Goal: Task Accomplishment & Management: Use online tool/utility

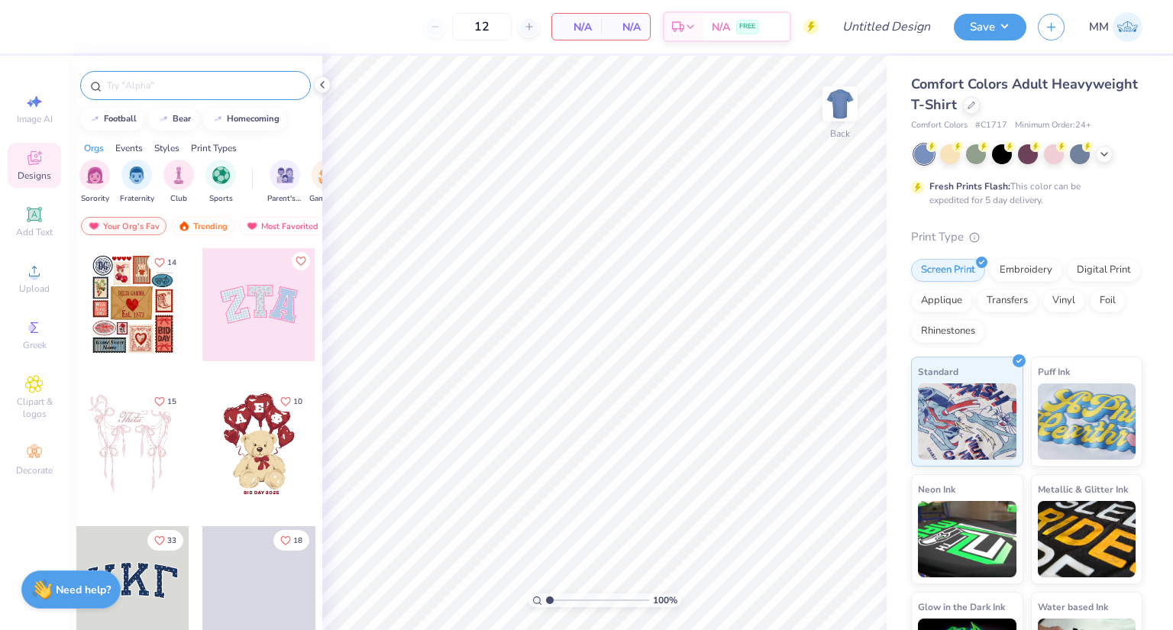
click at [187, 89] on input "text" at bounding box center [203, 85] width 196 height 15
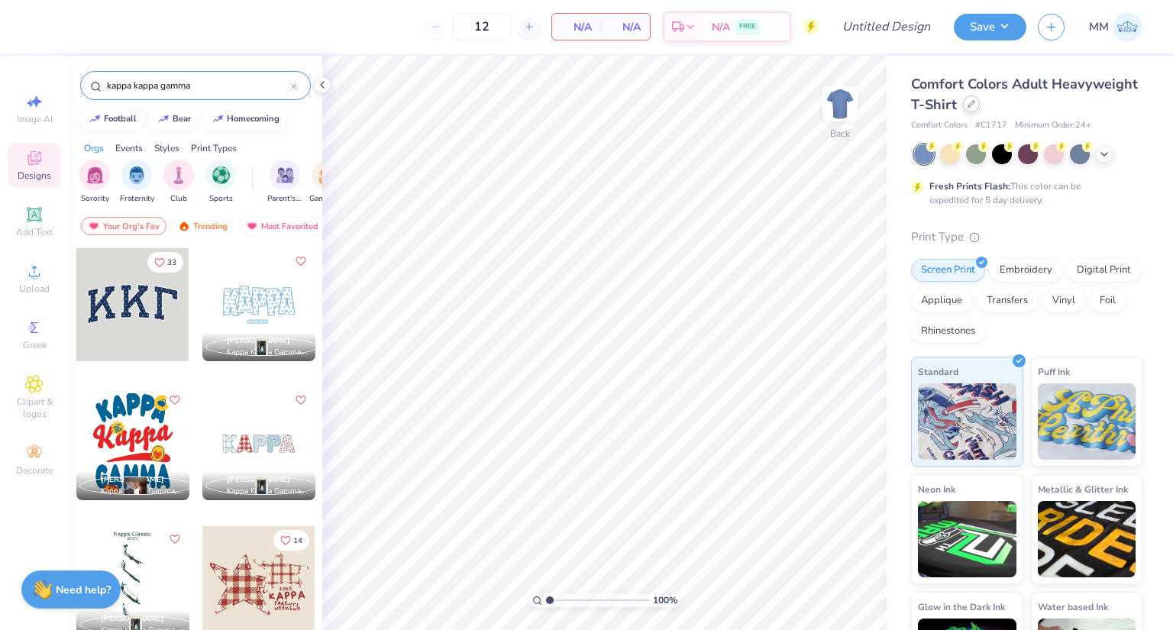
type input "kappa kappa gamma"
click at [980, 106] on div at bounding box center [971, 103] width 17 height 17
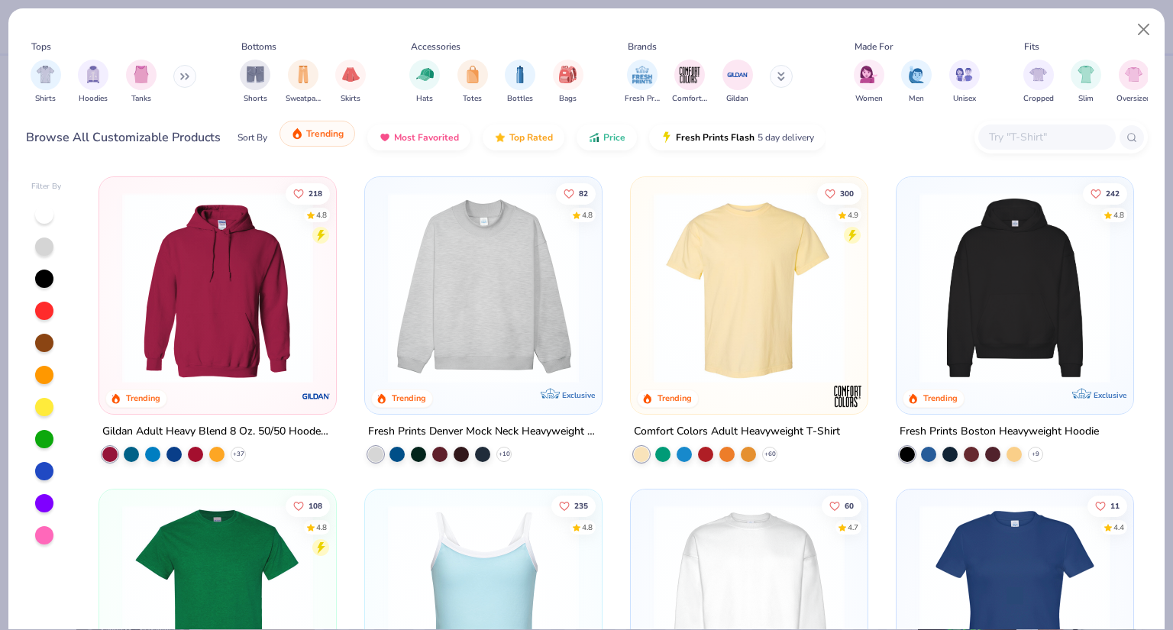
click at [289, 133] on button "Trending" at bounding box center [318, 134] width 76 height 26
click at [322, 134] on span "Trending" at bounding box center [324, 134] width 37 height 12
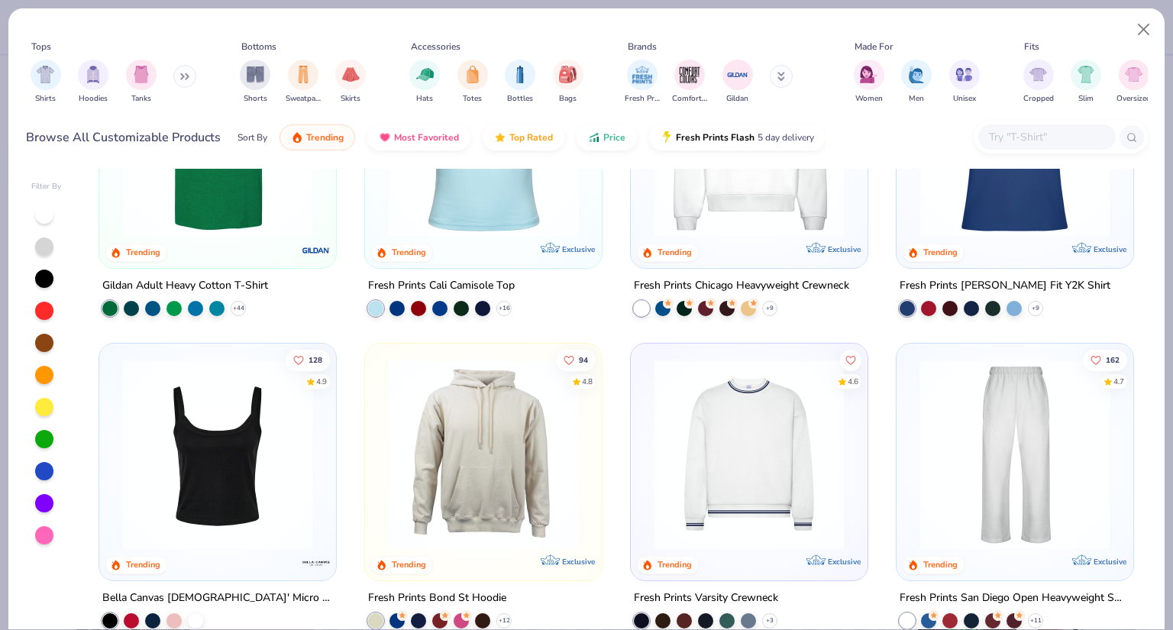
scroll to position [535, 0]
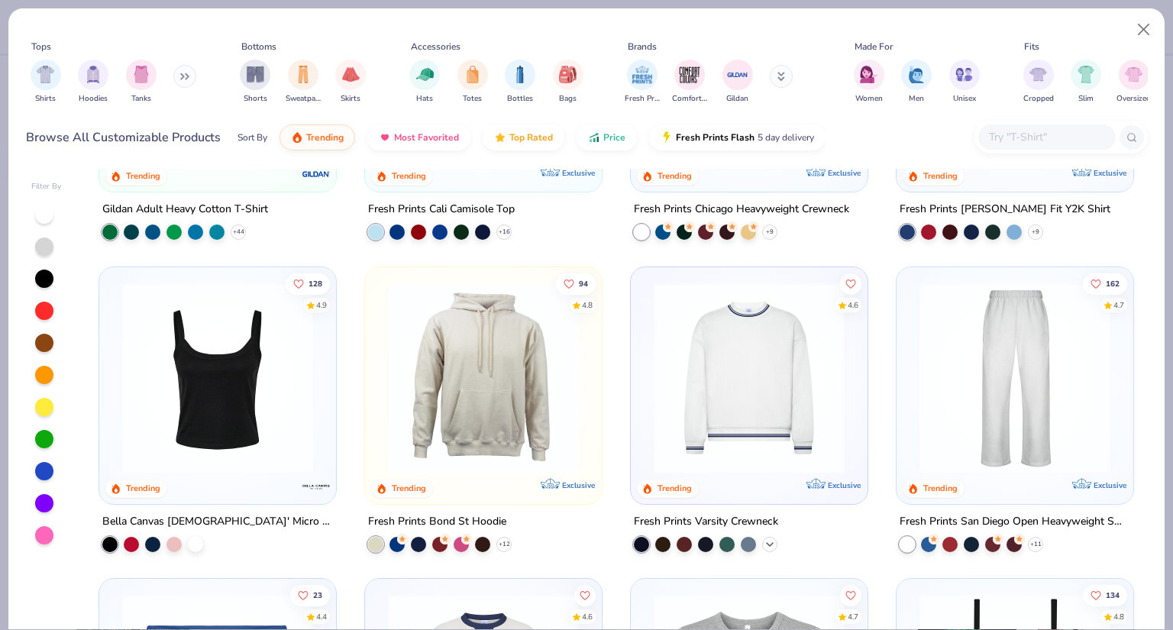
click at [762, 542] on div "+ 3" at bounding box center [769, 543] width 15 height 15
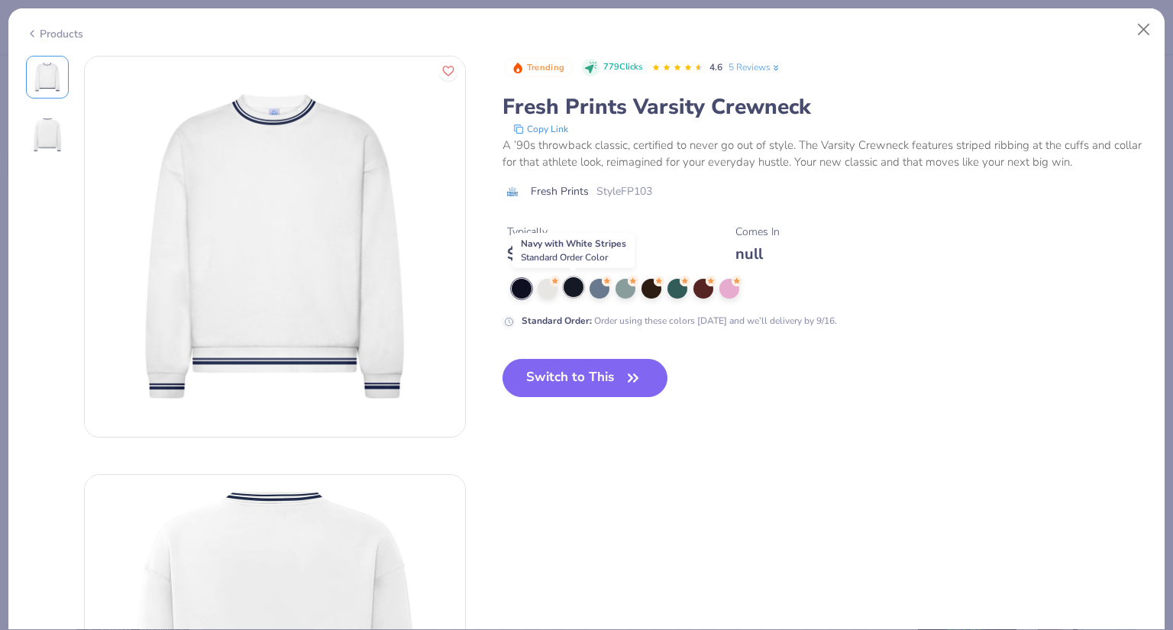
click at [577, 290] on div at bounding box center [574, 287] width 20 height 20
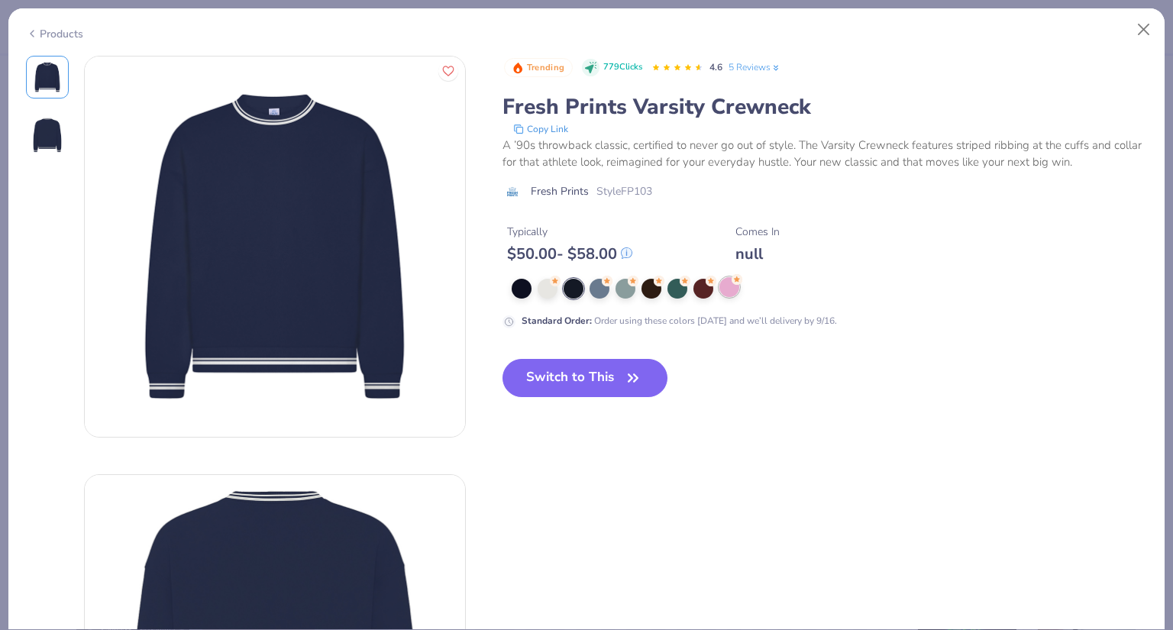
click at [732, 284] on icon at bounding box center [737, 279] width 11 height 11
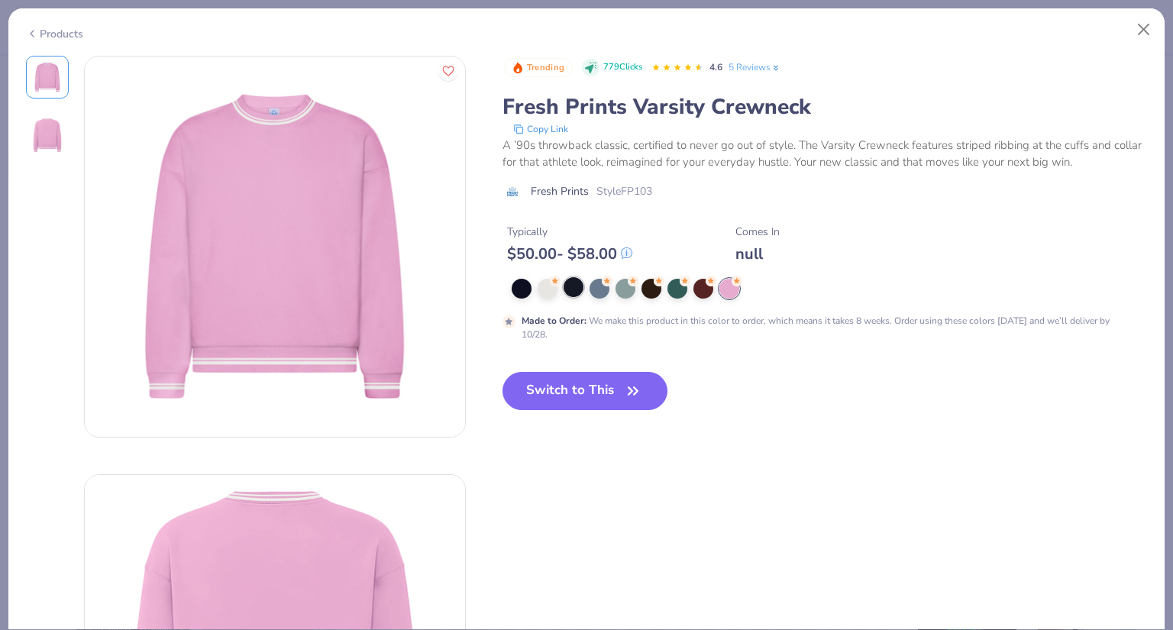
click at [576, 296] on div at bounding box center [574, 287] width 20 height 20
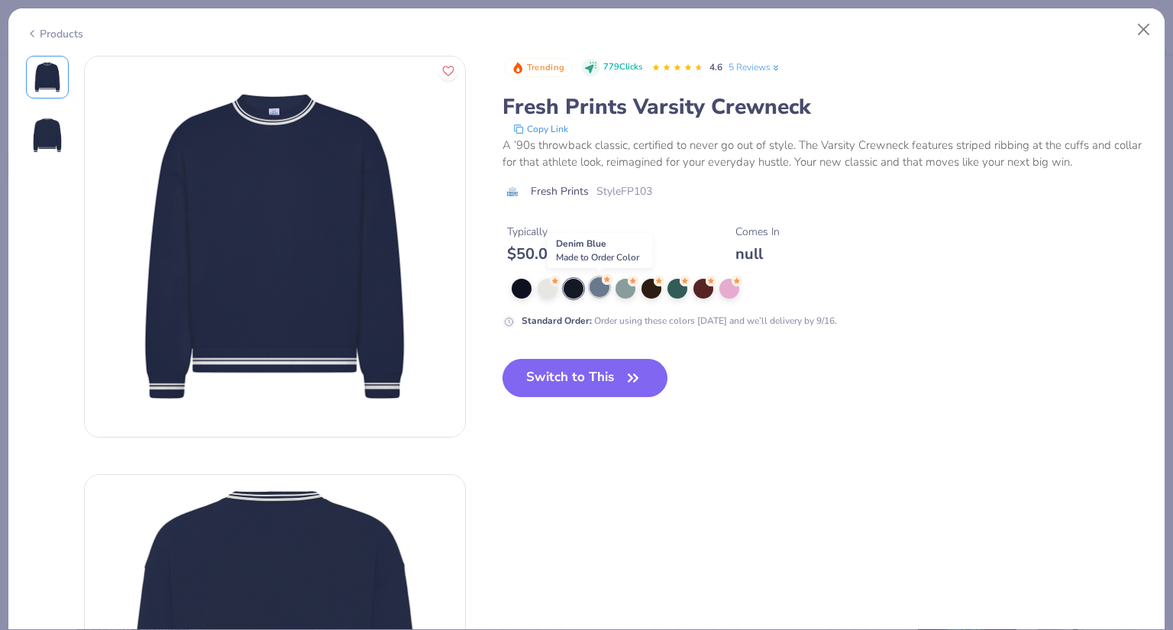
click at [599, 289] on div at bounding box center [600, 287] width 20 height 20
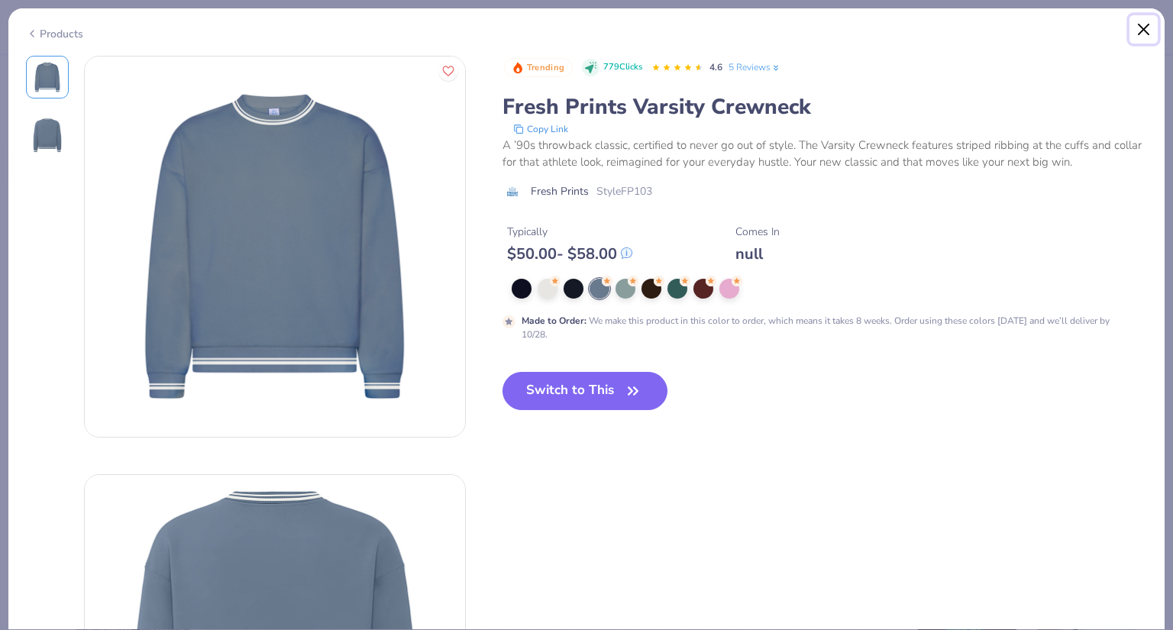
click at [1141, 20] on button "Close" at bounding box center [1144, 29] width 29 height 29
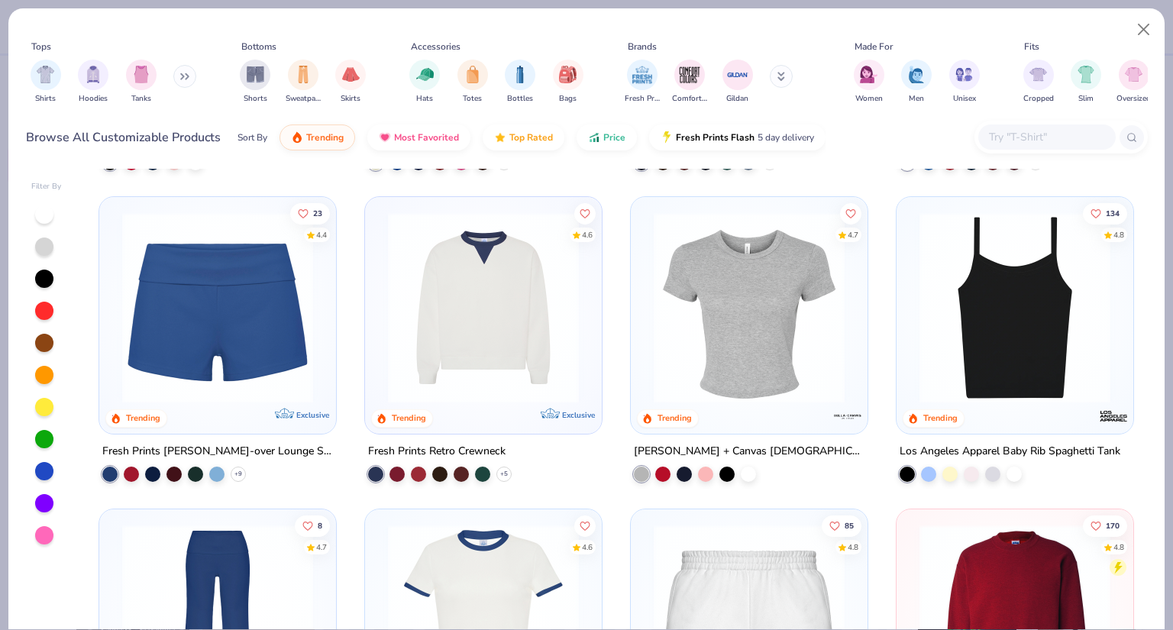
scroll to position [1069, 0]
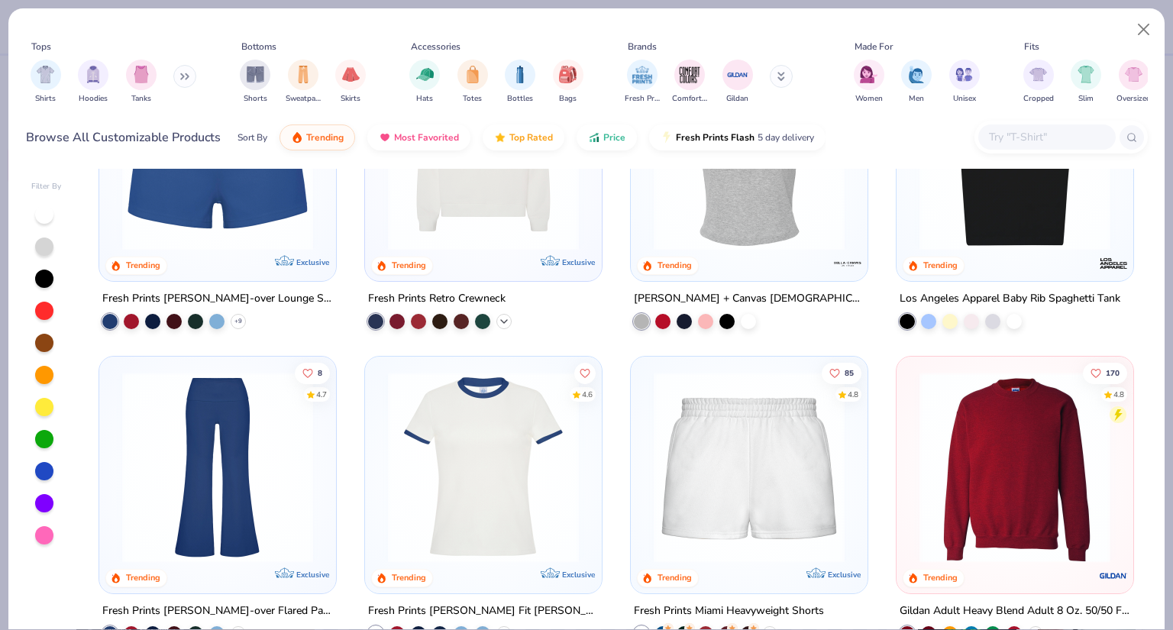
click at [502, 323] on icon at bounding box center [504, 321] width 12 height 12
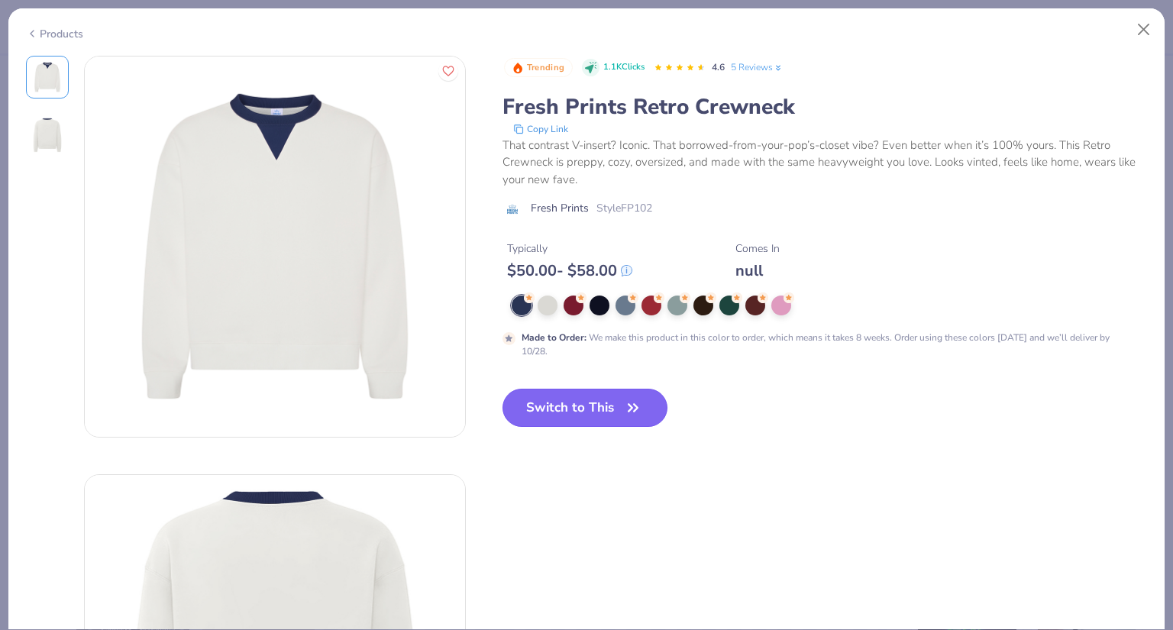
click at [611, 405] on button "Switch to This" at bounding box center [586, 408] width 166 height 38
type input "50"
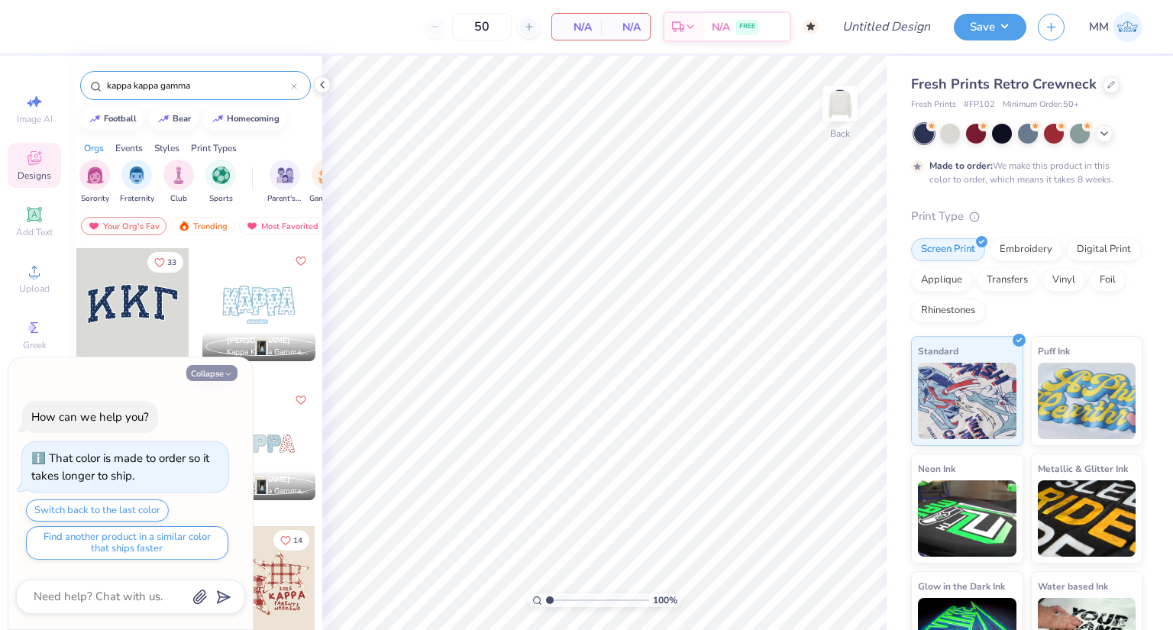
click at [231, 369] on button "Collapse" at bounding box center [211, 373] width 51 height 16
type textarea "x"
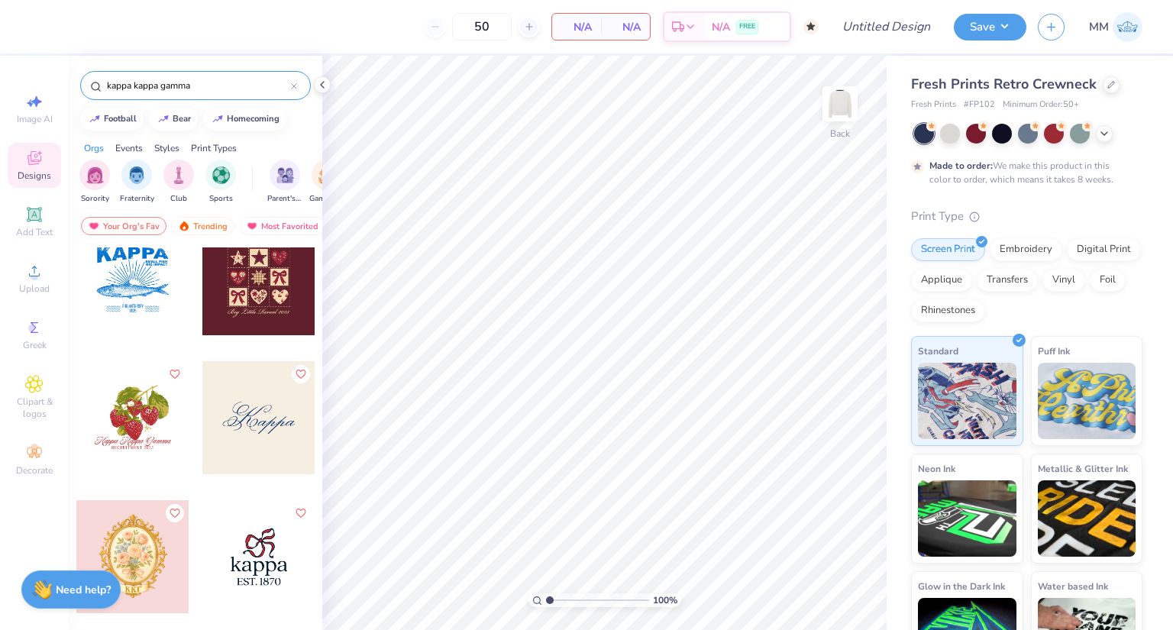
scroll to position [2062, 0]
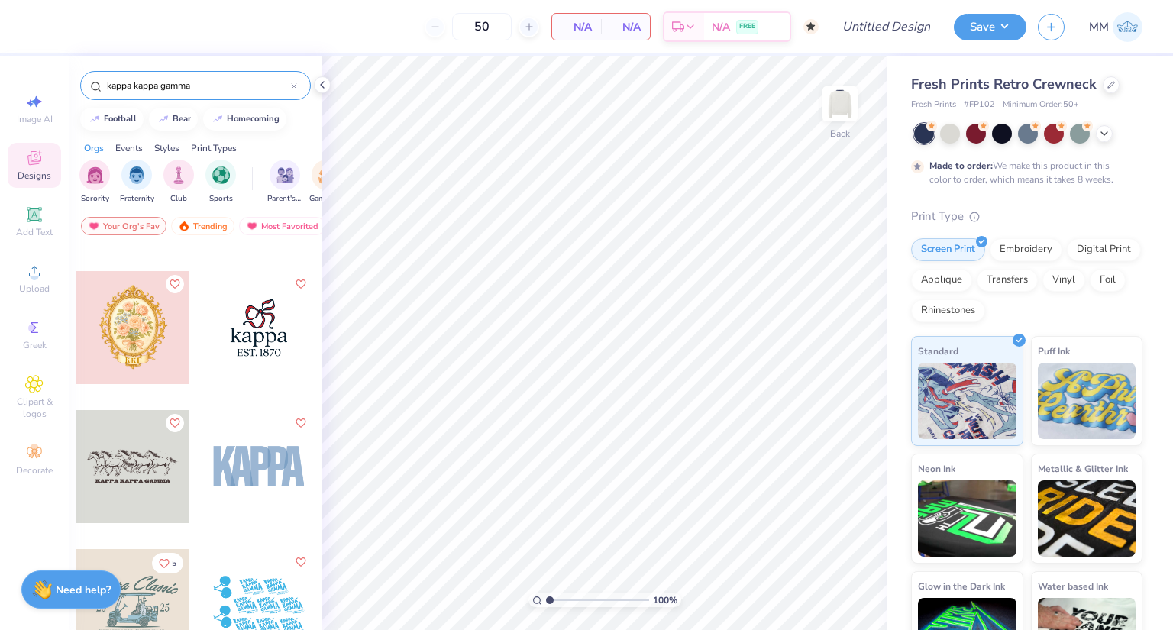
click at [278, 471] on div at bounding box center [258, 466] width 113 height 113
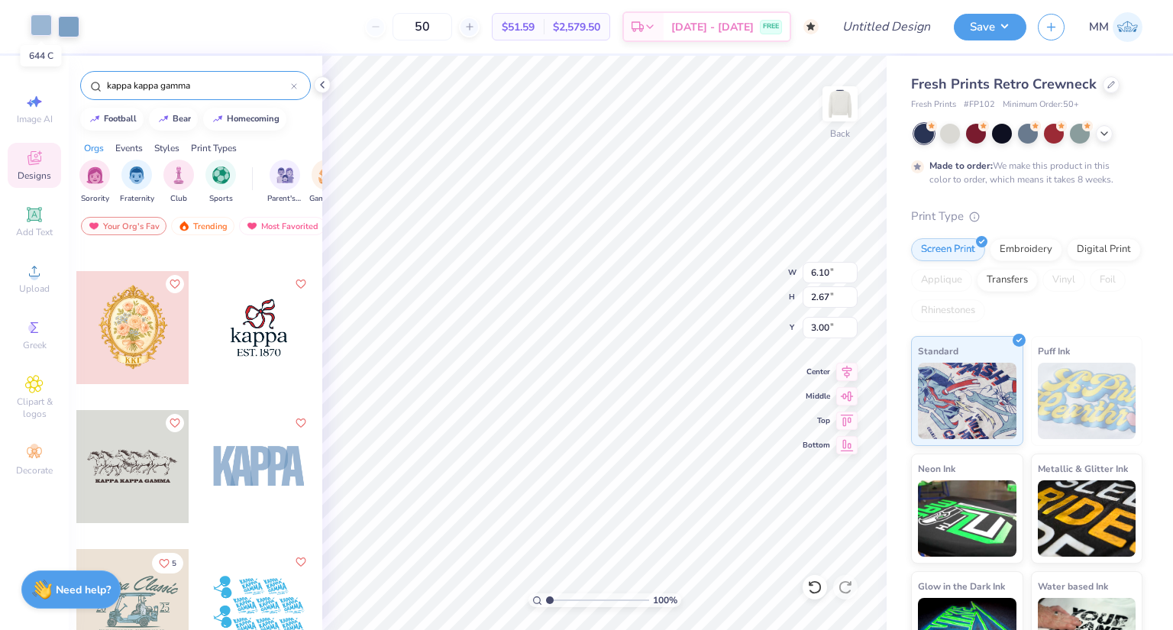
click at [49, 29] on div at bounding box center [41, 25] width 21 height 21
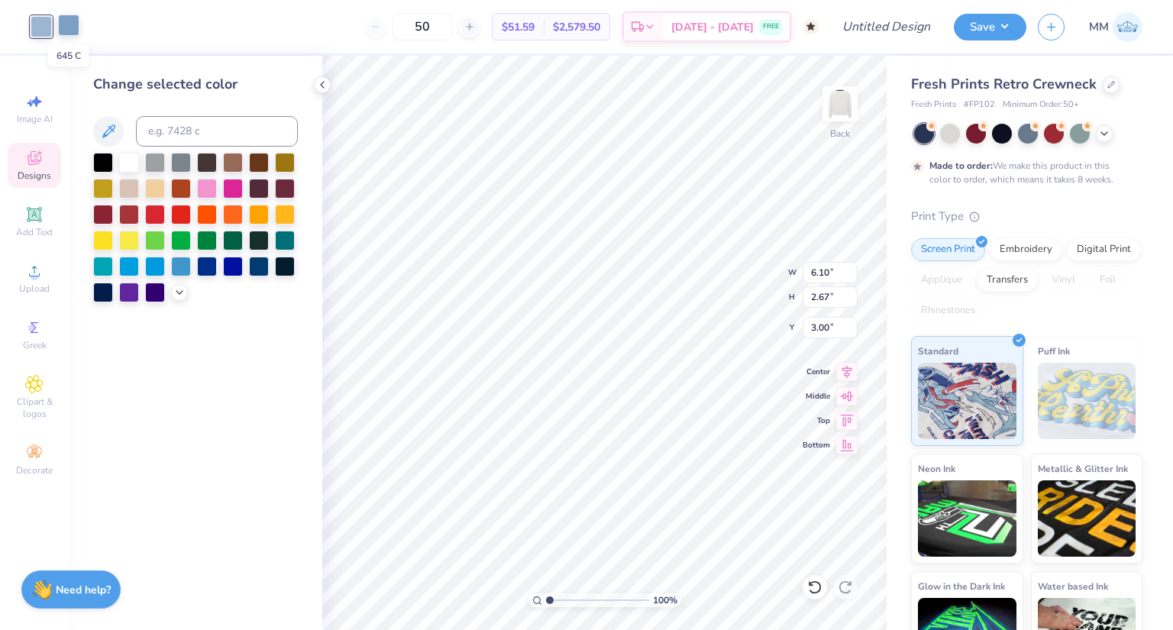
click at [73, 28] on div at bounding box center [68, 25] width 21 height 21
click at [105, 131] on icon at bounding box center [108, 131] width 18 height 18
click at [113, 128] on icon at bounding box center [108, 130] width 13 height 13
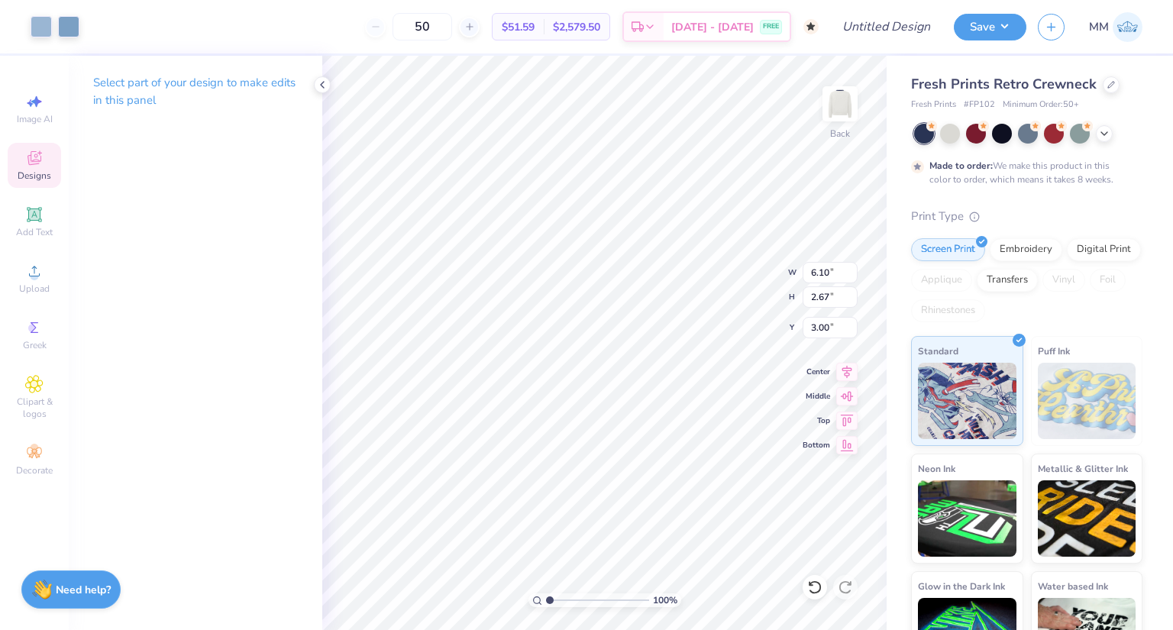
click at [81, 31] on div "Art colors 50 $51.59 Per Item $2,579.50 Total Est. Delivery [DATE] - [DATE] FRE…" at bounding box center [586, 26] width 1173 height 53
click at [71, 29] on div at bounding box center [68, 25] width 21 height 21
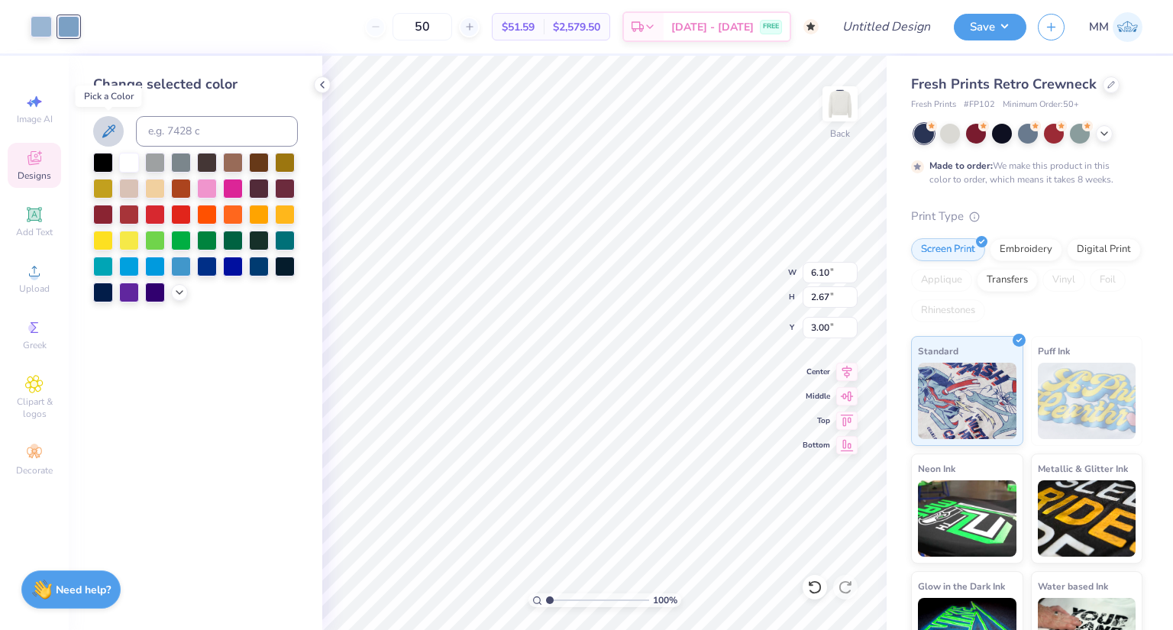
click at [106, 133] on icon at bounding box center [108, 131] width 18 height 18
drag, startPoint x: 106, startPoint y: 133, endPoint x: 309, endPoint y: 132, distance: 203.2
click at [321, 134] on div "Change selected color" at bounding box center [196, 343] width 254 height 574
click at [163, 128] on input at bounding box center [217, 131] width 162 height 31
click at [117, 128] on icon at bounding box center [108, 131] width 18 height 18
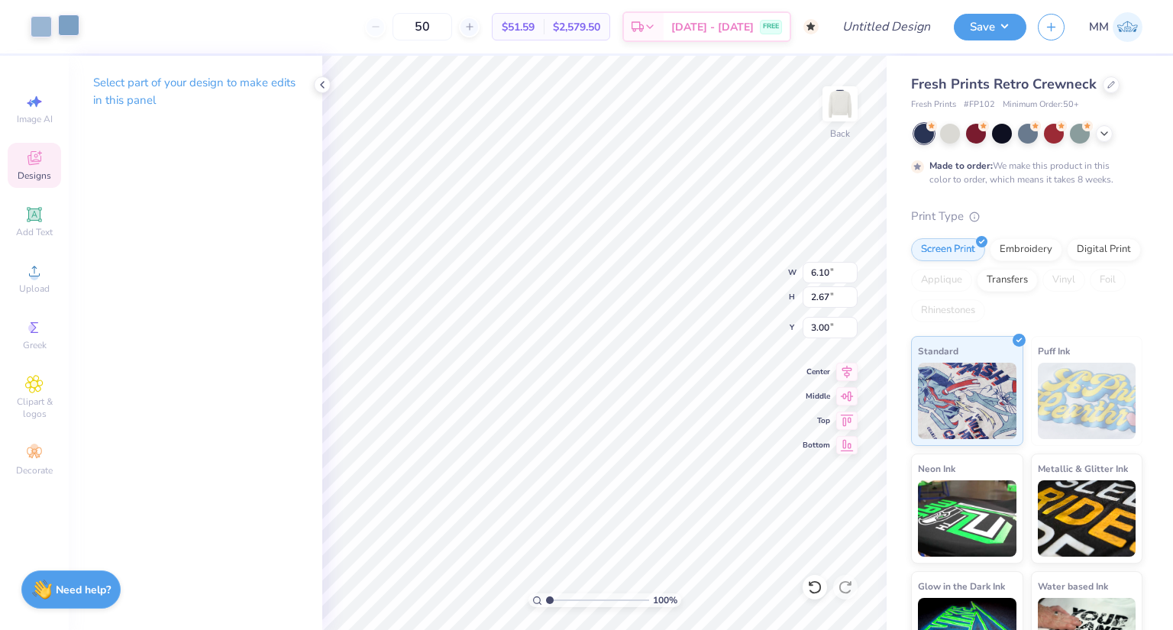
click at [73, 28] on div at bounding box center [68, 25] width 21 height 21
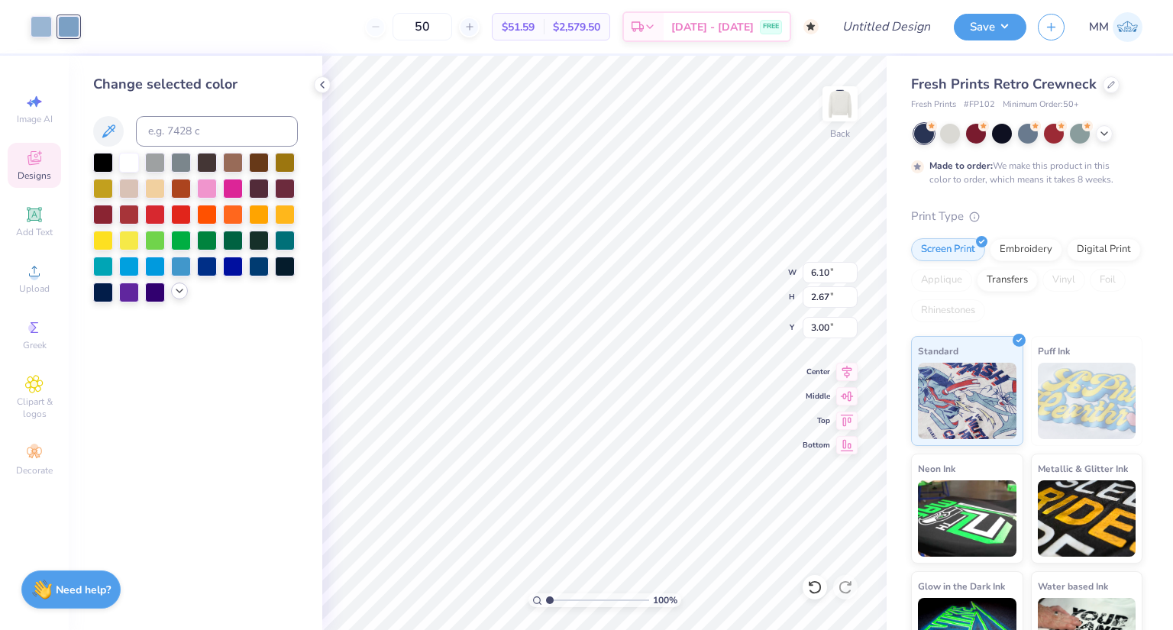
click at [179, 296] on icon at bounding box center [179, 291] width 12 height 12
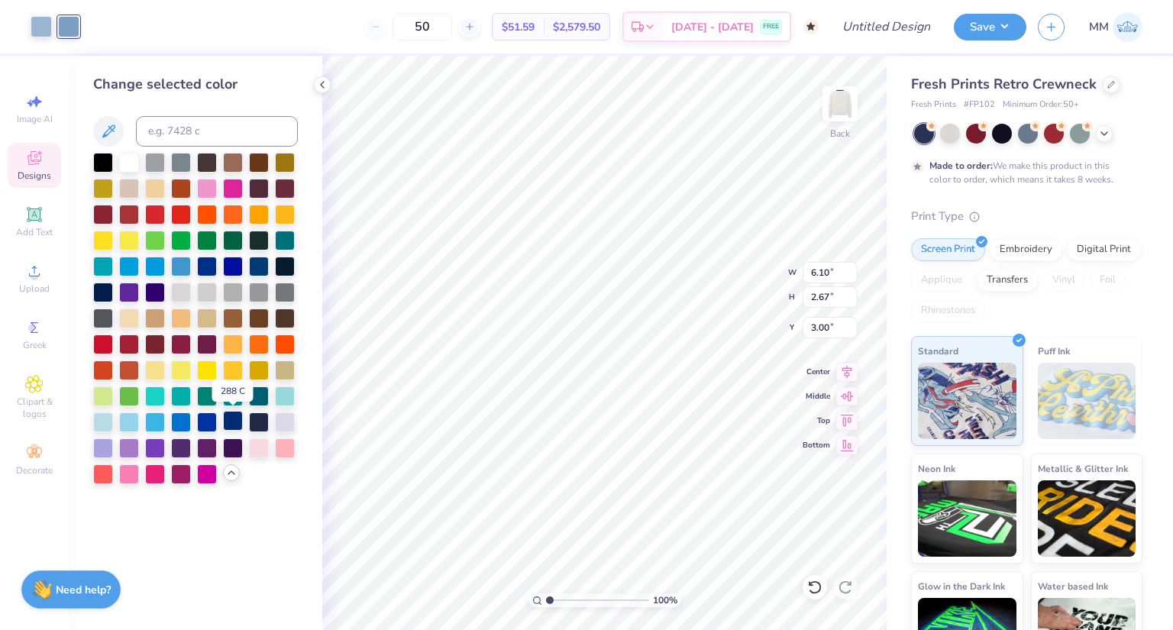
click at [241, 419] on div at bounding box center [233, 421] width 20 height 20
click at [44, 17] on div at bounding box center [41, 25] width 21 height 21
click at [202, 426] on div at bounding box center [207, 421] width 20 height 20
click at [184, 268] on div at bounding box center [181, 265] width 20 height 20
click at [112, 428] on div at bounding box center [103, 421] width 20 height 20
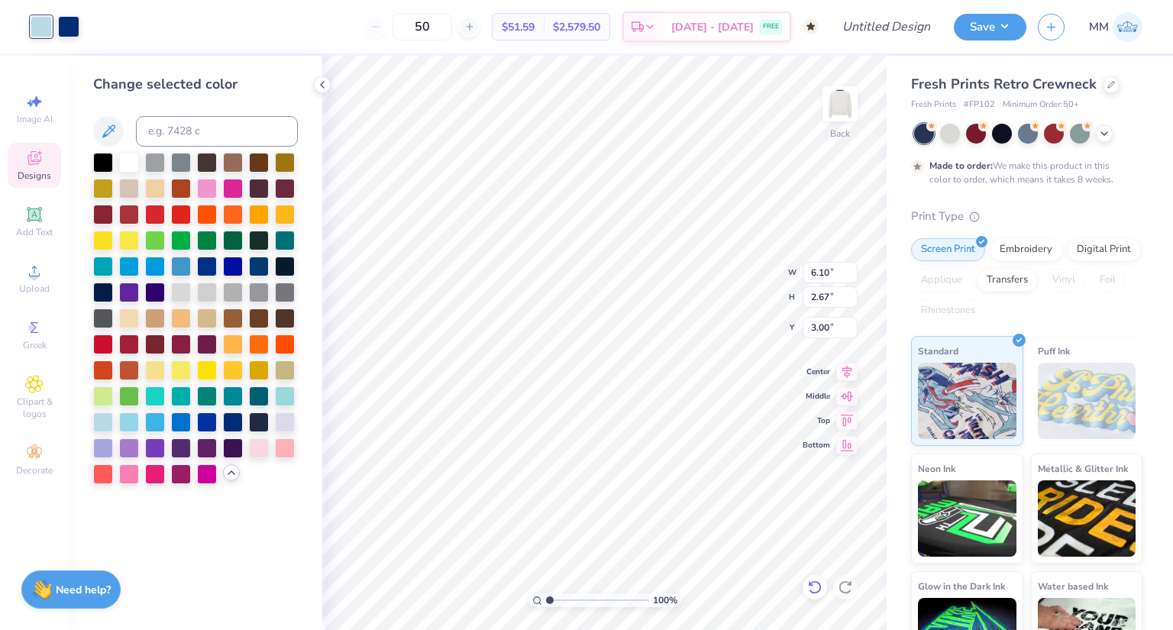
click at [811, 592] on icon at bounding box center [814, 587] width 13 height 14
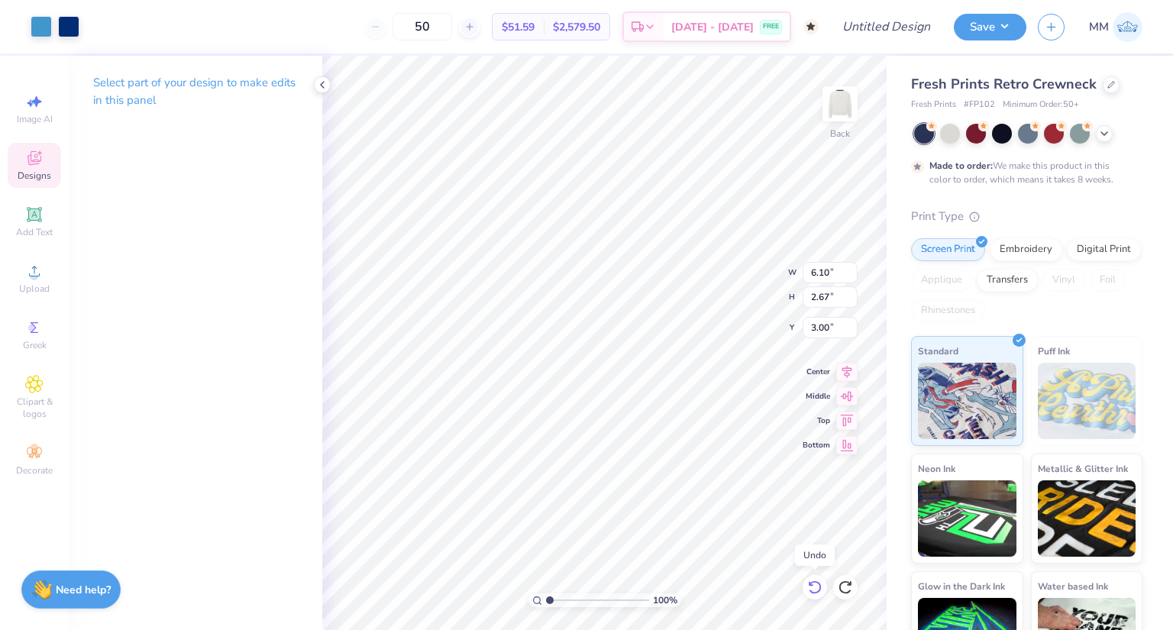
click at [811, 592] on icon at bounding box center [814, 587] width 13 height 14
type input "11.36"
type input "4.97"
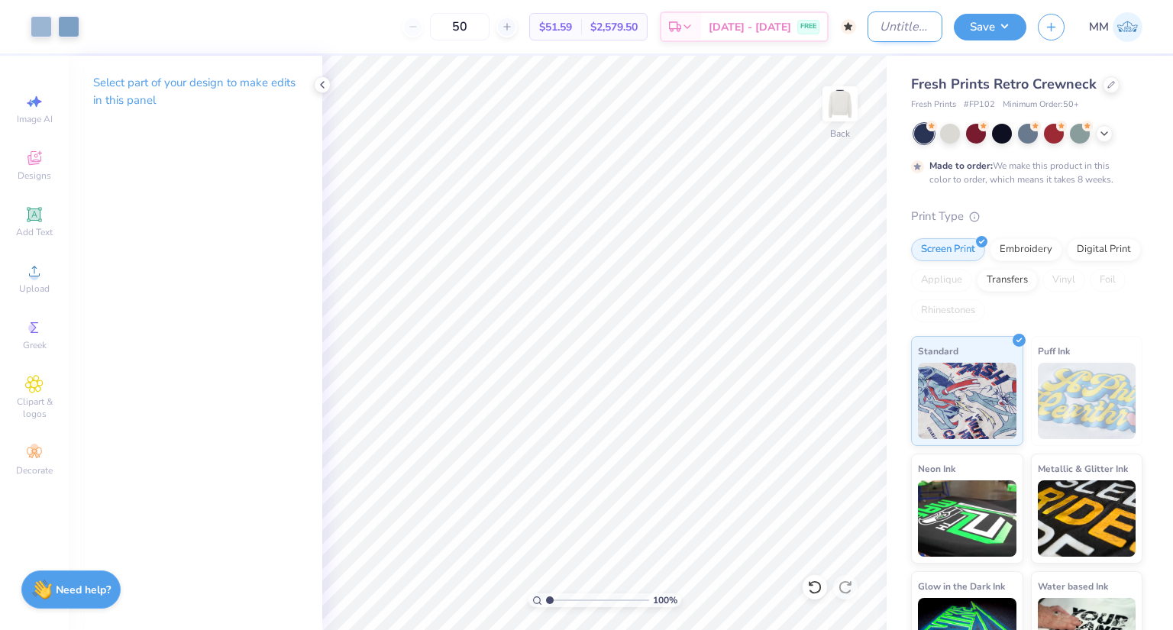
click at [888, 32] on input "Design Title" at bounding box center [905, 26] width 75 height 31
type input "KKG Crewneck"
click at [320, 85] on icon at bounding box center [322, 85] width 12 height 12
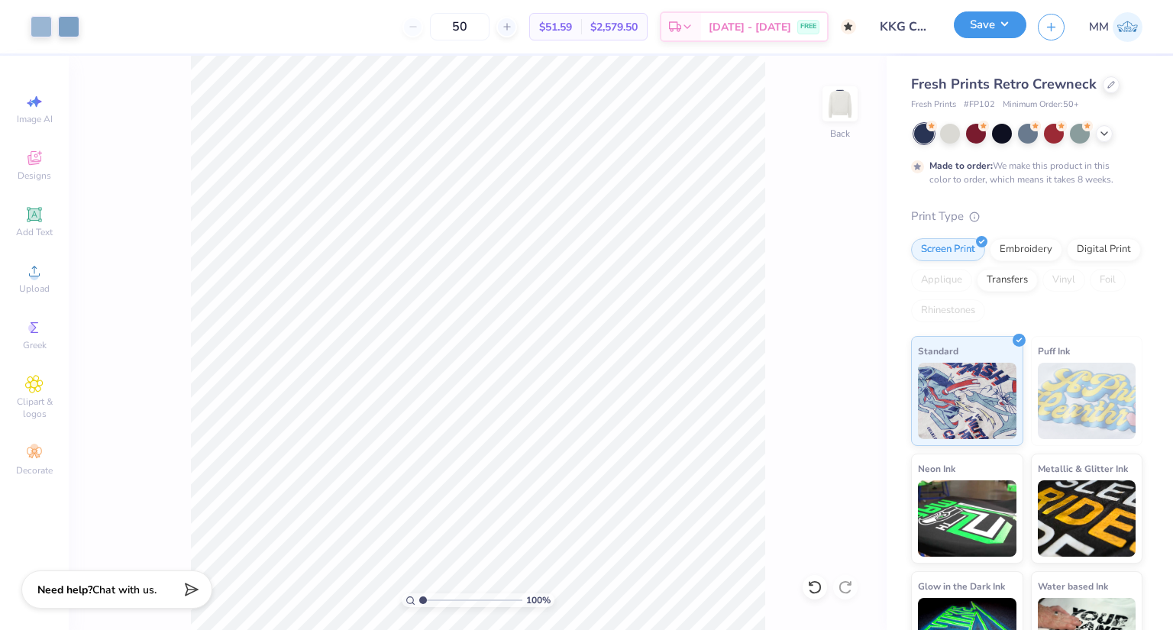
click at [1015, 34] on button "Save" at bounding box center [990, 24] width 73 height 27
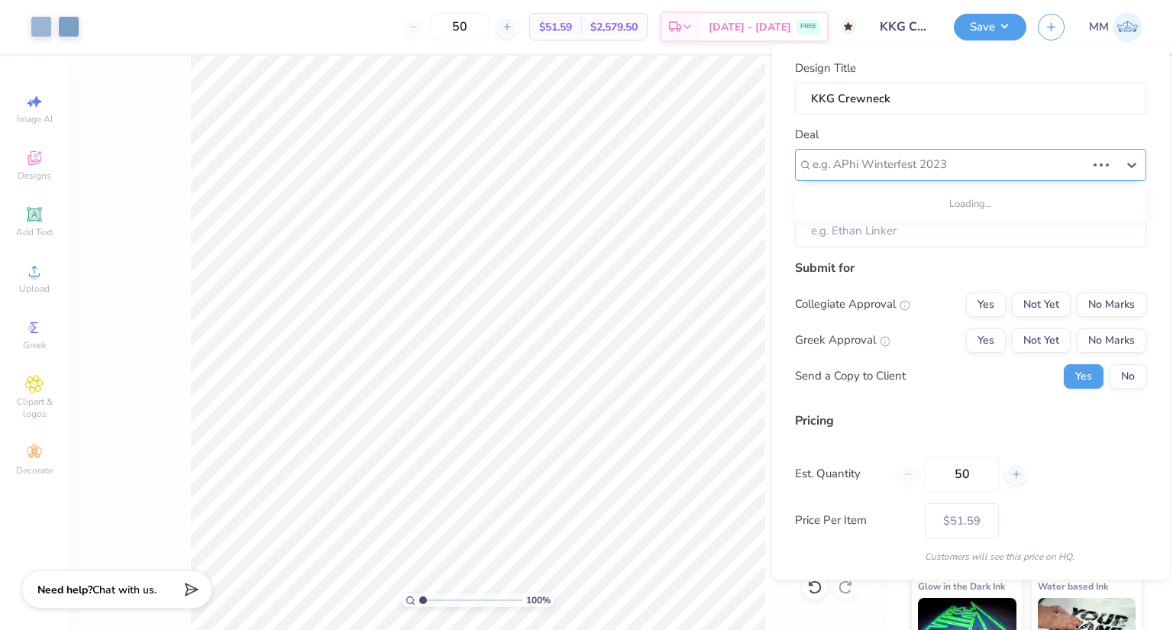
click at [904, 163] on div at bounding box center [949, 164] width 273 height 21
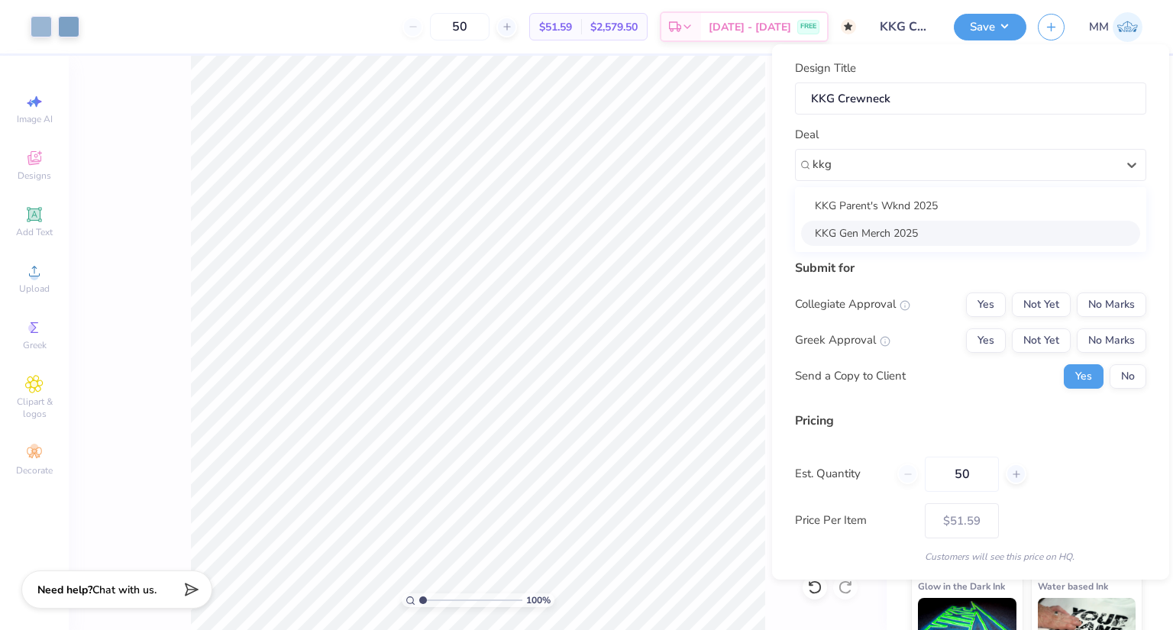
click at [904, 241] on div "KKG Gen Merch 2025" at bounding box center [970, 233] width 339 height 25
type input "kkg"
type input "[PERSON_NAME]"
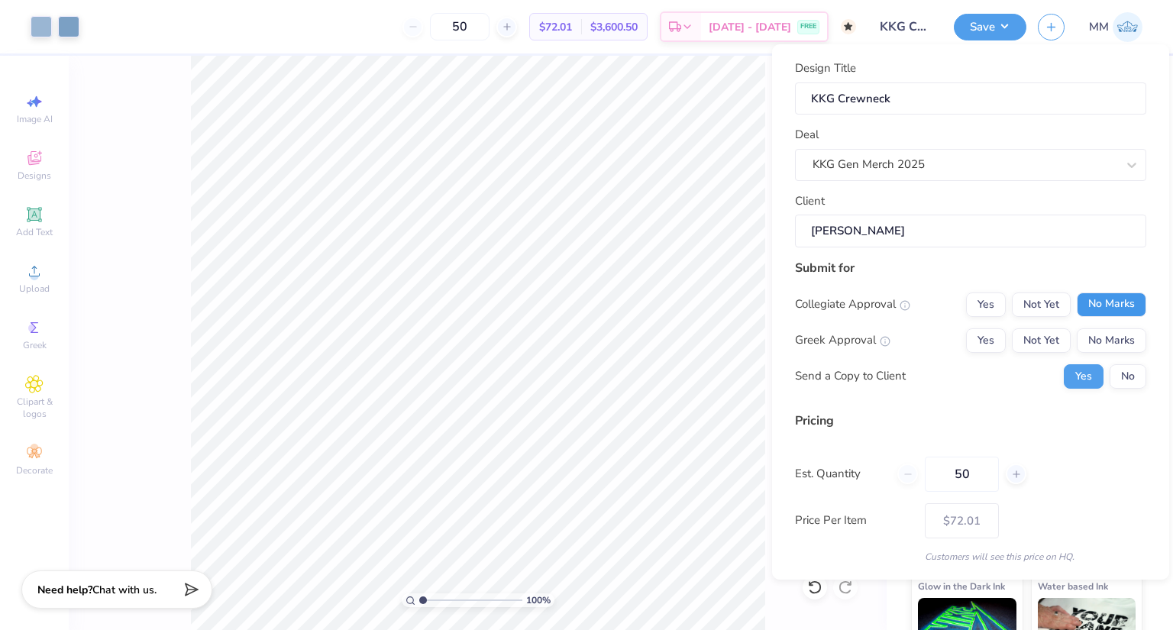
click at [1078, 305] on button "No Marks" at bounding box center [1112, 305] width 70 height 24
click at [983, 342] on button "Yes" at bounding box center [986, 340] width 40 height 24
type input "$61.18"
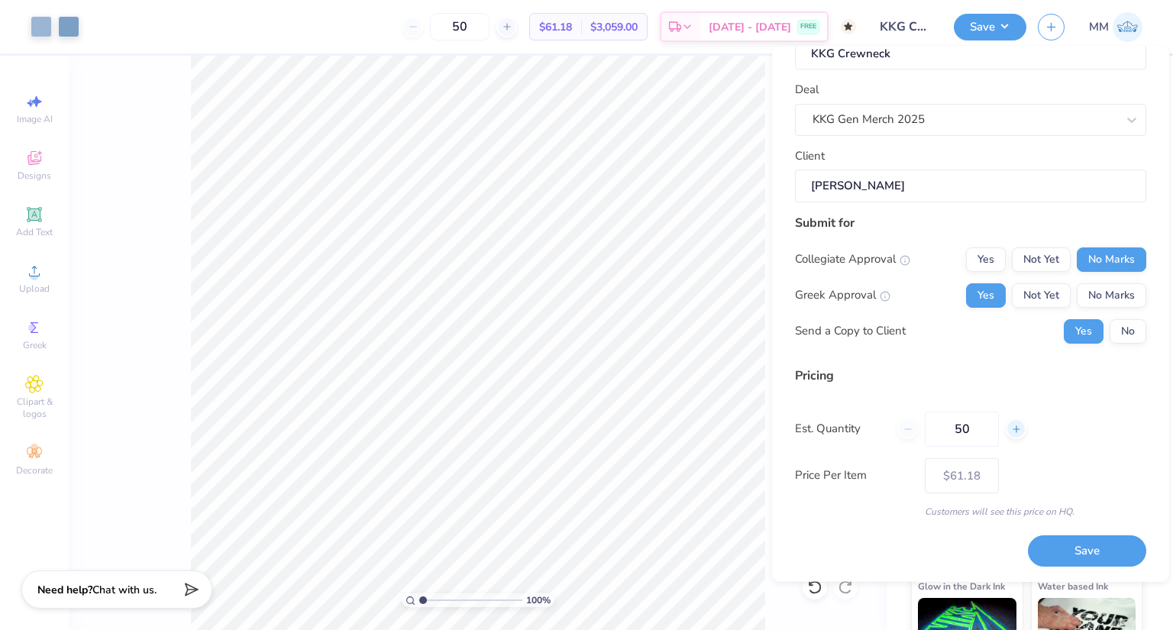
click at [1013, 431] on icon at bounding box center [1016, 429] width 11 height 11
type input "54"
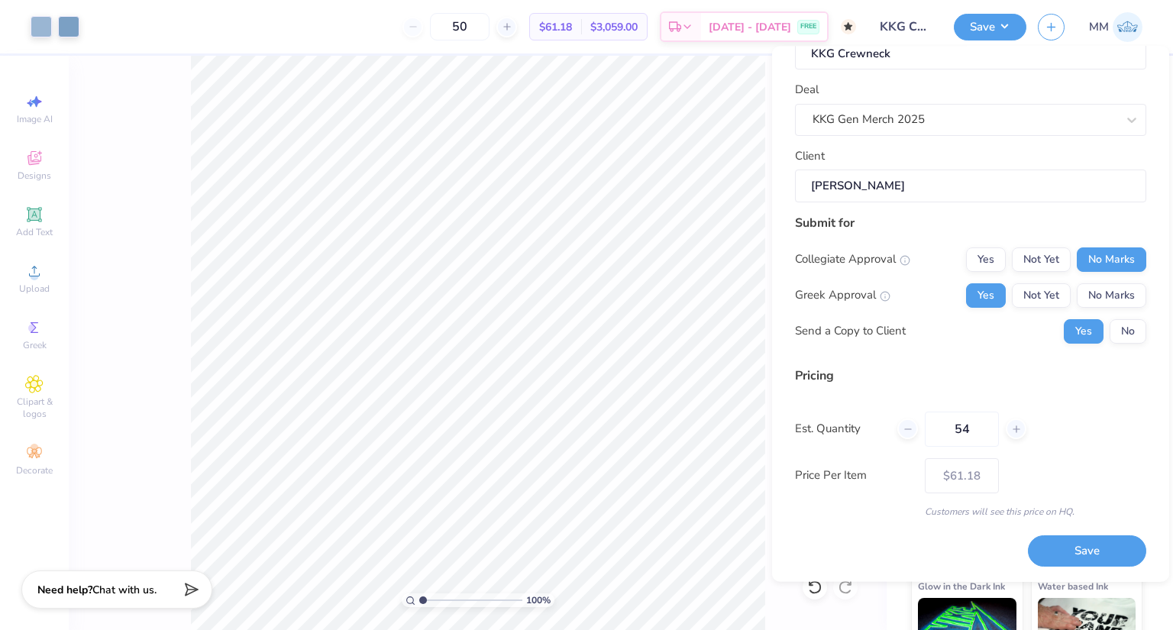
click at [1044, 456] on div "Pricing Est. Quantity 54 Price Per Item $61.18 Customers will see this price on…" at bounding box center [970, 443] width 351 height 152
type input "54"
type input "$61.02"
click at [911, 431] on icon at bounding box center [908, 429] width 11 height 11
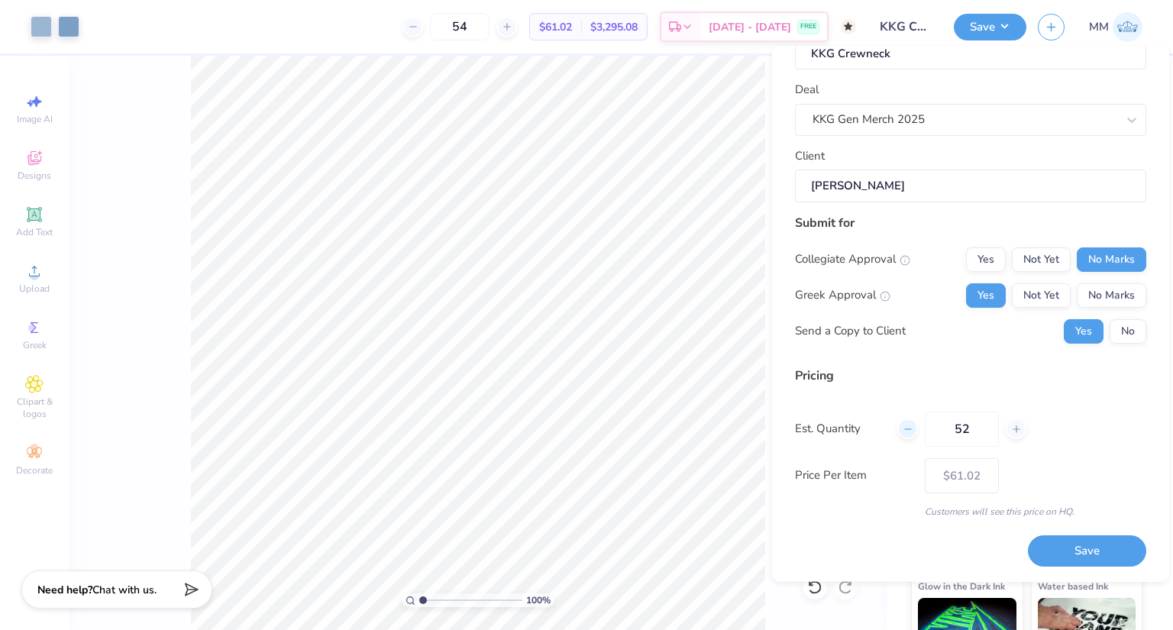
click at [911, 431] on icon at bounding box center [908, 429] width 11 height 11
type input "50"
click at [917, 378] on div "Pricing" at bounding box center [970, 376] width 351 height 18
type input "50"
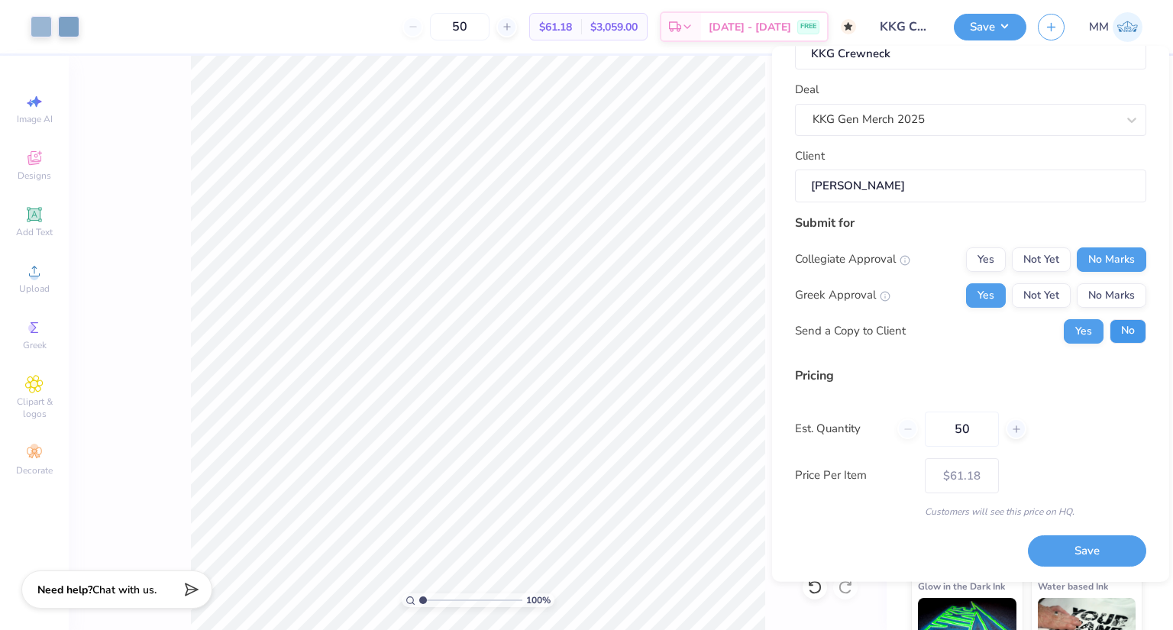
click at [1126, 334] on button "No" at bounding box center [1128, 331] width 37 height 24
click at [1072, 327] on button "Yes" at bounding box center [1084, 331] width 40 height 24
click at [1065, 550] on button "Save" at bounding box center [1087, 551] width 118 height 31
type input "$51.59"
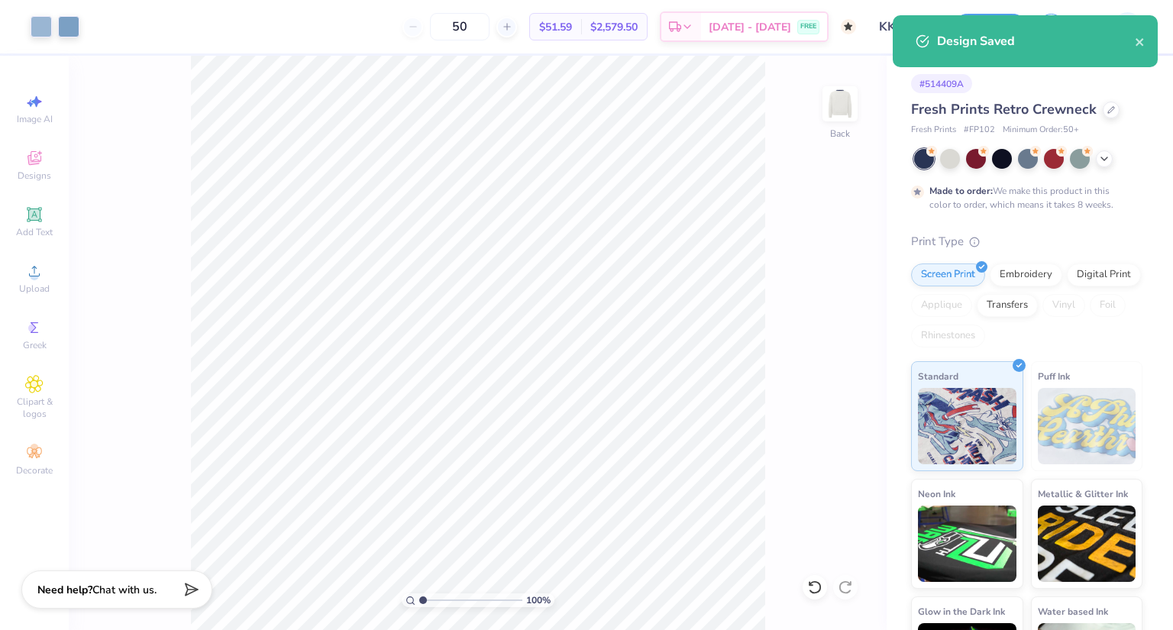
click at [783, 166] on div "100 % Back" at bounding box center [478, 343] width 818 height 574
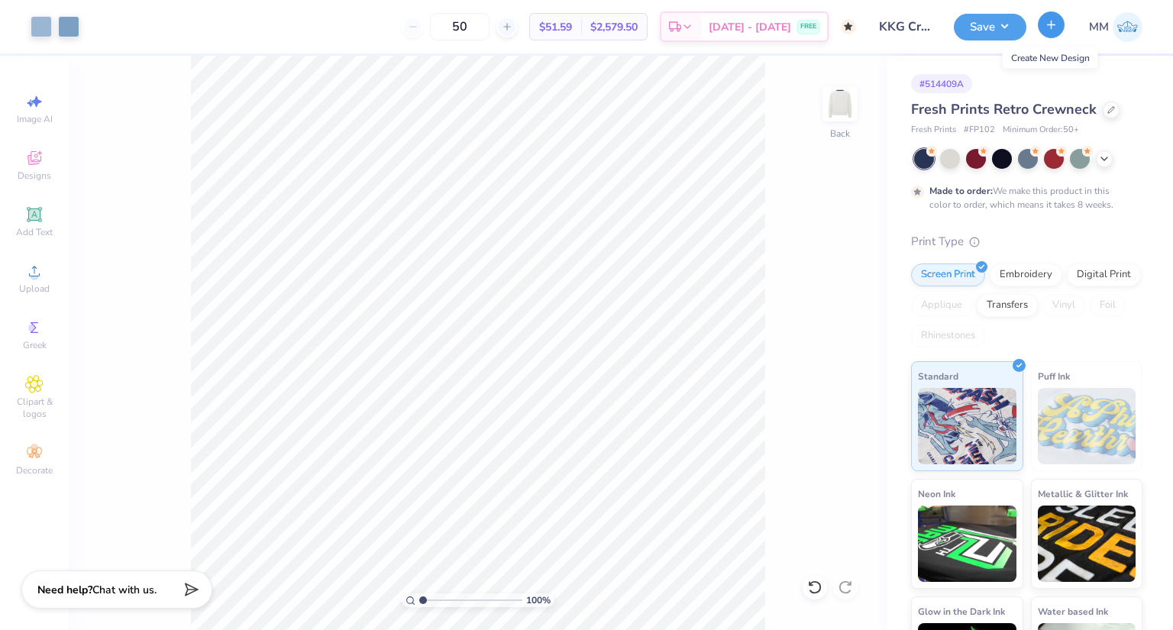
click at [1053, 28] on icon "button" at bounding box center [1051, 24] width 13 height 13
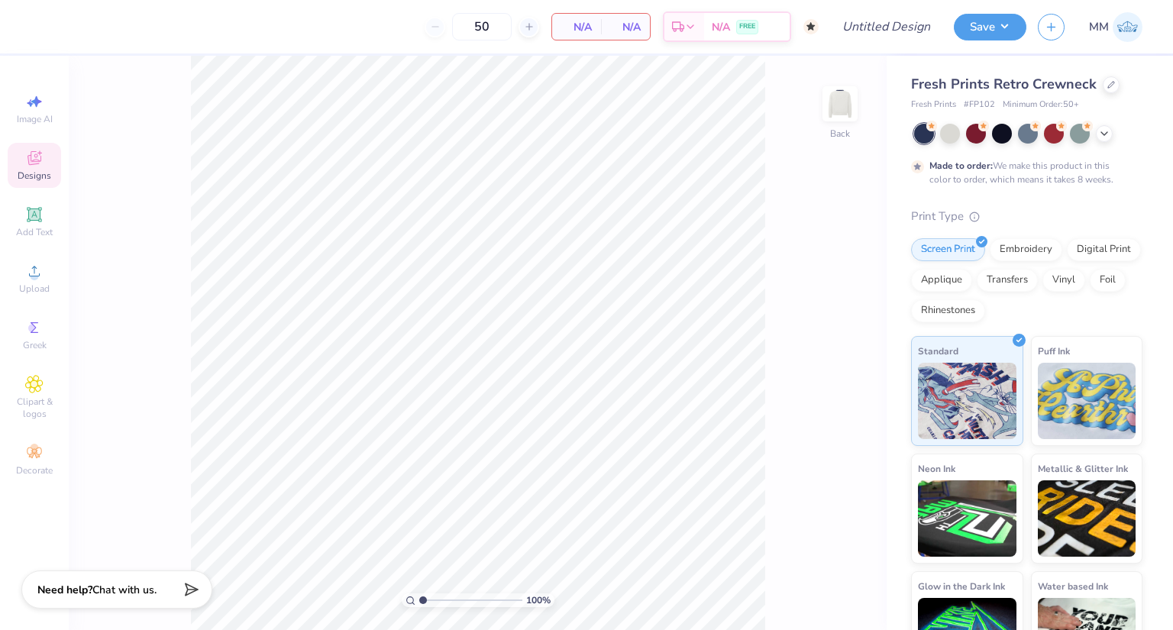
click at [31, 176] on span "Designs" at bounding box center [35, 176] width 34 height 12
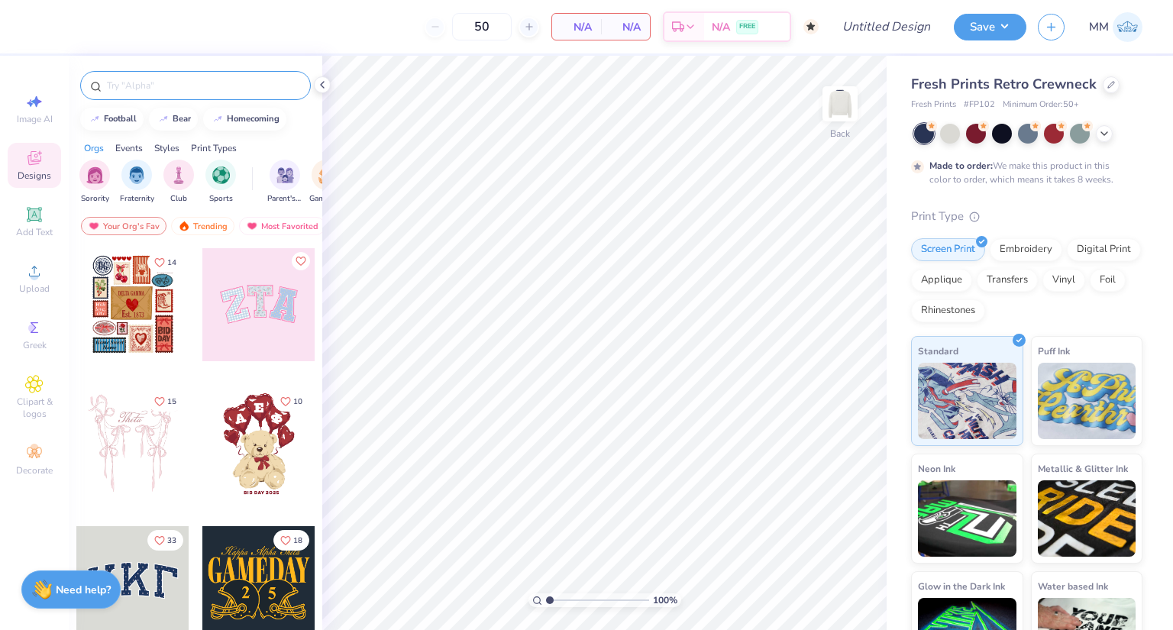
click at [199, 77] on div at bounding box center [195, 85] width 231 height 29
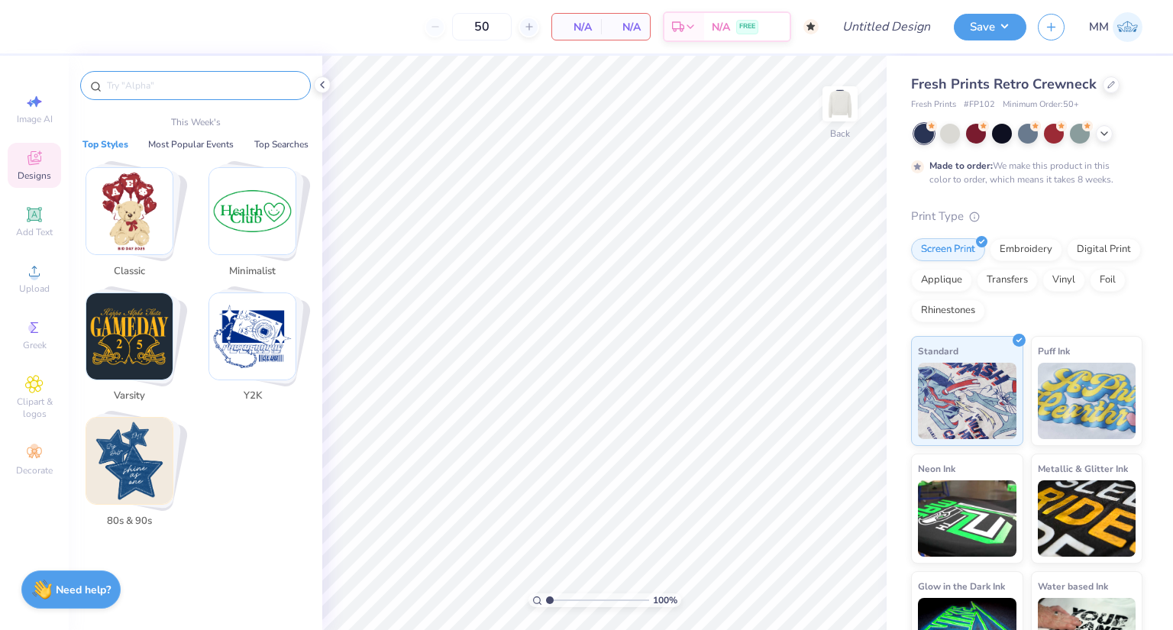
click at [187, 80] on input "text" at bounding box center [203, 85] width 196 height 15
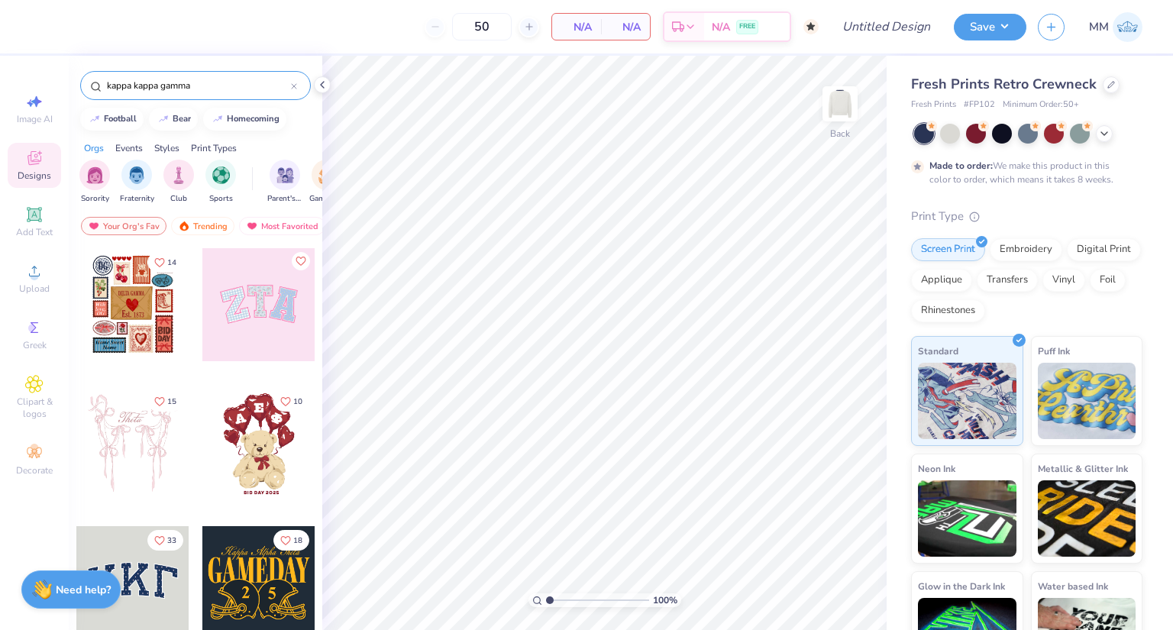
type input "kappa kappa gamma"
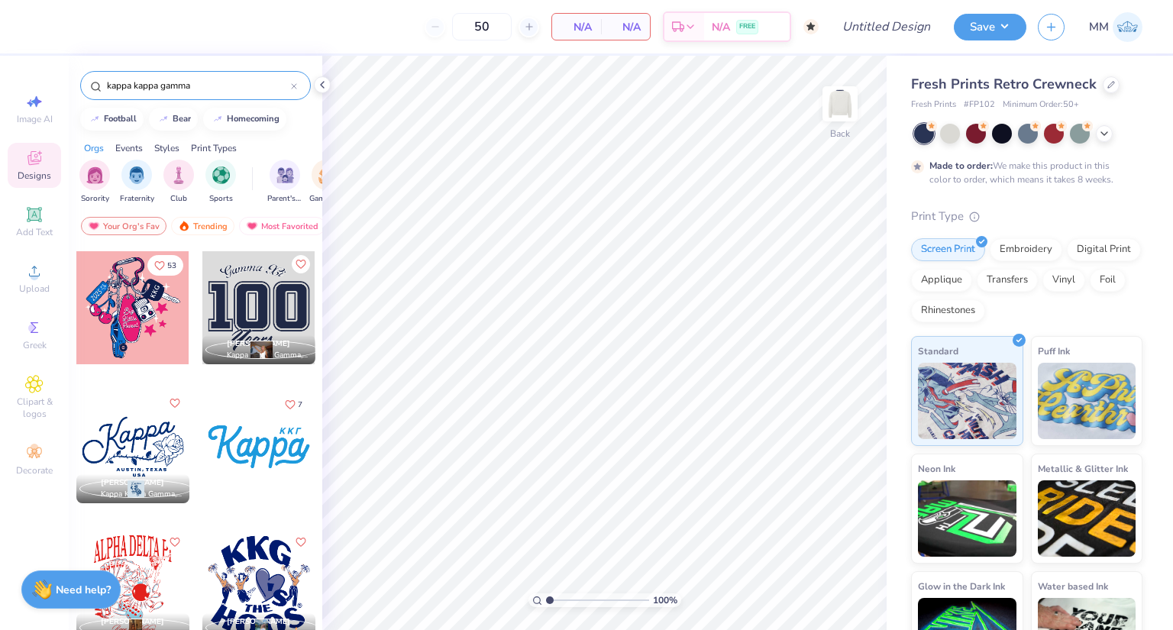
scroll to position [6110, 0]
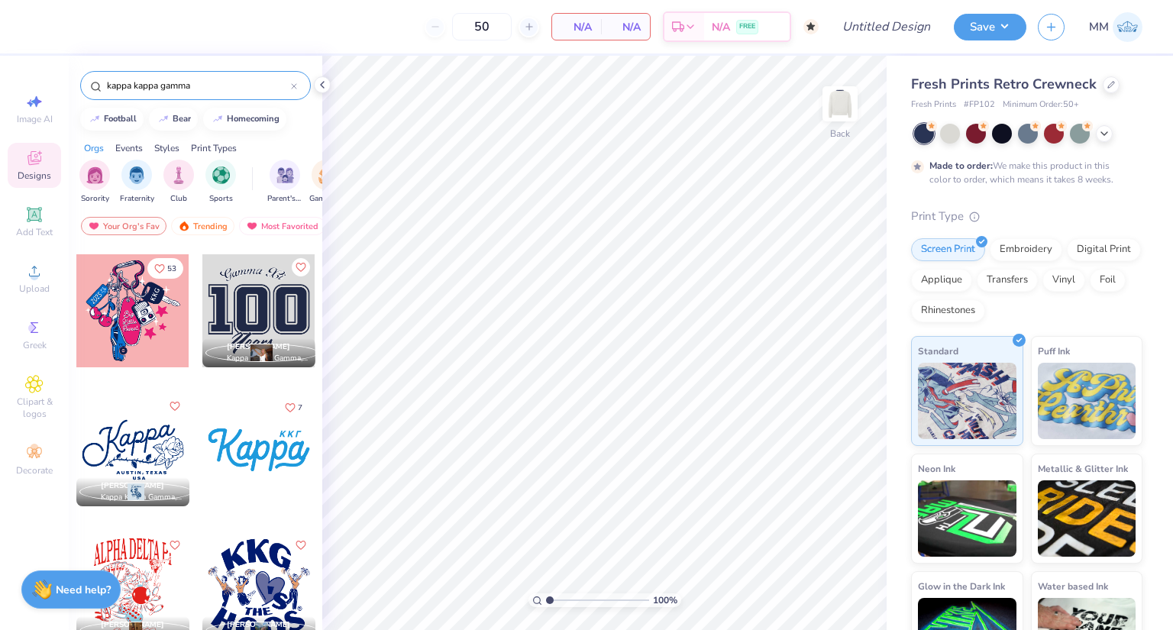
click at [267, 456] on div at bounding box center [258, 449] width 113 height 113
click at [44, 26] on div at bounding box center [41, 25] width 21 height 21
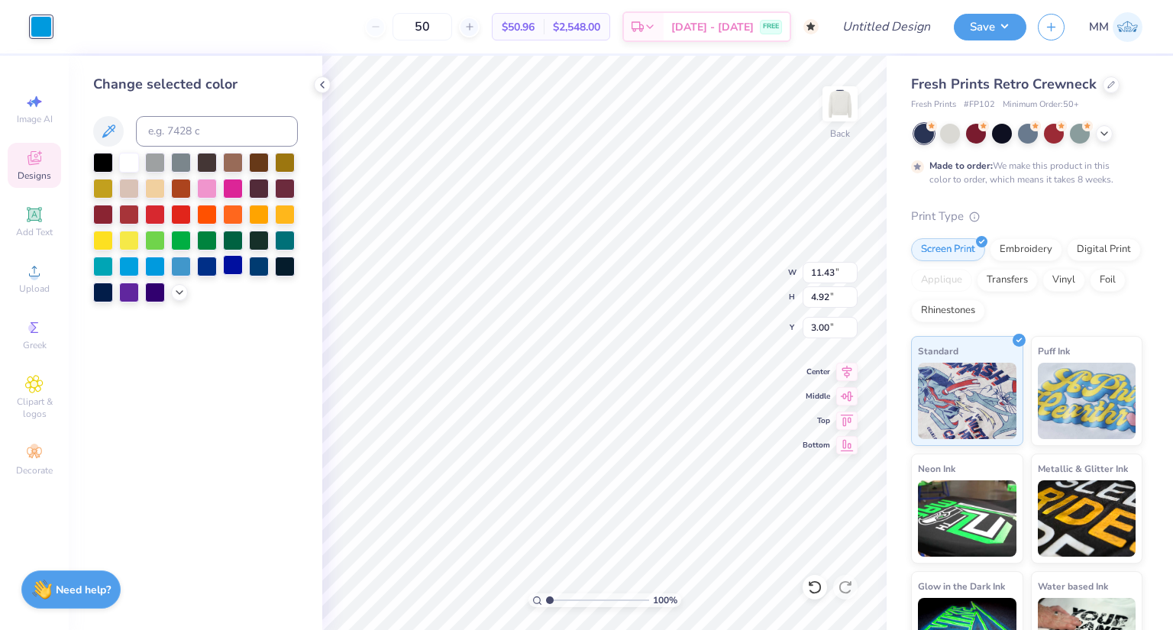
click at [234, 268] on div at bounding box center [233, 265] width 20 height 20
click at [211, 270] on div at bounding box center [207, 265] width 20 height 20
click at [181, 295] on icon at bounding box center [179, 291] width 12 height 12
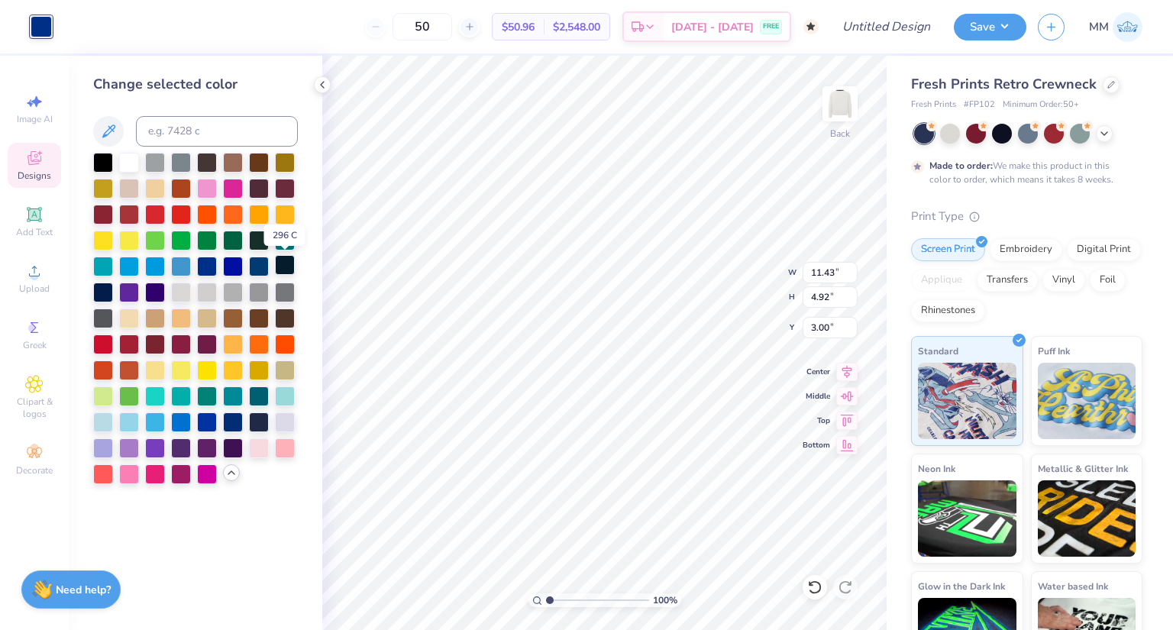
click at [282, 264] on div at bounding box center [285, 265] width 20 height 20
click at [259, 428] on div at bounding box center [259, 421] width 20 height 20
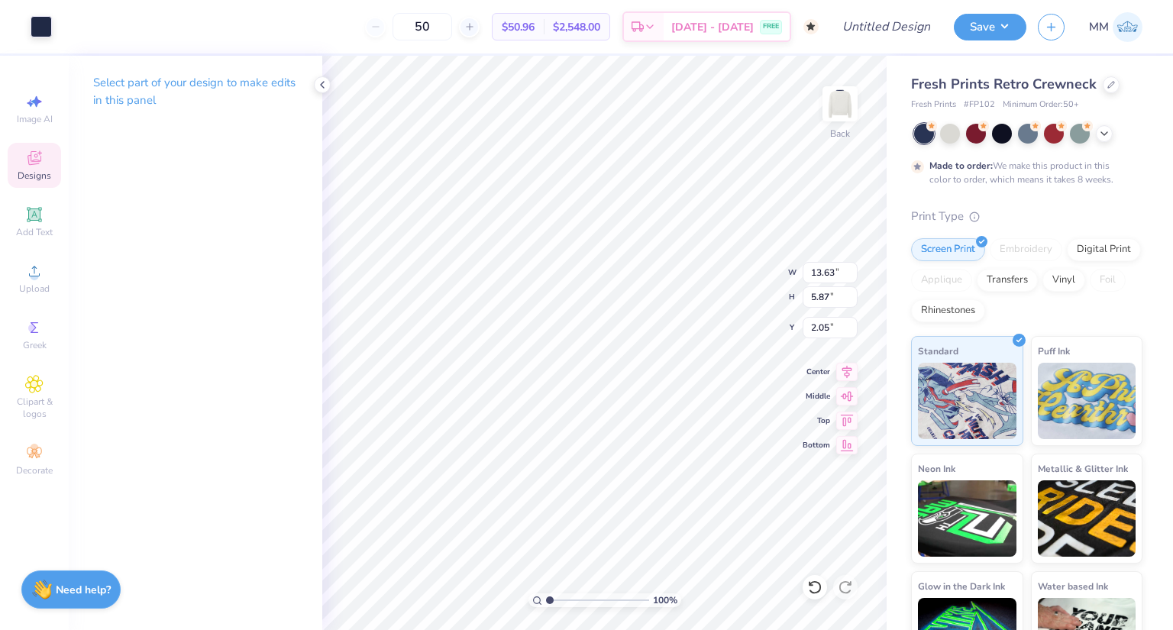
type input "13.63"
type input "5.87"
type input "2.05"
type input "3.00"
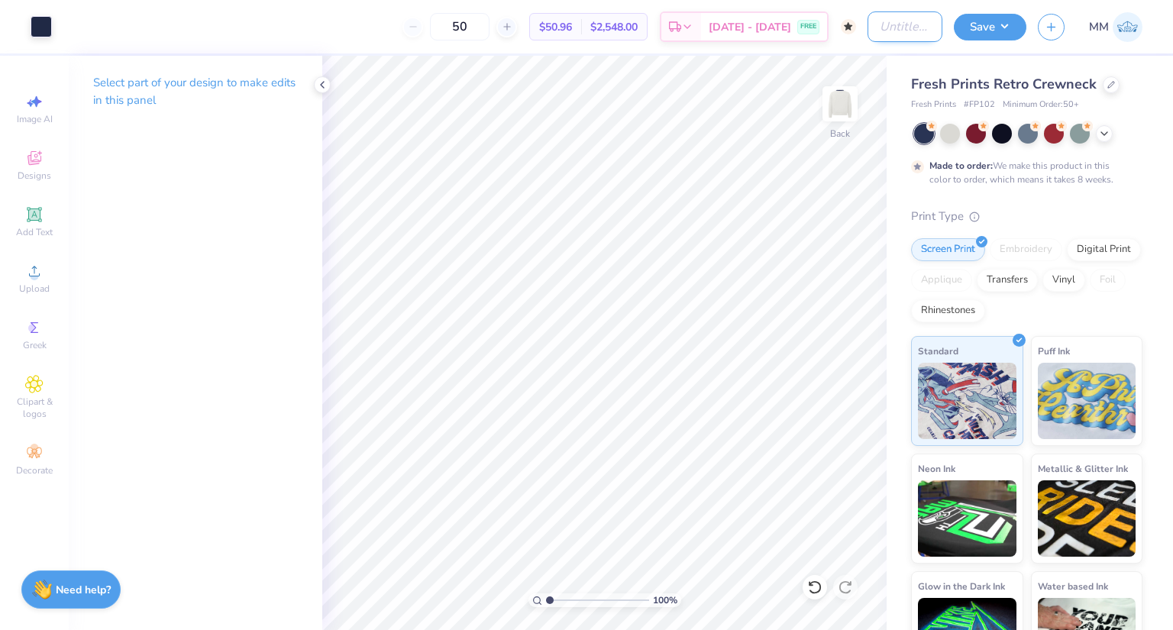
click at [922, 27] on input "Design Title" at bounding box center [905, 26] width 75 height 31
type input "KKG Crewneck 2"
click at [986, 31] on button "Save" at bounding box center [990, 24] width 73 height 27
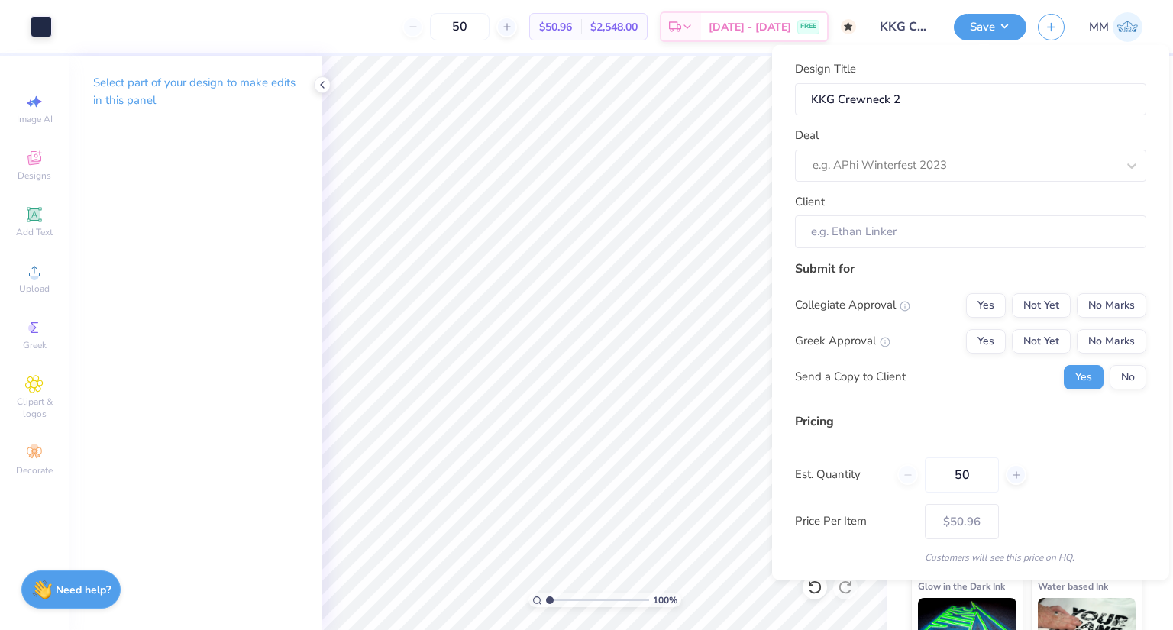
click at [937, 181] on div "Design Title KKG Crewneck 2 Deal e.g. APhi Winterfest 2023 Client" at bounding box center [970, 154] width 351 height 188
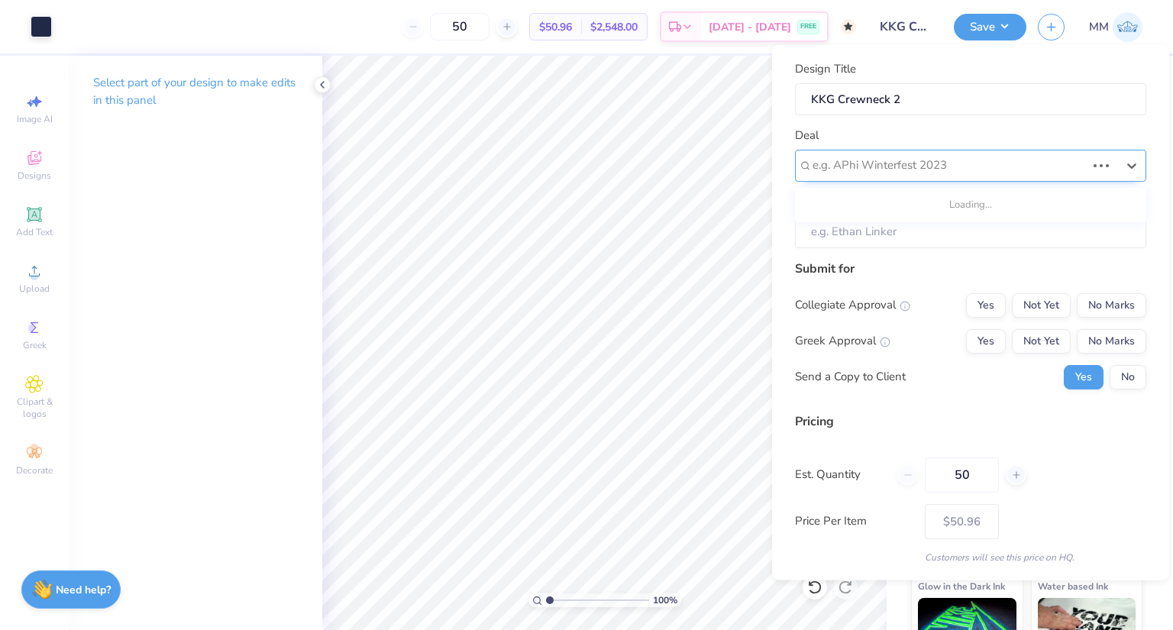
click at [933, 158] on div at bounding box center [949, 165] width 273 height 21
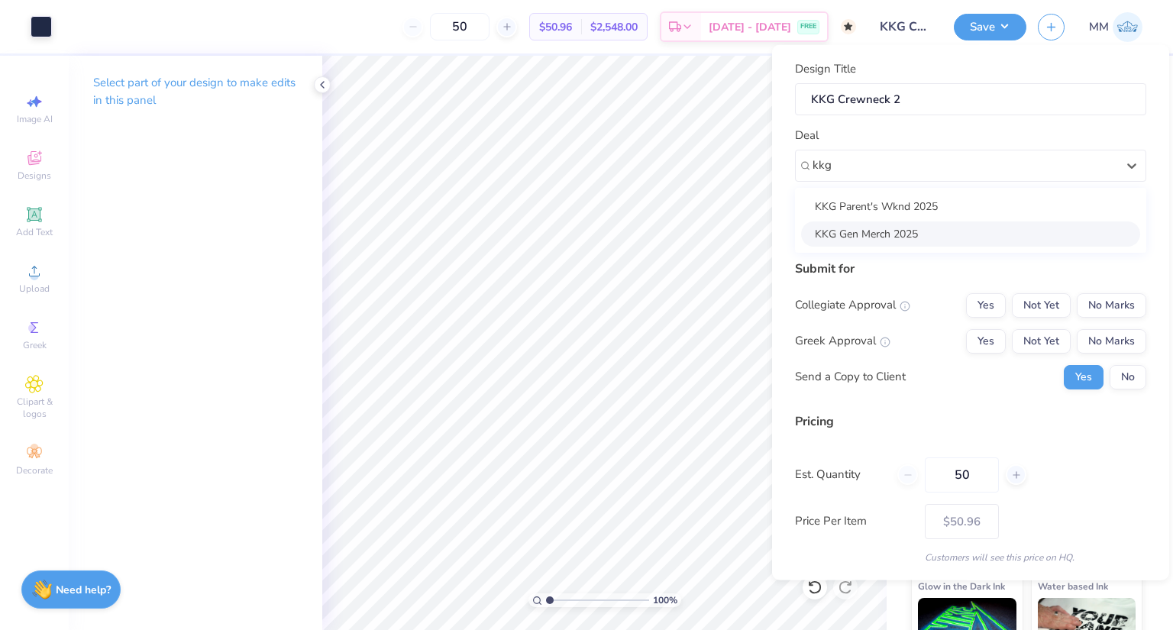
click at [899, 225] on div "KKG Gen Merch 2025" at bounding box center [970, 233] width 339 height 25
type input "kkg"
type input "[PERSON_NAME]"
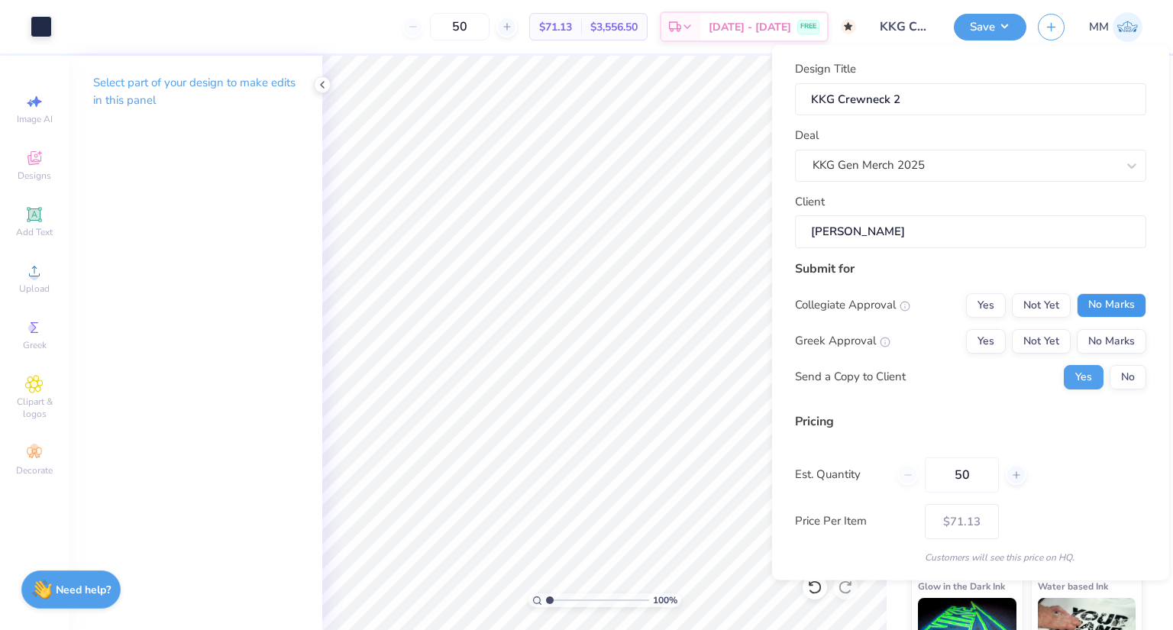
click at [1091, 302] on button "No Marks" at bounding box center [1112, 305] width 70 height 24
click at [987, 347] on button "Yes" at bounding box center [986, 340] width 40 height 24
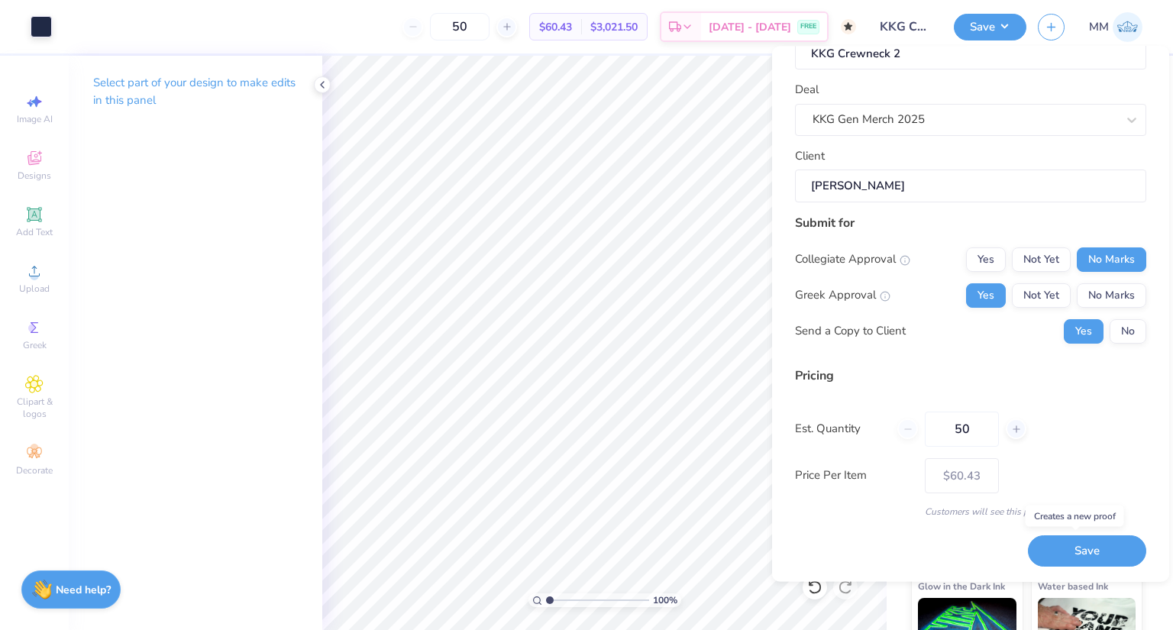
click at [1078, 541] on button "Save" at bounding box center [1087, 551] width 118 height 31
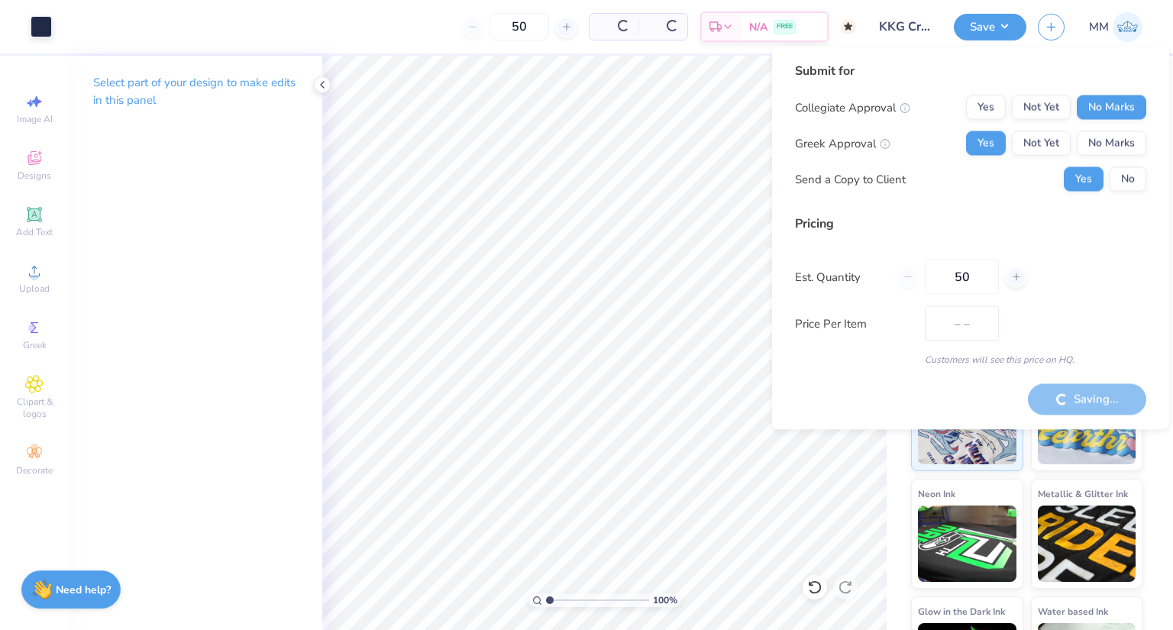
type input "$50.96"
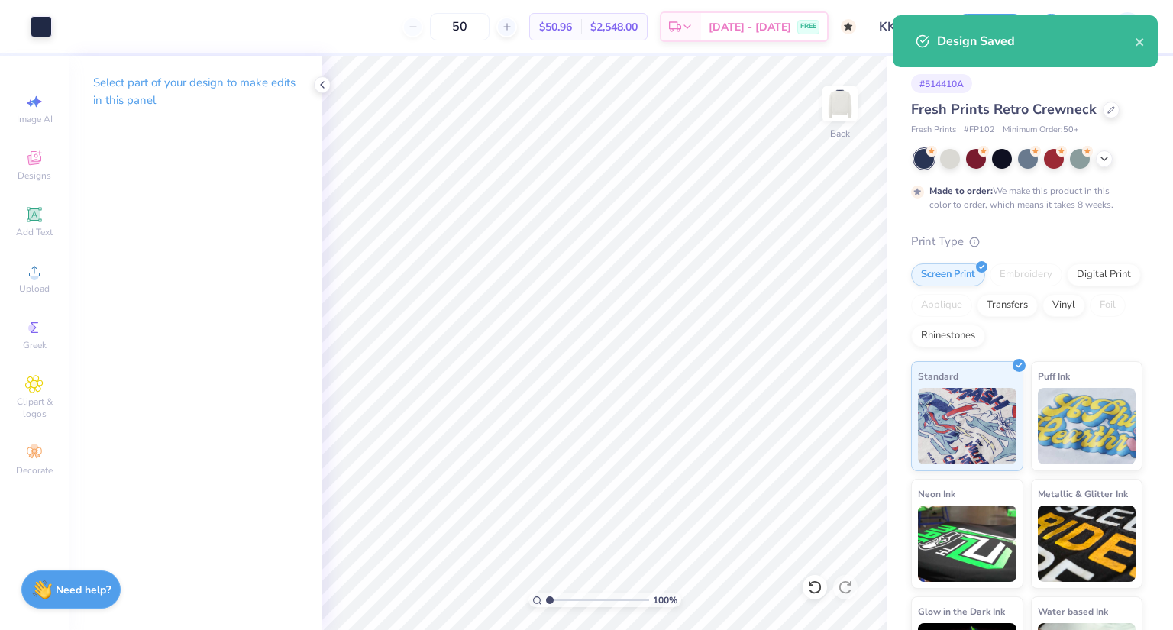
click at [320, 85] on icon at bounding box center [322, 85] width 12 height 12
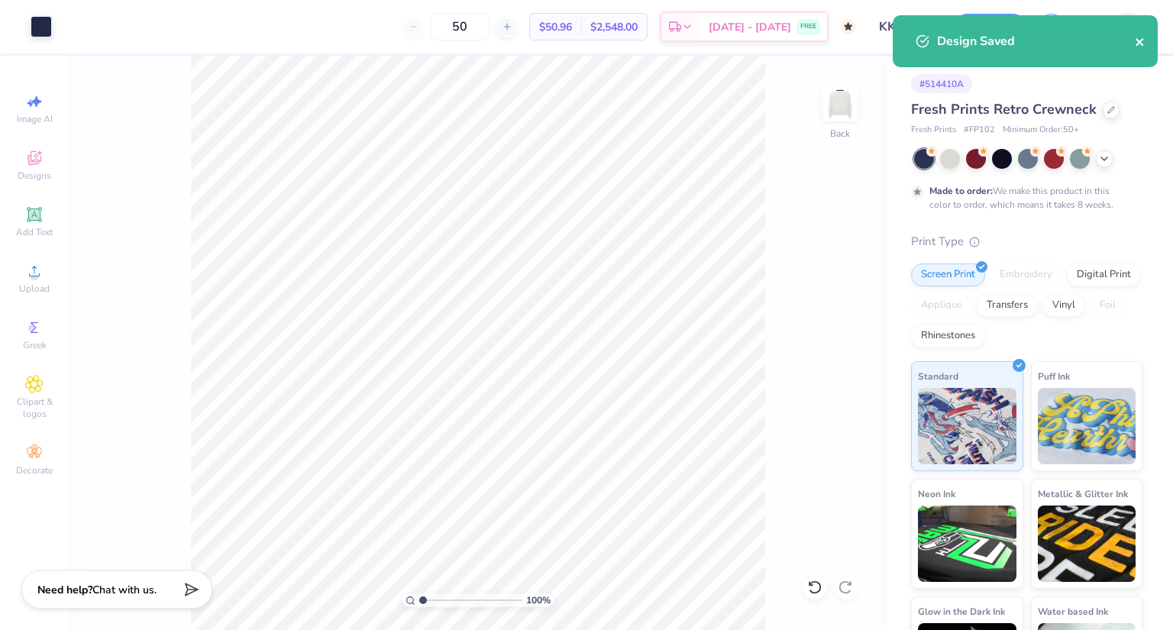
click at [1137, 40] on button "close" at bounding box center [1140, 41] width 11 height 18
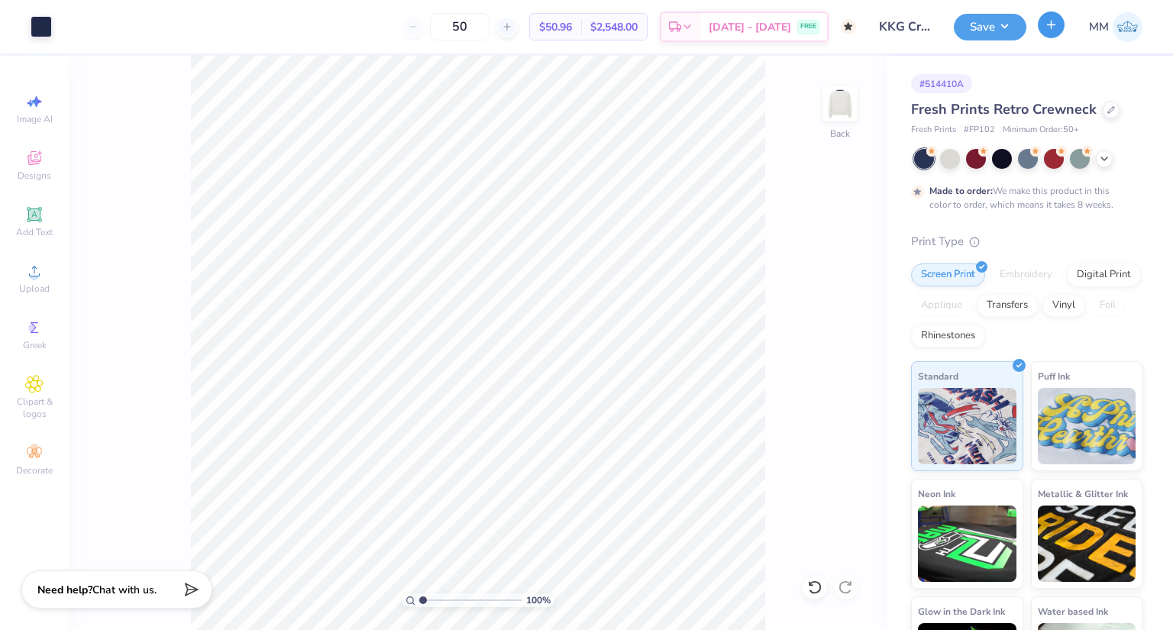
click at [1052, 26] on line "button" at bounding box center [1052, 25] width 0 height 8
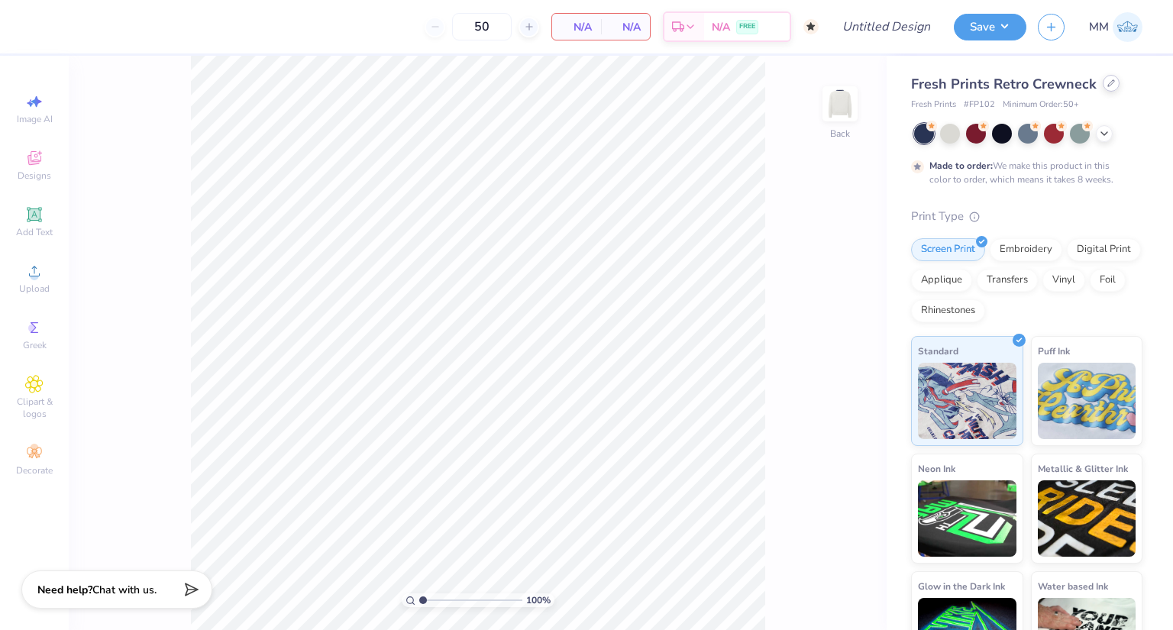
click at [1107, 86] on icon at bounding box center [1111, 83] width 8 height 8
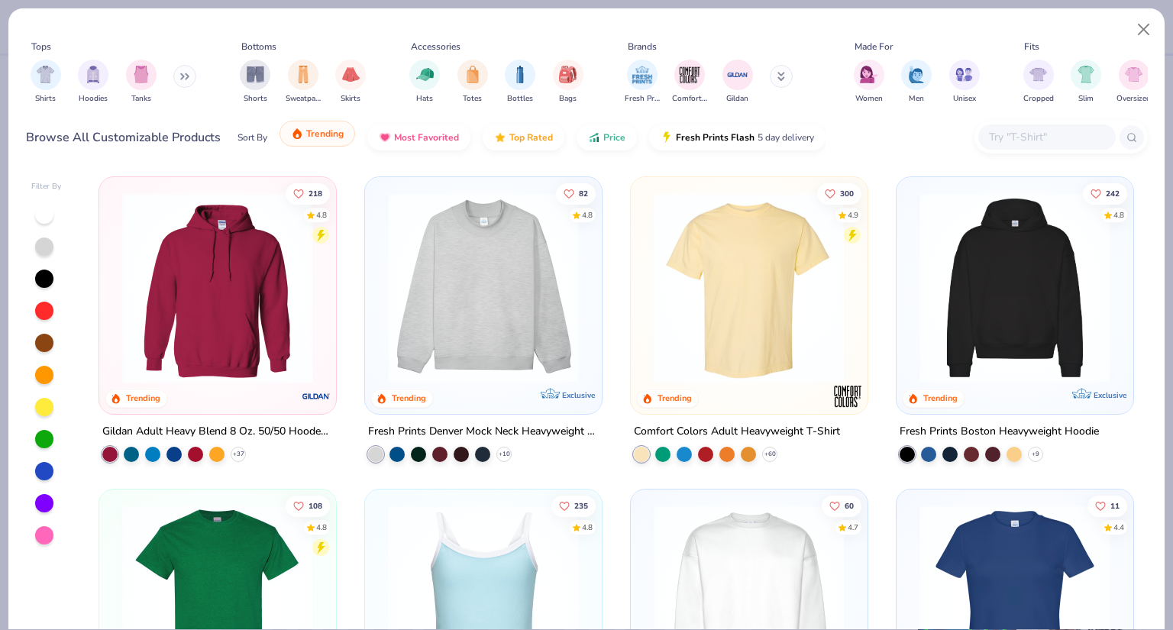
click at [300, 135] on img "button" at bounding box center [297, 134] width 12 height 12
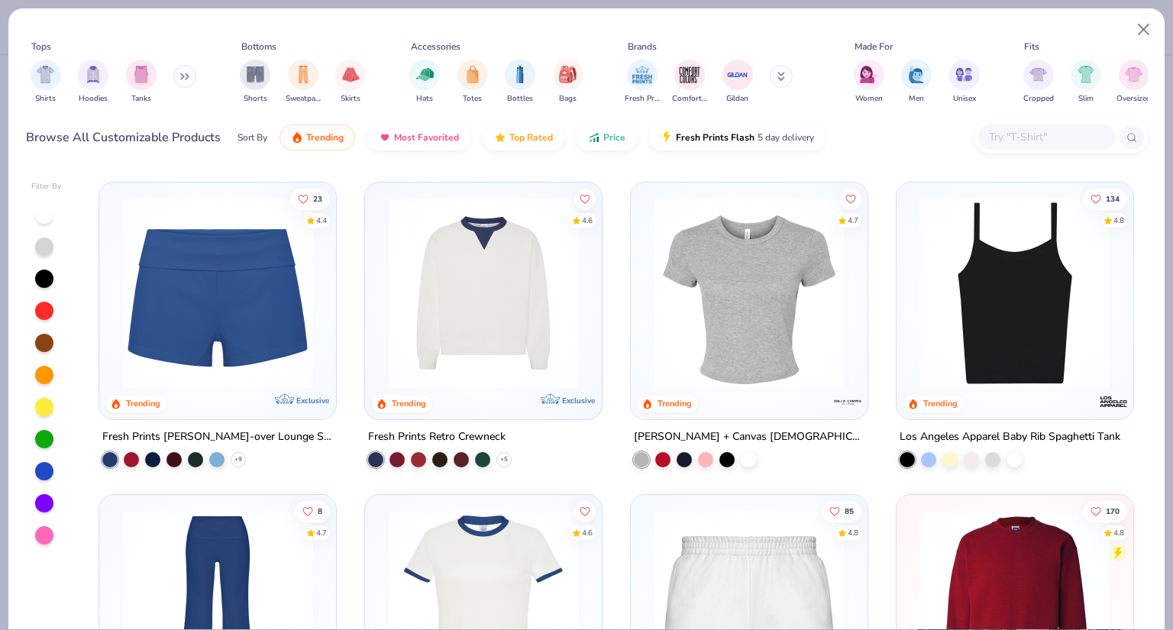
scroll to position [916, 0]
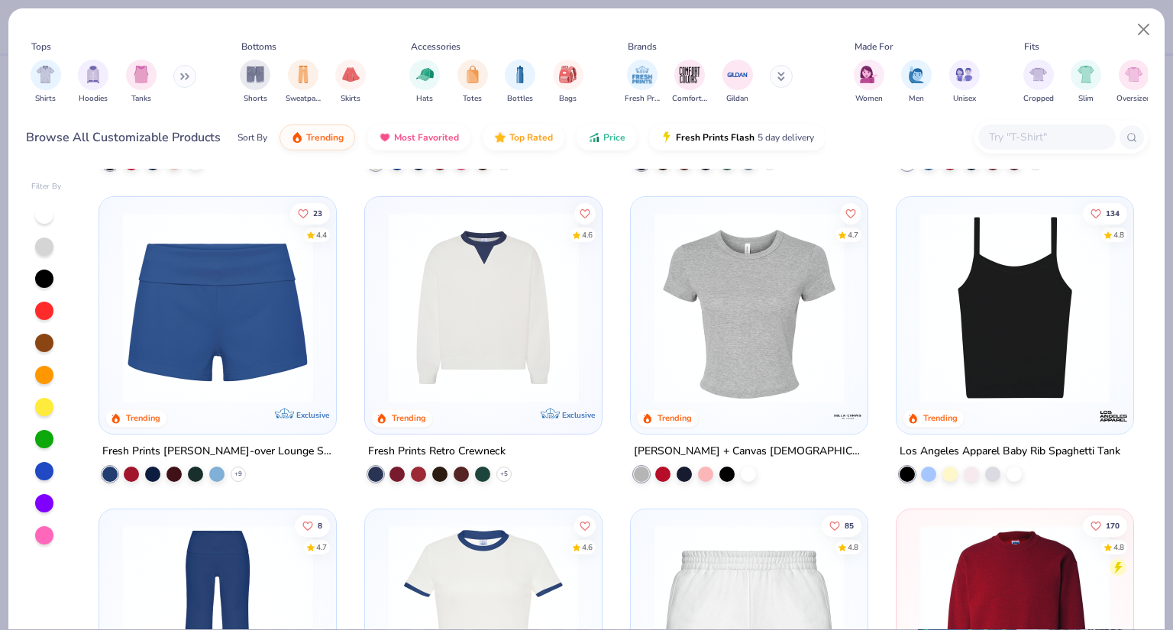
click at [176, 351] on img at bounding box center [218, 307] width 206 height 191
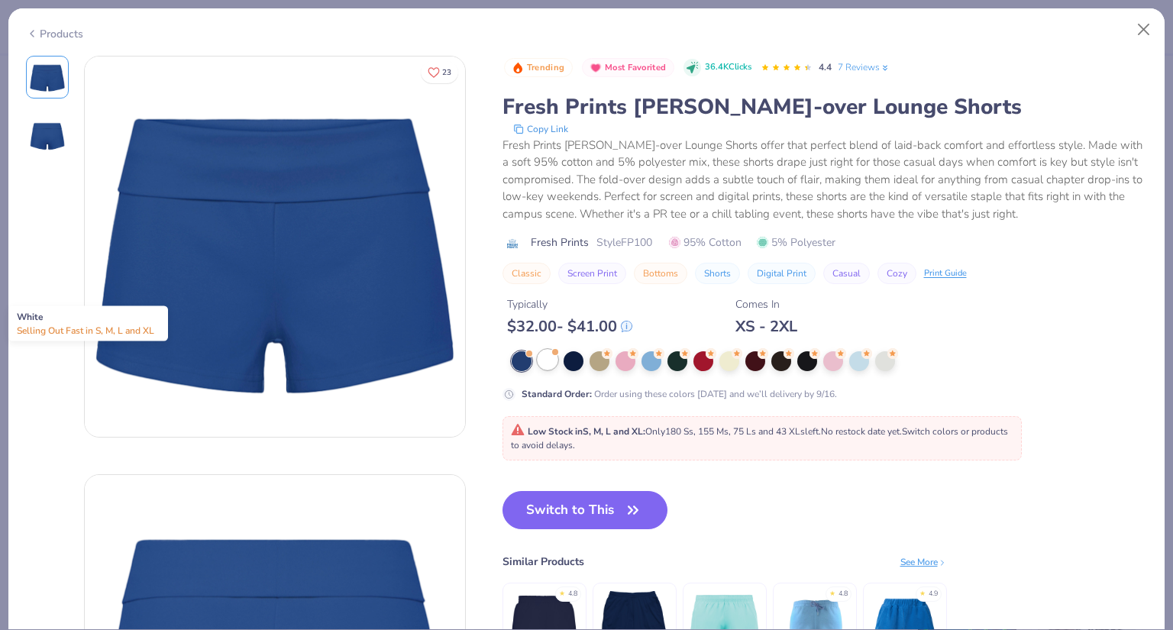
click at [538, 357] on div at bounding box center [548, 360] width 20 height 20
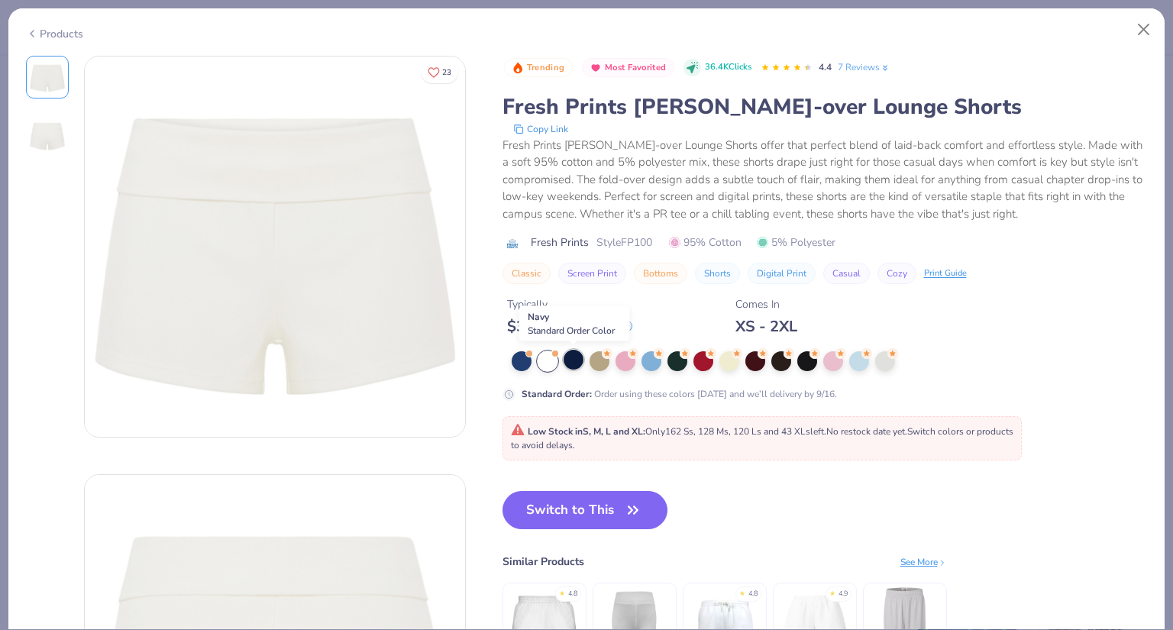
click at [565, 359] on div at bounding box center [574, 360] width 20 height 20
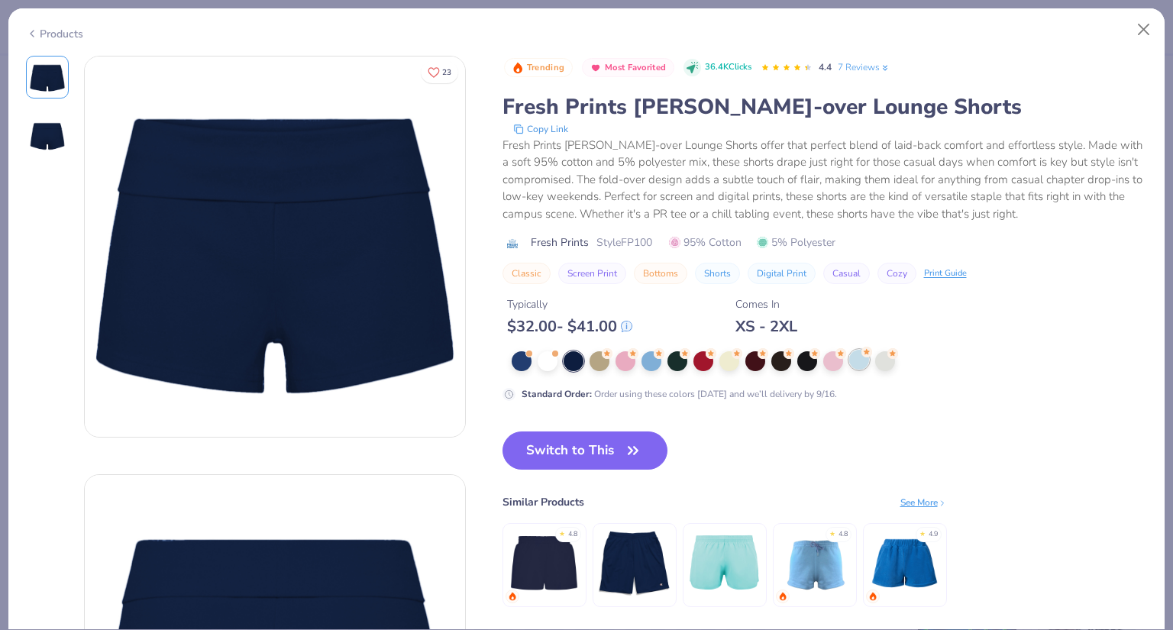
click at [861, 357] on icon at bounding box center [866, 352] width 11 height 11
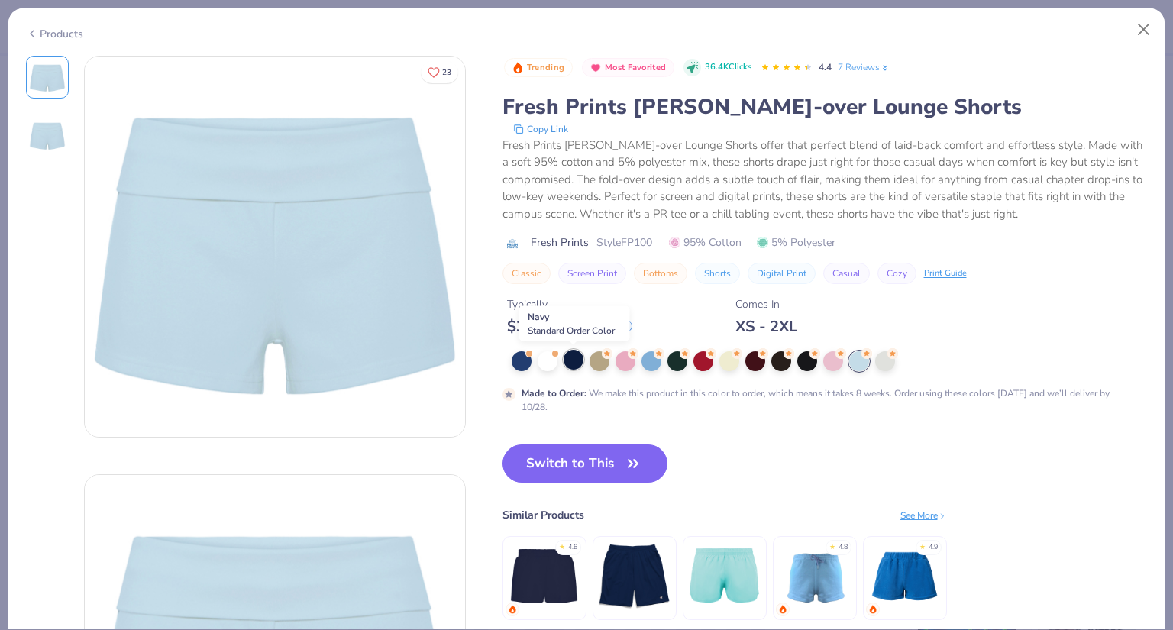
click at [573, 358] on div at bounding box center [574, 360] width 20 height 20
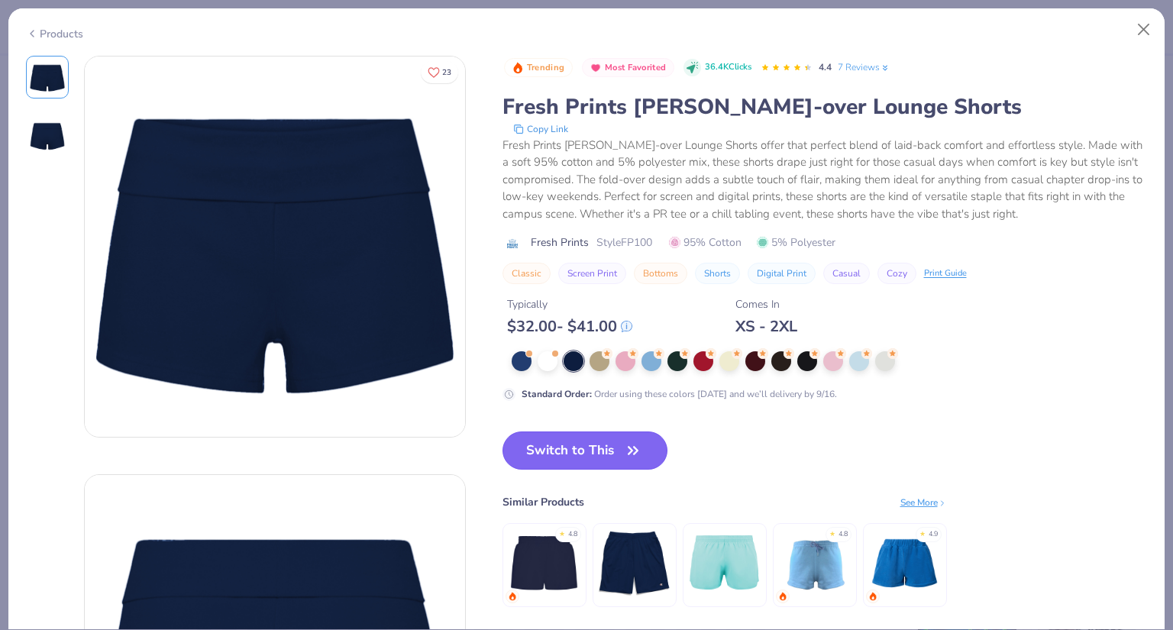
drag, startPoint x: 626, startPoint y: 448, endPoint x: 642, endPoint y: 444, distance: 17.4
click at [626, 449] on icon "button" at bounding box center [632, 450] width 21 height 21
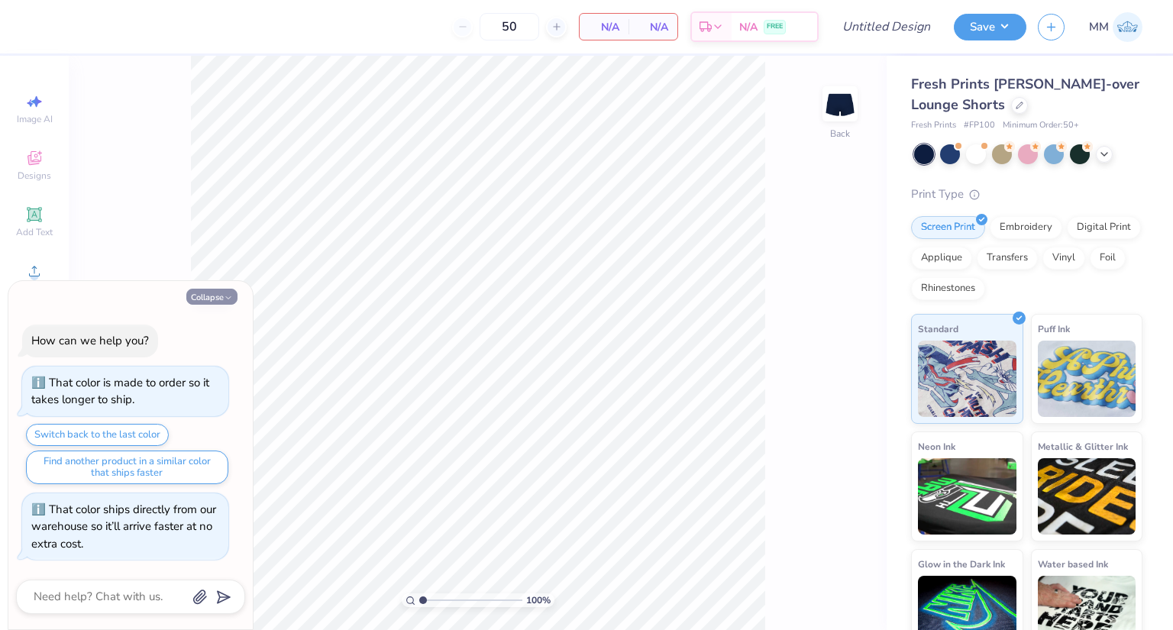
click at [212, 299] on button "Collapse" at bounding box center [211, 297] width 51 height 16
type textarea "x"
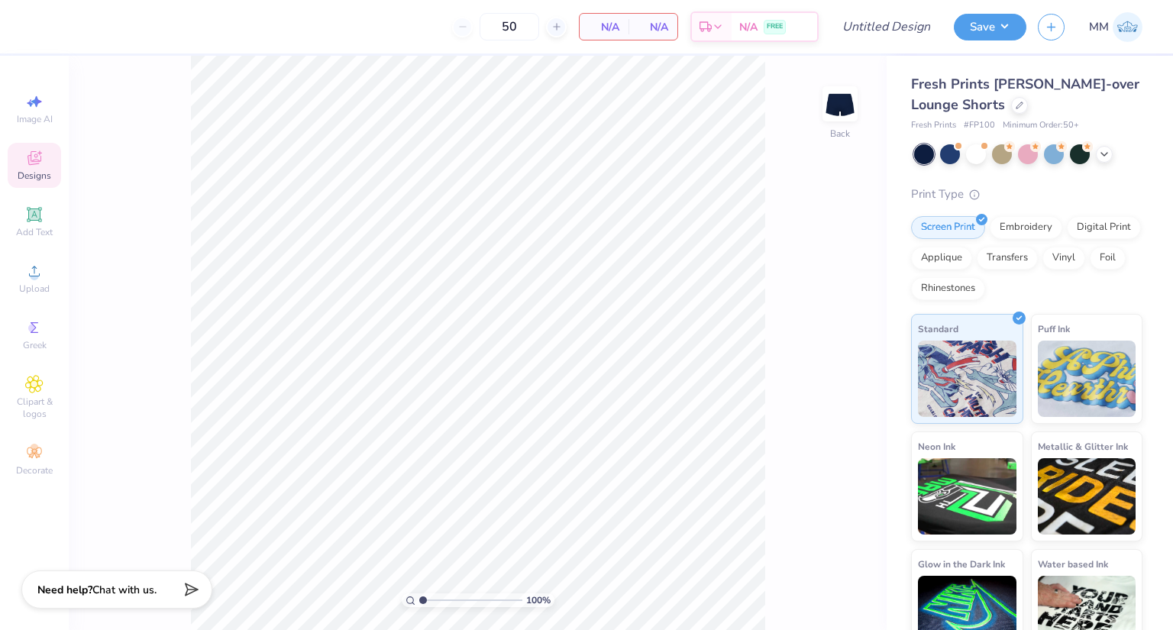
click at [37, 144] on div "Designs" at bounding box center [34, 165] width 53 height 45
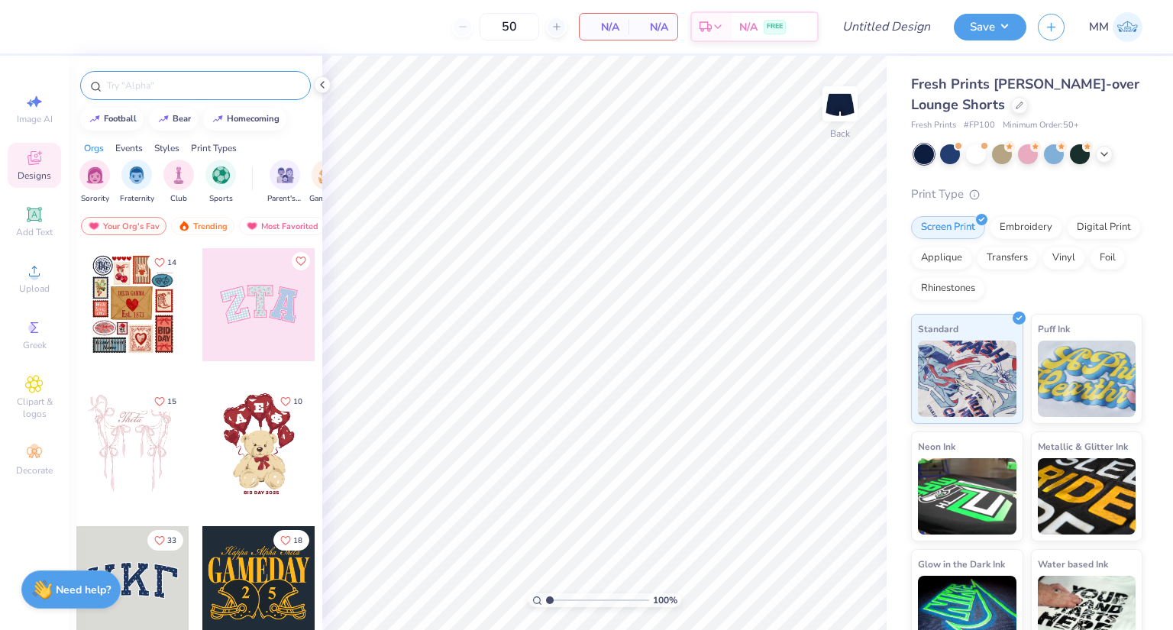
click at [183, 80] on input "text" at bounding box center [203, 85] width 196 height 15
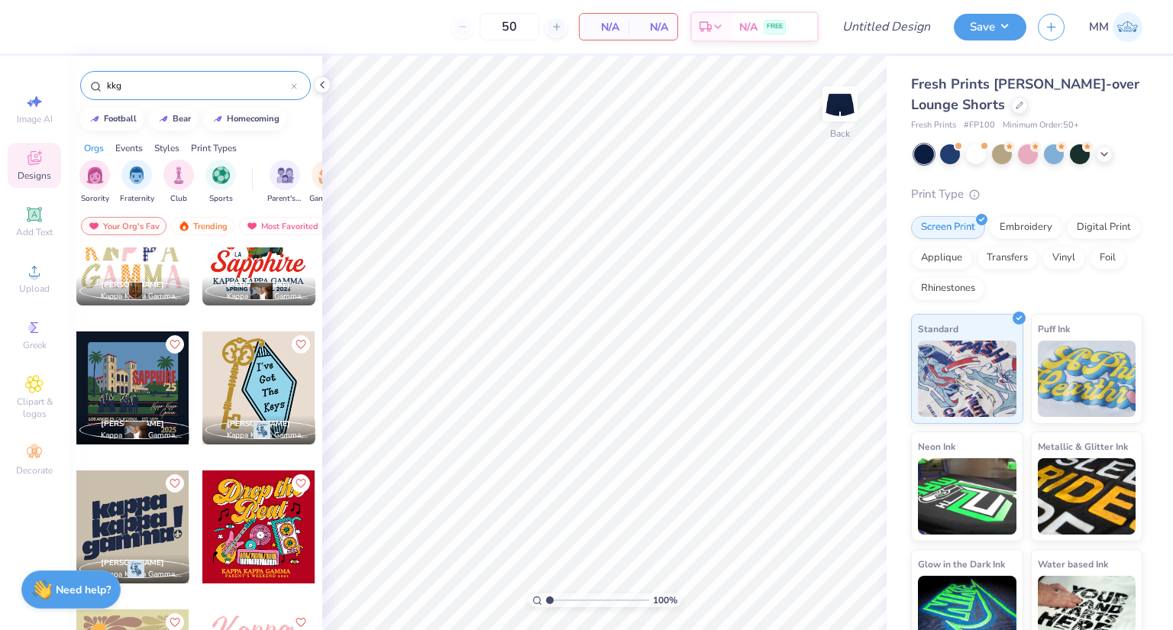
scroll to position [2180, 0]
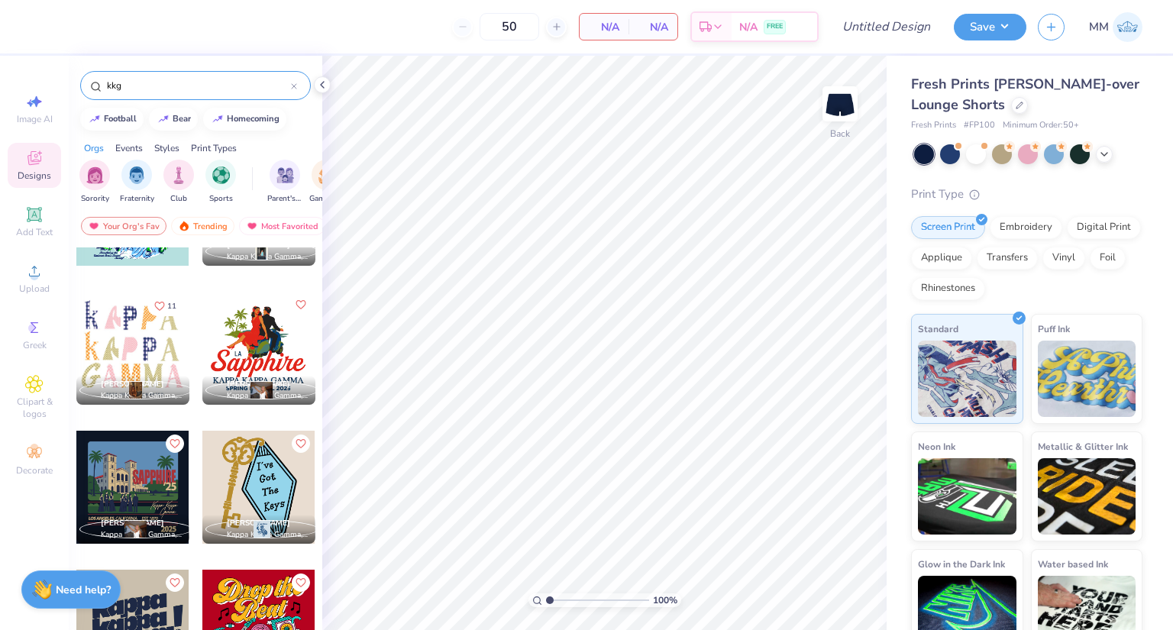
type input "kkg"
click at [264, 463] on div at bounding box center [258, 487] width 113 height 113
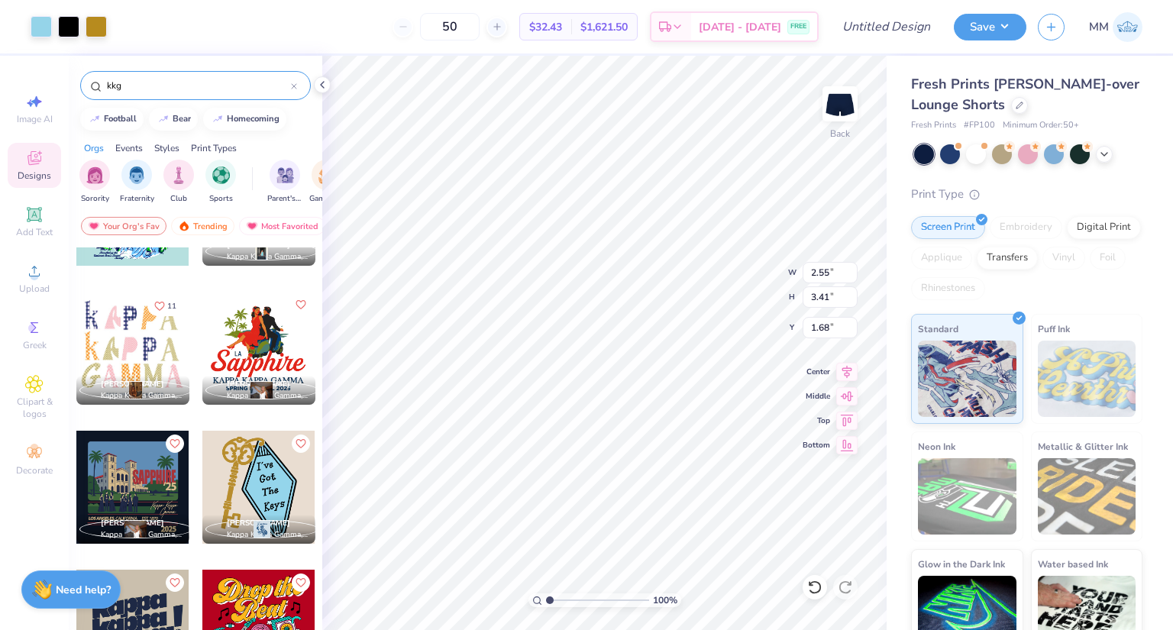
type input "3.25"
type input "3.71"
type input "4.96"
type input "1.70"
type input "1.27"
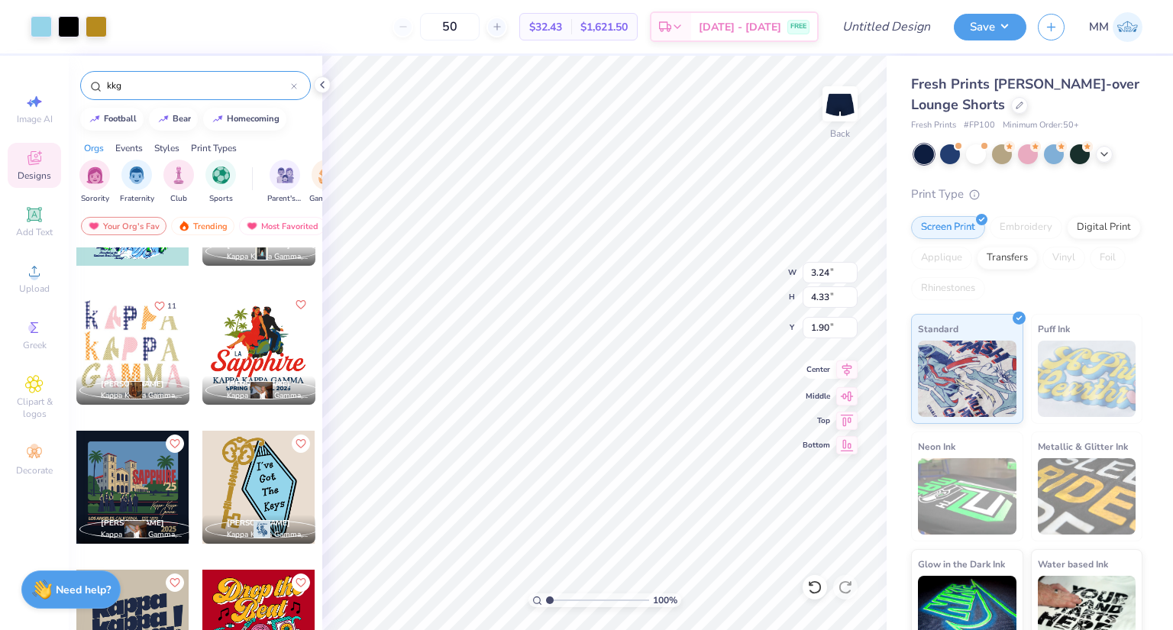
type input "3.24"
type input "4.33"
type input "1.58"
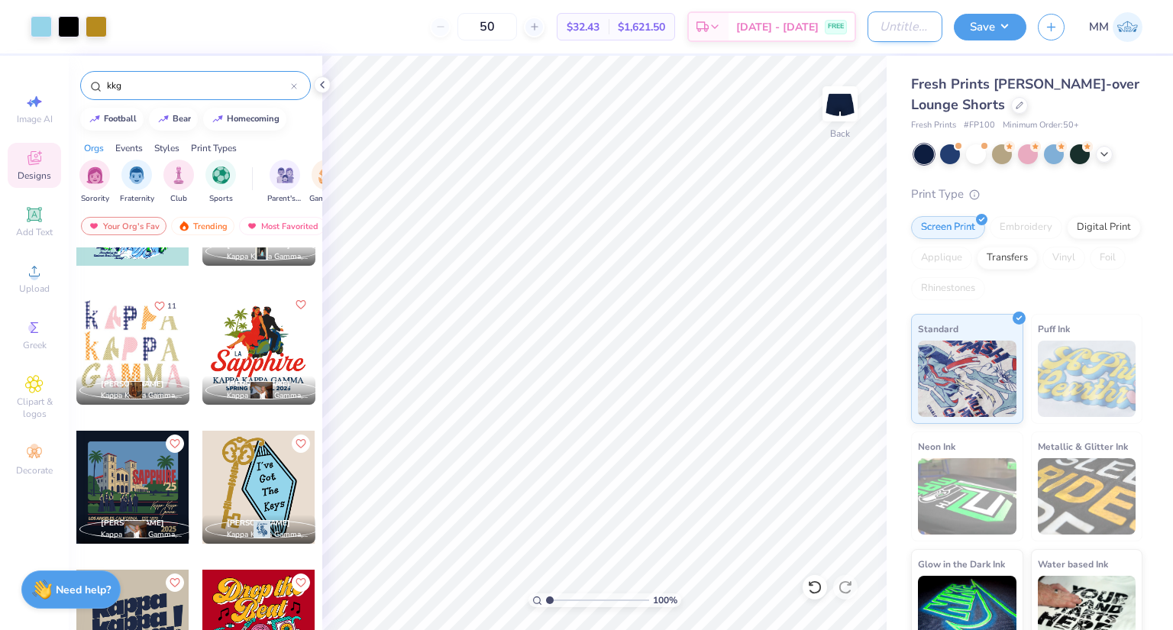
click at [875, 26] on input "Design Title" at bounding box center [905, 26] width 75 height 31
type input "KKG Foldover Shorts"
click at [829, 99] on img at bounding box center [840, 103] width 61 height 61
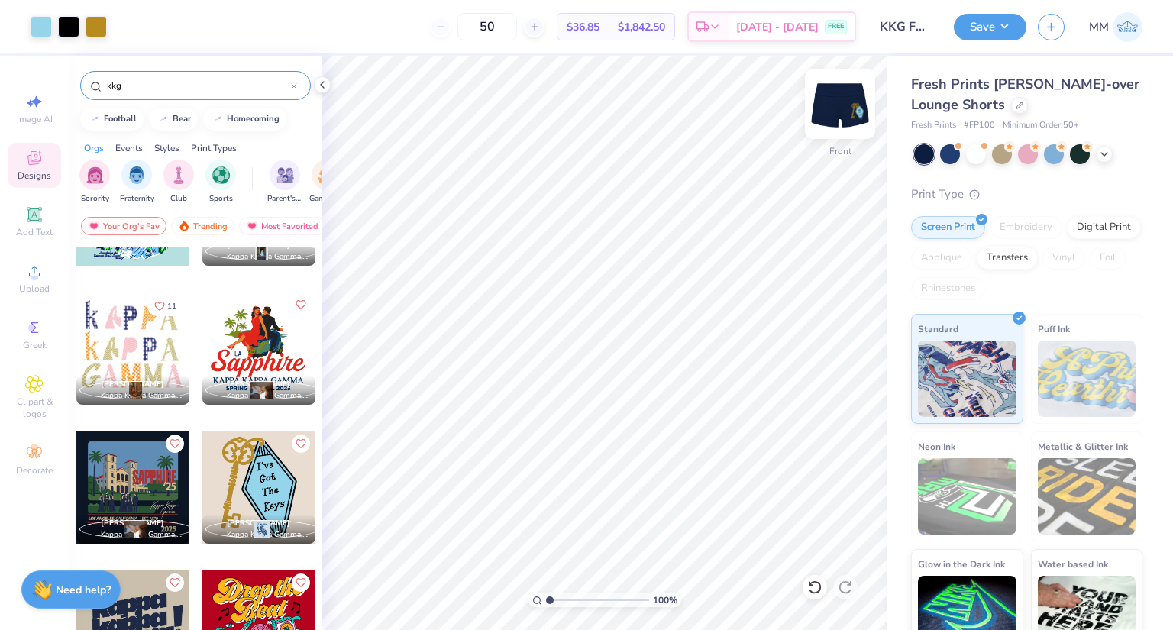
click at [832, 108] on img at bounding box center [840, 103] width 61 height 61
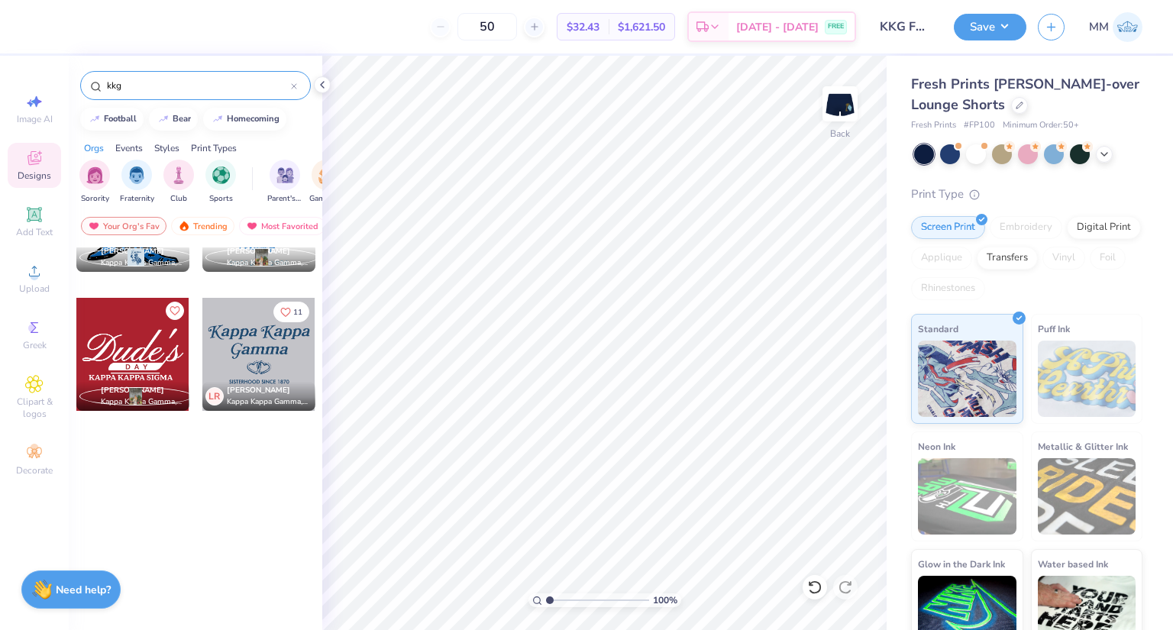
scroll to position [882, 0]
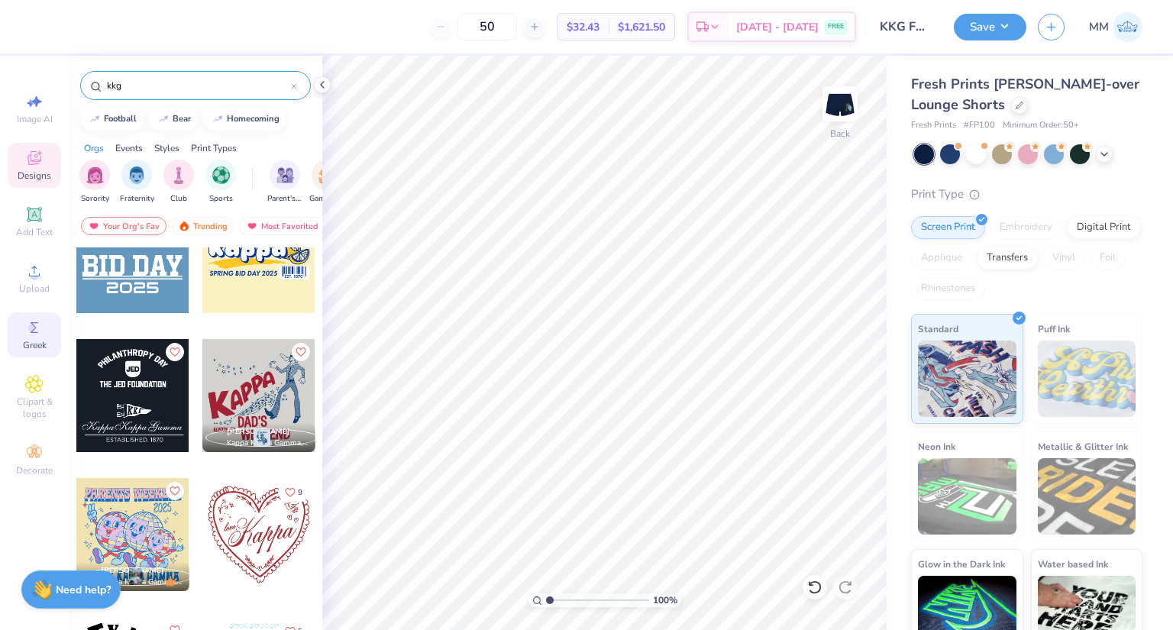
click at [37, 327] on icon at bounding box center [34, 327] width 18 height 18
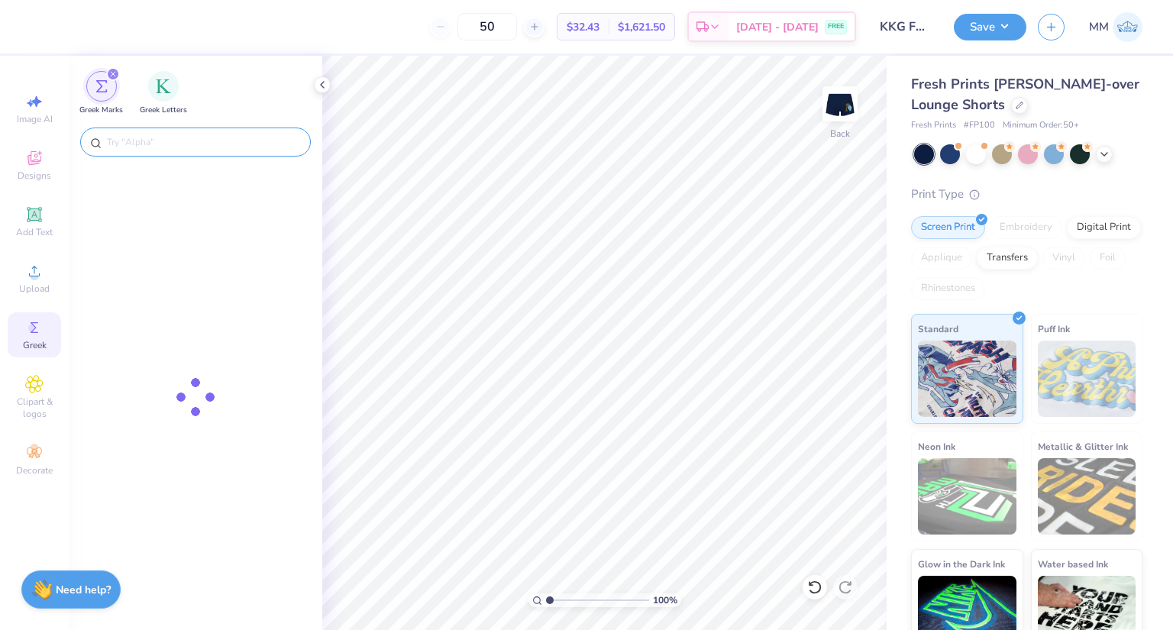
click at [186, 138] on input "text" at bounding box center [203, 141] width 196 height 15
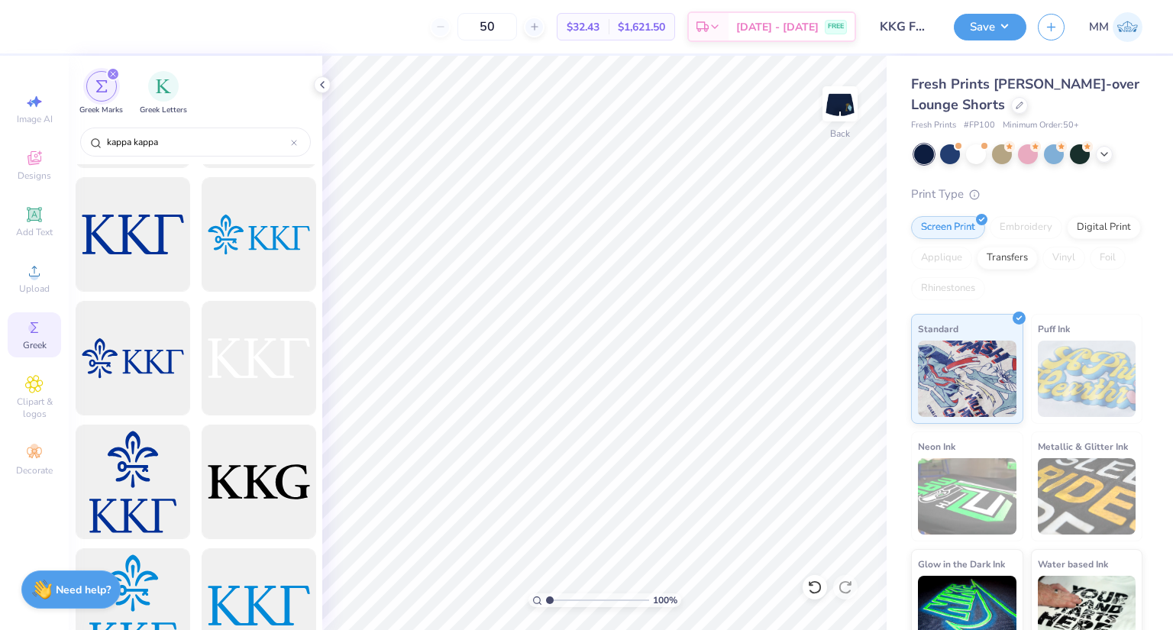
scroll to position [229, 0]
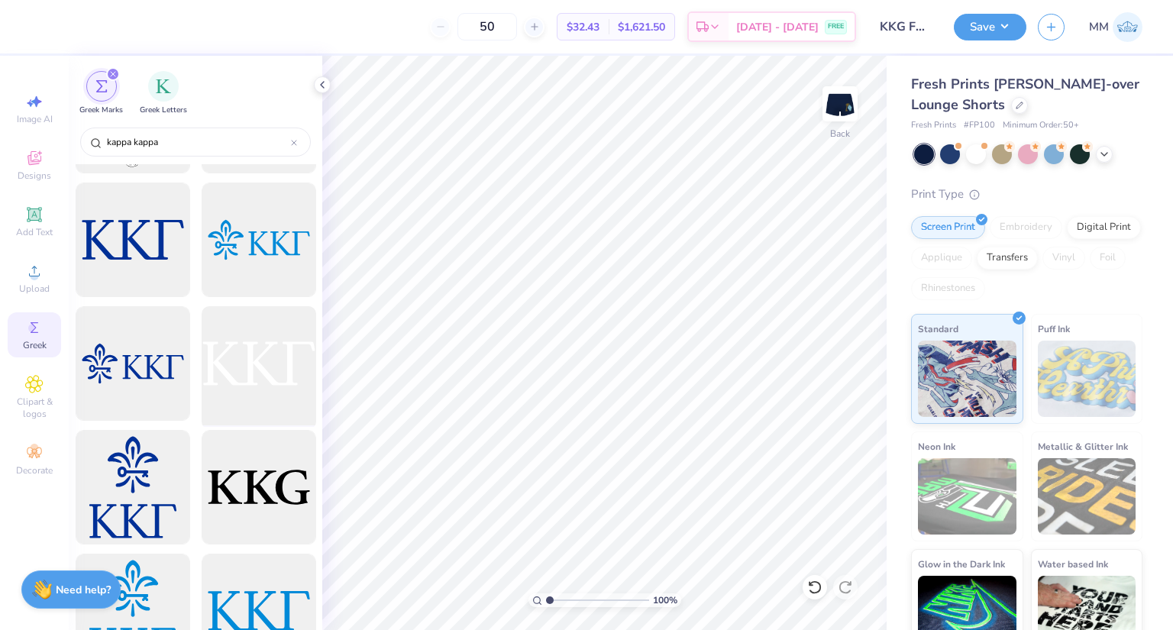
type input "kappa kappa"
click at [251, 377] on div at bounding box center [259, 364] width 126 height 126
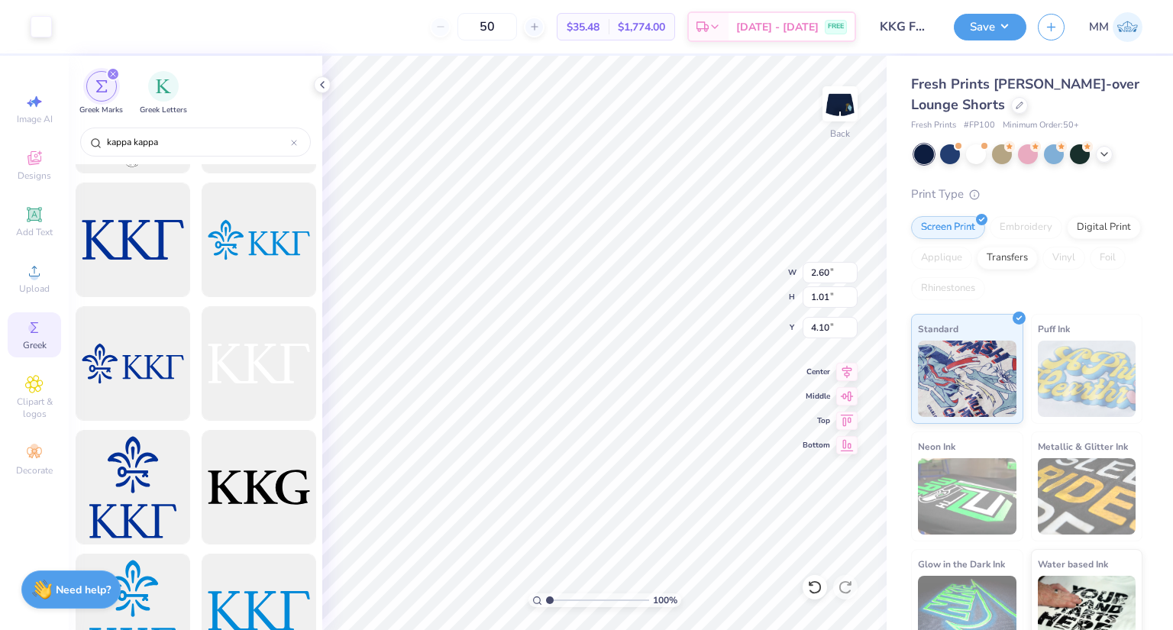
type input "2.60"
type input "1.01"
type input "4.10"
type input "0.50"
click at [842, 99] on img at bounding box center [840, 103] width 61 height 61
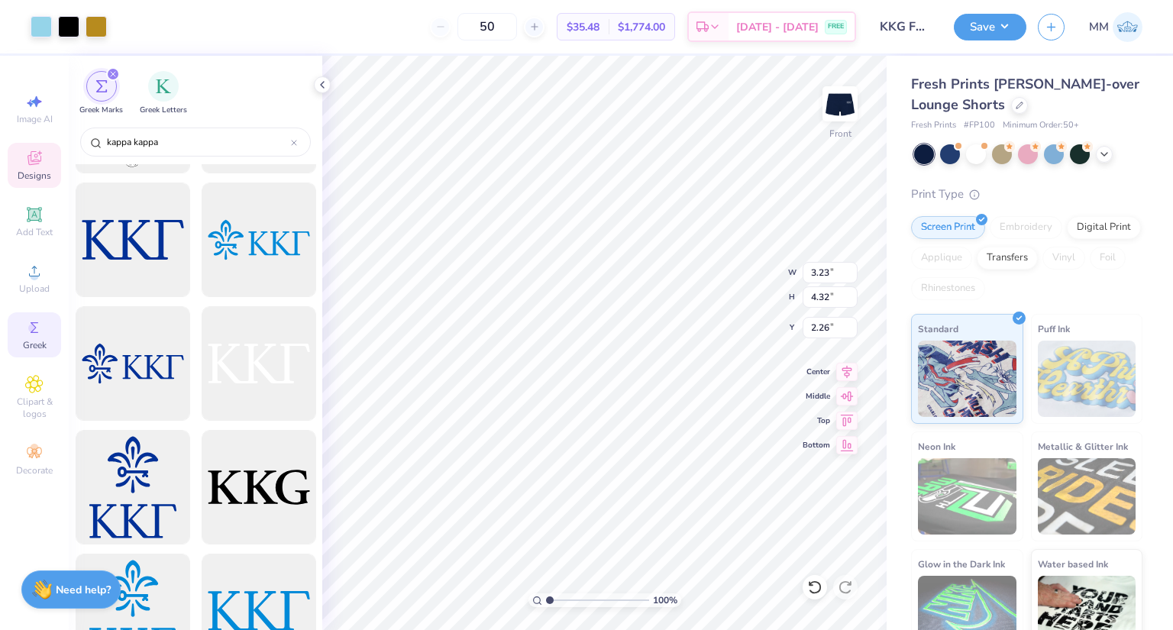
type input "2.26"
click at [1001, 24] on button "Save" at bounding box center [990, 24] width 73 height 27
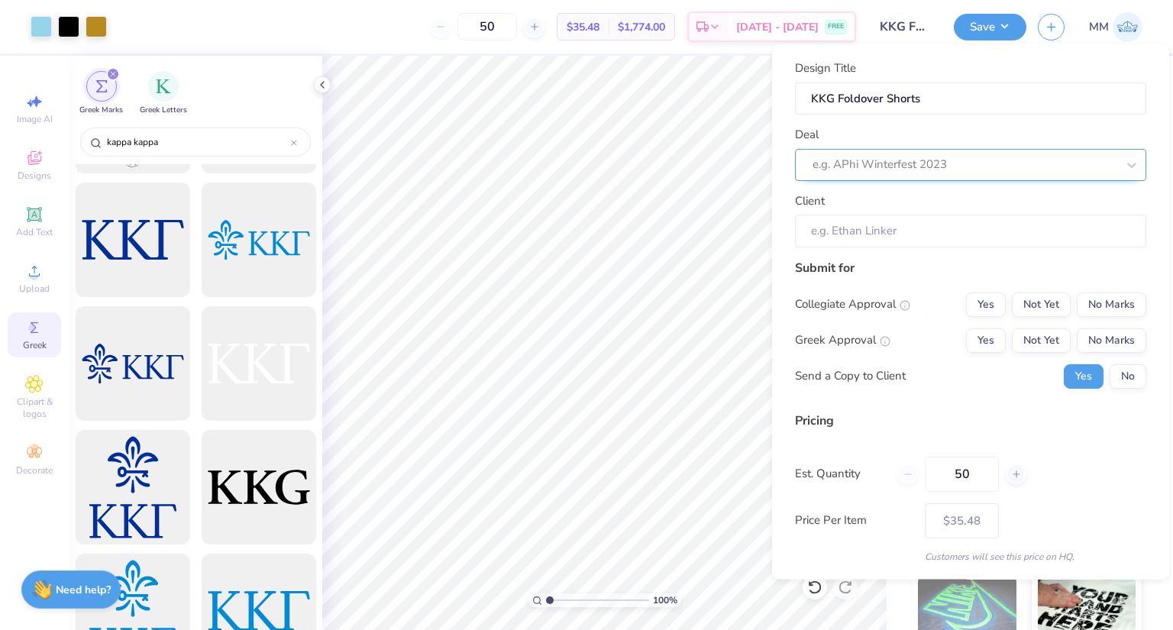
click at [923, 162] on div at bounding box center [965, 164] width 304 height 21
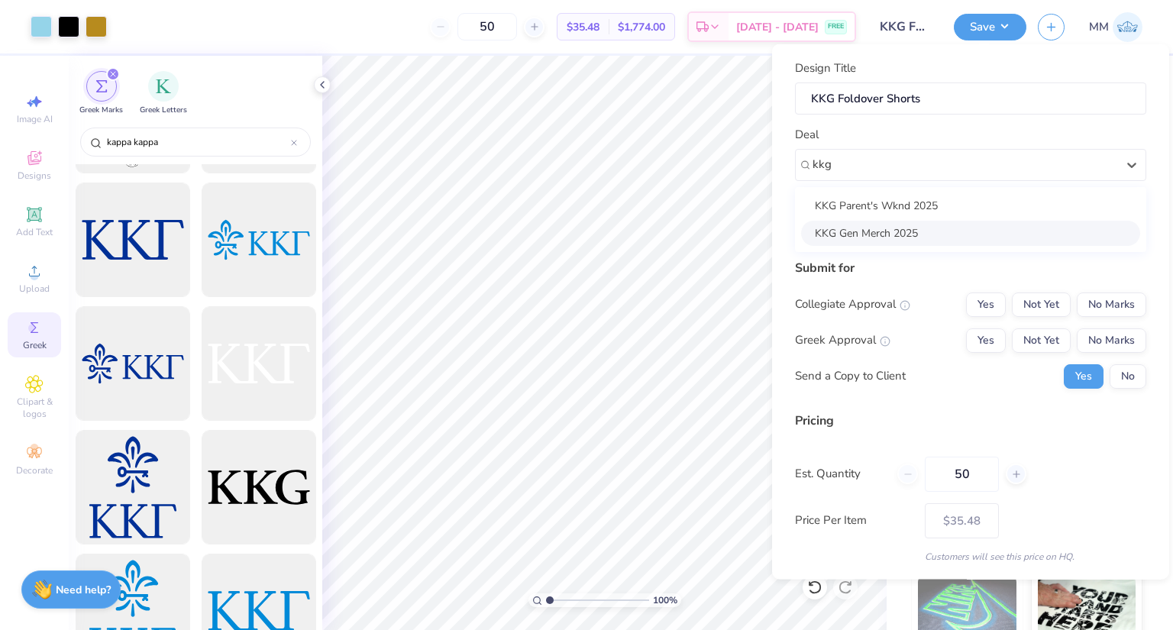
click at [887, 238] on div "KKG Gen Merch 2025" at bounding box center [970, 232] width 339 height 25
type input "kkg"
type input "[PERSON_NAME]"
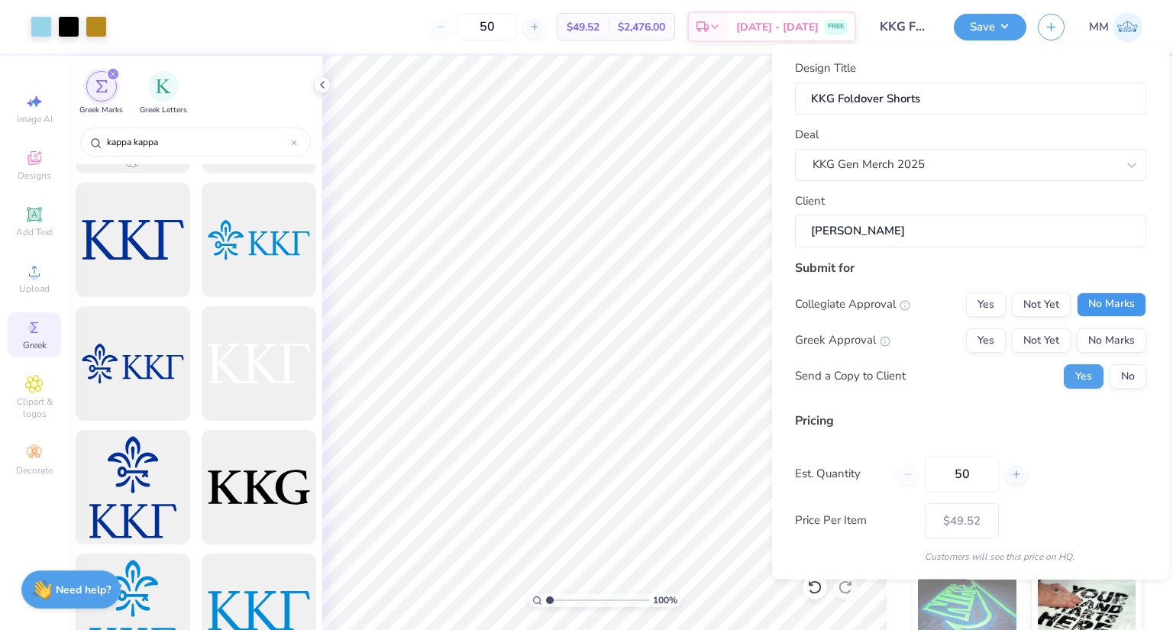
click at [1094, 293] on button "No Marks" at bounding box center [1112, 304] width 70 height 24
click at [981, 341] on button "Yes" at bounding box center [986, 340] width 40 height 24
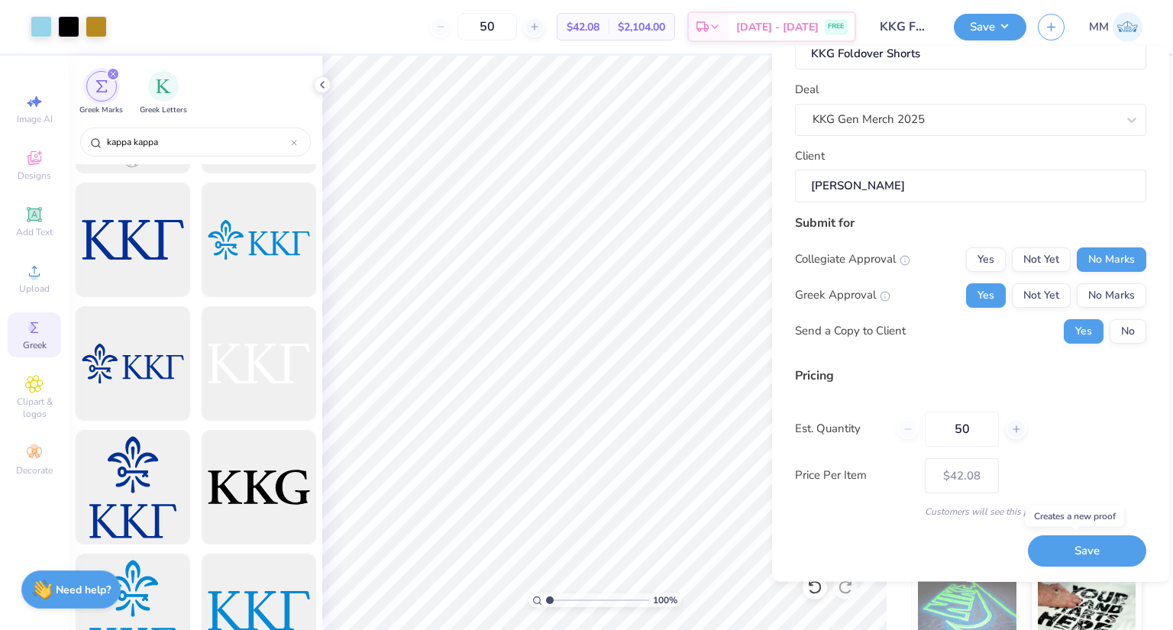
click at [1090, 547] on button "Save" at bounding box center [1087, 551] width 118 height 31
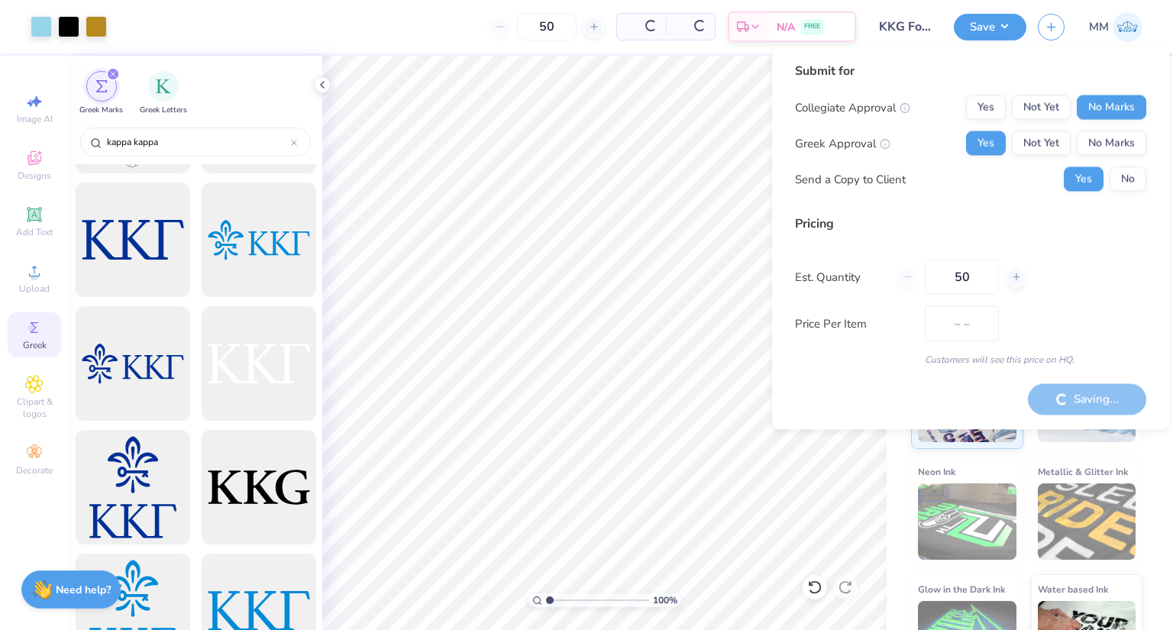
type input "$42.08"
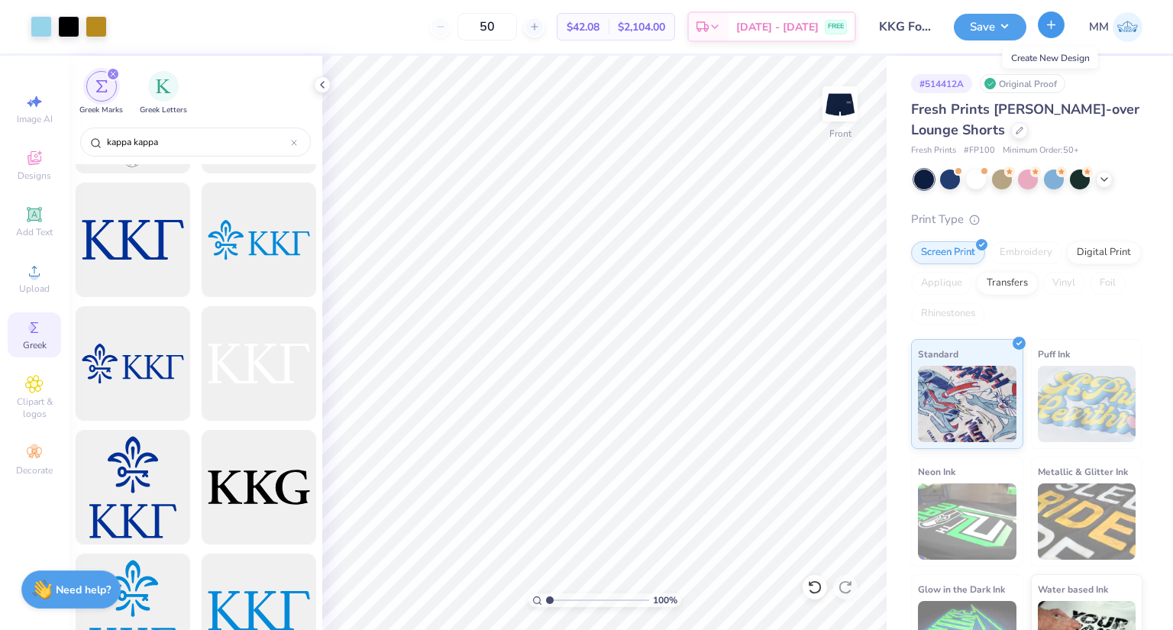
click at [1045, 31] on button "button" at bounding box center [1051, 24] width 27 height 27
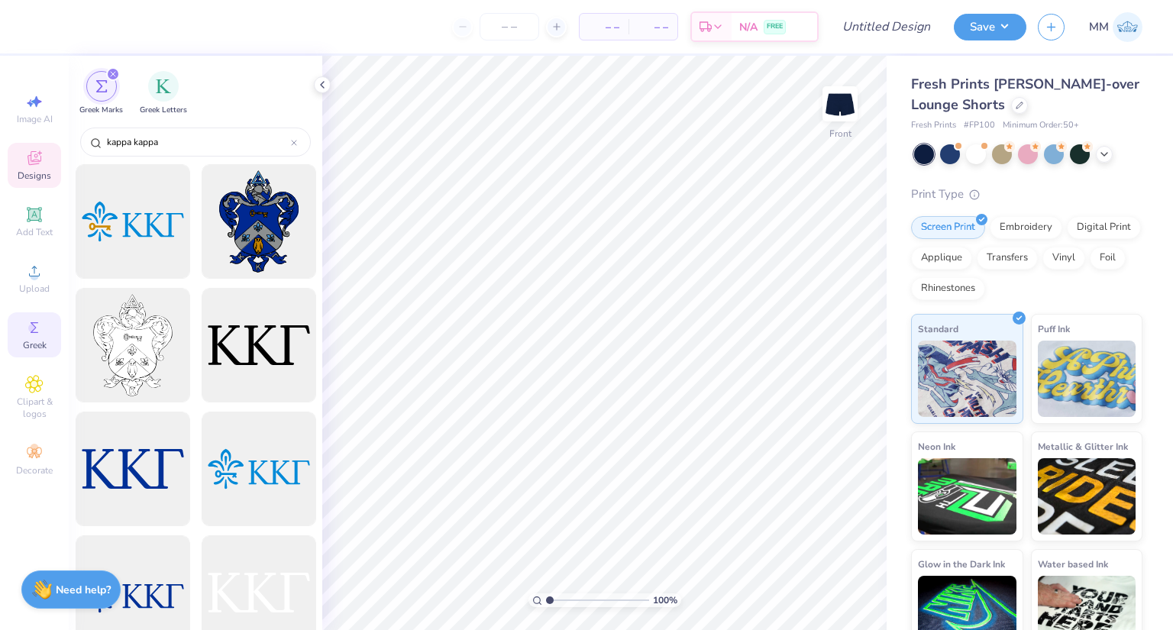
click at [24, 167] on div "Designs" at bounding box center [34, 165] width 53 height 45
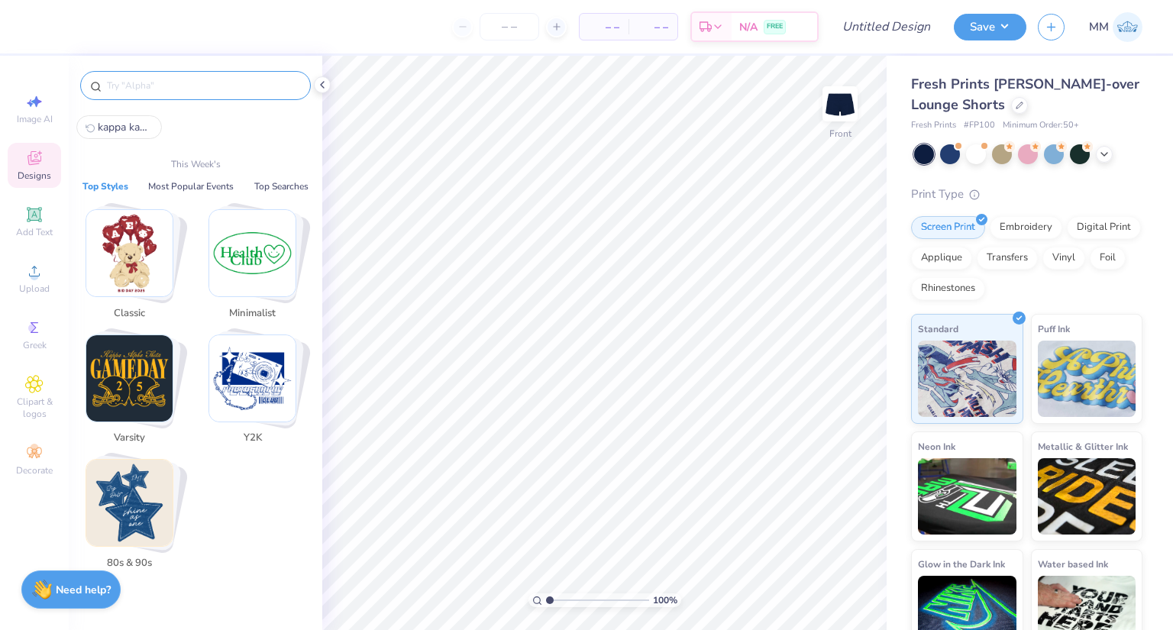
click at [210, 86] on input "text" at bounding box center [203, 85] width 196 height 15
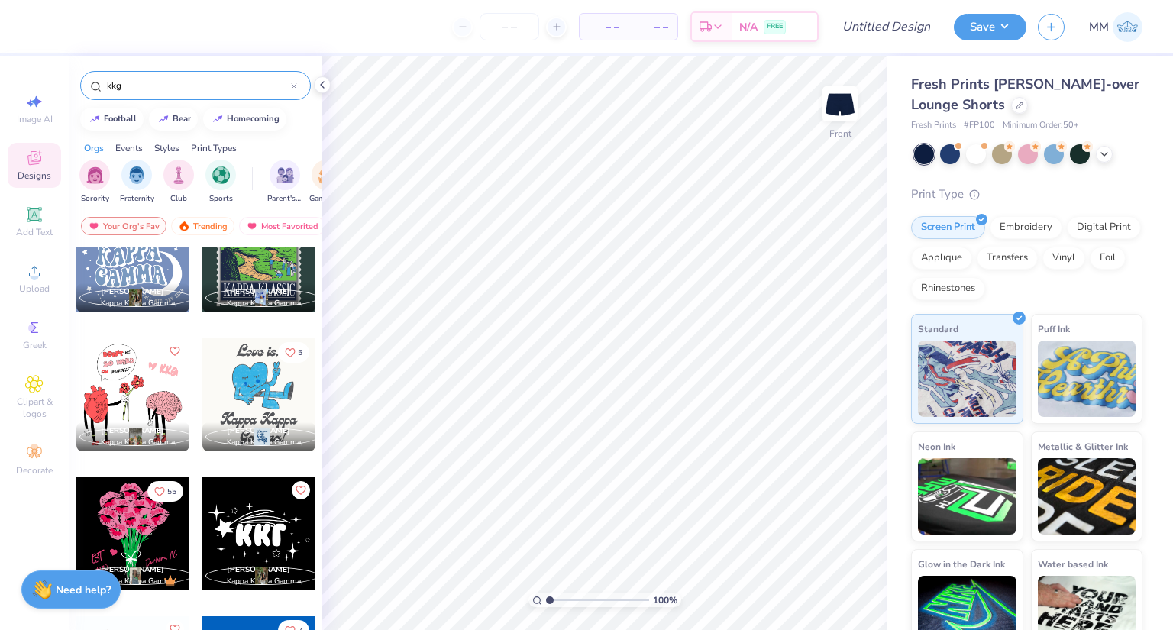
scroll to position [5804, 0]
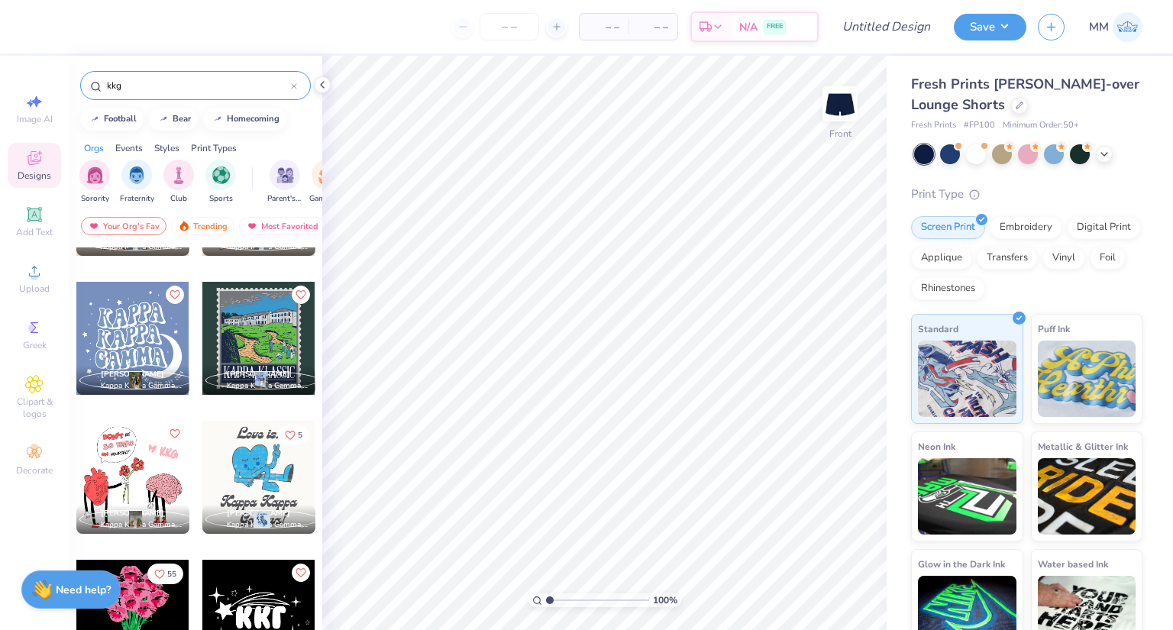
type input "kkg"
click at [1021, 102] on icon at bounding box center [1020, 104] width 8 height 8
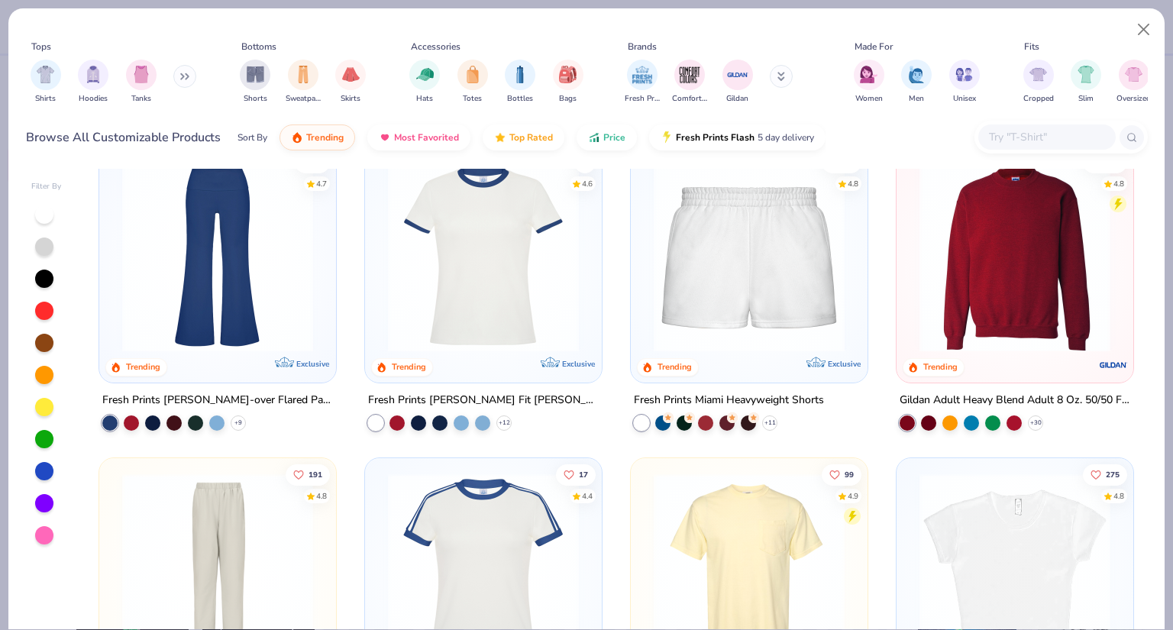
scroll to position [1222, 0]
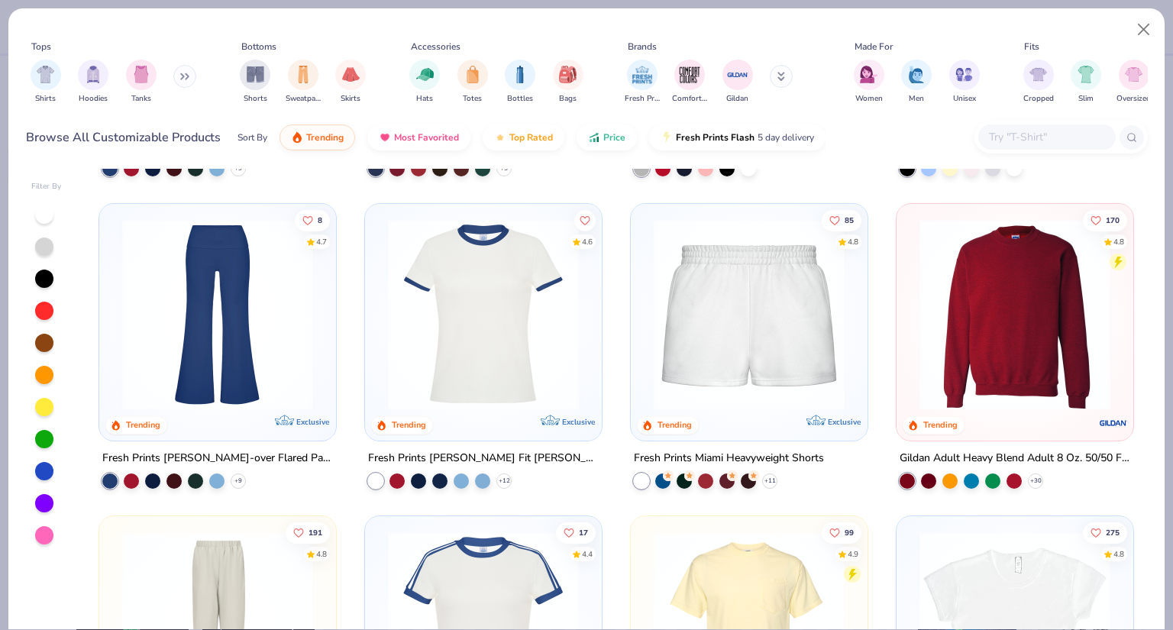
click at [467, 325] on img at bounding box center [483, 314] width 206 height 191
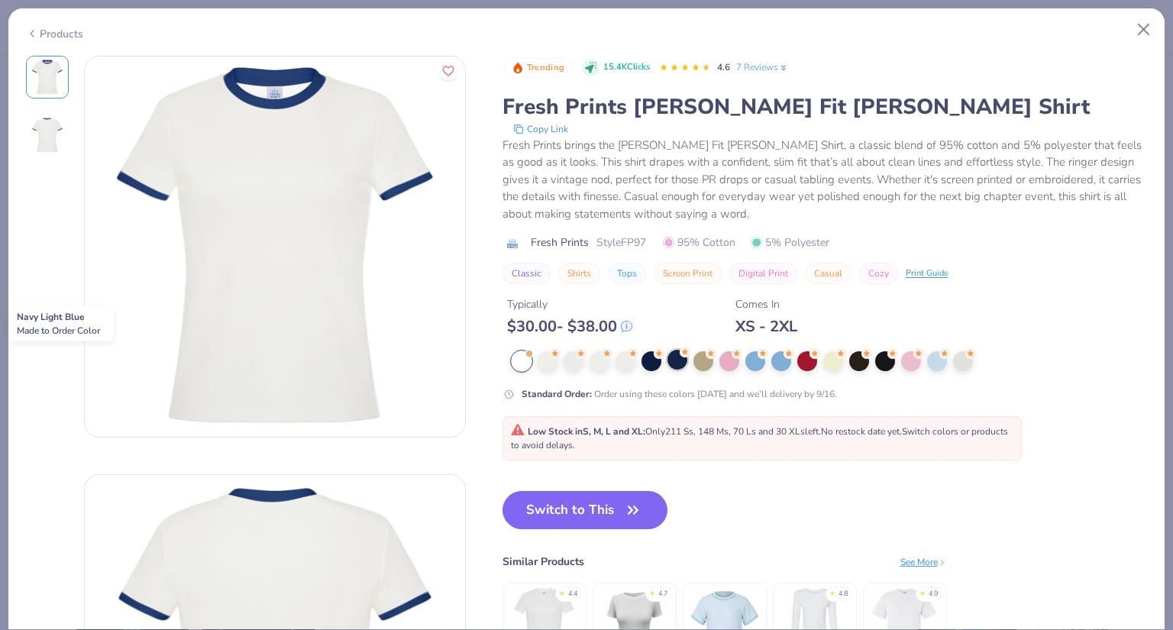
click at [674, 359] on div at bounding box center [678, 360] width 20 height 20
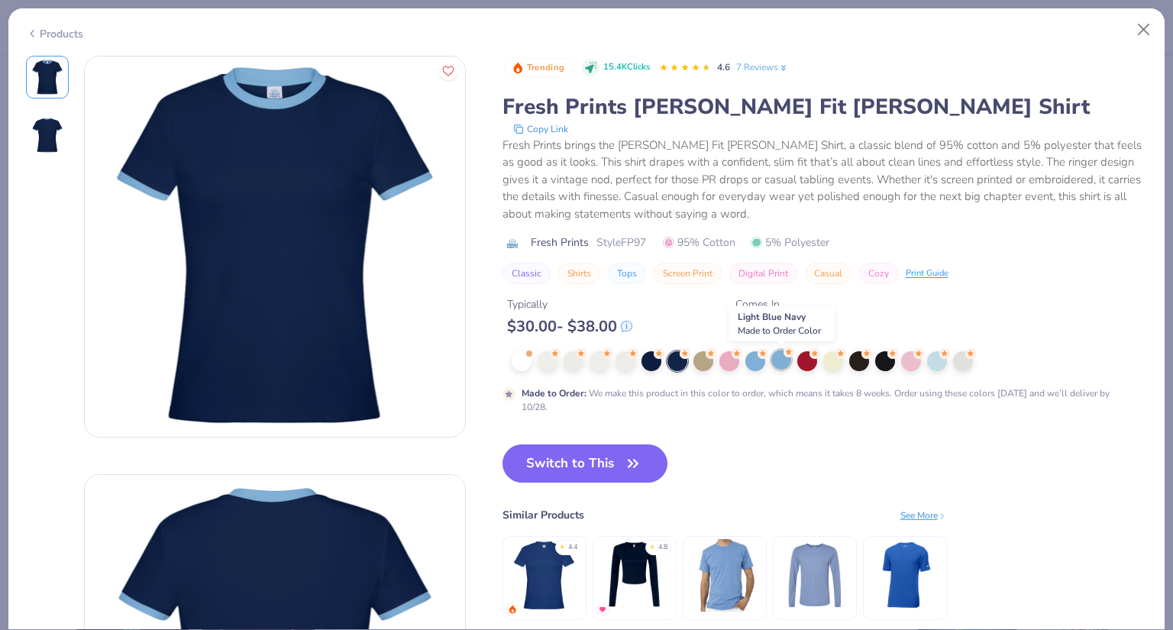
click at [777, 358] on div at bounding box center [781, 360] width 20 height 20
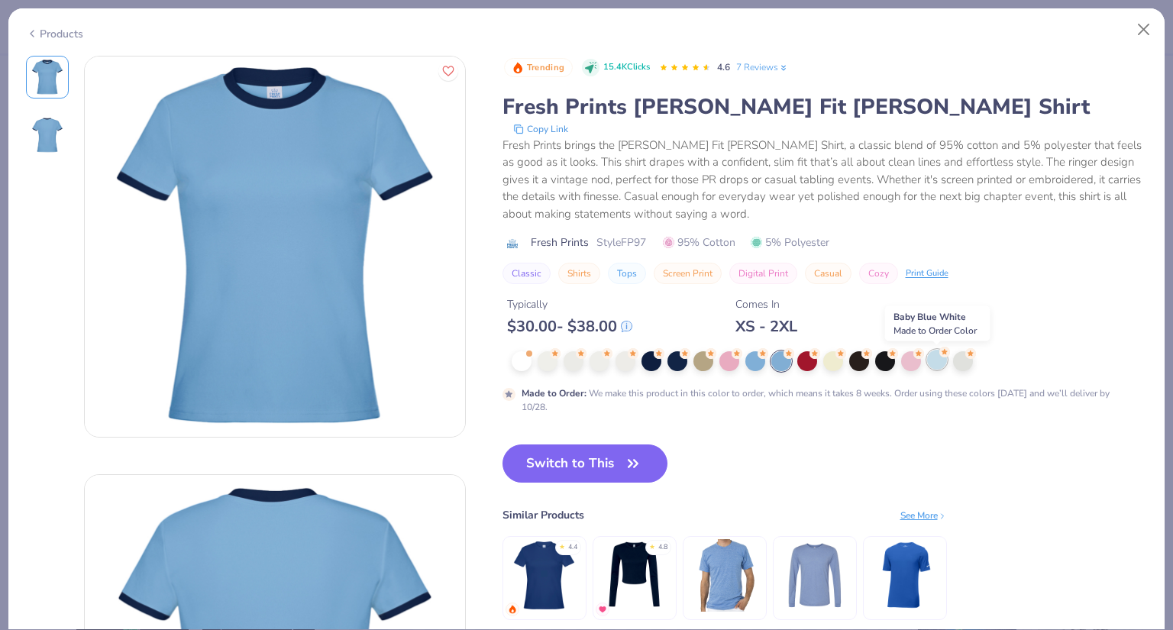
click at [945, 360] on div at bounding box center [937, 360] width 20 height 20
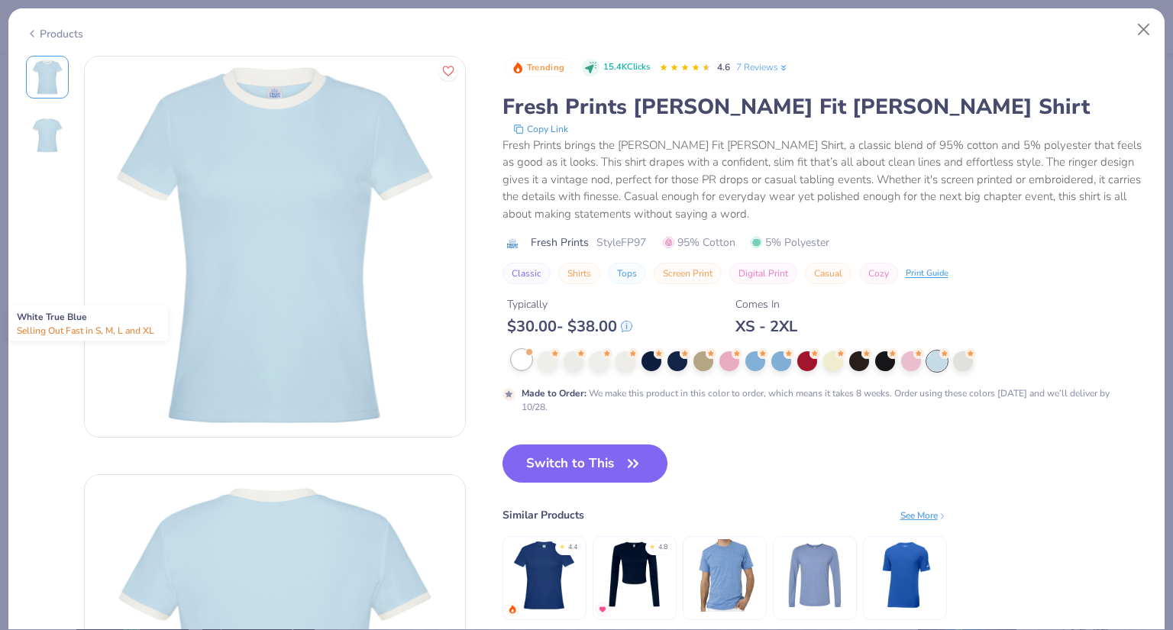
click at [521, 364] on div at bounding box center [522, 360] width 20 height 20
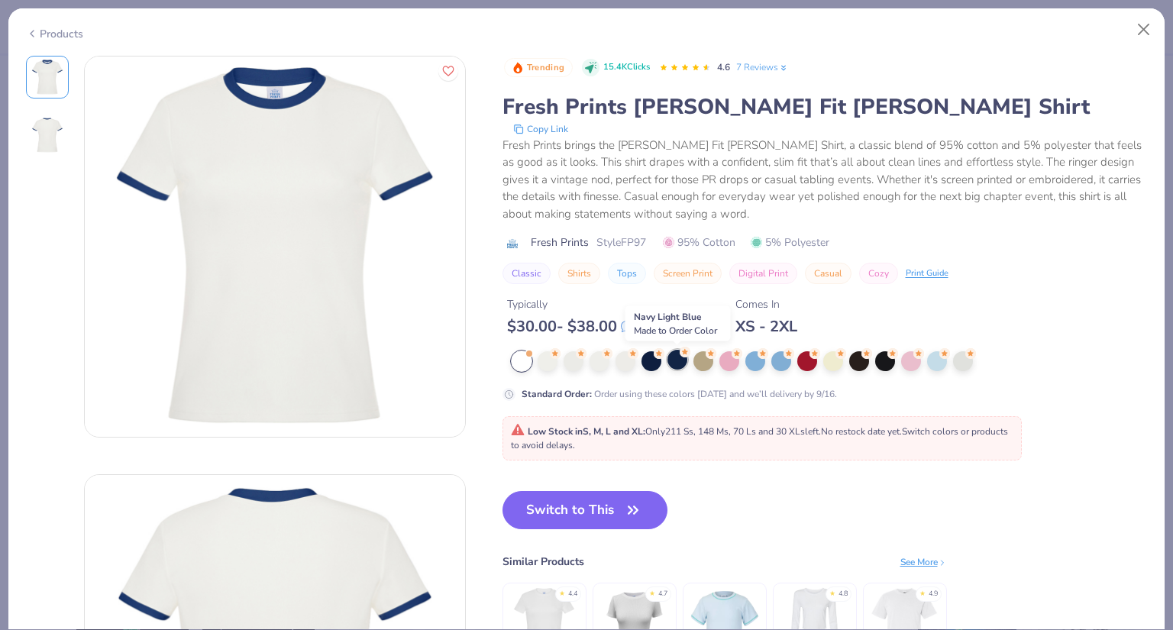
click at [674, 367] on div at bounding box center [678, 360] width 20 height 20
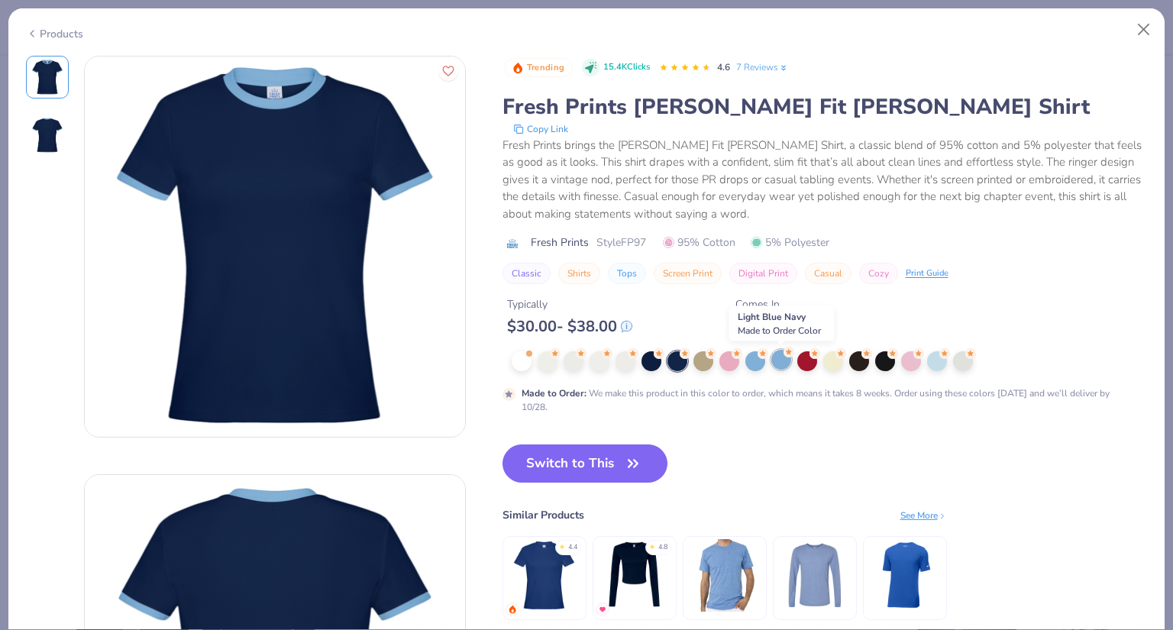
click at [779, 368] on div at bounding box center [781, 360] width 20 height 20
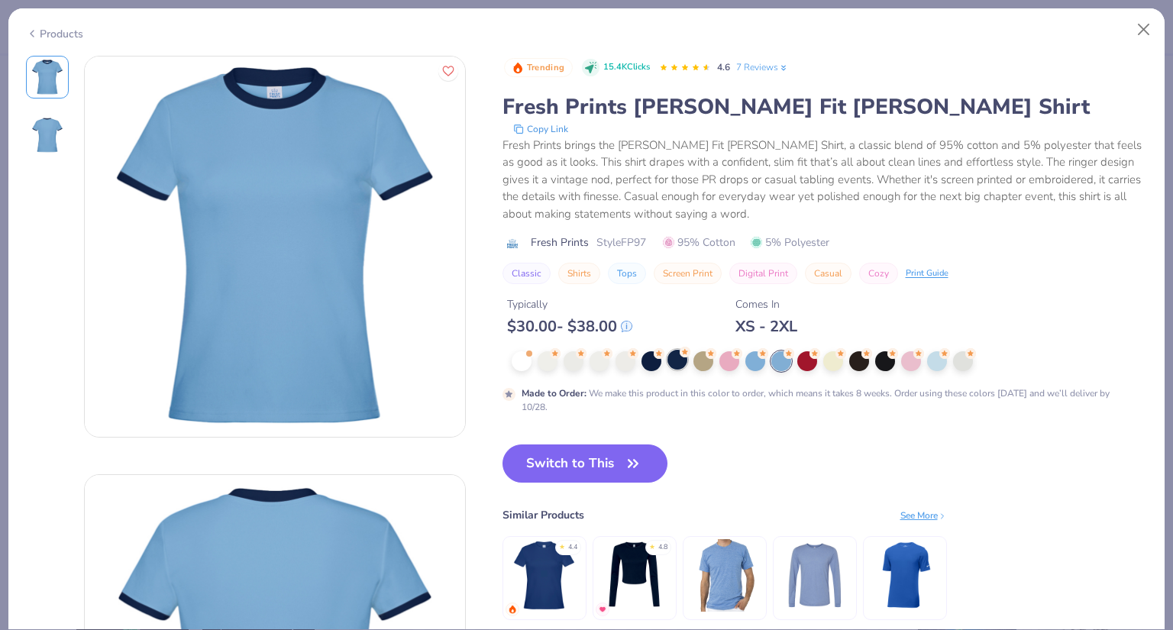
click at [680, 358] on div at bounding box center [678, 360] width 20 height 20
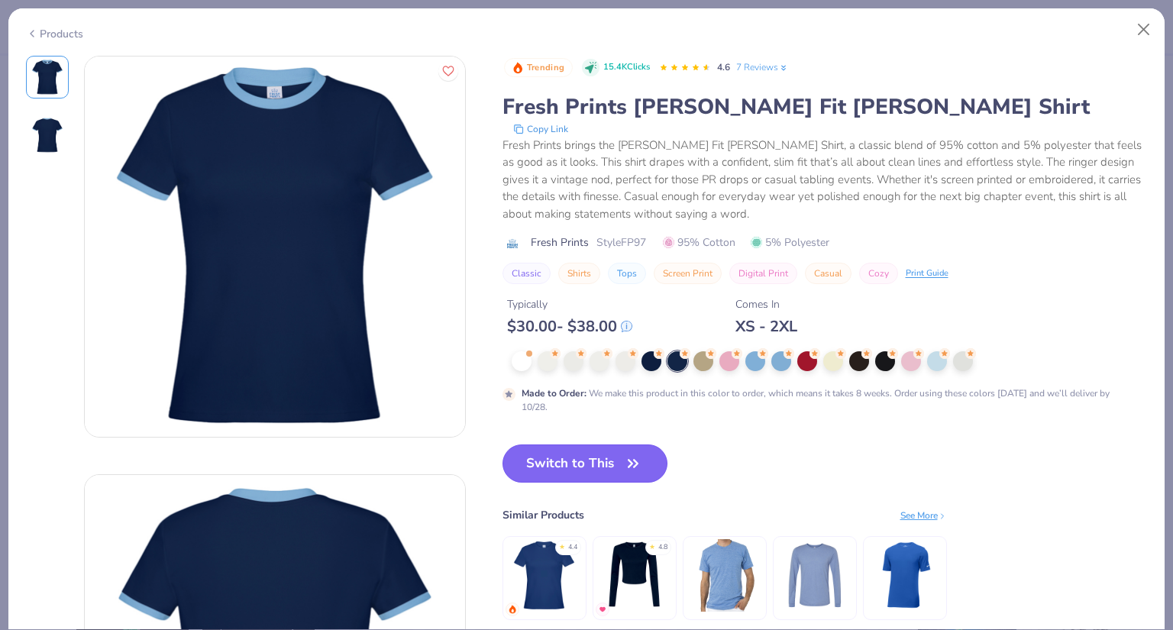
click at [574, 467] on button "Switch to This" at bounding box center [586, 463] width 166 height 38
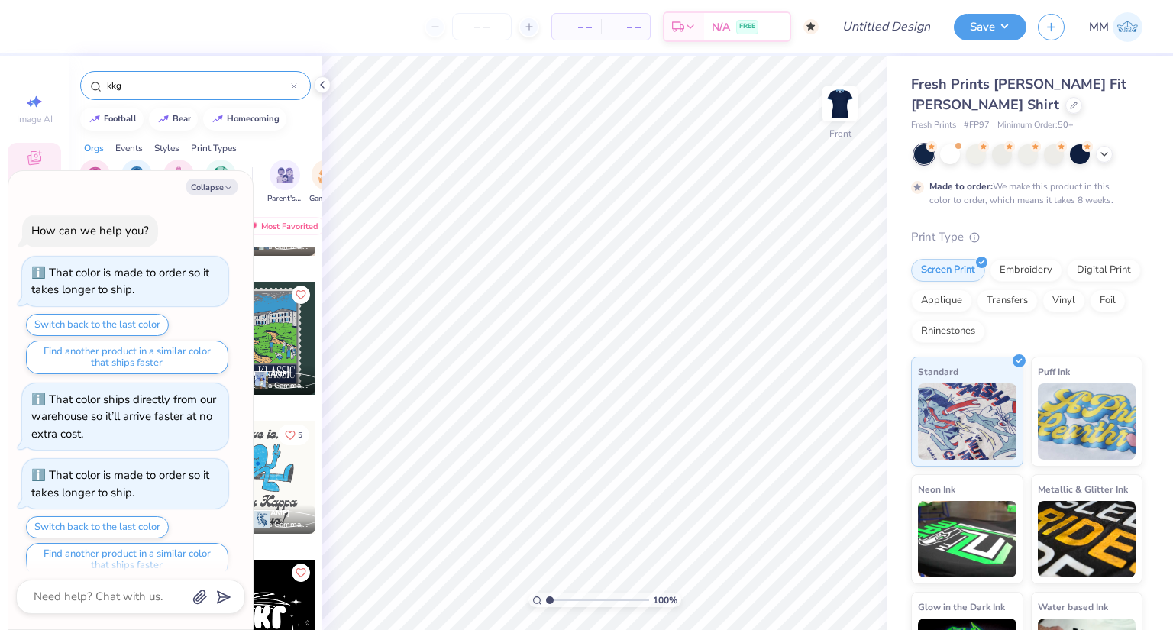
scroll to position [17, 0]
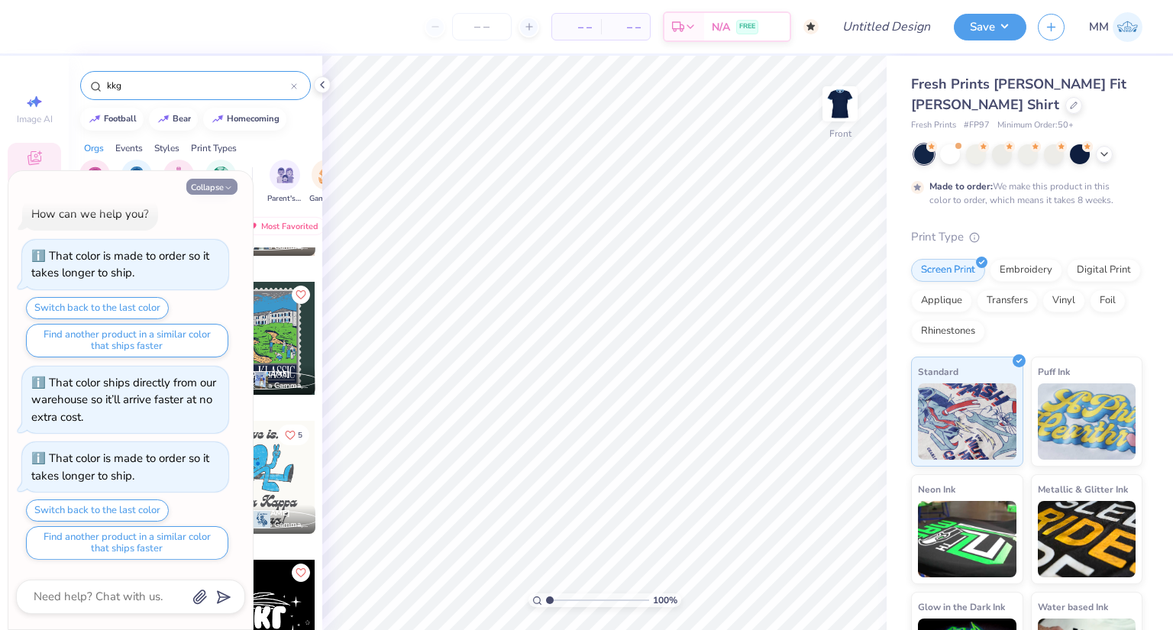
click at [211, 189] on button "Collapse" at bounding box center [211, 187] width 51 height 16
type textarea "x"
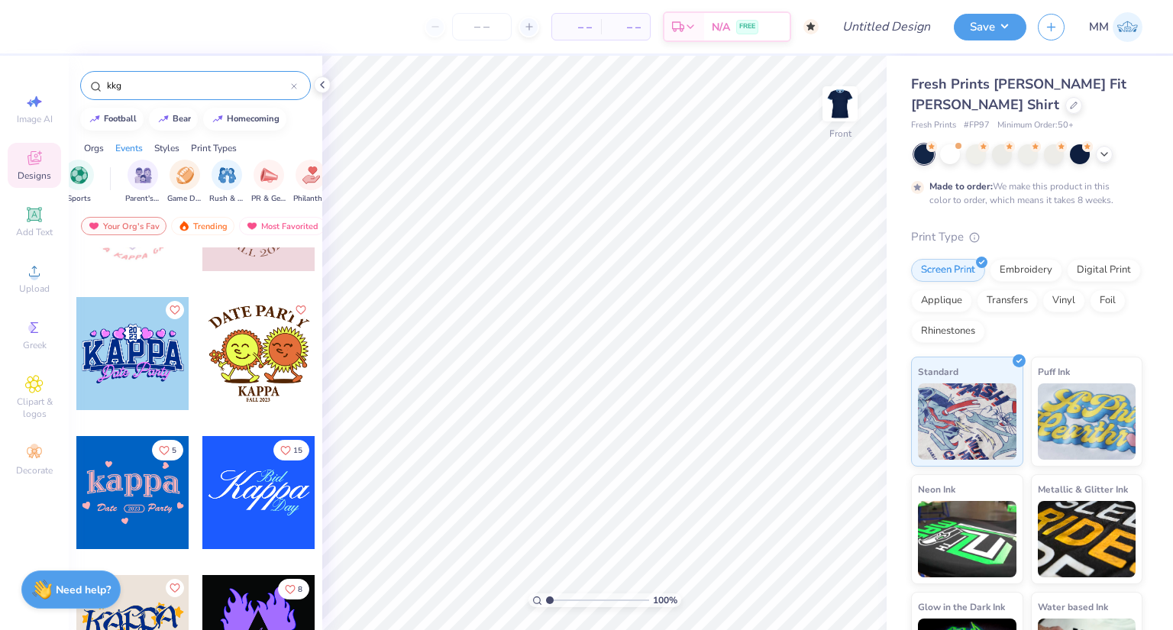
scroll to position [0, 196]
click at [254, 175] on img "filter for Philanthropy" at bounding box center [257, 174] width 18 height 18
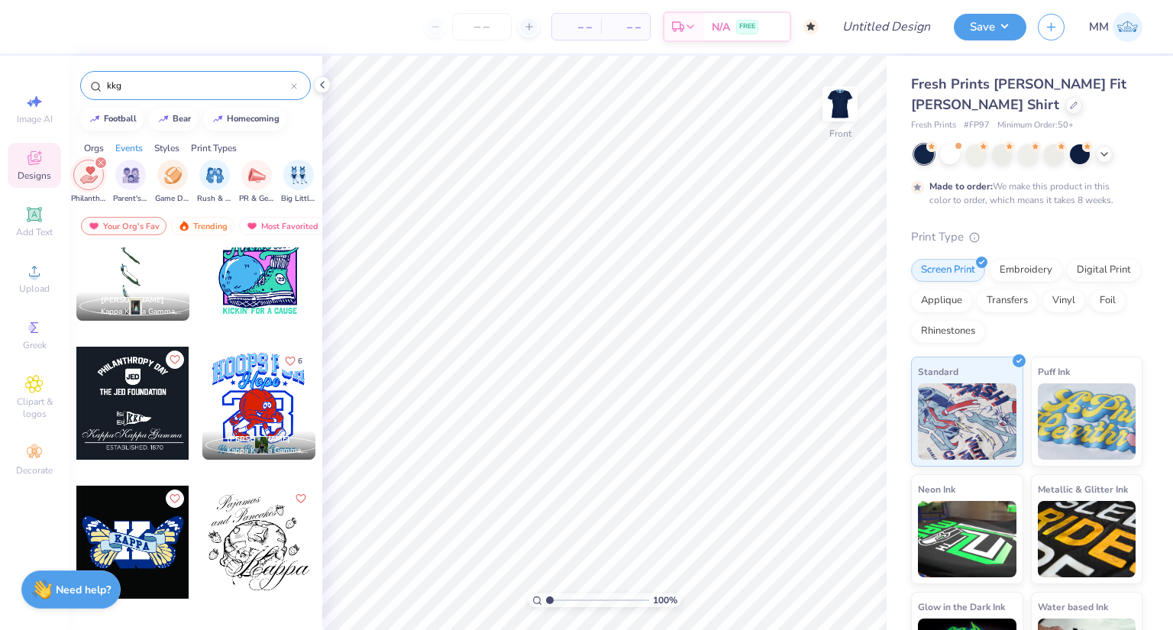
scroll to position [0, 0]
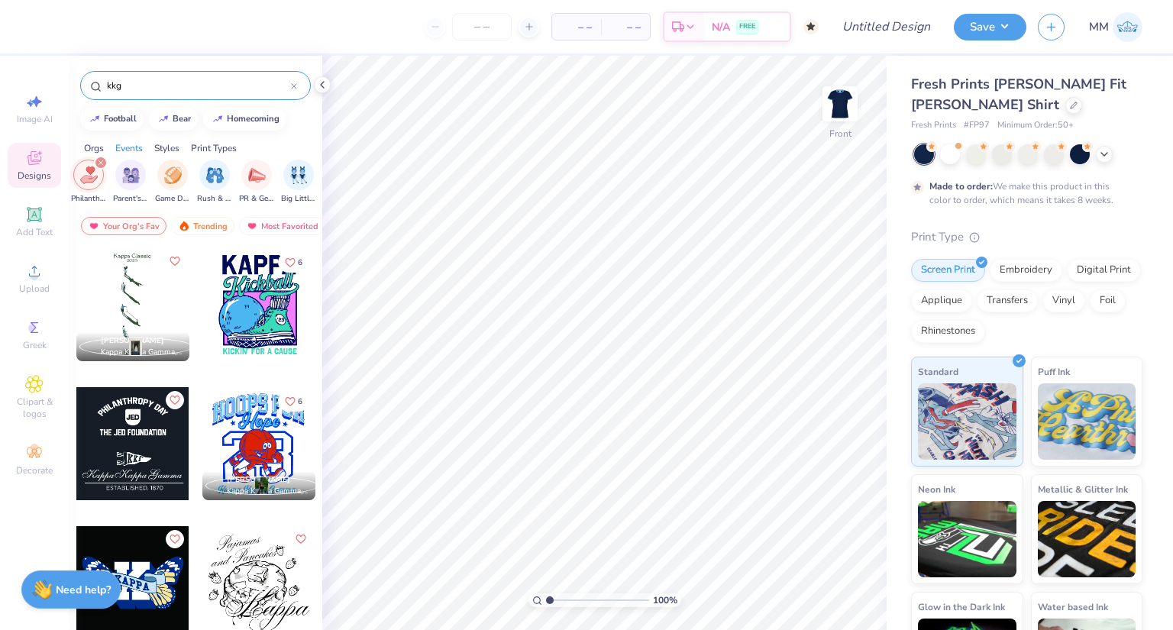
click at [96, 165] on div "filter for Philanthropy" at bounding box center [101, 163] width 14 height 14
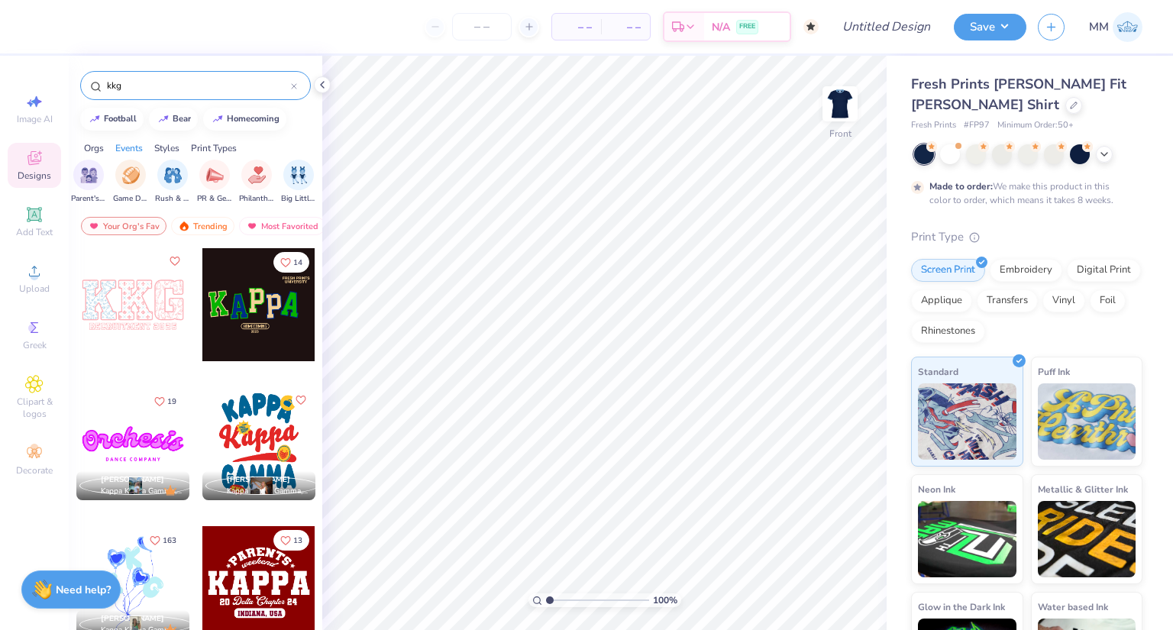
click at [149, 73] on div "kkg" at bounding box center [195, 85] width 231 height 29
click at [141, 86] on input "kkg" at bounding box center [198, 85] width 186 height 15
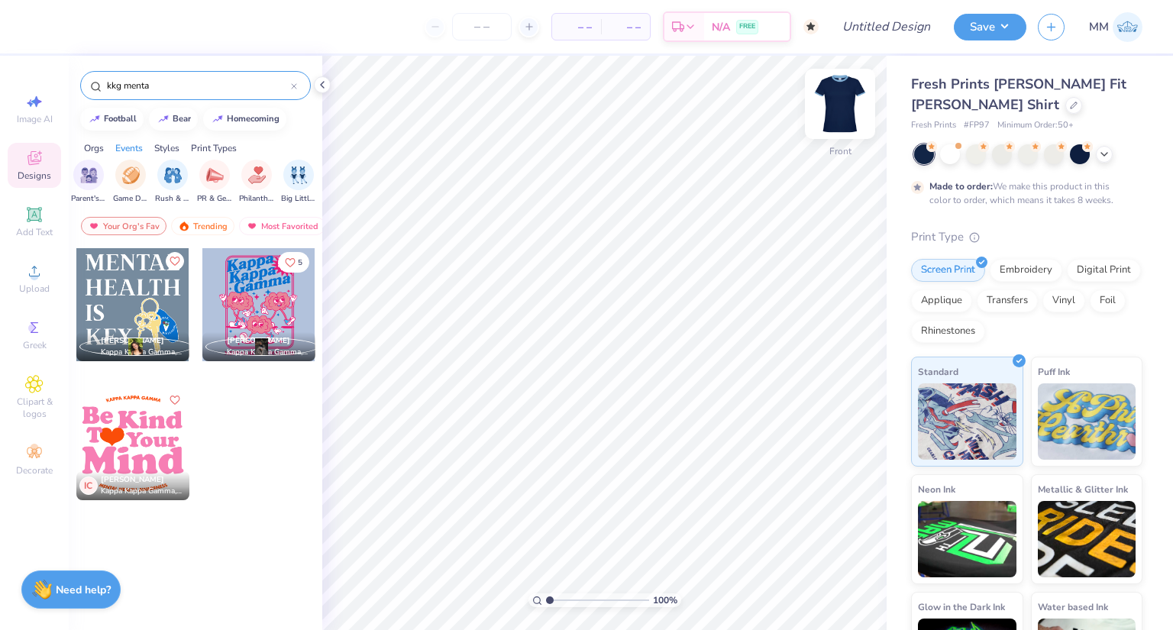
type input "kkg menta"
click at [839, 98] on img at bounding box center [840, 103] width 61 height 61
click at [113, 286] on div at bounding box center [132, 304] width 113 height 113
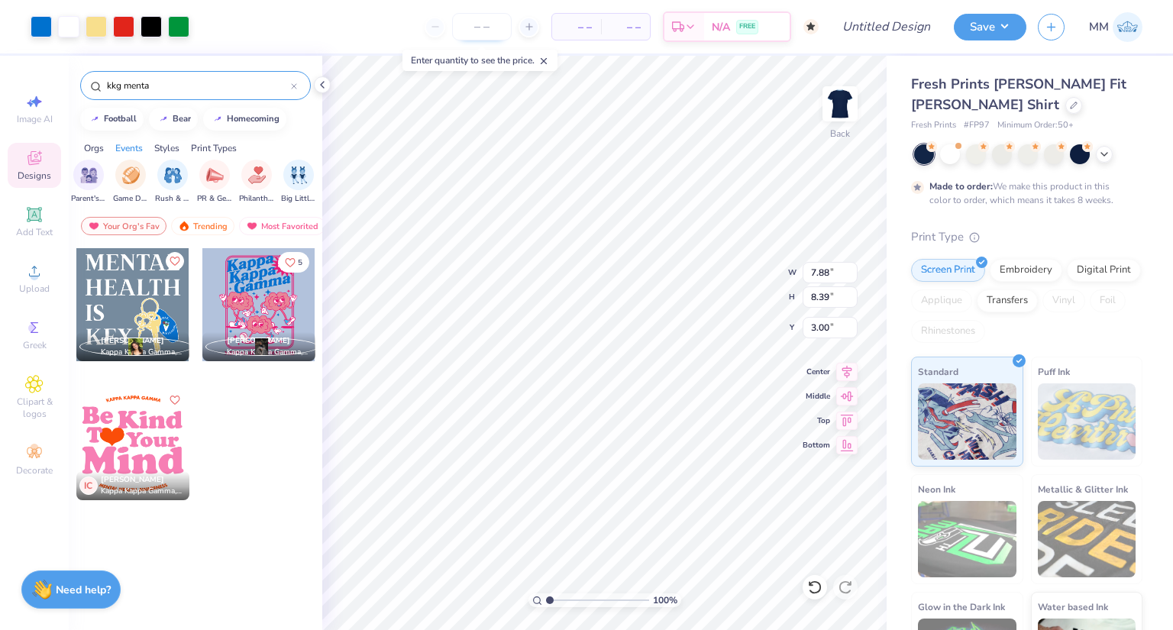
click at [714, 286] on div "100 % Back W 7.88 7.88 " H 8.39 8.39 " Y 3.00 3.00 " Center Middle Top Bottom" at bounding box center [604, 343] width 564 height 574
click at [465, 20] on input "number" at bounding box center [482, 26] width 60 height 27
click at [477, 23] on input "number" at bounding box center [482, 26] width 60 height 27
type input "50"
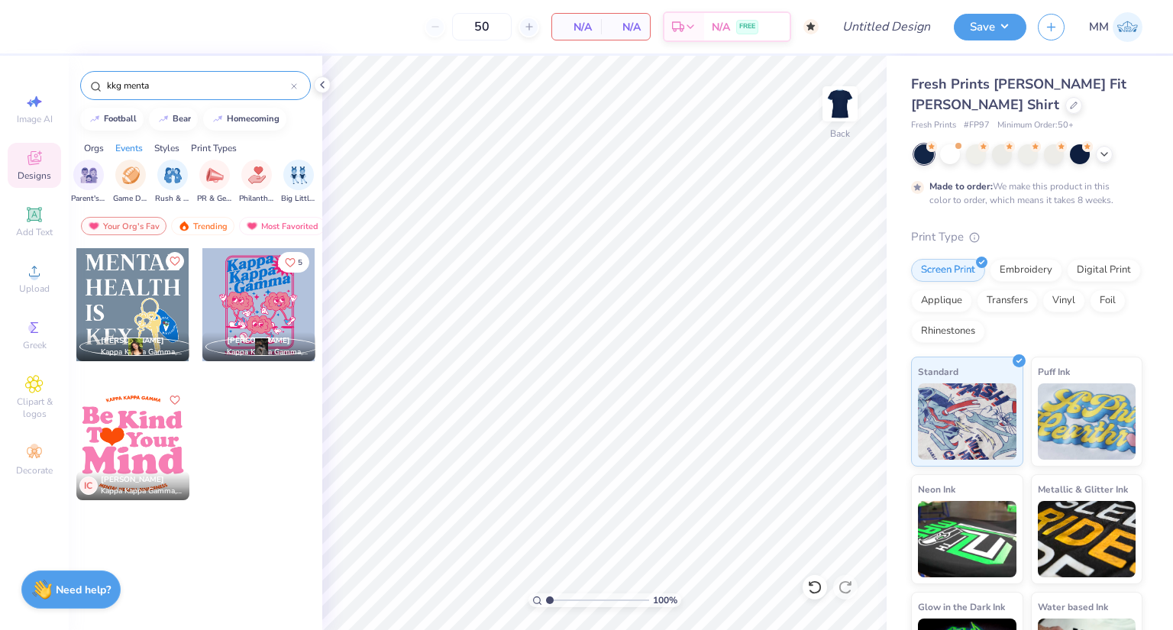
click at [259, 302] on div at bounding box center [258, 304] width 113 height 113
click at [263, 300] on div at bounding box center [258, 304] width 113 height 113
click at [145, 432] on div at bounding box center [132, 443] width 113 height 113
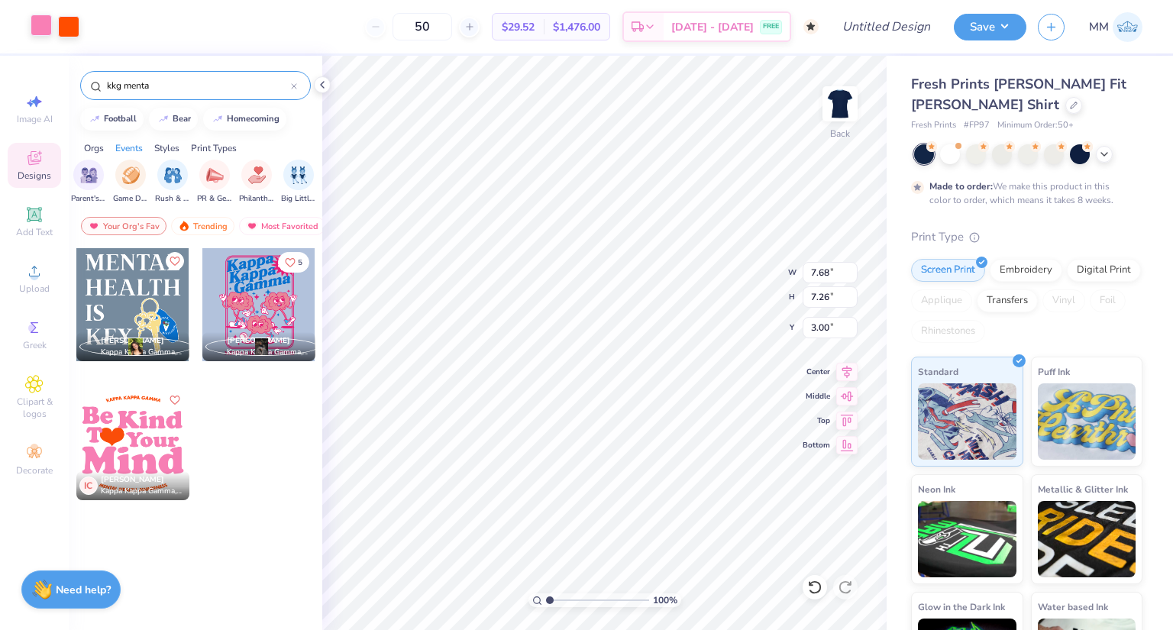
click at [37, 27] on div at bounding box center [41, 25] width 21 height 21
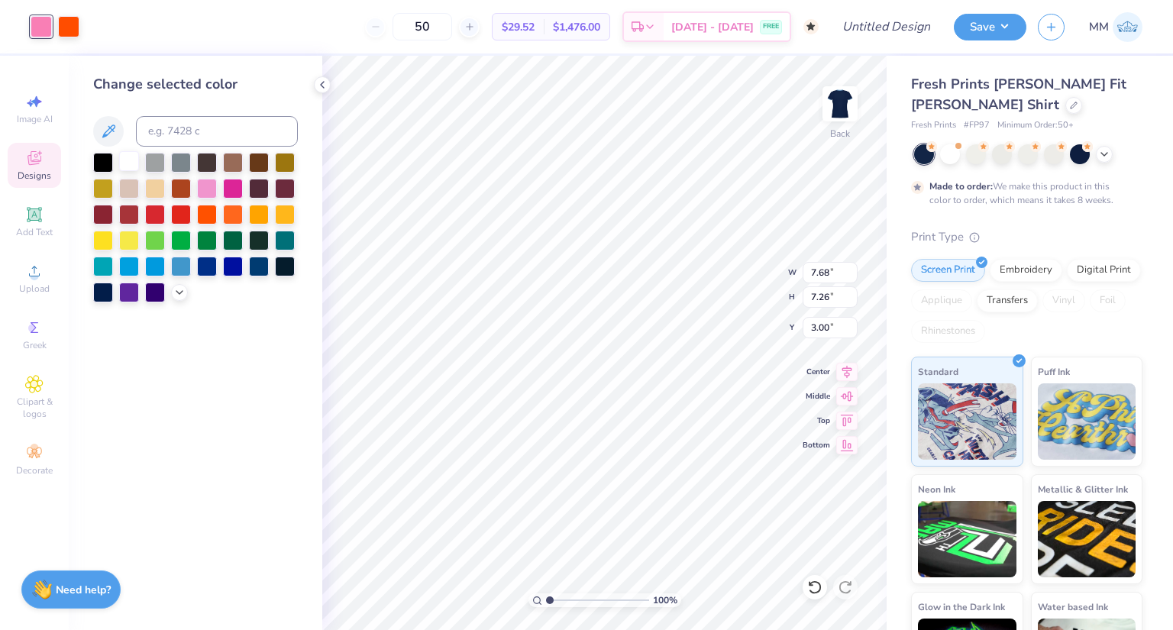
click at [125, 166] on div at bounding box center [129, 161] width 20 height 20
click at [73, 33] on div at bounding box center [68, 25] width 21 height 21
click at [181, 260] on div at bounding box center [181, 265] width 20 height 20
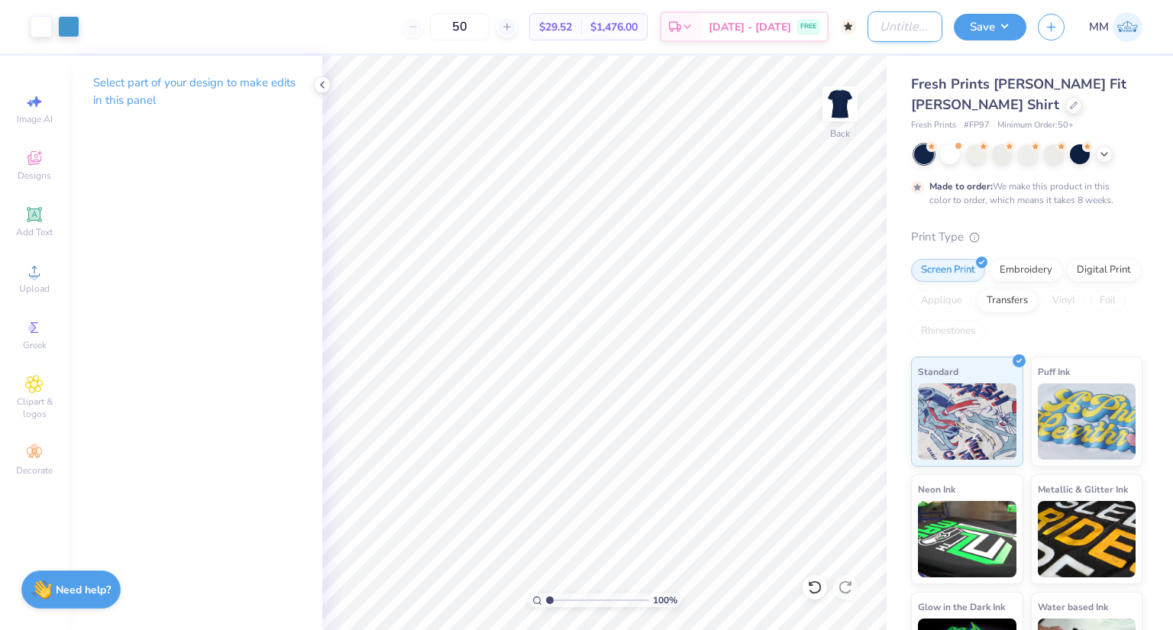
click at [891, 40] on input "Design Title" at bounding box center [905, 26] width 75 height 31
type input "KKG Philo"
click at [978, 27] on button "Save" at bounding box center [990, 24] width 73 height 27
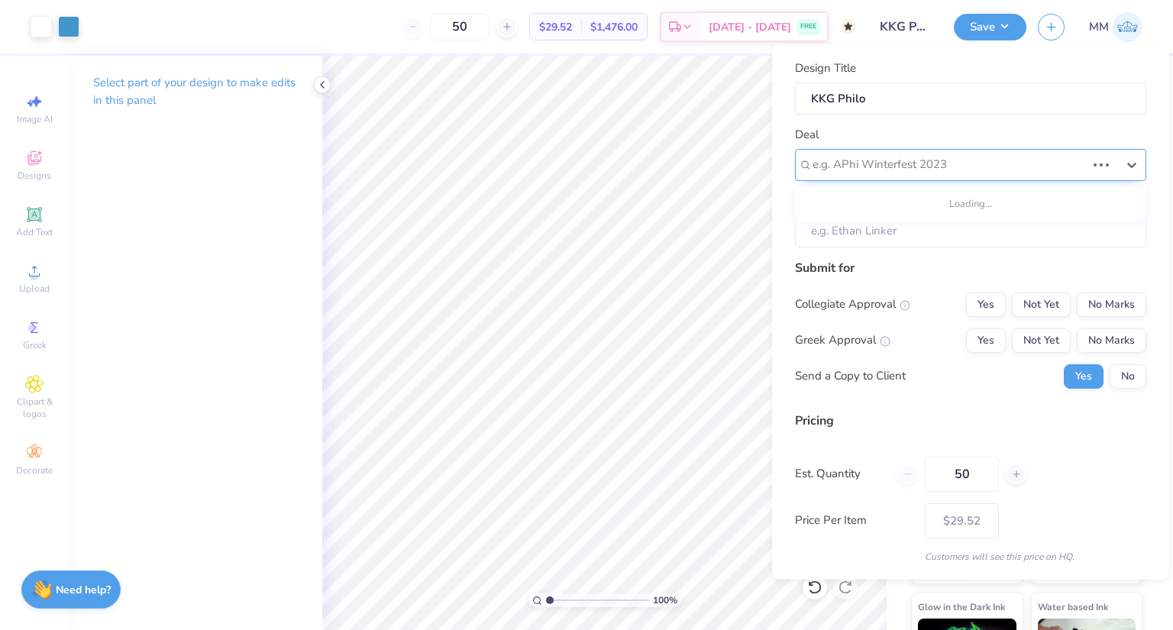
click at [922, 158] on div at bounding box center [949, 164] width 273 height 21
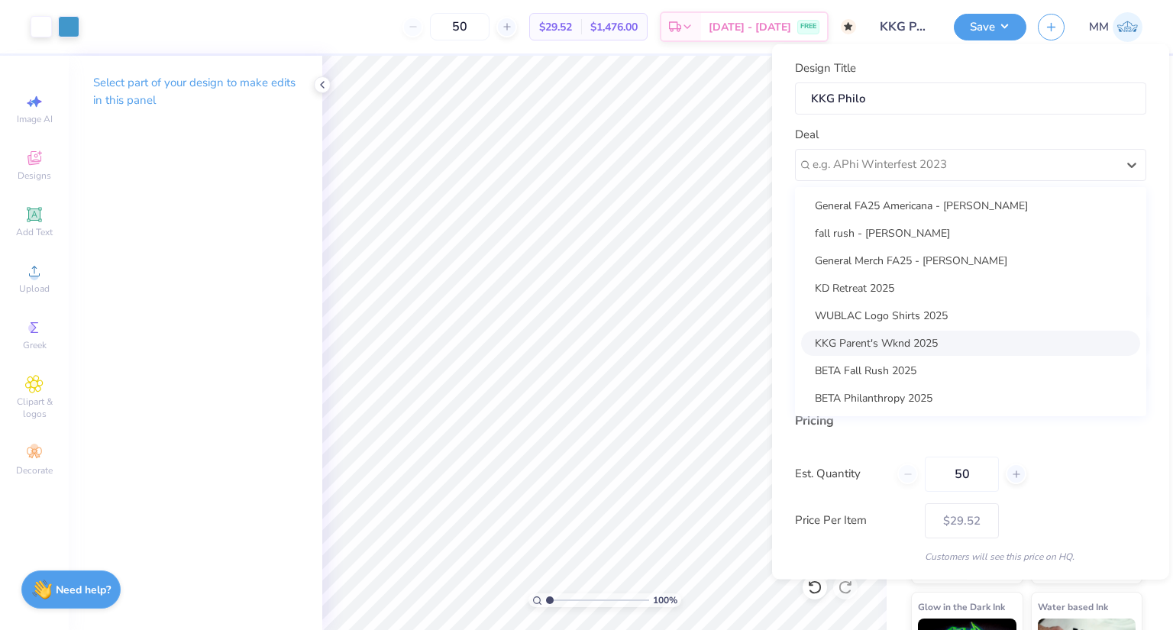
scroll to position [153, 0]
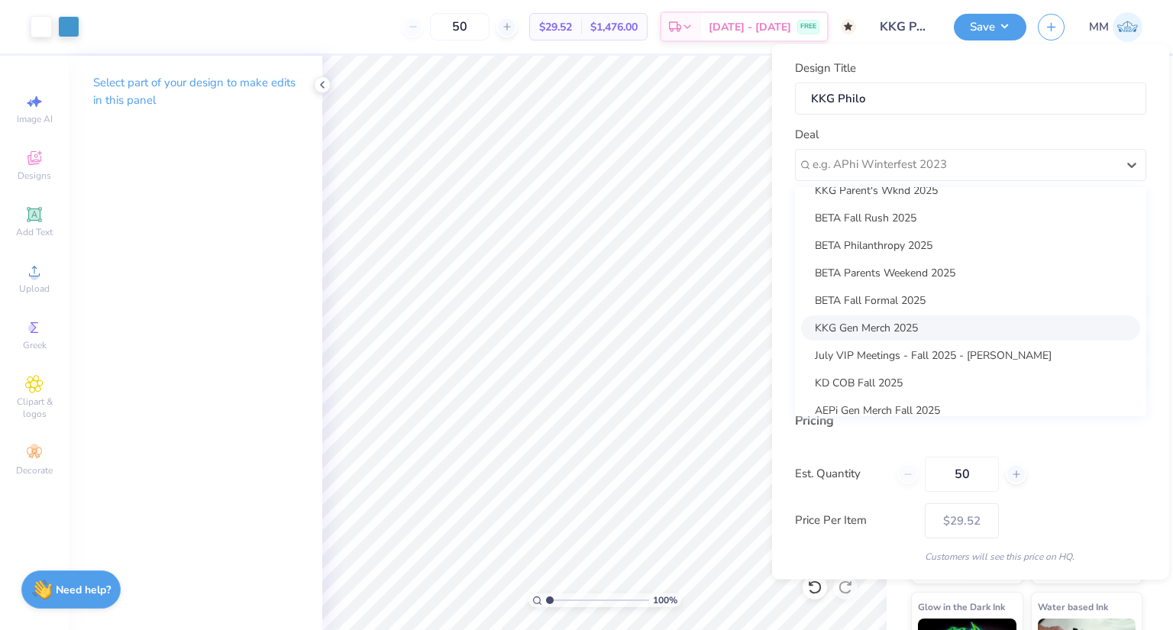
click at [881, 331] on div "KKG Gen Merch 2025" at bounding box center [970, 327] width 339 height 25
type input "[PERSON_NAME]"
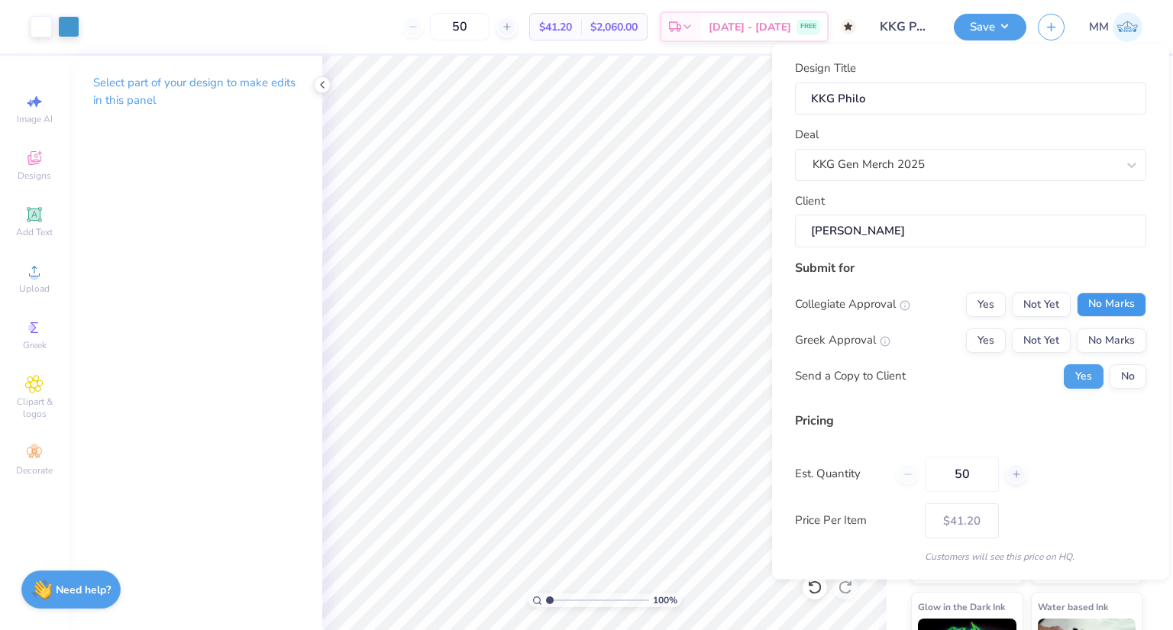
click at [1111, 305] on button "No Marks" at bounding box center [1112, 304] width 70 height 24
click at [968, 338] on button "Yes" at bounding box center [986, 340] width 40 height 24
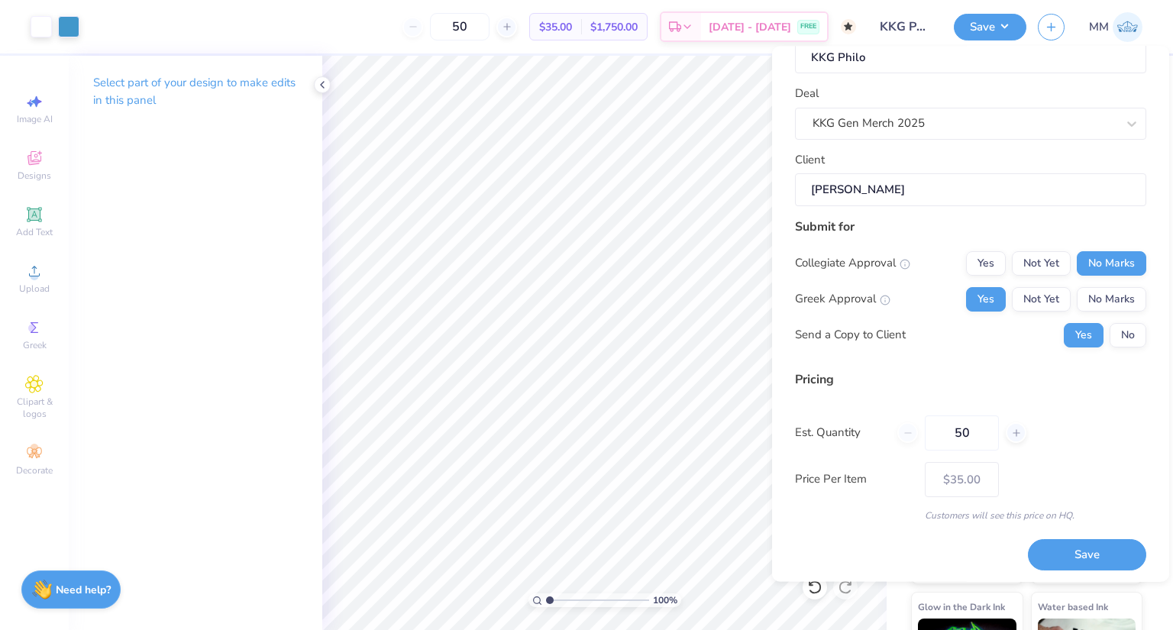
scroll to position [47, 0]
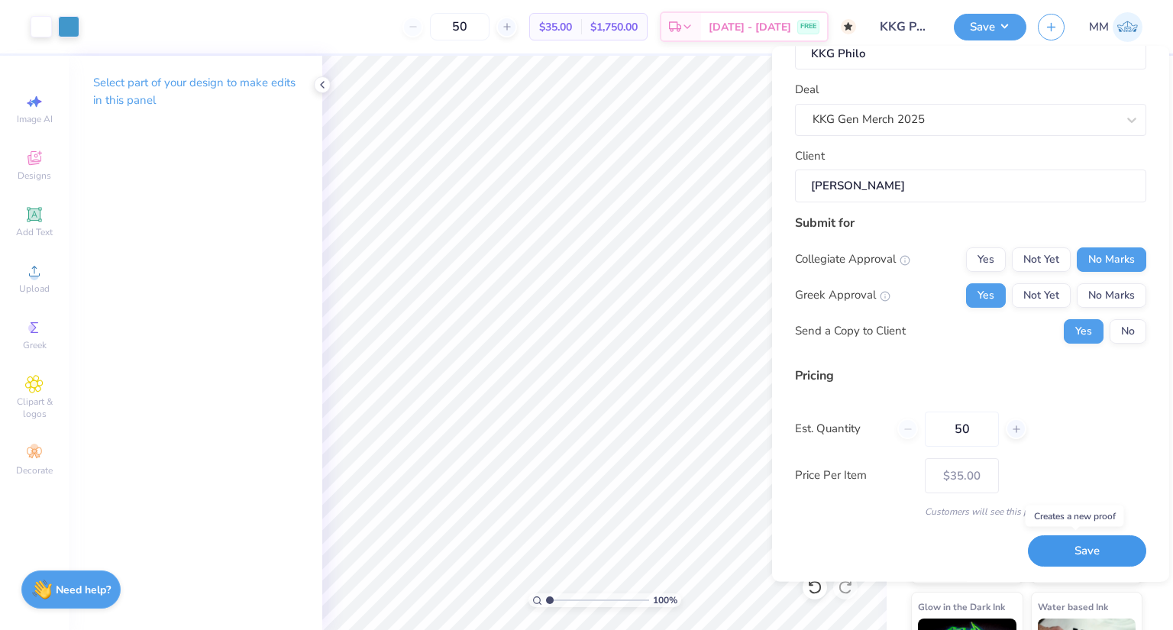
click at [1087, 553] on button "Save" at bounding box center [1087, 551] width 118 height 31
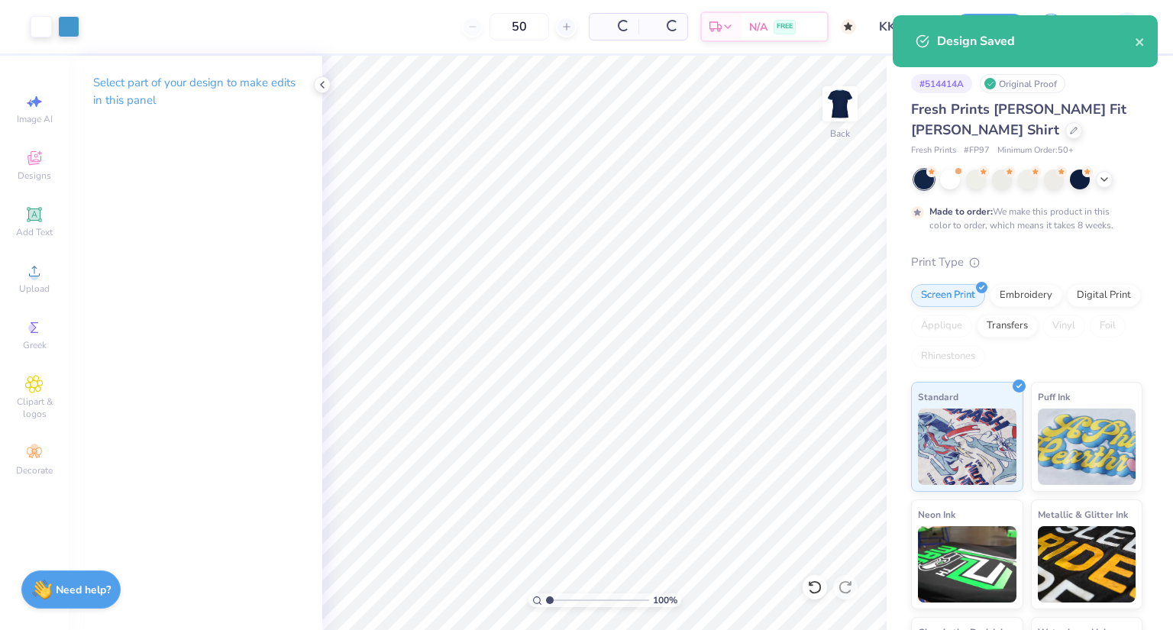
type input "$35.00"
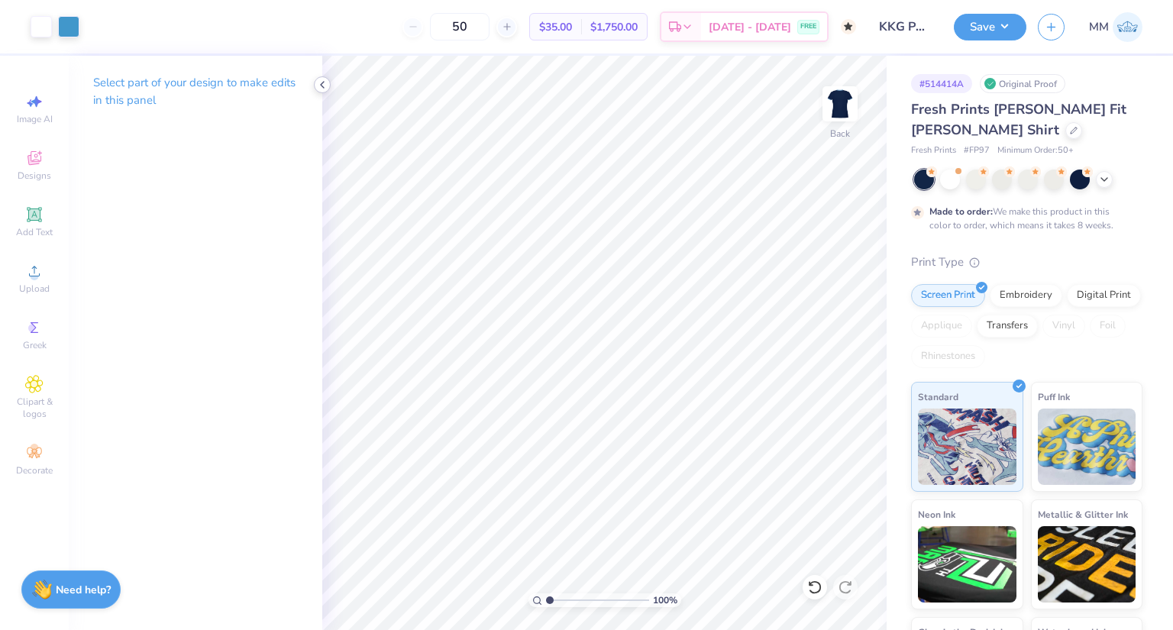
click at [323, 83] on icon at bounding box center [322, 85] width 12 height 12
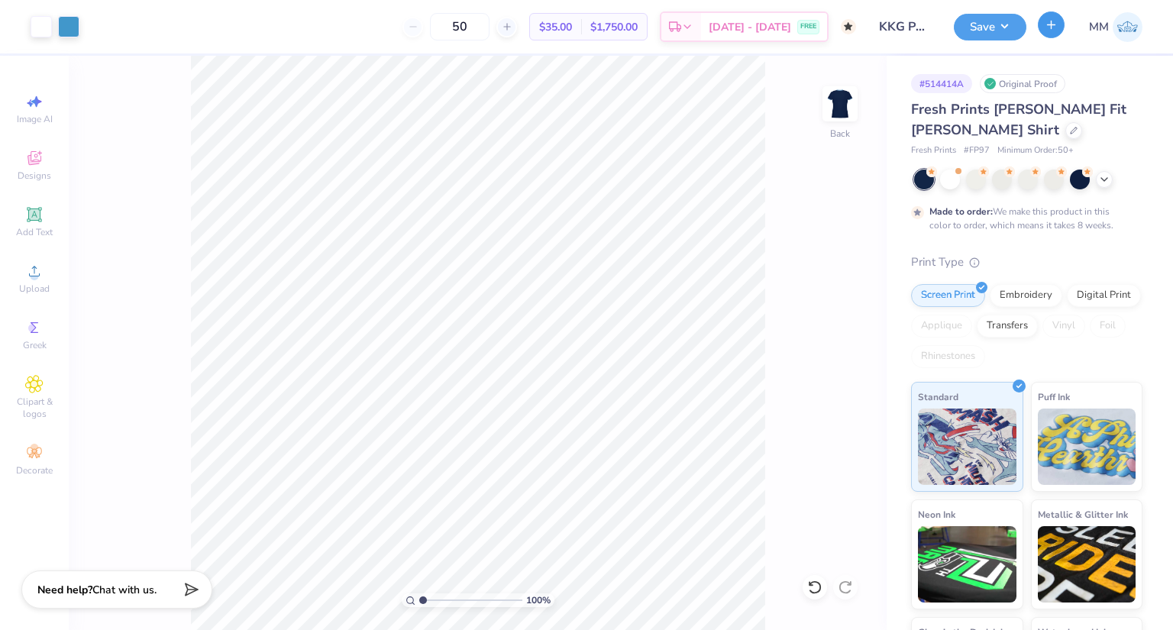
click at [1047, 29] on icon "button" at bounding box center [1051, 24] width 13 height 13
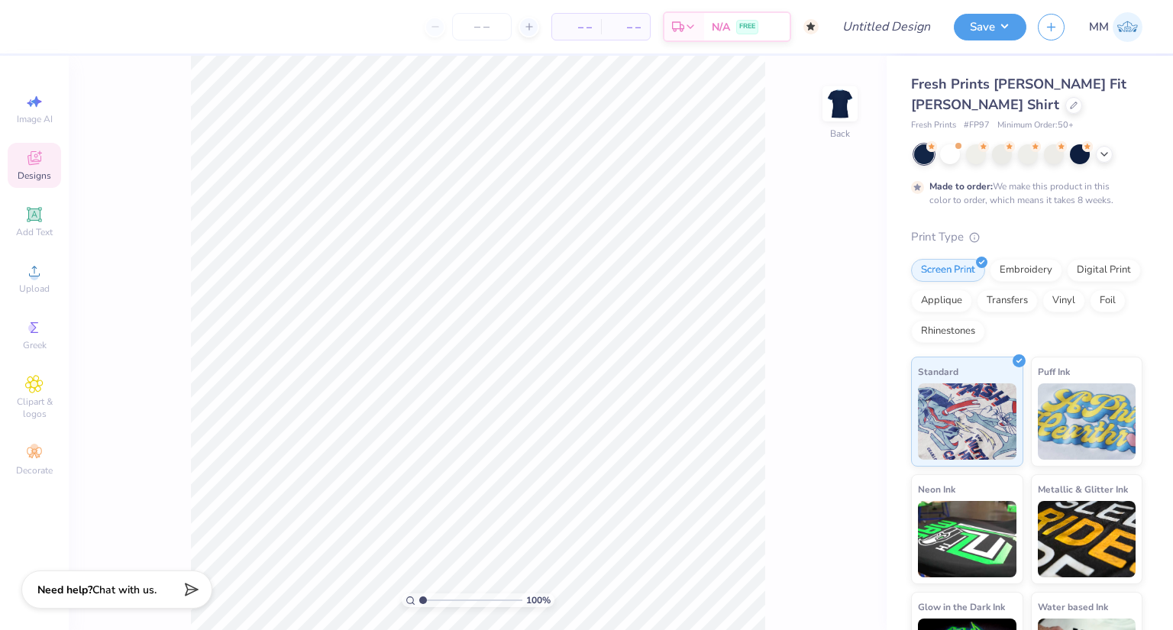
click at [32, 162] on icon at bounding box center [34, 158] width 18 height 18
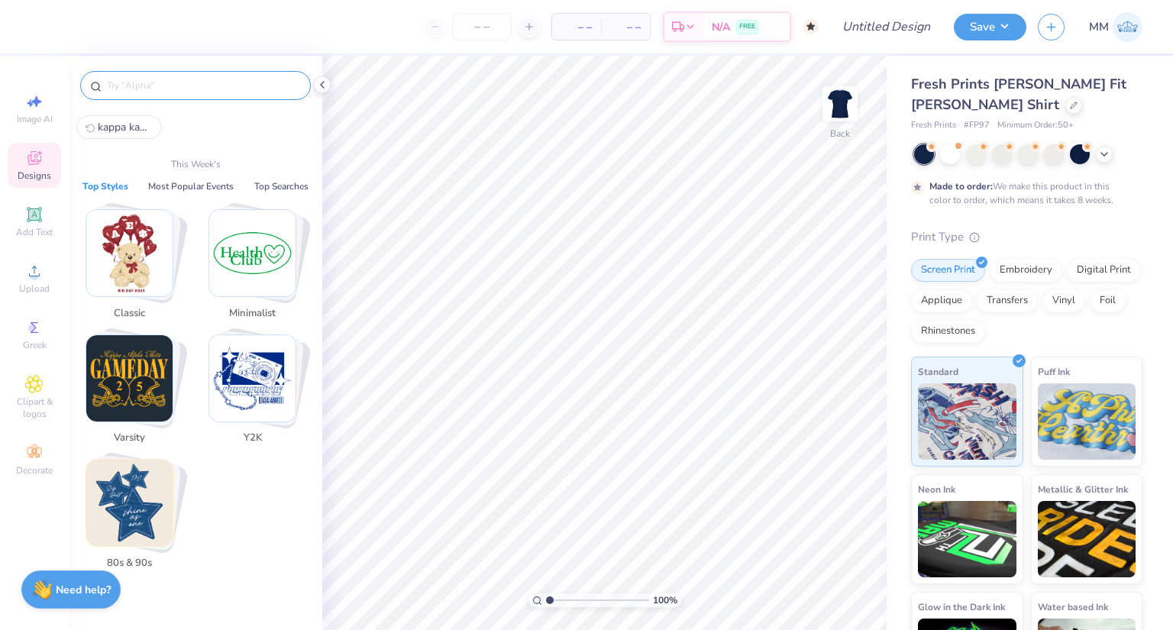
click at [192, 84] on input "text" at bounding box center [203, 85] width 196 height 15
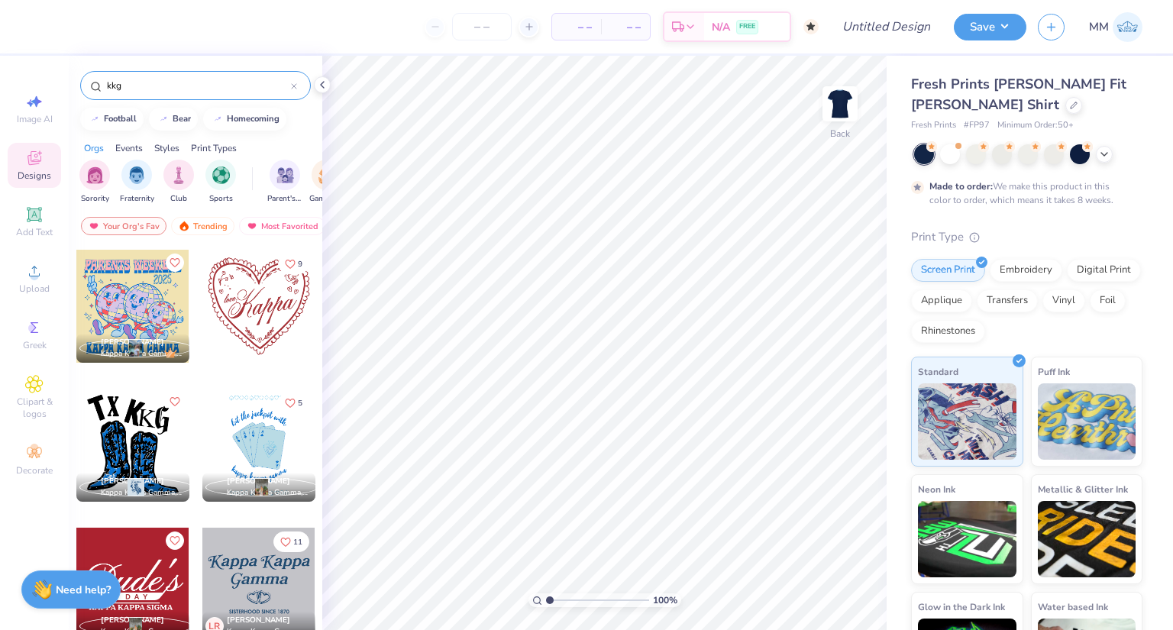
scroll to position [1222, 0]
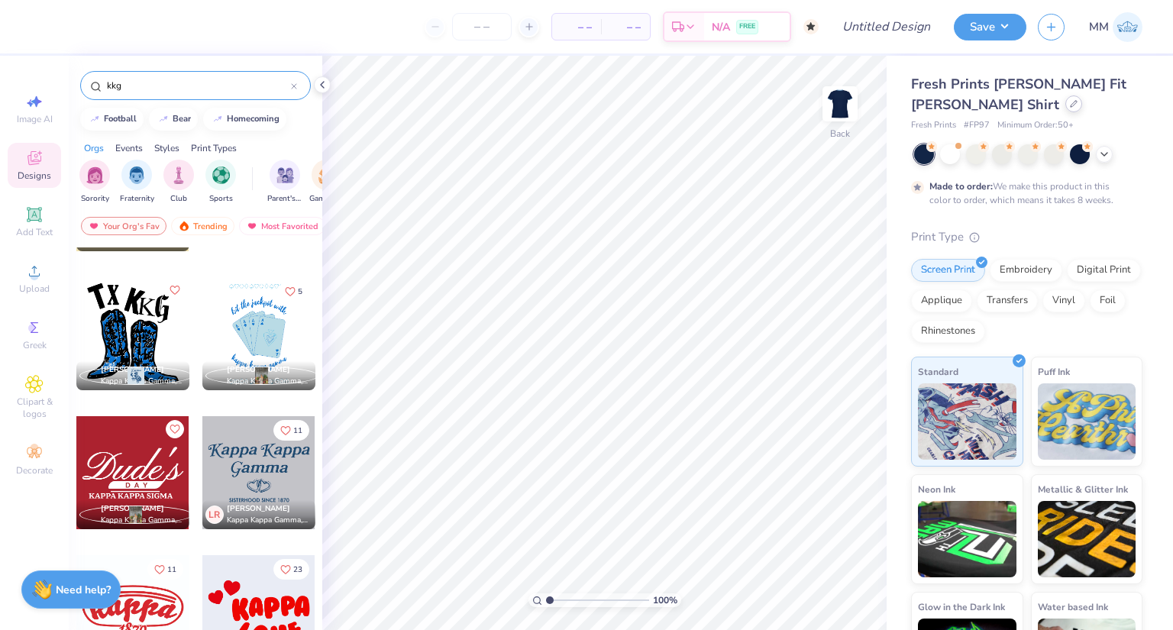
type input "kkg"
click at [1070, 106] on icon at bounding box center [1074, 104] width 8 height 8
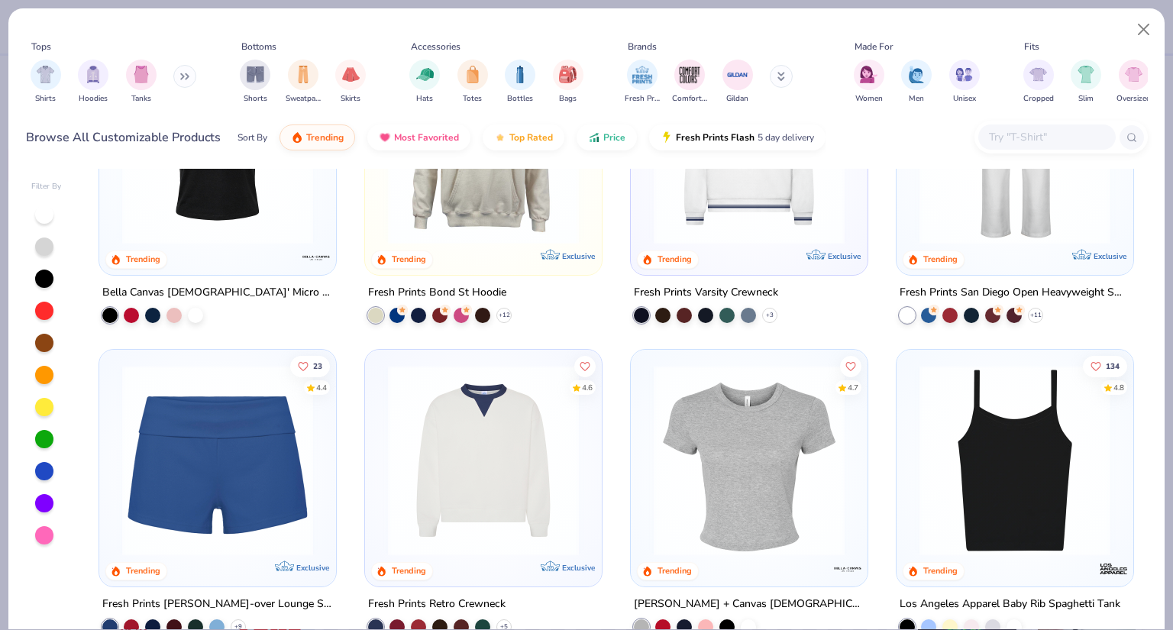
scroll to position [916, 0]
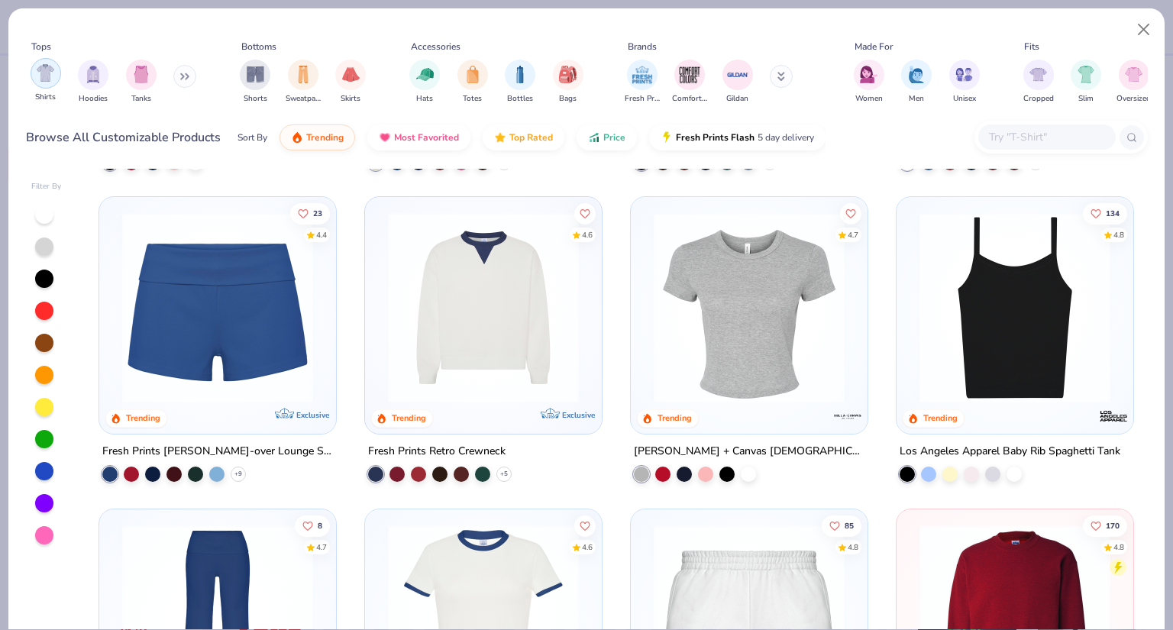
click at [50, 74] on img "filter for Shirts" at bounding box center [46, 73] width 18 height 18
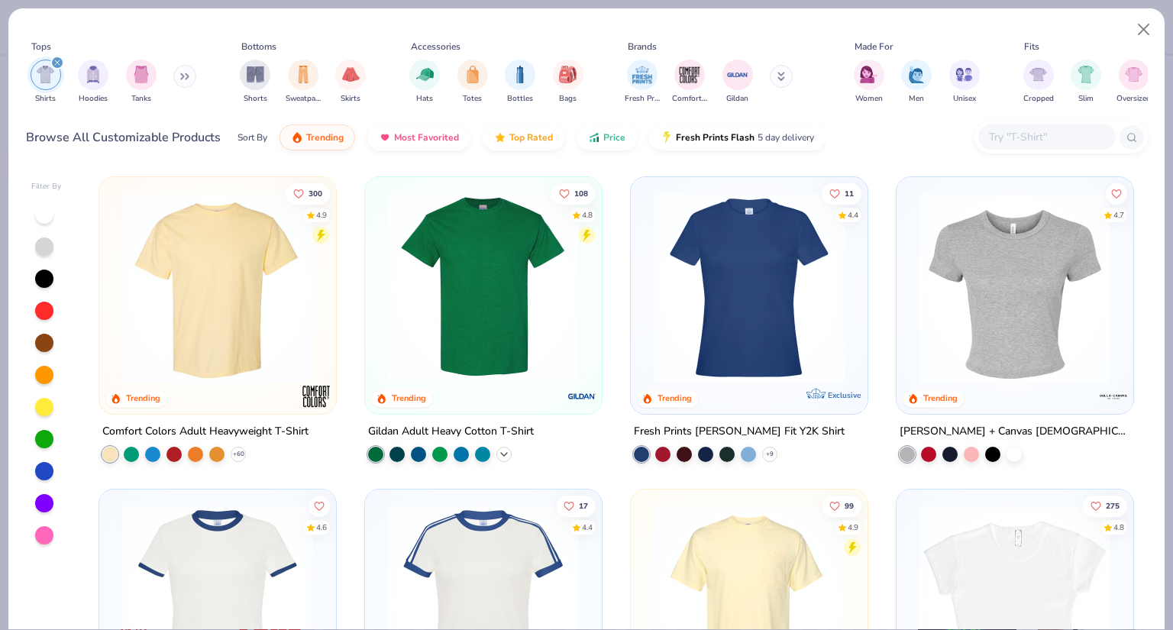
click at [498, 453] on icon at bounding box center [504, 454] width 12 height 12
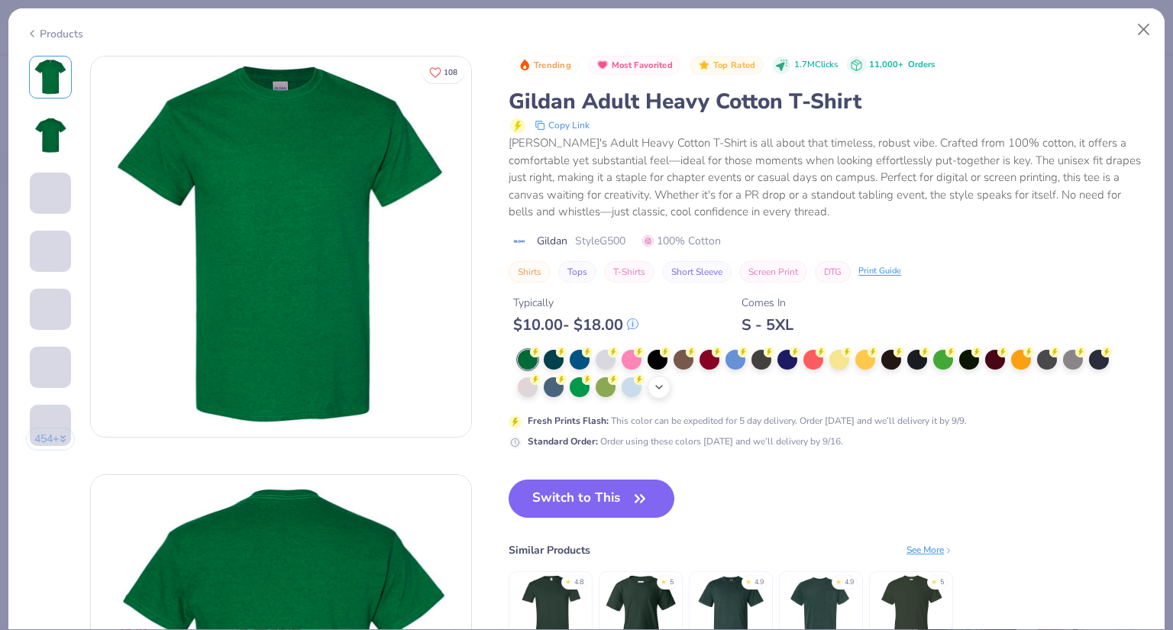
click at [651, 386] on div "+ 22" at bounding box center [659, 387] width 23 height 23
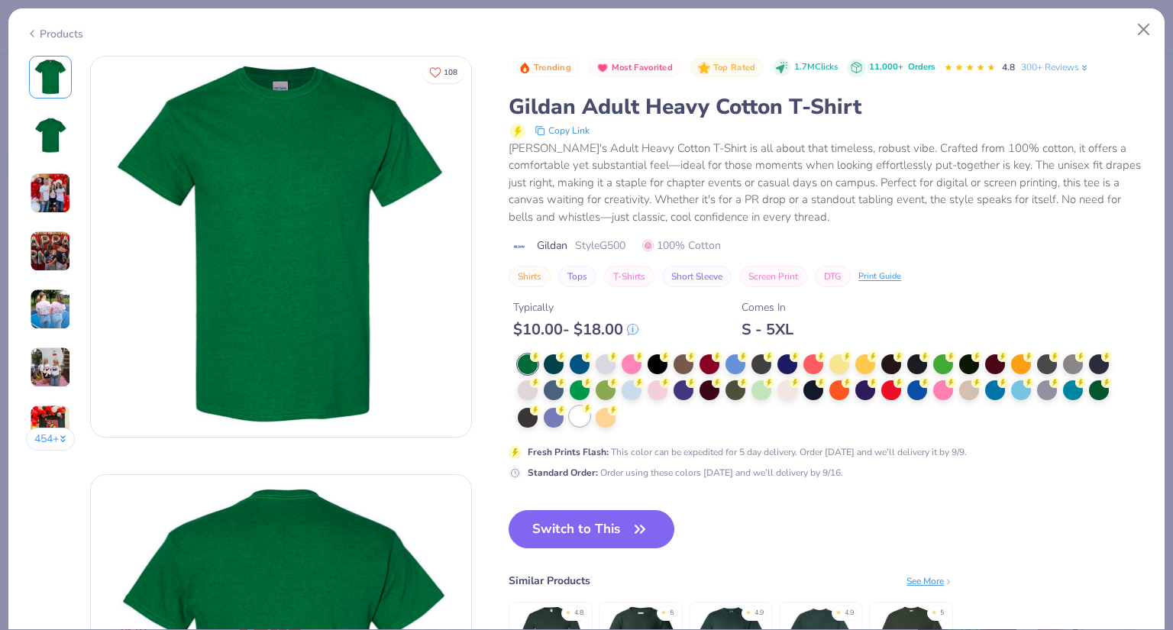
click at [575, 415] on div at bounding box center [580, 416] width 20 height 20
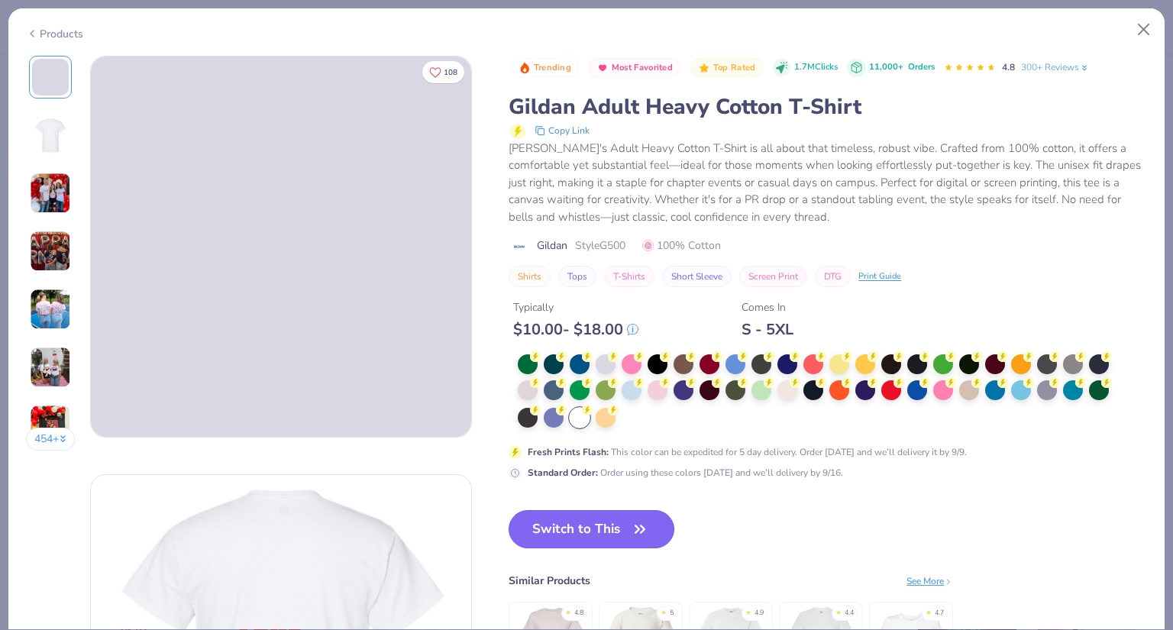
click at [630, 535] on button "Switch to This" at bounding box center [592, 529] width 166 height 38
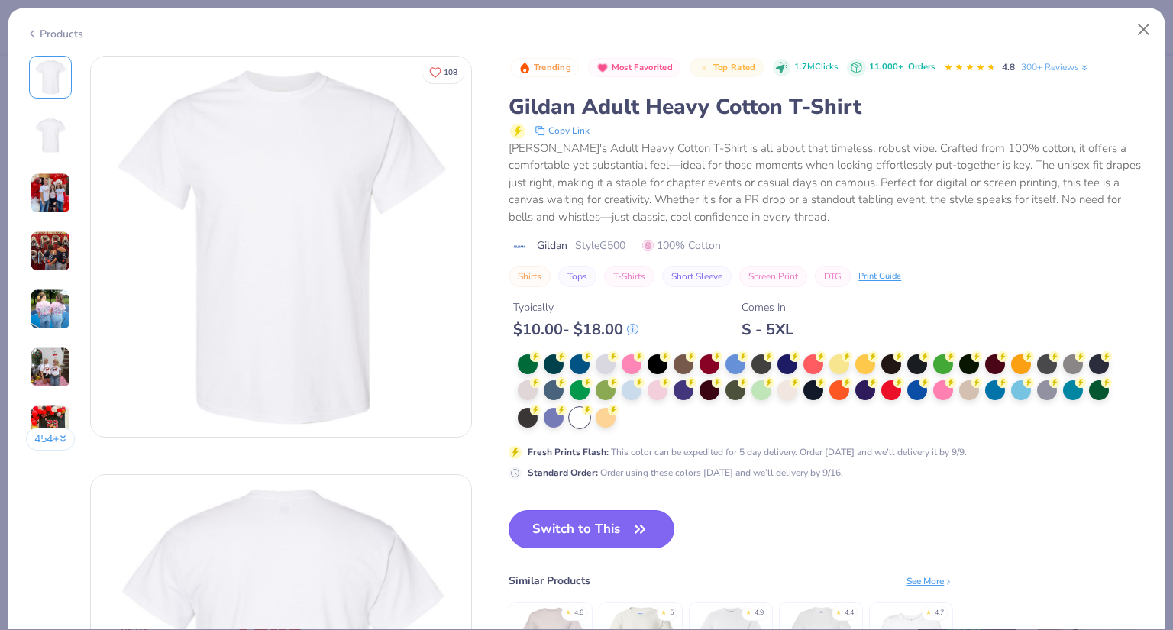
type input "12"
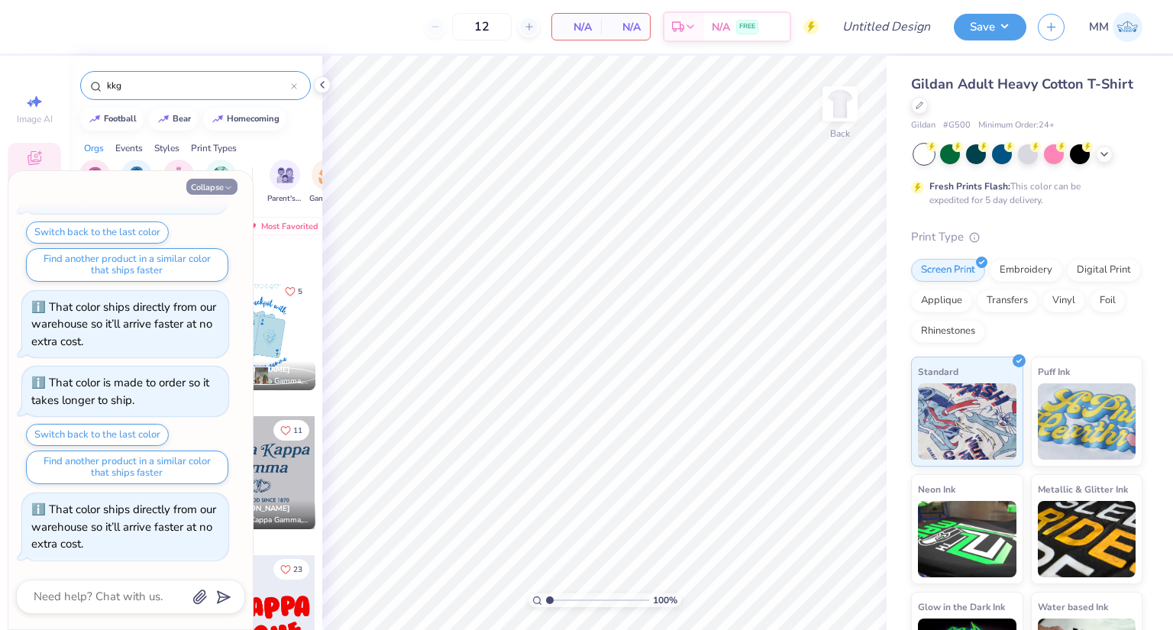
click at [221, 185] on button "Collapse" at bounding box center [211, 187] width 51 height 16
type textarea "x"
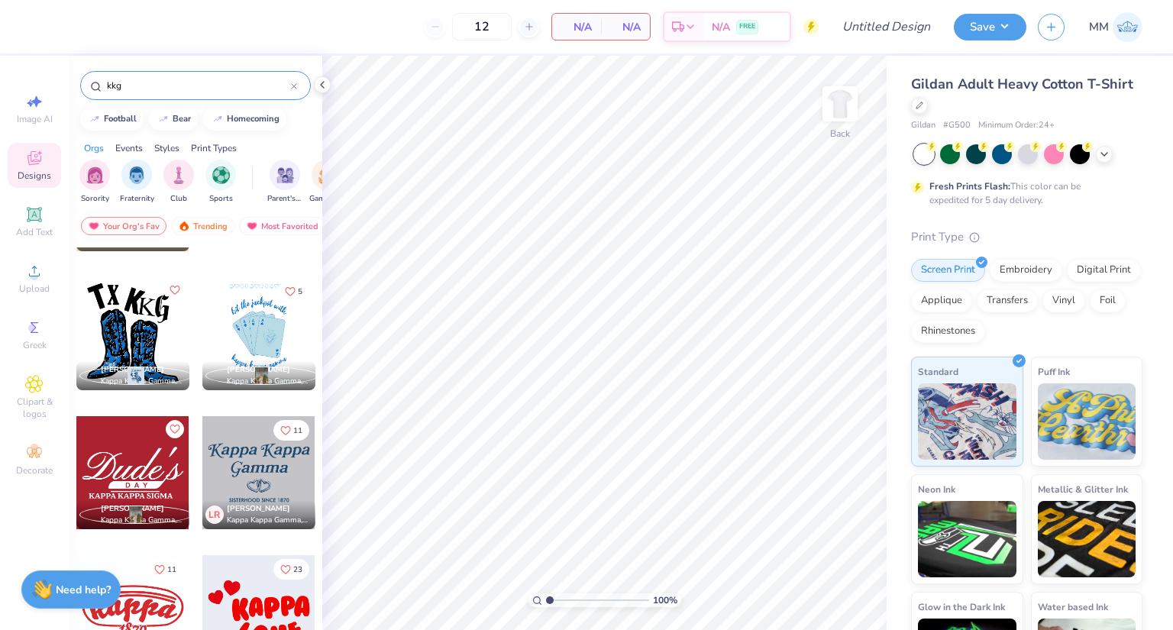
click at [217, 80] on input "kkg" at bounding box center [198, 85] width 186 height 15
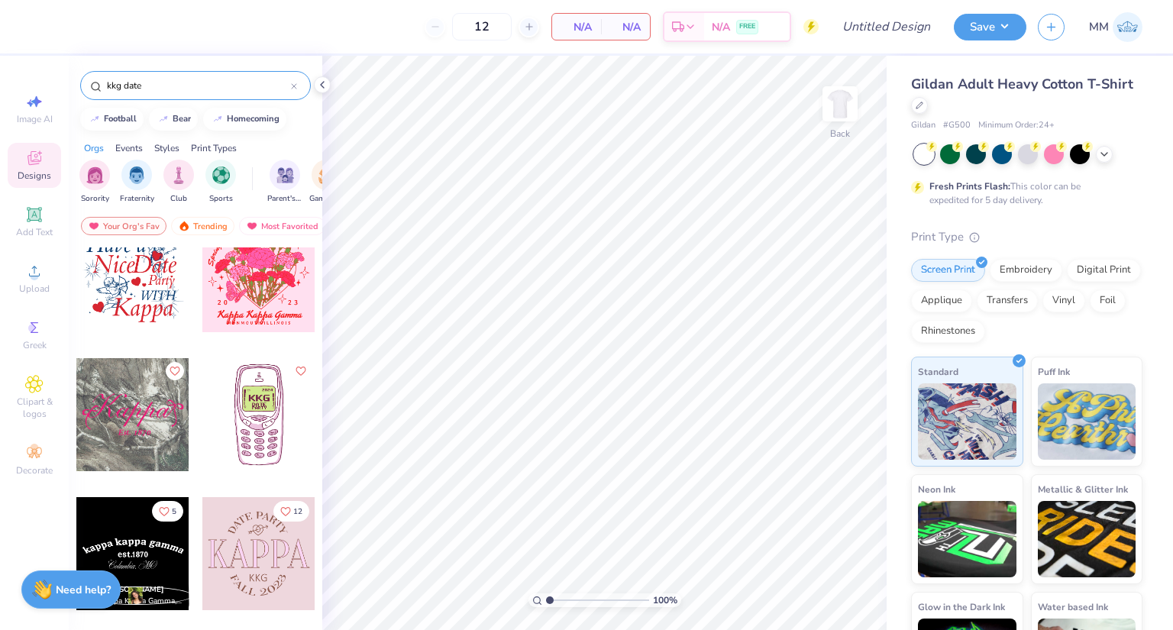
scroll to position [611, 0]
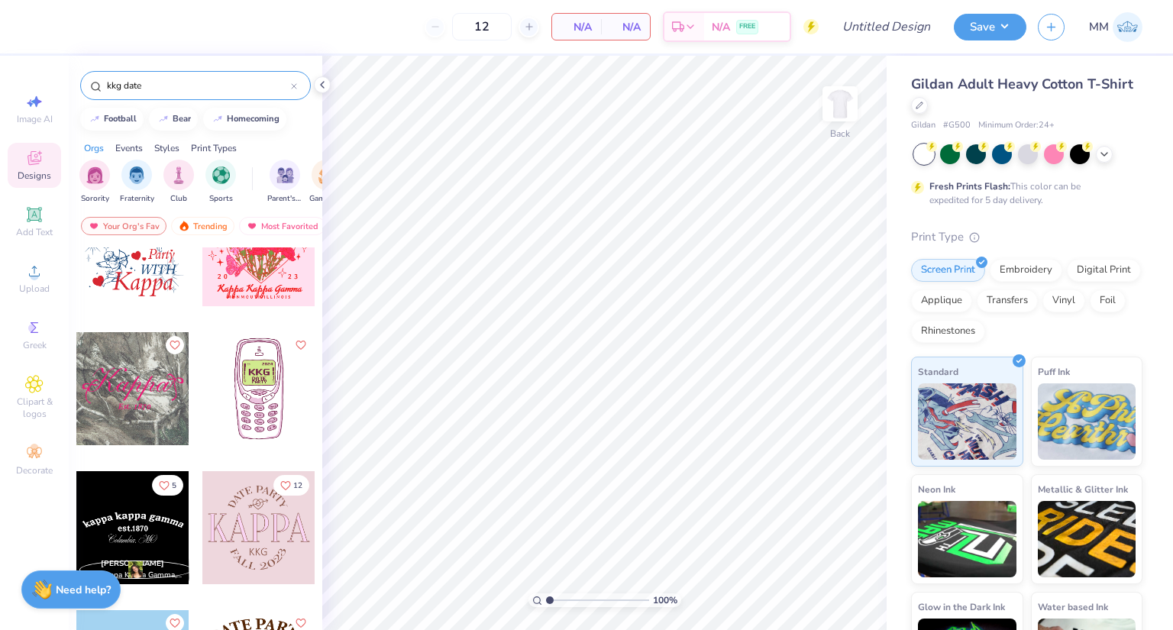
type input "kkg date"
click at [267, 415] on div at bounding box center [258, 388] width 113 height 113
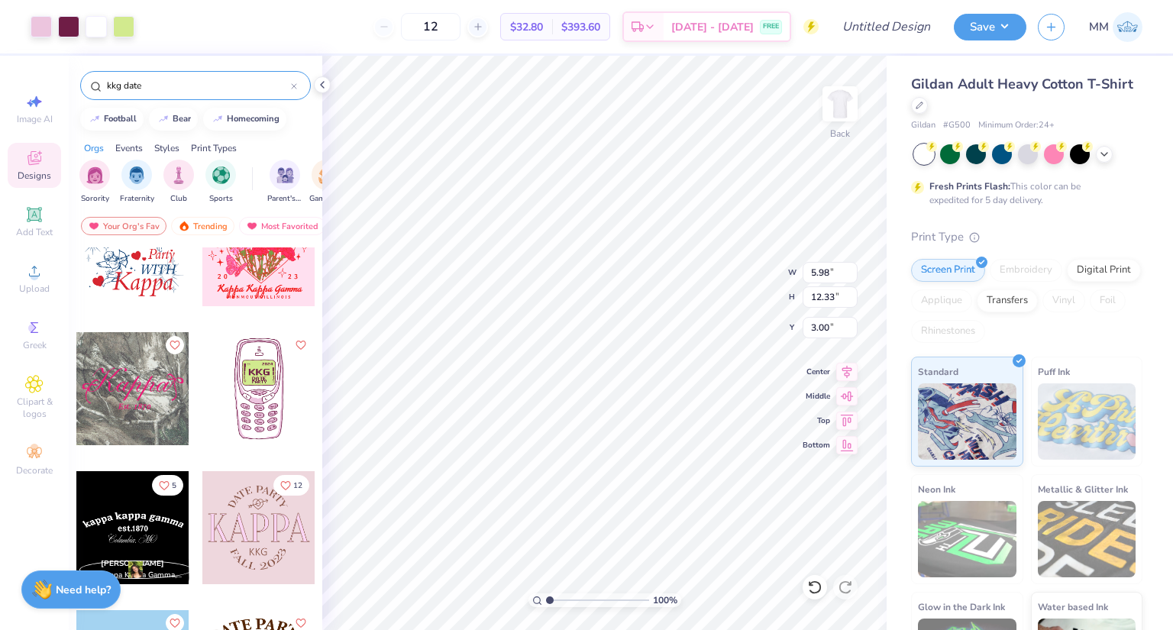
type input "5.98"
type input "12.33"
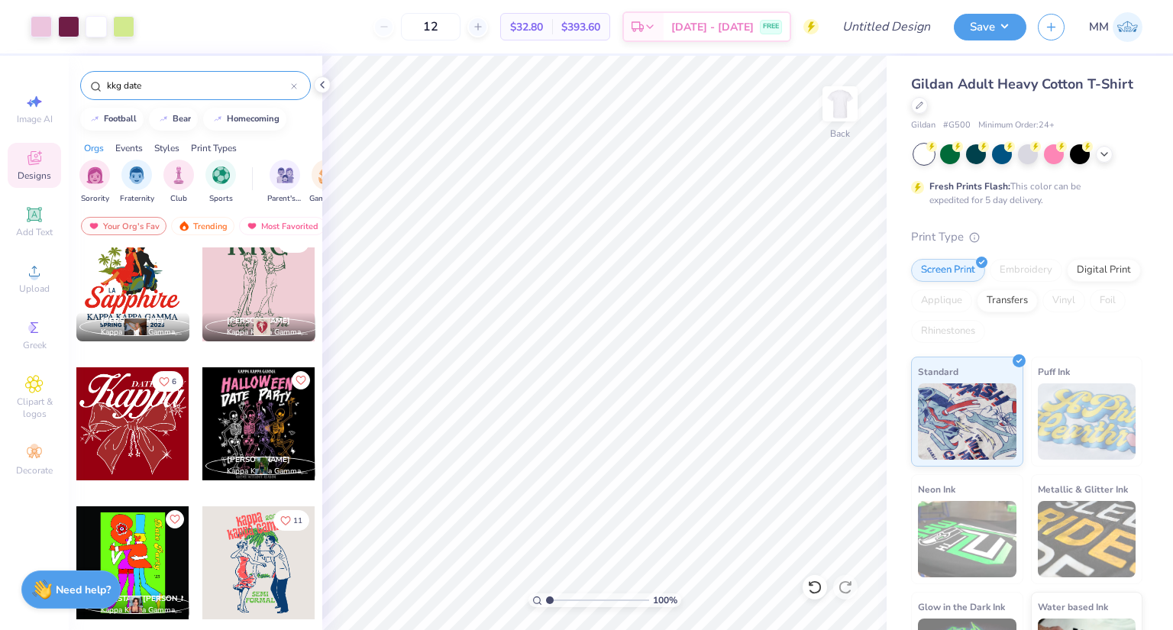
scroll to position [0, 0]
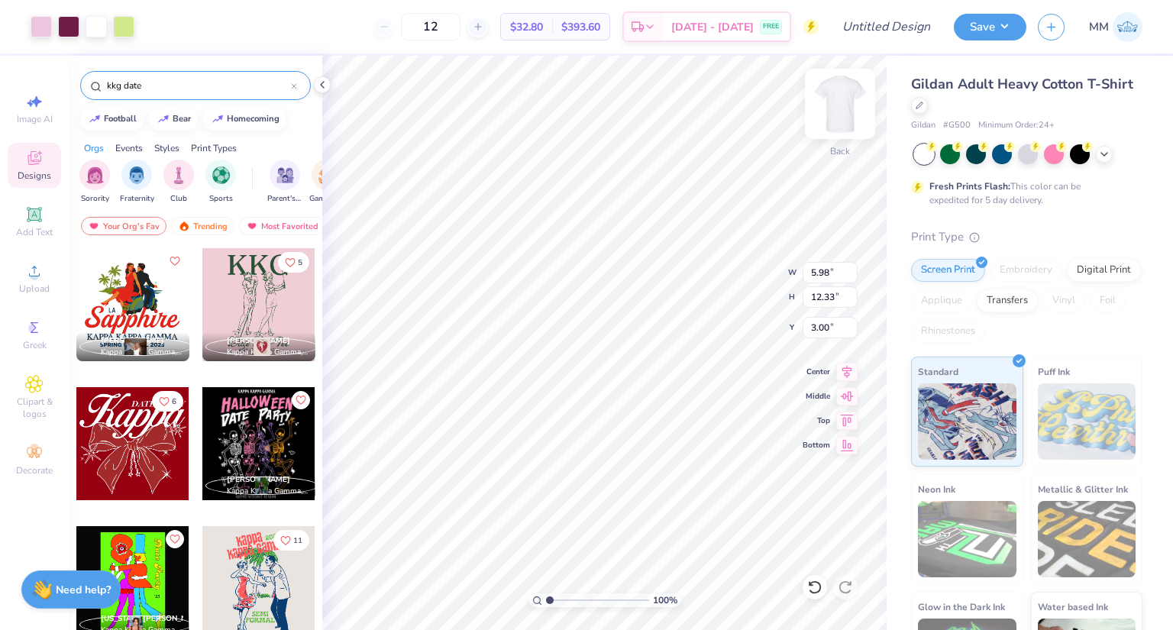
click at [847, 101] on img at bounding box center [840, 103] width 61 height 61
click at [839, 98] on img at bounding box center [840, 103] width 61 height 61
click at [47, 331] on div "Greek" at bounding box center [34, 334] width 53 height 45
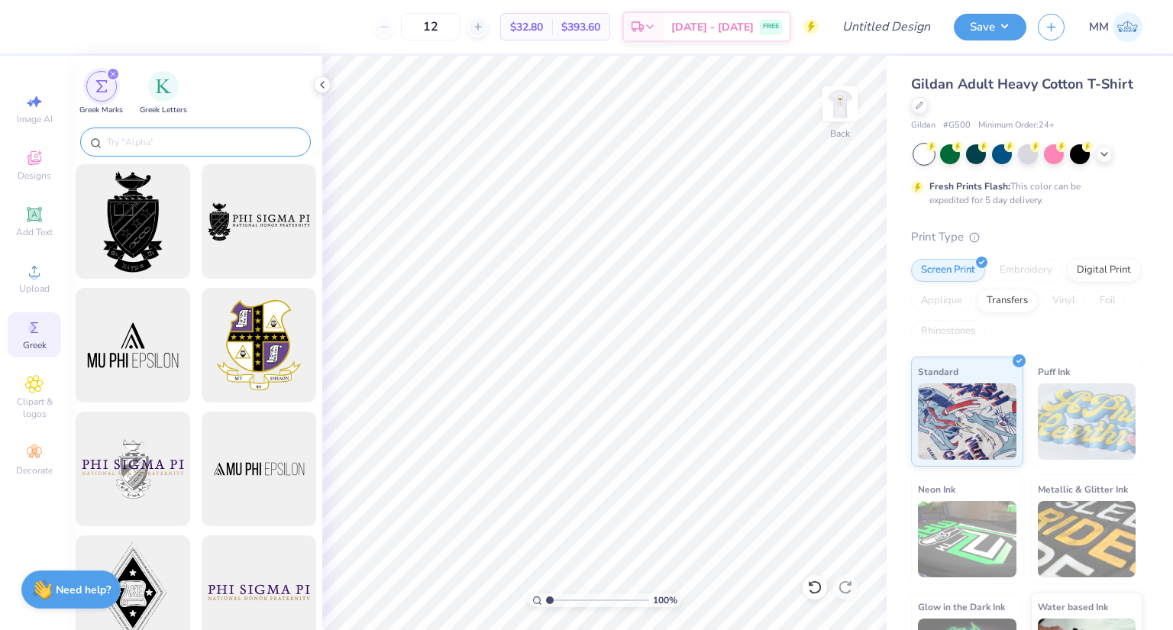
click at [176, 143] on input "text" at bounding box center [203, 141] width 196 height 15
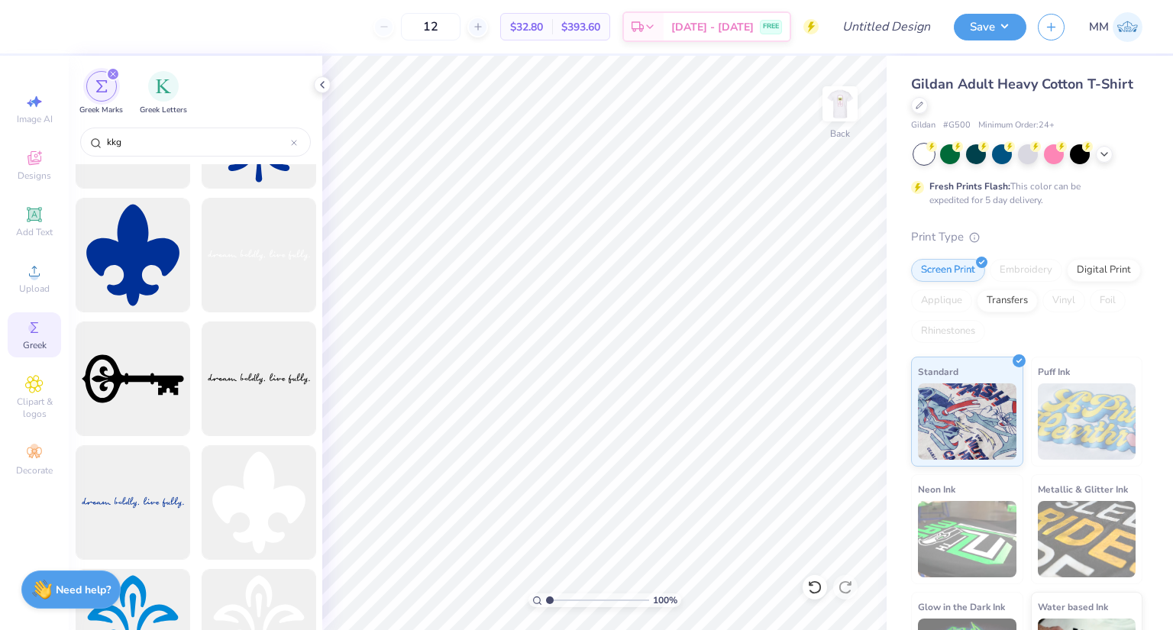
scroll to position [1222, 0]
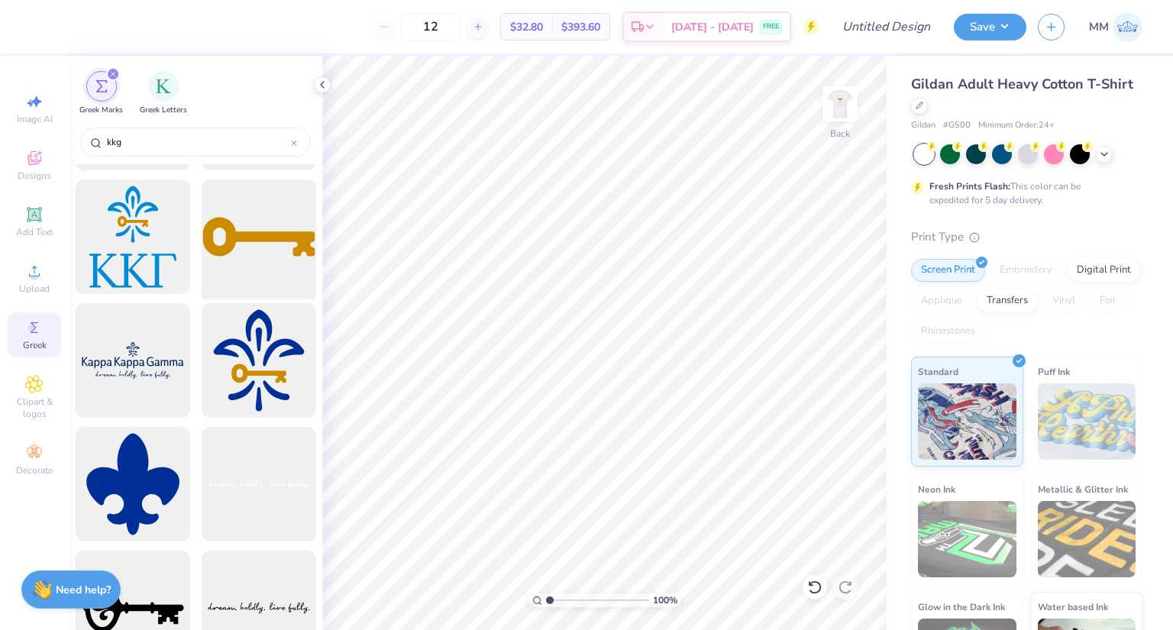
type input "kkg"
click at [276, 255] on div at bounding box center [259, 237] width 126 height 126
type input "5.07"
type input "1.76"
type input "6.25"
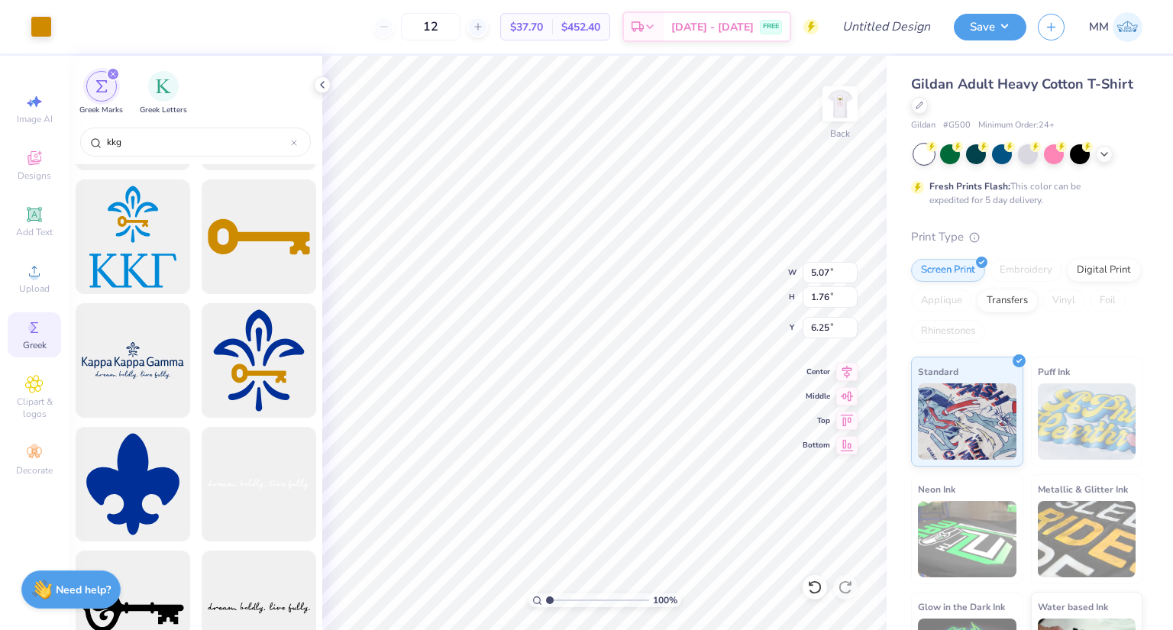
type input "4.25"
type input "1.48"
type input "6.54"
type input "3.00"
click at [833, 102] on img at bounding box center [840, 103] width 61 height 61
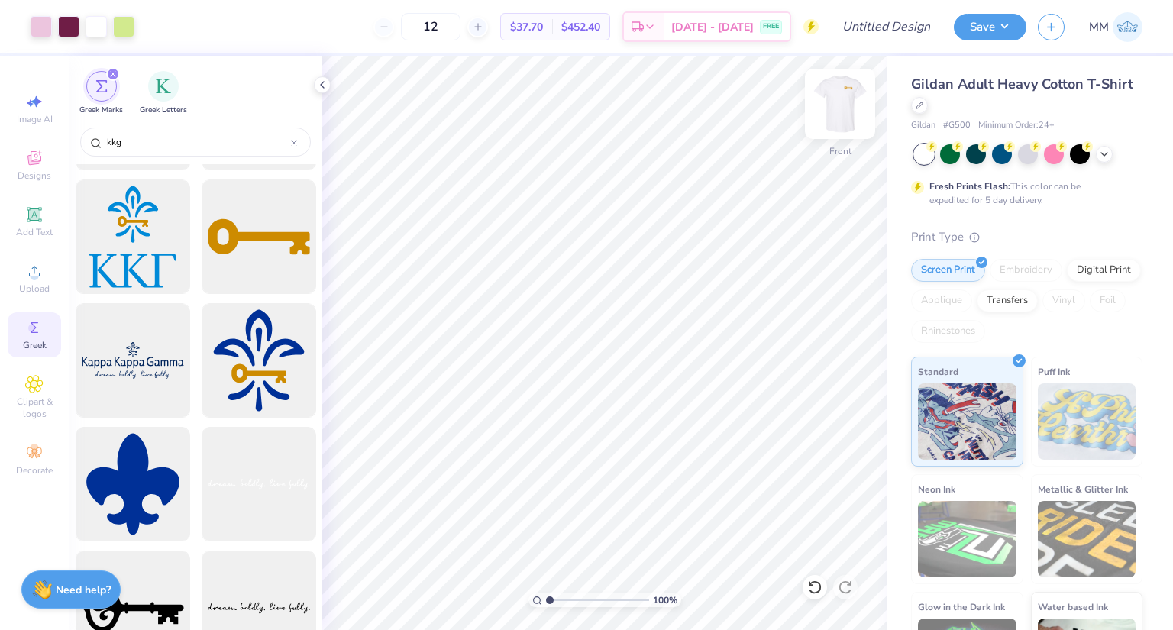
click at [838, 105] on img at bounding box center [840, 103] width 61 height 61
click at [831, 102] on img at bounding box center [840, 103] width 61 height 61
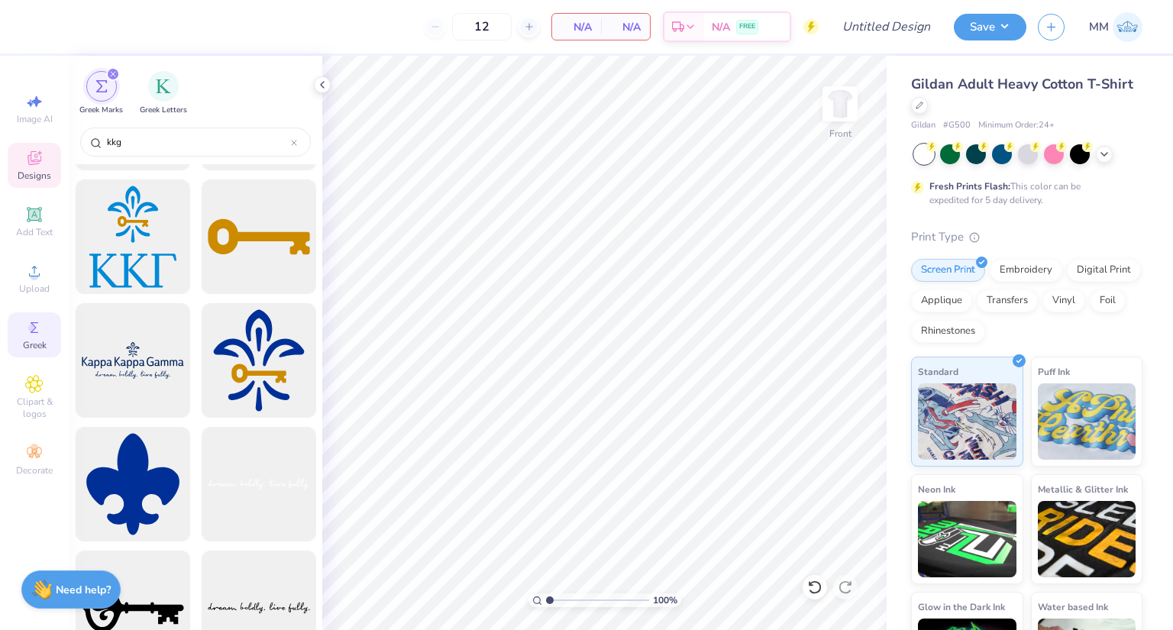
click at [52, 174] on div "Designs" at bounding box center [34, 165] width 53 height 45
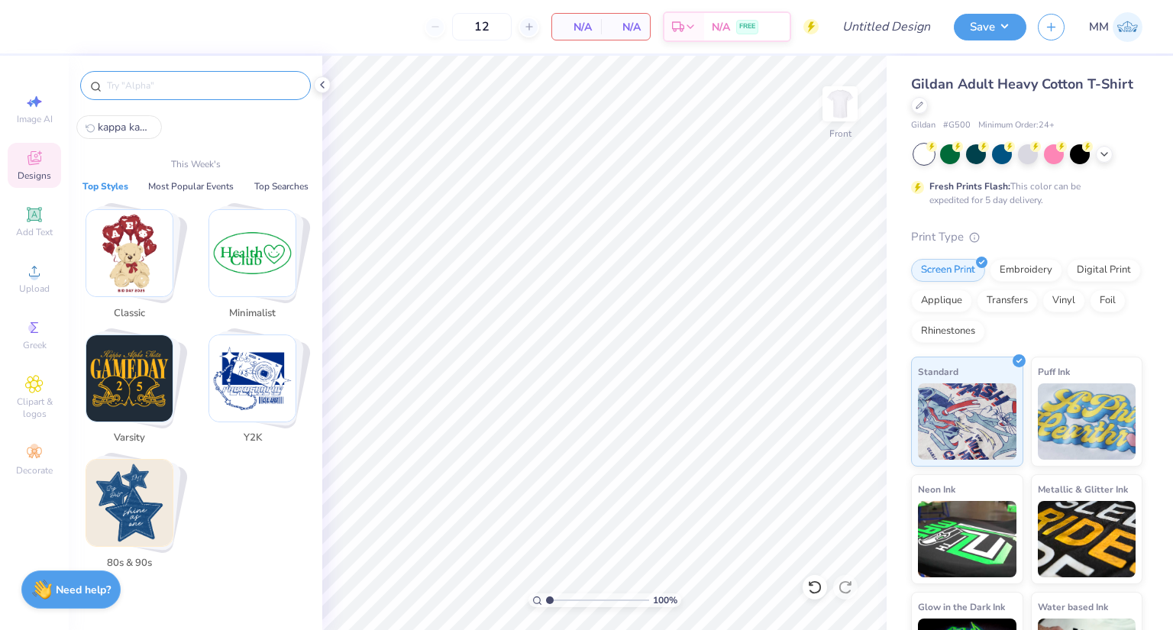
click at [213, 82] on input "text" at bounding box center [203, 85] width 196 height 15
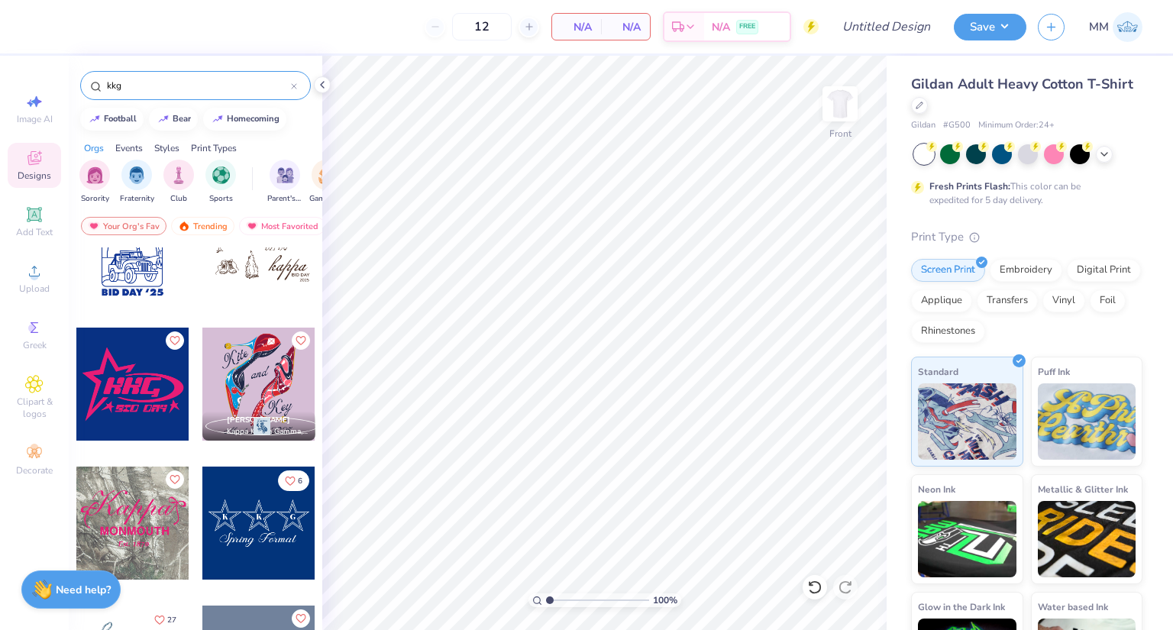
scroll to position [2979, 0]
type input "kkg"
click at [855, 95] on img at bounding box center [840, 103] width 61 height 61
click at [274, 377] on div at bounding box center [258, 384] width 113 height 113
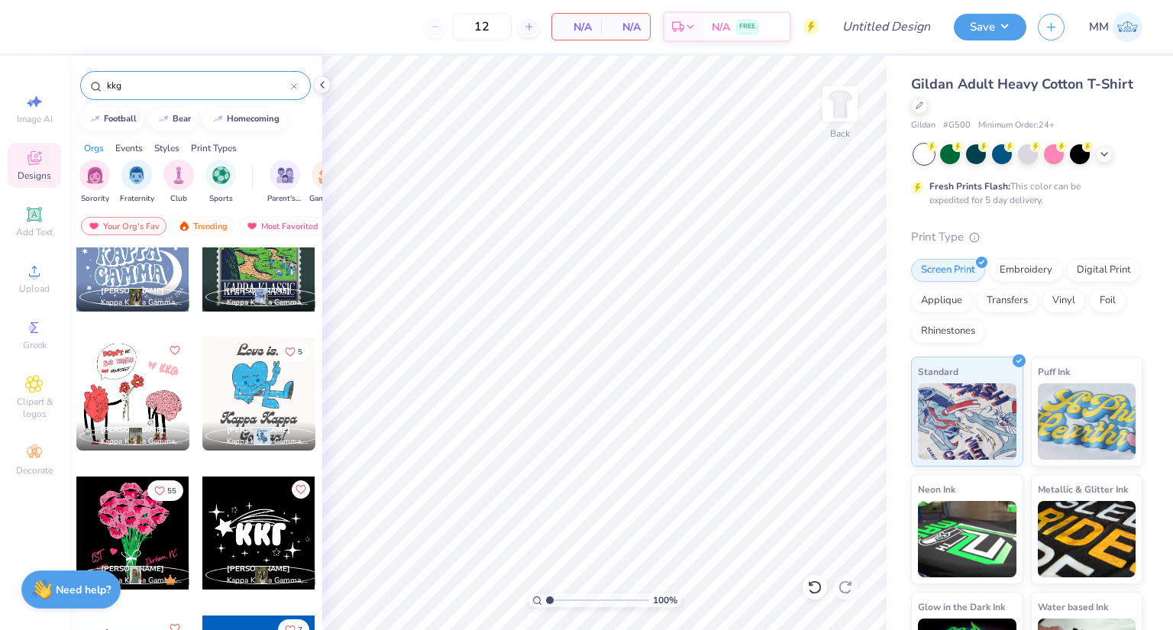
scroll to position [5957, 0]
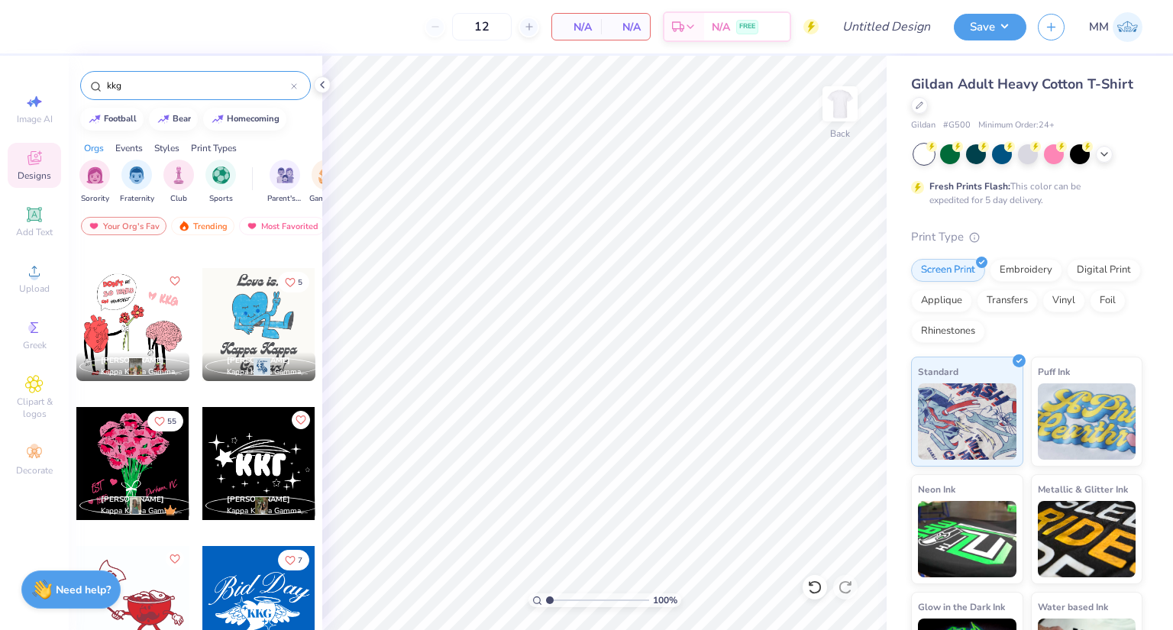
click at [277, 301] on div at bounding box center [258, 324] width 113 height 113
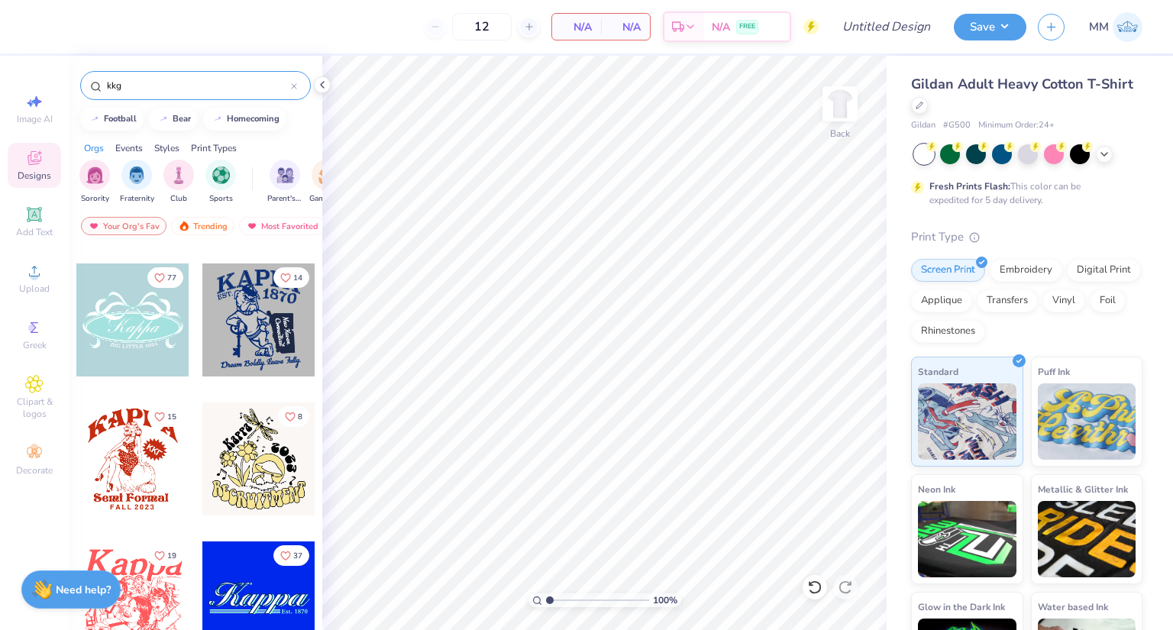
scroll to position [10540, 0]
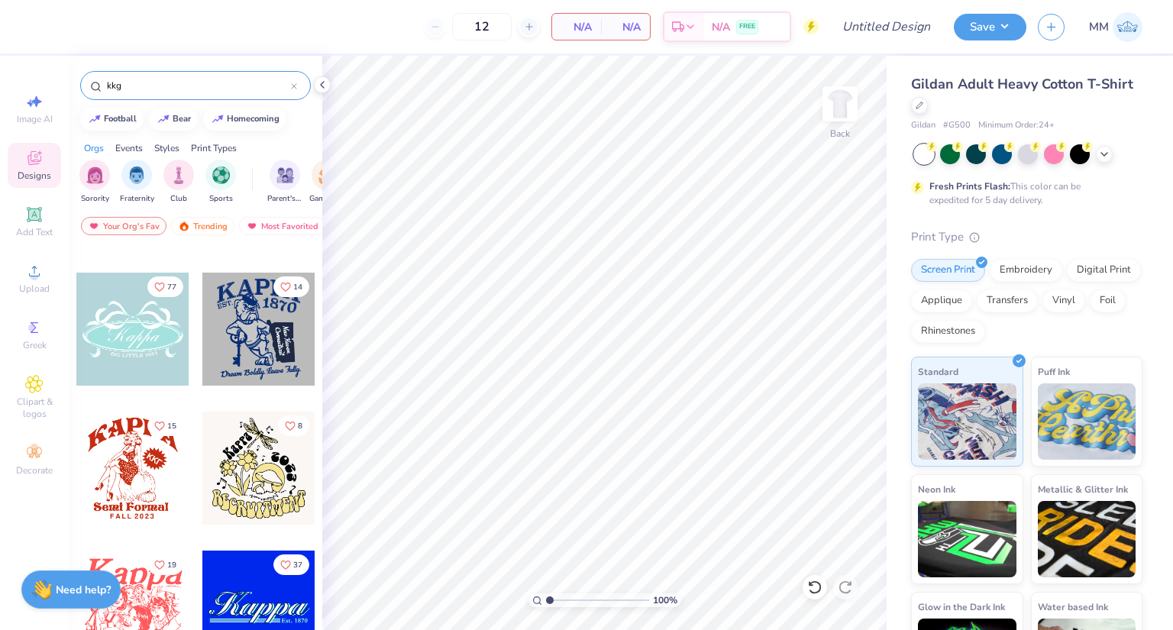
click at [283, 357] on div at bounding box center [258, 329] width 113 height 113
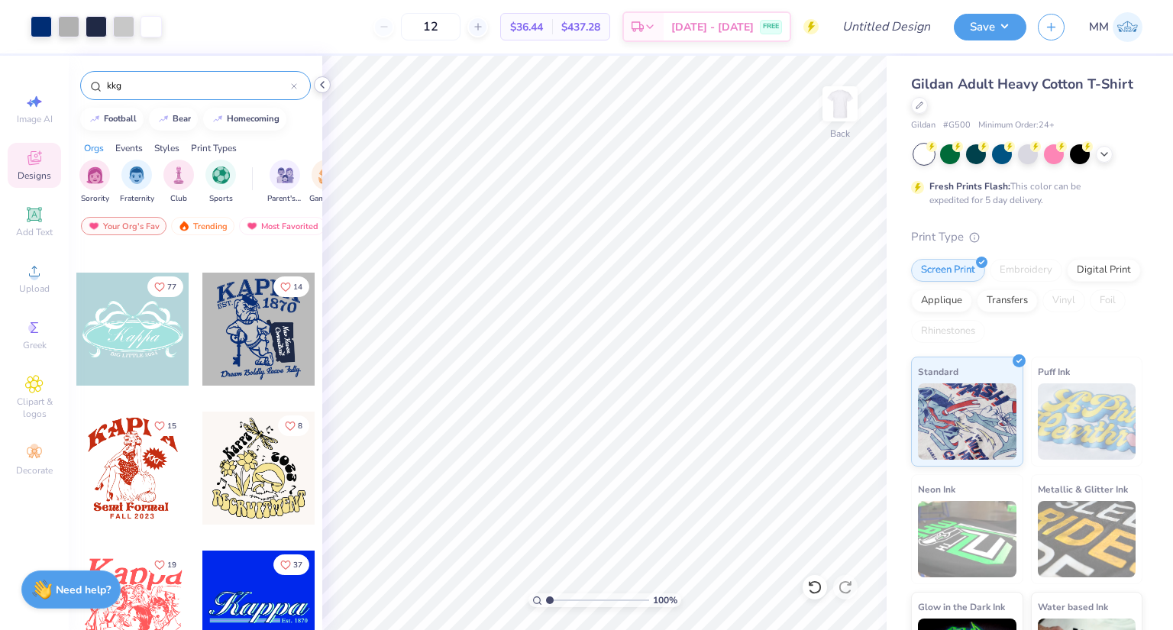
click at [316, 79] on icon at bounding box center [322, 85] width 12 height 12
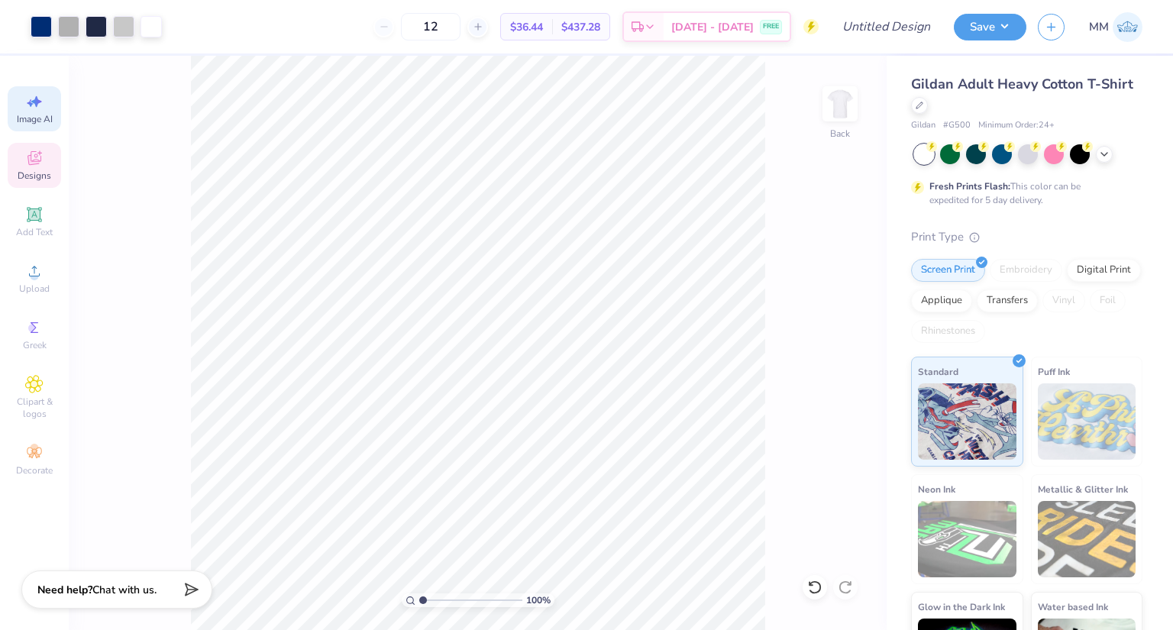
click at [43, 115] on span "Image AI" at bounding box center [35, 119] width 36 height 12
select select "4"
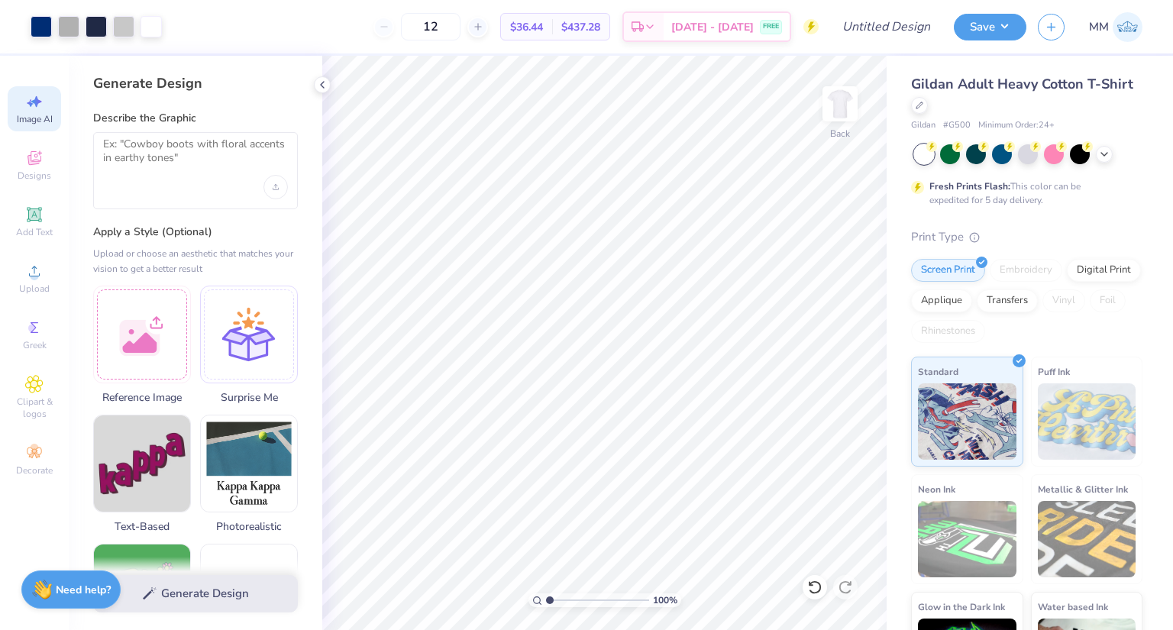
click at [140, 136] on div at bounding box center [195, 170] width 205 height 77
click at [270, 189] on div "Upload image" at bounding box center [275, 187] width 24 height 24
click at [179, 157] on textarea at bounding box center [195, 156] width 185 height 38
click at [173, 324] on div at bounding box center [142, 332] width 98 height 98
click at [131, 321] on div at bounding box center [142, 332] width 98 height 98
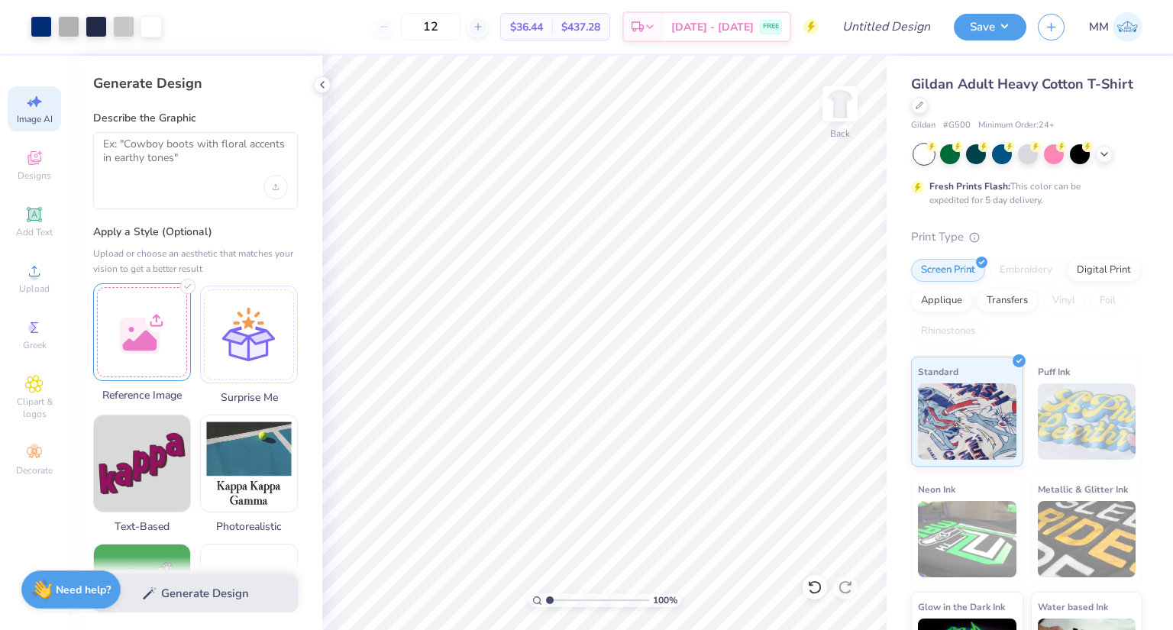
click at [134, 333] on div at bounding box center [142, 332] width 98 height 98
click at [199, 165] on textarea at bounding box center [195, 156] width 185 height 38
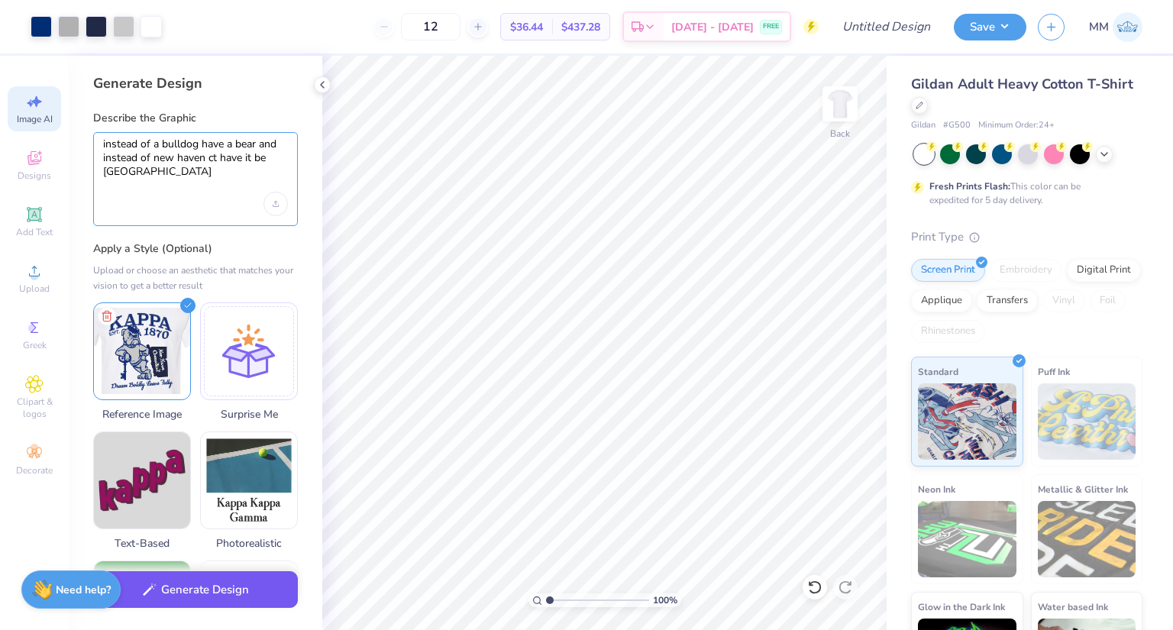
type textarea "instead of a bulldog have a bear and instead of new haven ct have it be [GEOGRA…"
click at [266, 577] on button "Generate Design" at bounding box center [195, 589] width 205 height 37
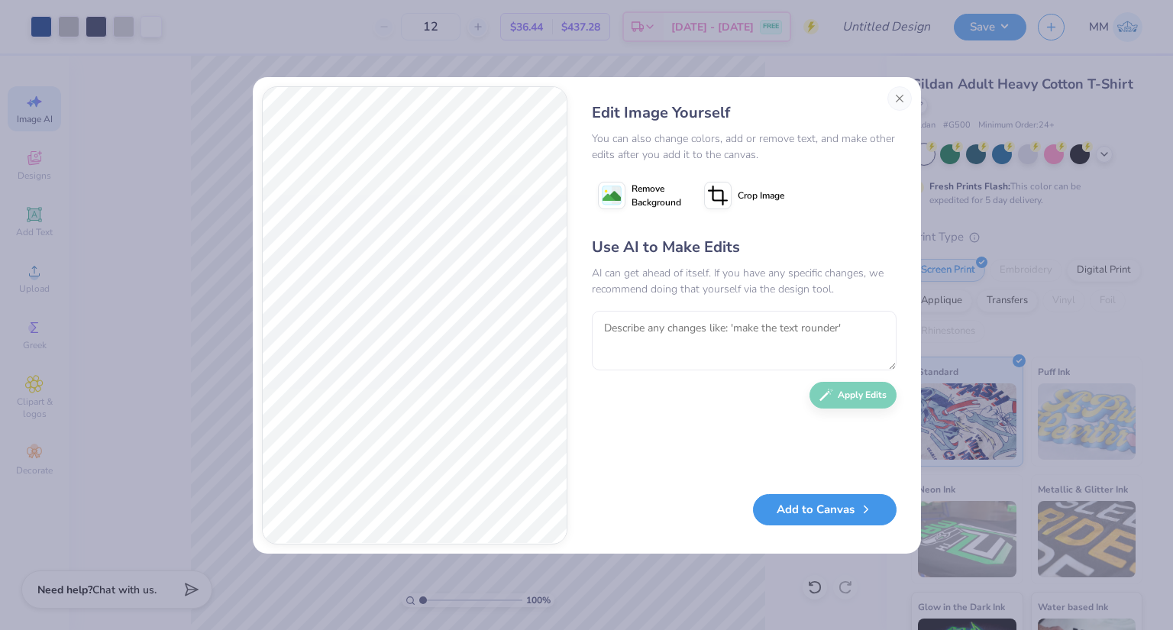
click at [787, 516] on button "Add to Canvas" at bounding box center [825, 509] width 144 height 31
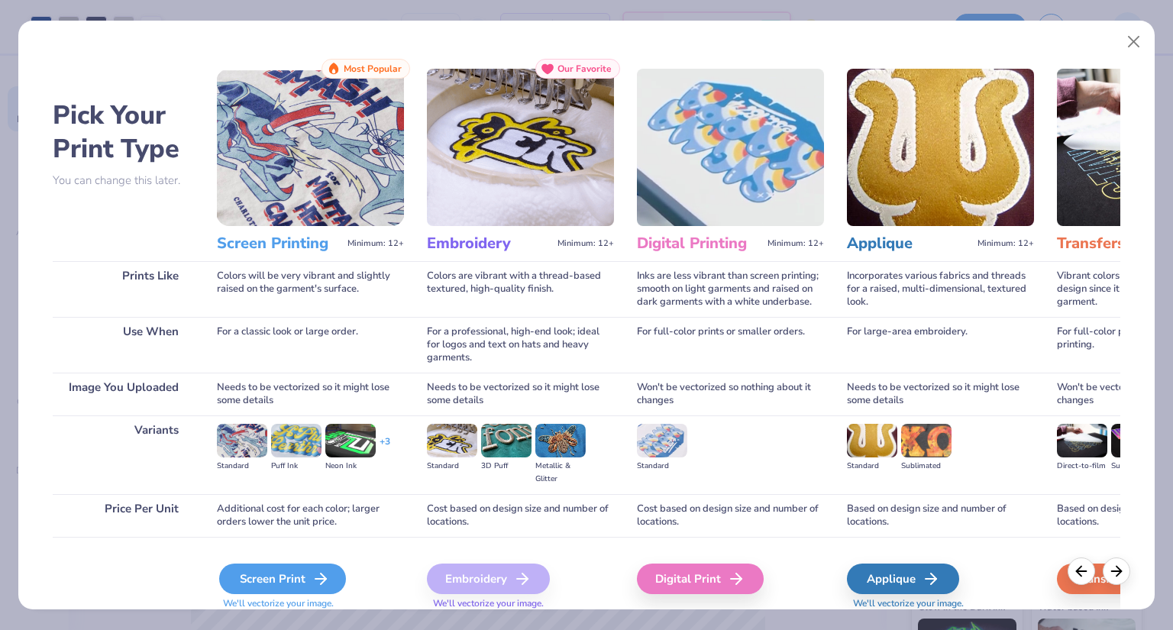
click at [331, 579] on div "Screen Print" at bounding box center [282, 579] width 127 height 31
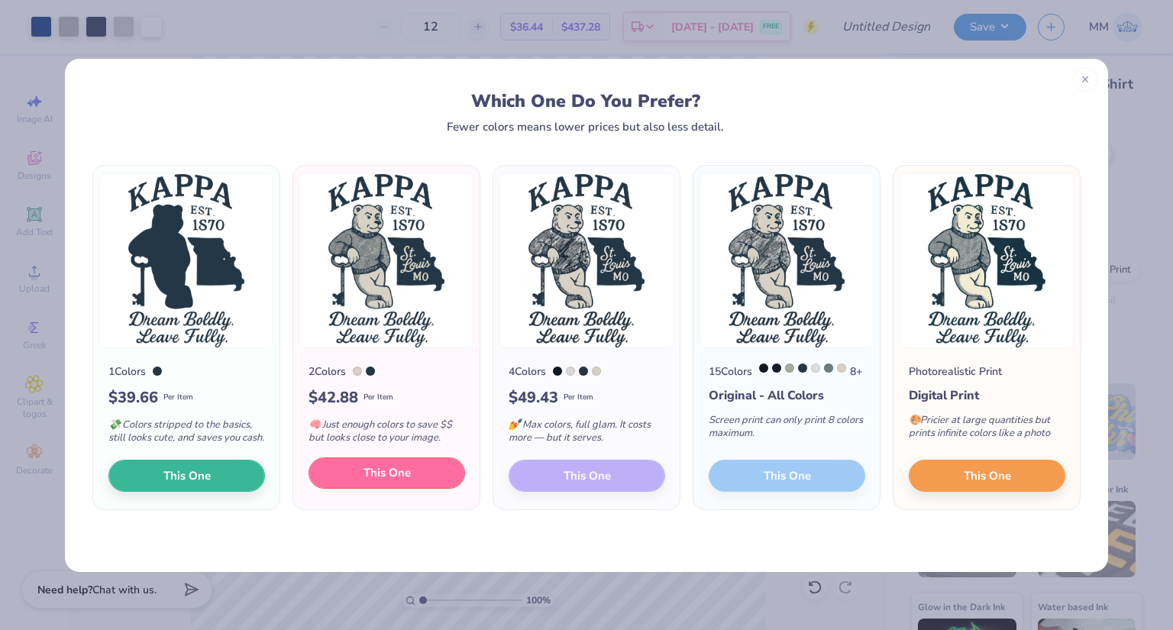
click at [385, 482] on span "This One" at bounding box center [387, 473] width 47 height 18
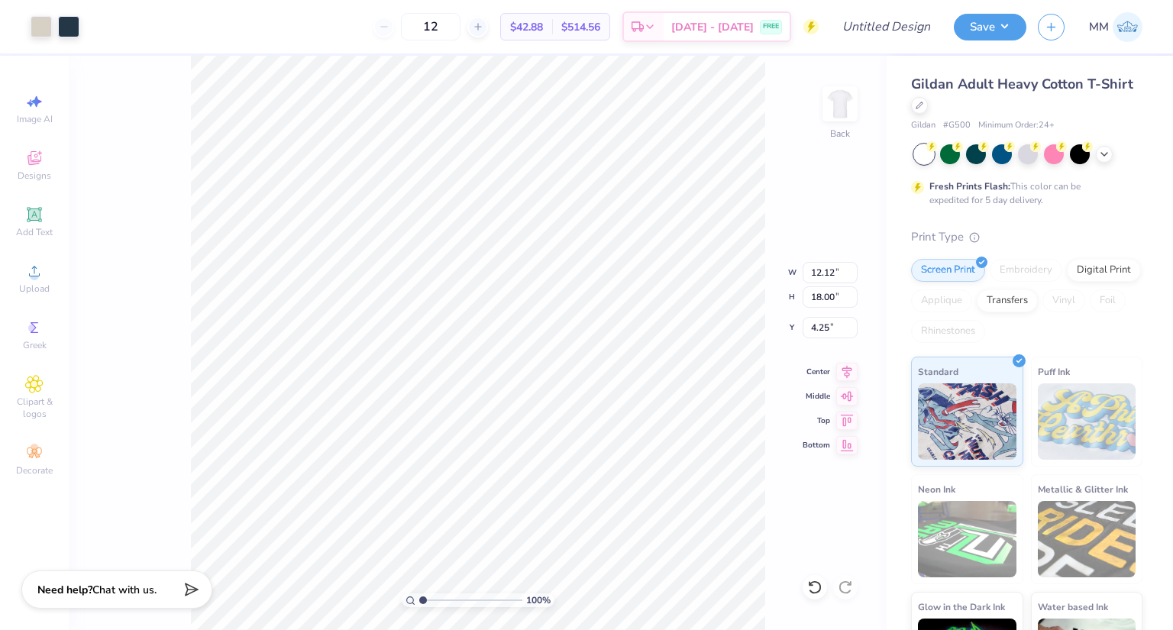
type input "11.80"
type input "3.52"
type input "3.00"
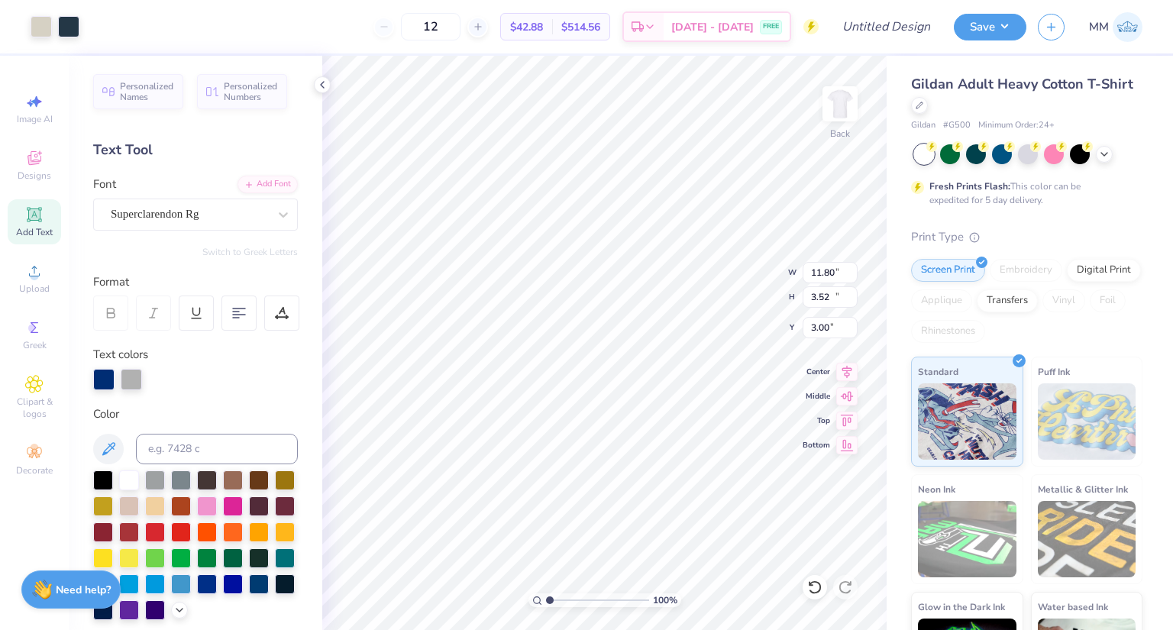
type input "12.12"
type input "18.00"
type input "6.18"
click at [30, 166] on icon at bounding box center [34, 158] width 18 height 18
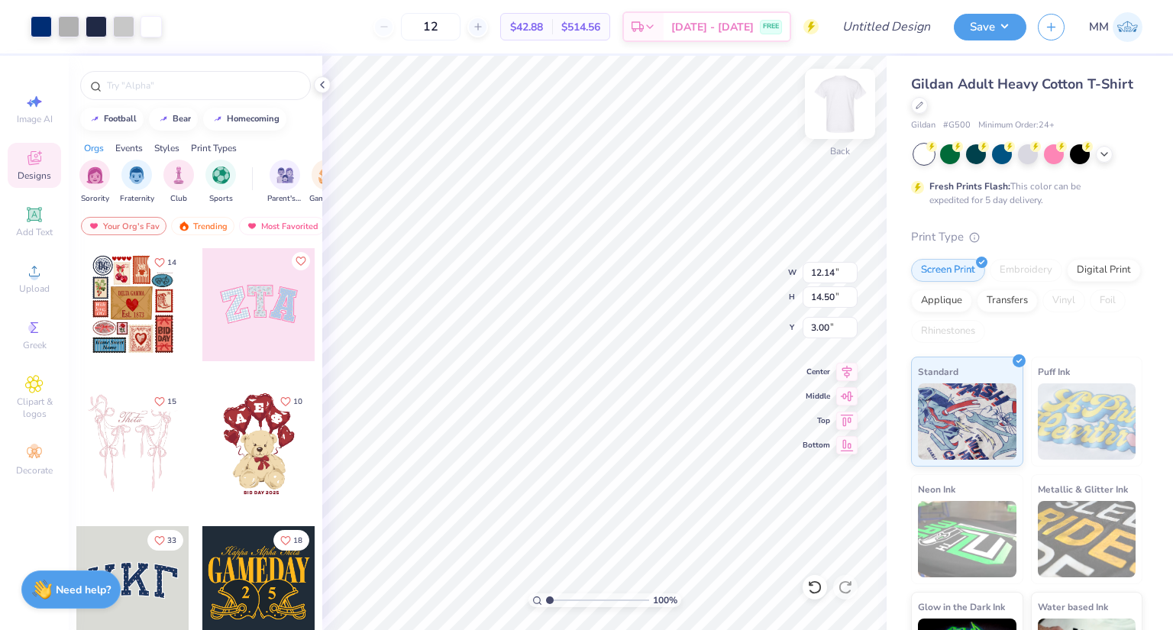
click at [834, 90] on img at bounding box center [840, 103] width 61 height 61
click at [825, 115] on img at bounding box center [840, 103] width 61 height 61
click at [318, 86] on icon at bounding box center [322, 85] width 12 height 12
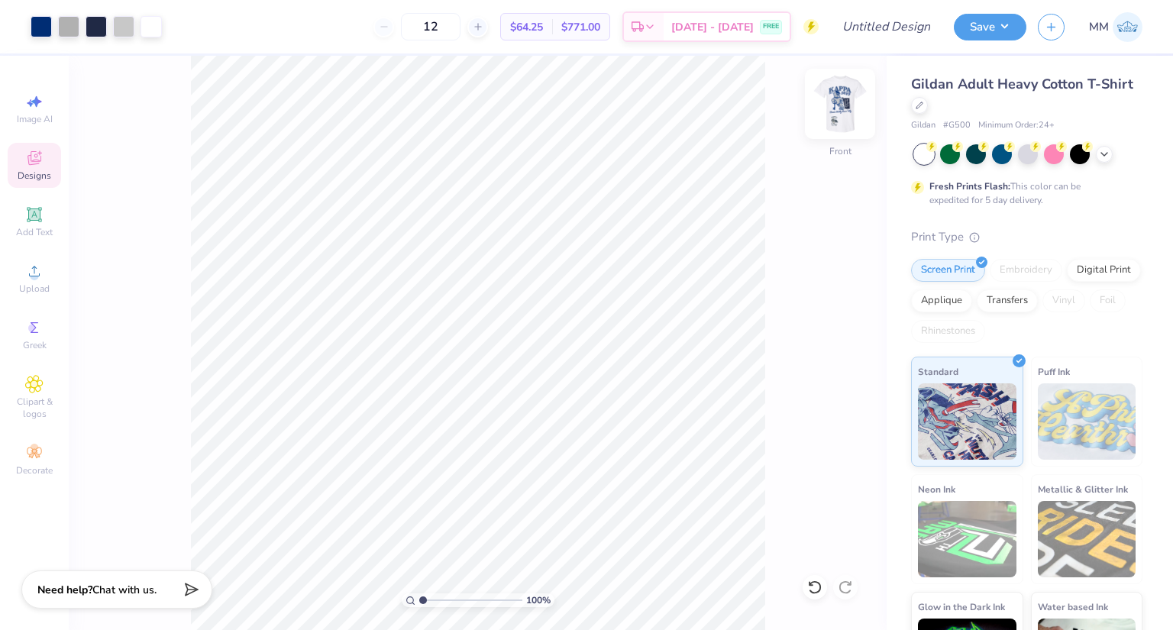
click at [850, 116] on img at bounding box center [840, 103] width 61 height 61
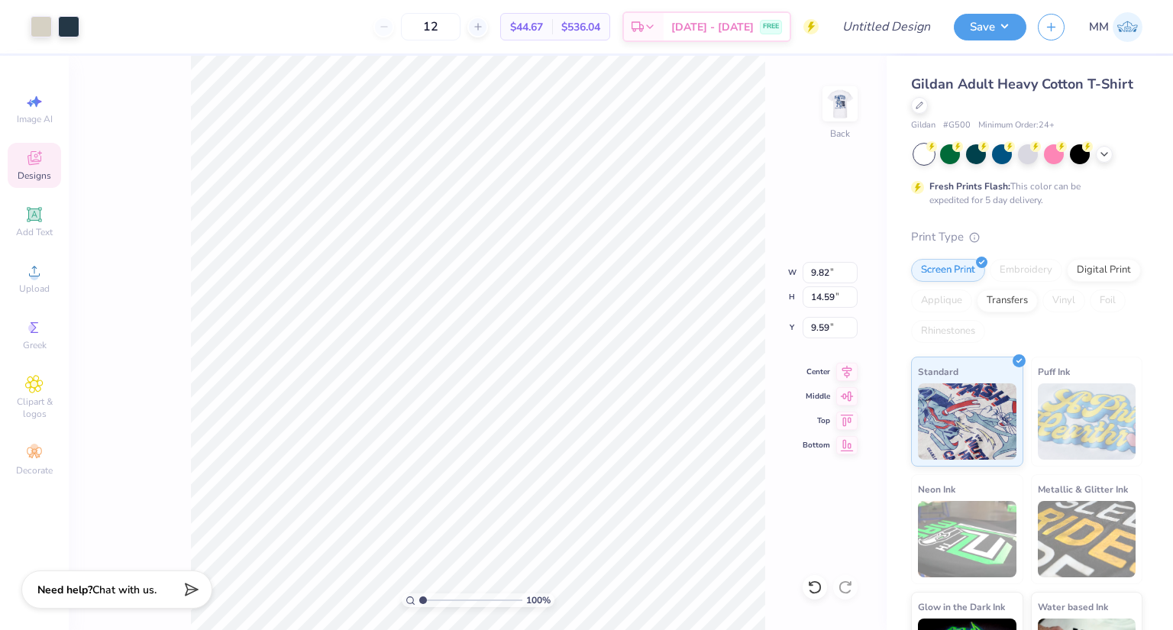
type input "9.82"
type input "14.59"
type input "5.07"
type input "10.59"
type input "15.73"
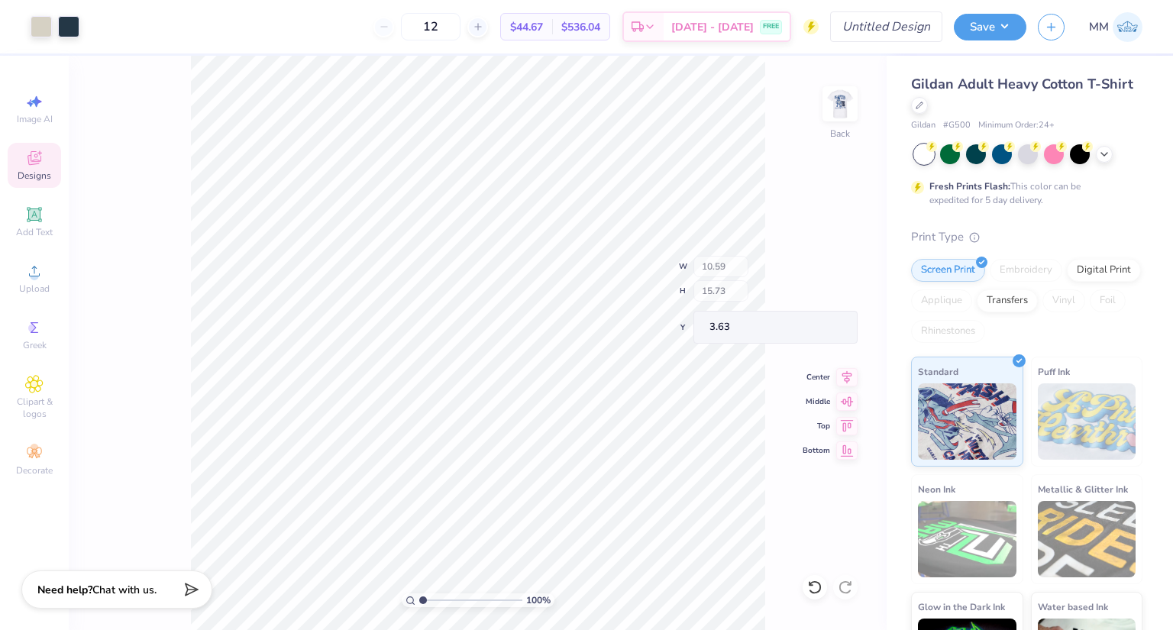
type input "3.76"
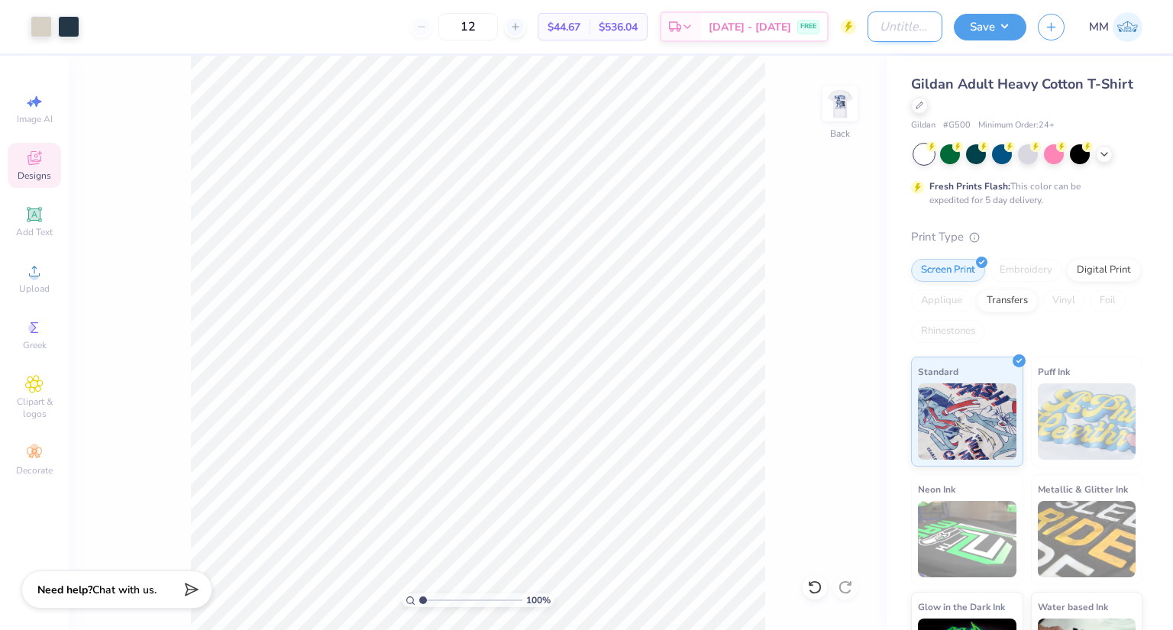
click at [874, 28] on input "Design Title" at bounding box center [905, 26] width 75 height 31
type input "KKG Ai Example"
click at [994, 18] on button "Save" at bounding box center [990, 24] width 73 height 27
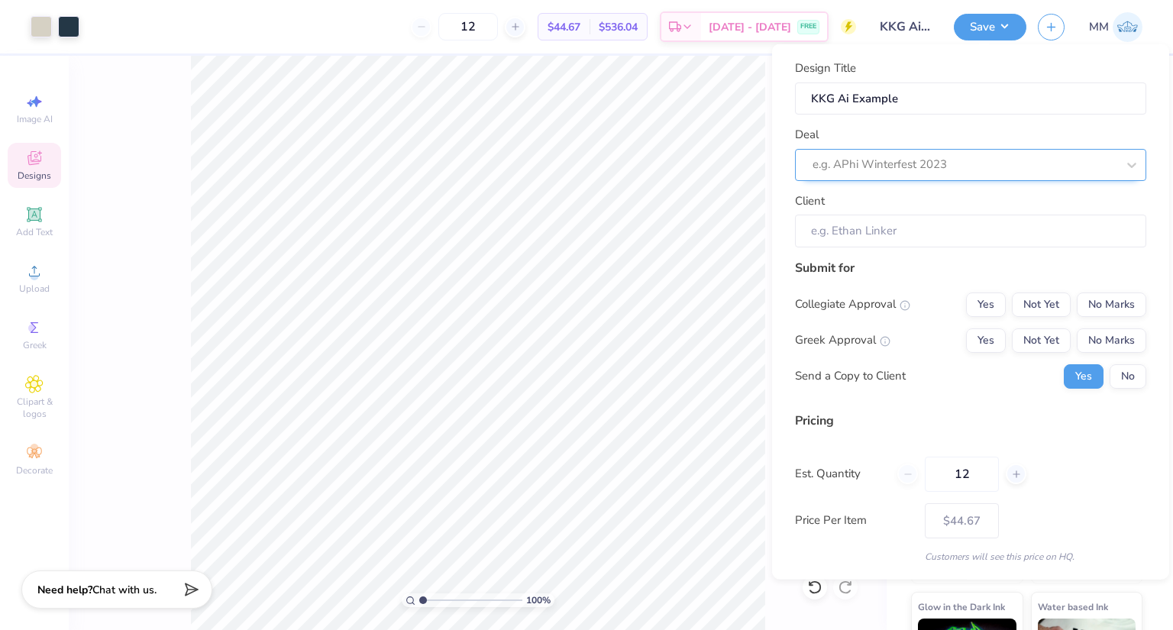
click at [934, 166] on div at bounding box center [965, 164] width 304 height 21
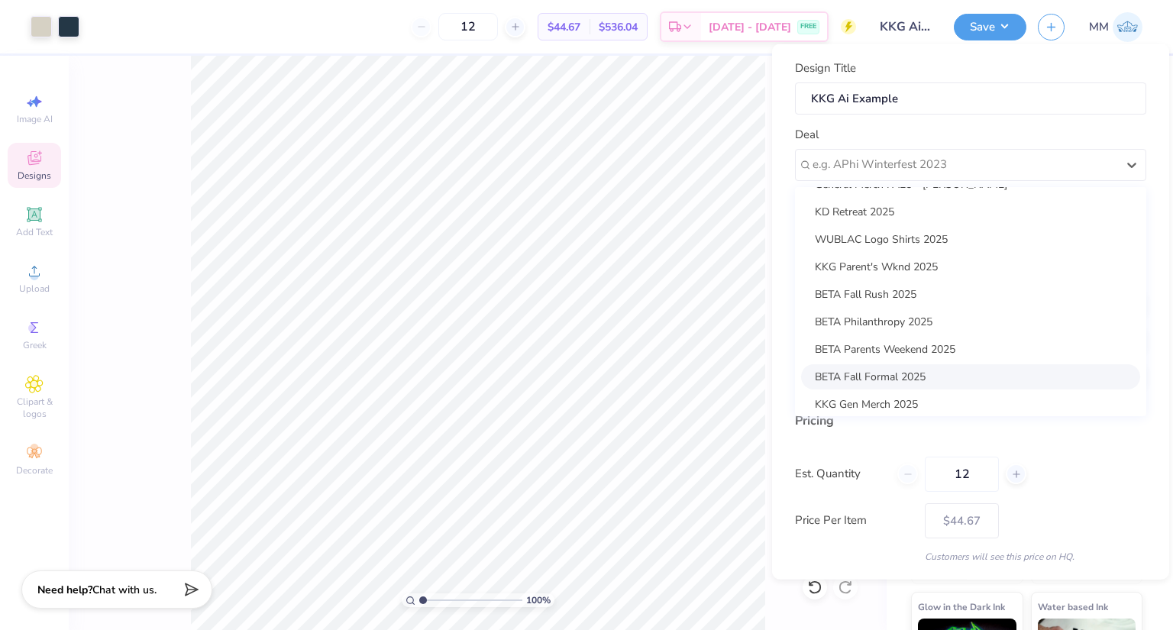
scroll to position [153, 0]
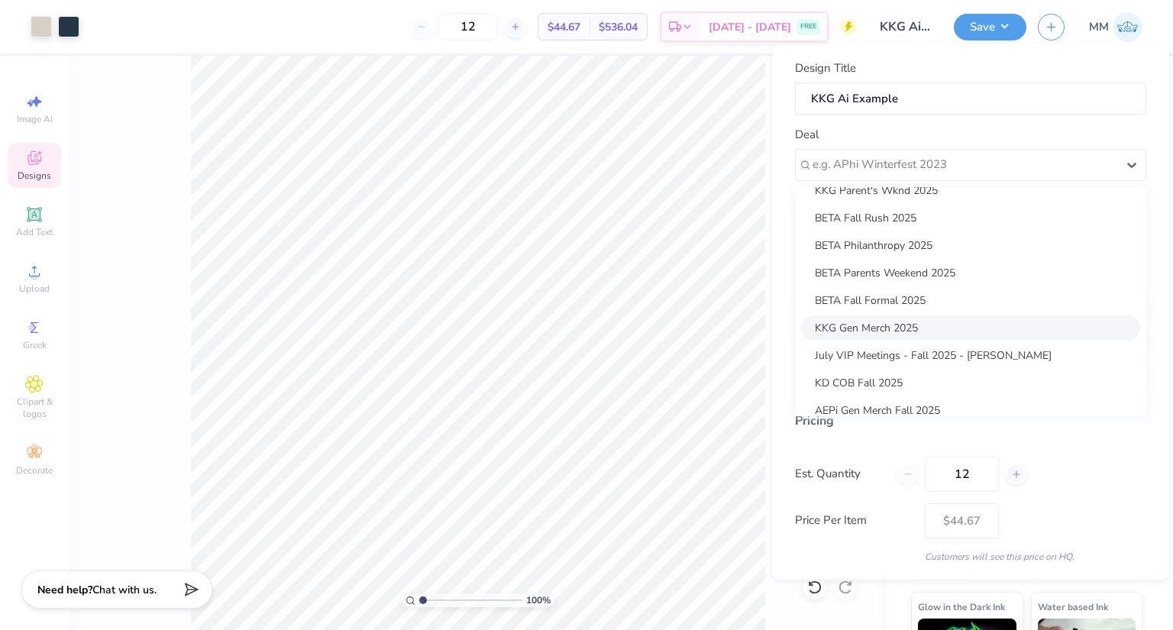
click at [908, 315] on div "KKG Gen Merch 2025" at bounding box center [970, 327] width 339 height 25
type input "[PERSON_NAME]"
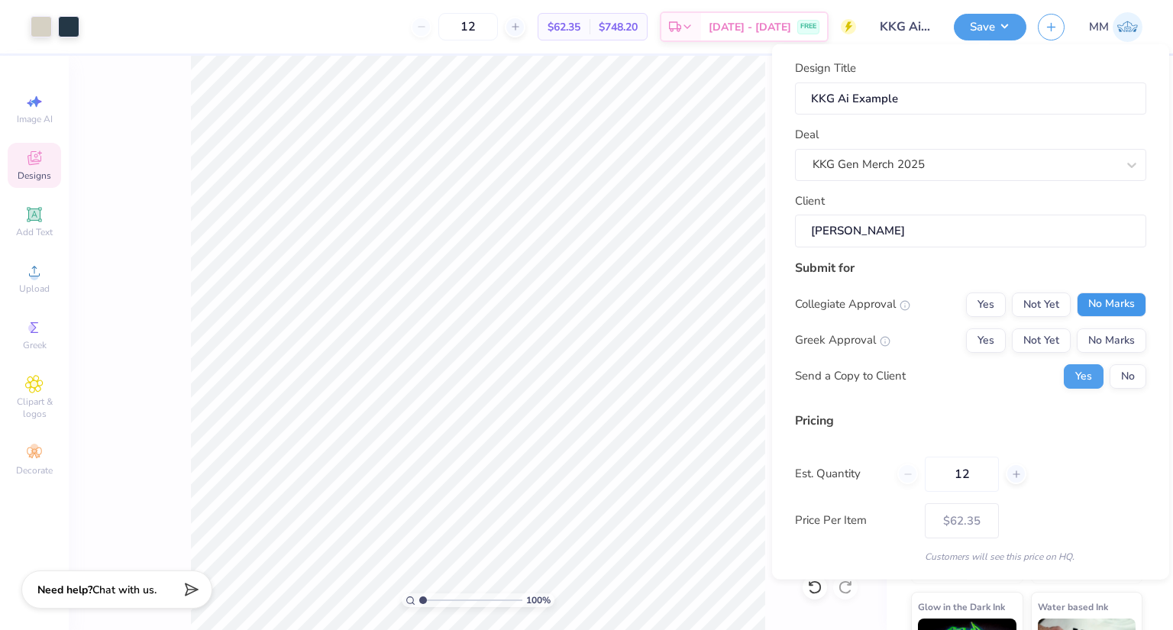
click at [1119, 299] on button "No Marks" at bounding box center [1112, 304] width 70 height 24
click at [968, 338] on button "Yes" at bounding box center [986, 340] width 40 height 24
type input "$52.97"
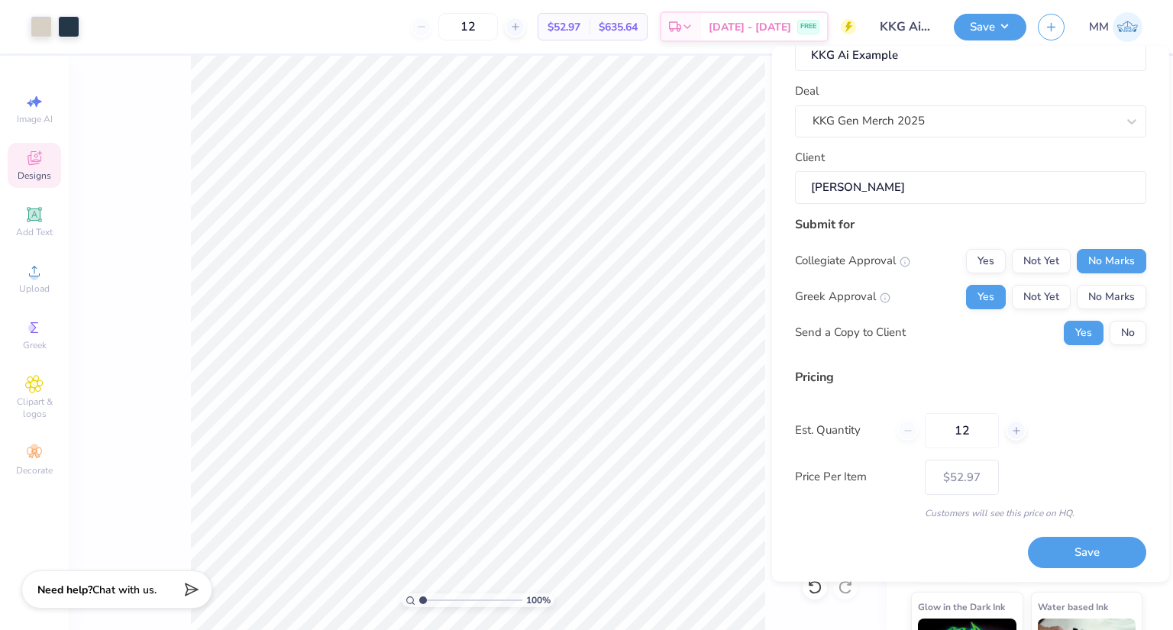
scroll to position [47, 0]
click at [987, 430] on input "12" at bounding box center [962, 429] width 74 height 35
type input "1"
type input "0"
type input "036"
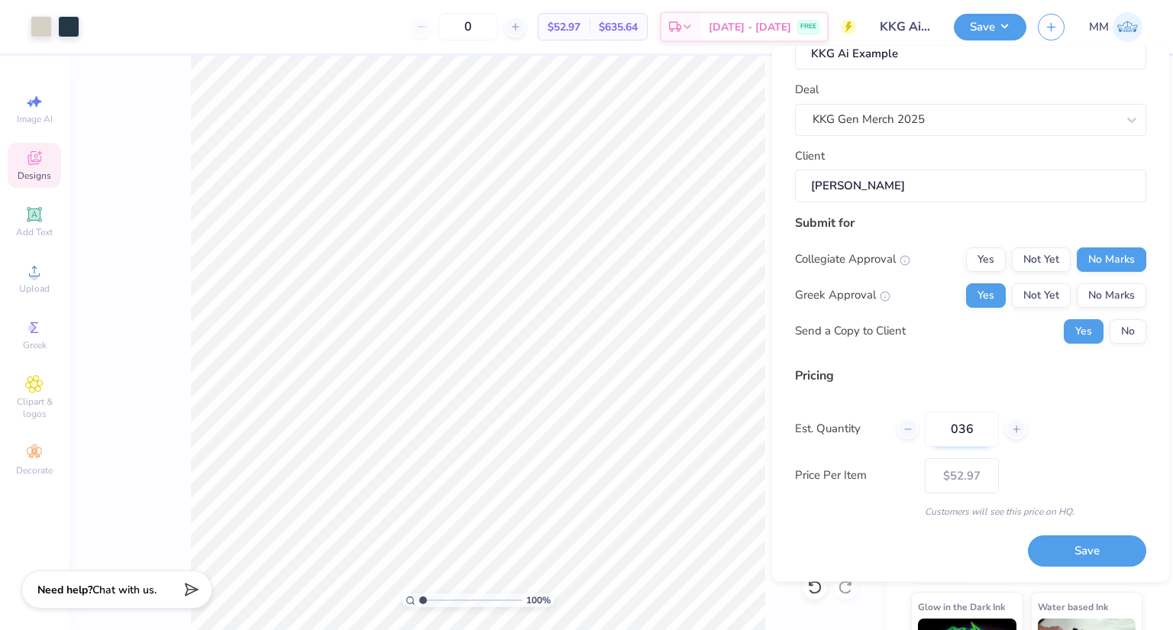
type input "36"
type input "$25.43"
type input "036"
click at [1055, 463] on div "Price Per Item $25.43" at bounding box center [970, 475] width 351 height 35
click at [1027, 433] on div "Est. Quantity 036" at bounding box center [970, 429] width 351 height 35
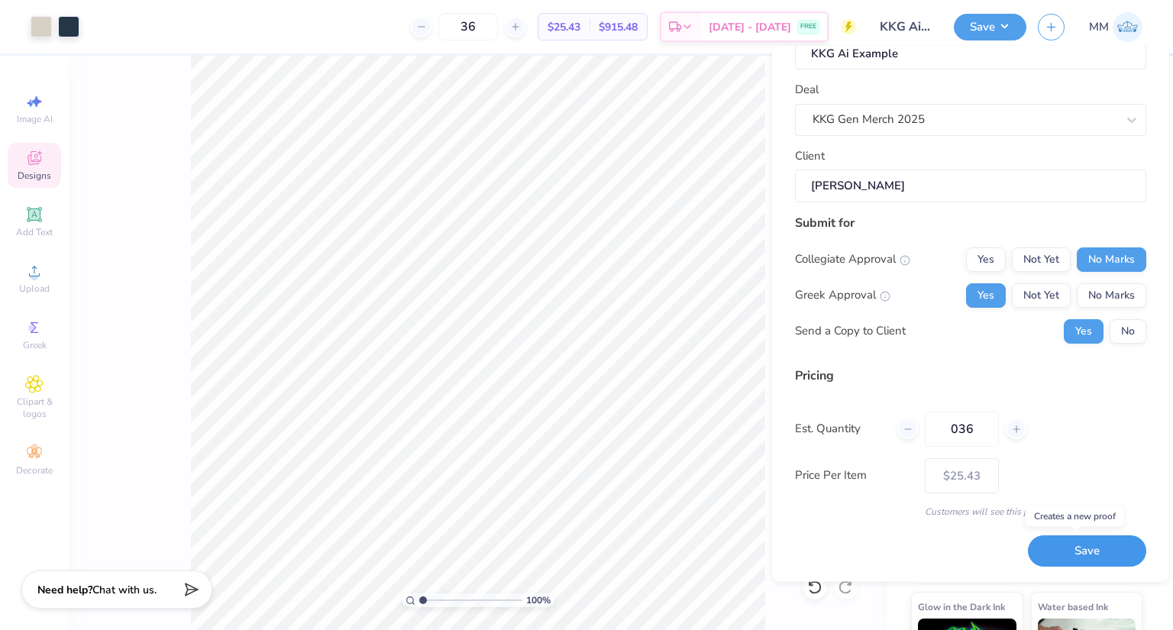
click at [1080, 549] on button "Save" at bounding box center [1087, 551] width 118 height 31
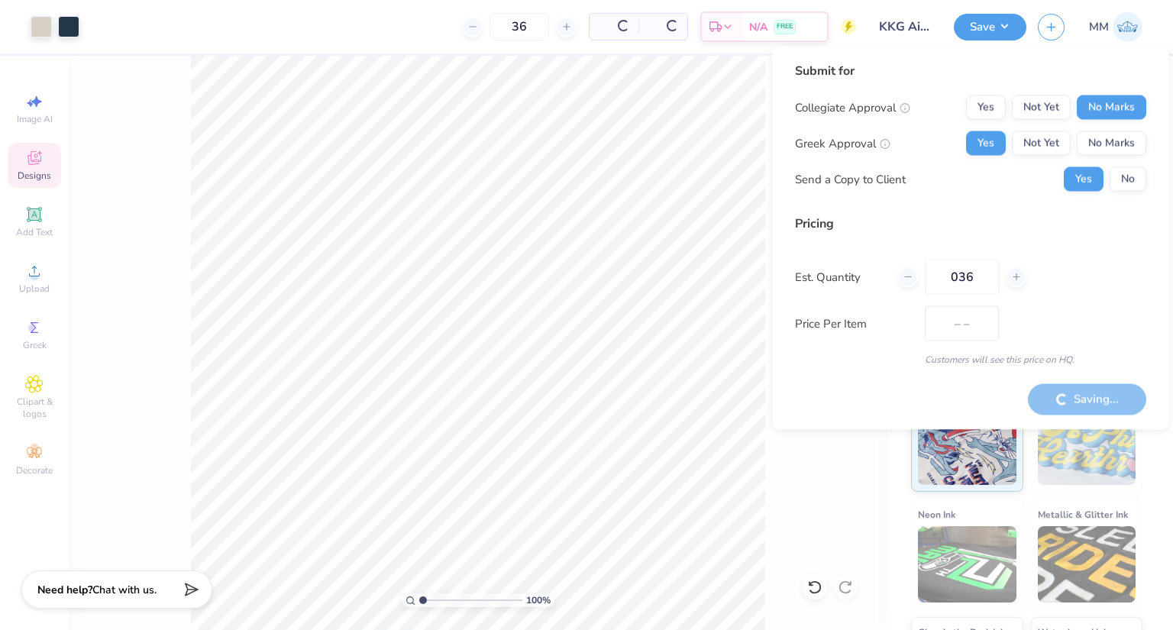
type input "$25.43"
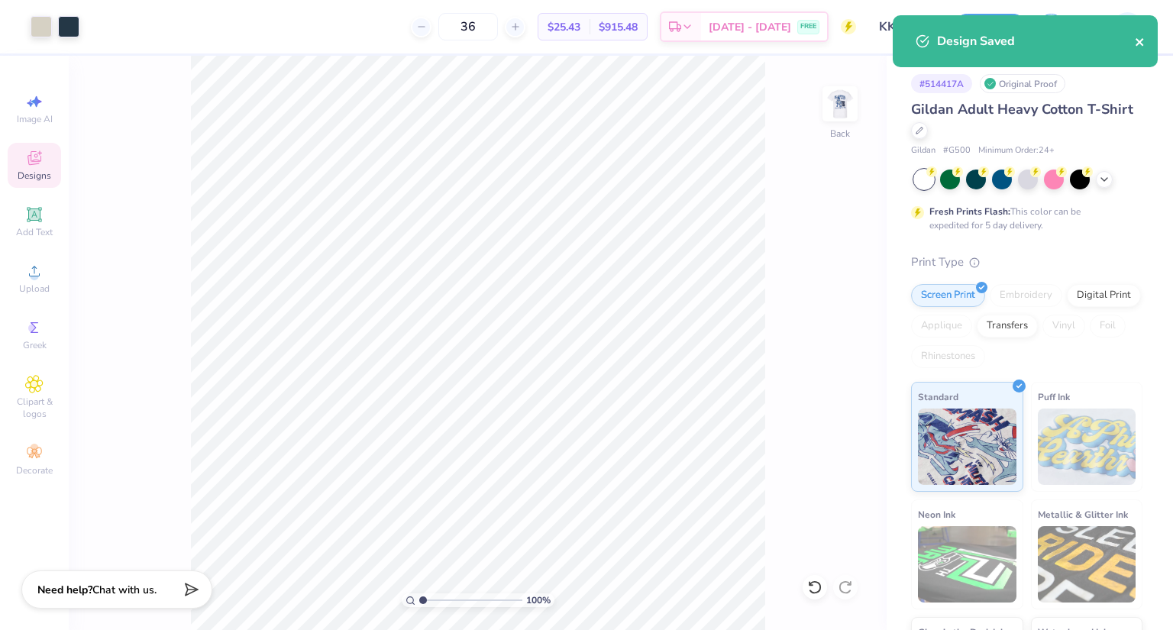
click at [1136, 43] on icon "close" at bounding box center [1140, 42] width 11 height 12
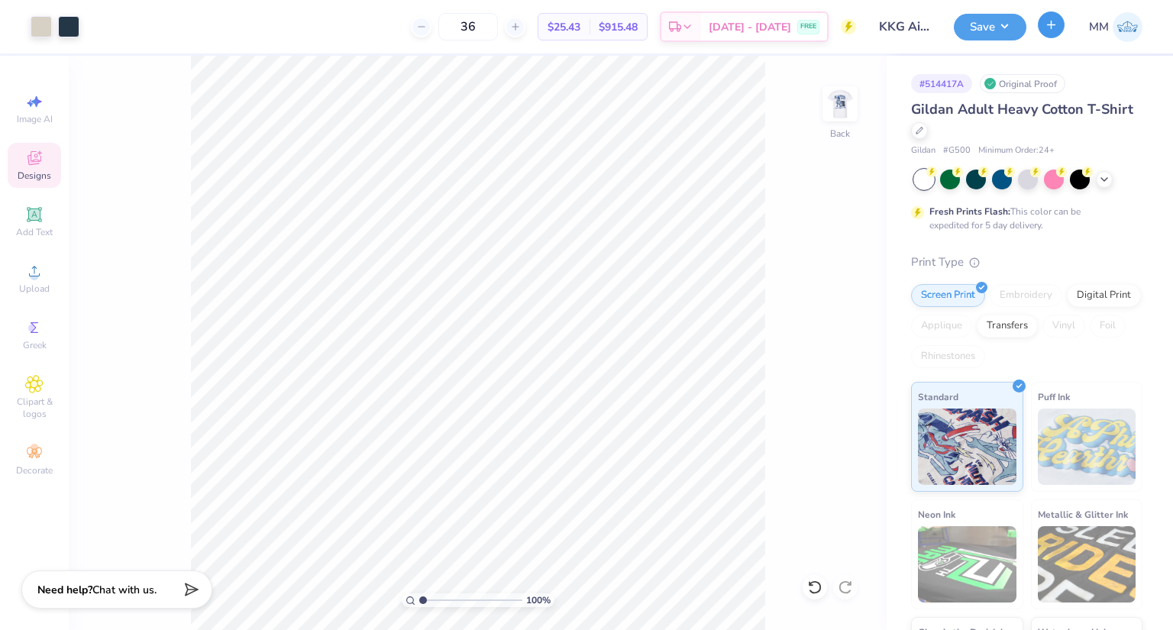
click at [1050, 33] on button "button" at bounding box center [1051, 24] width 27 height 27
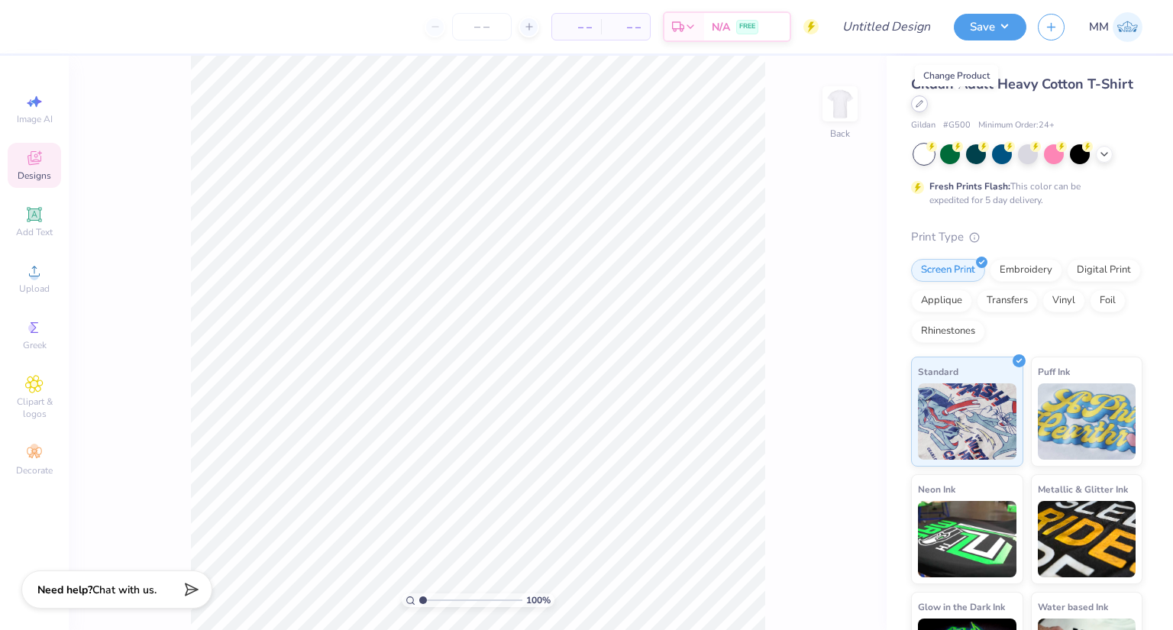
click at [923, 105] on icon at bounding box center [919, 104] width 6 height 6
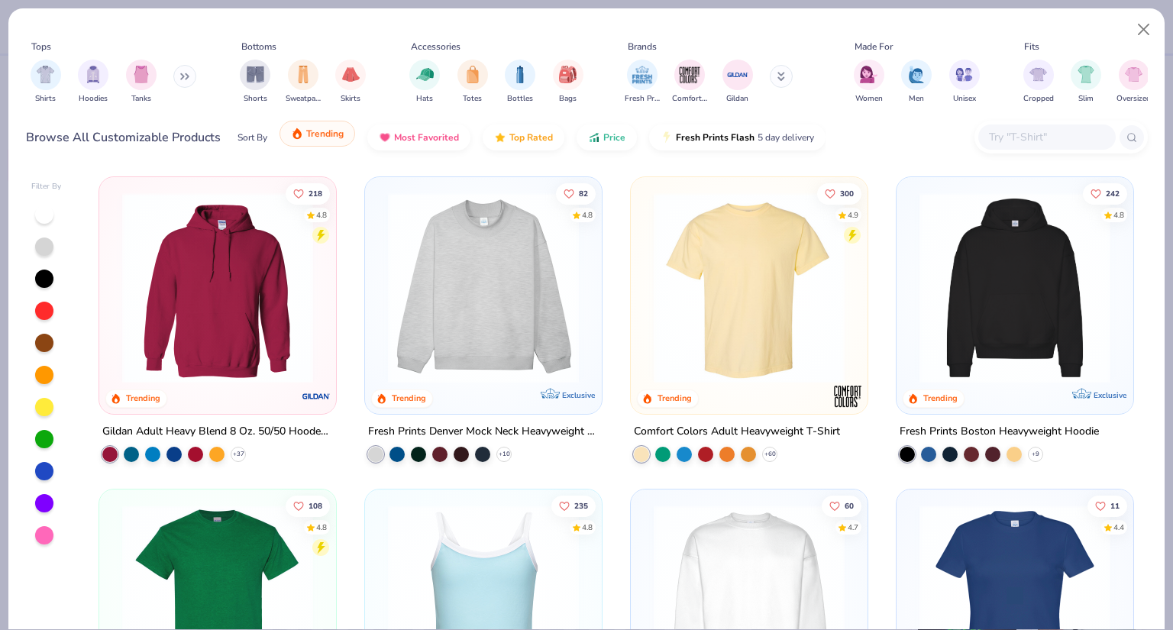
click at [328, 130] on span "Trending" at bounding box center [324, 134] width 37 height 12
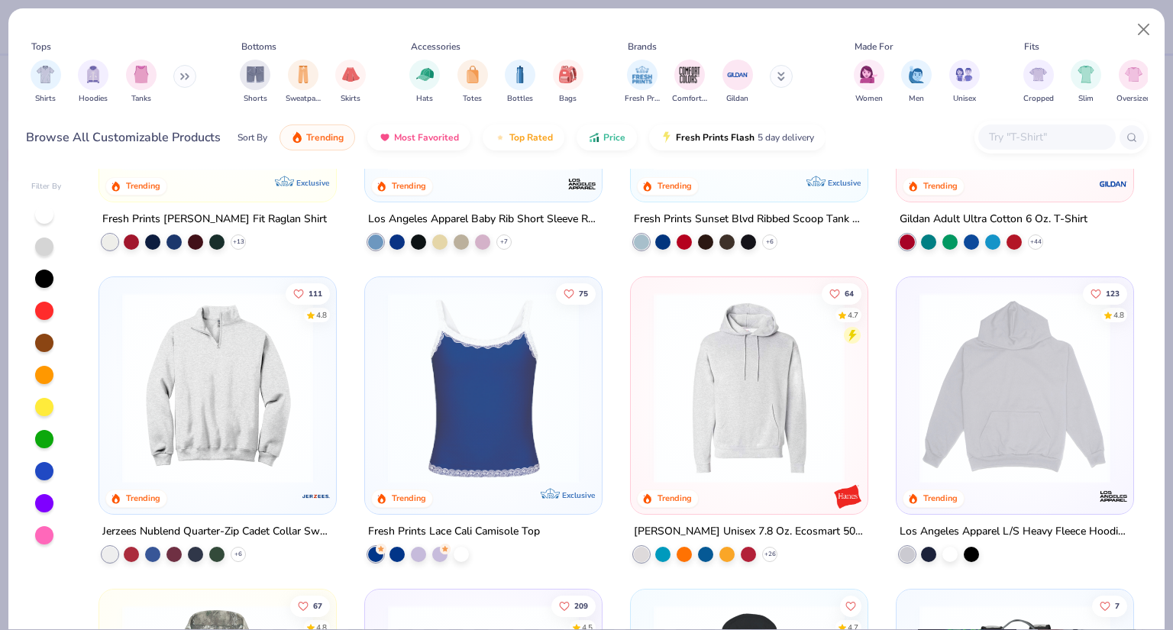
scroll to position [2368, 0]
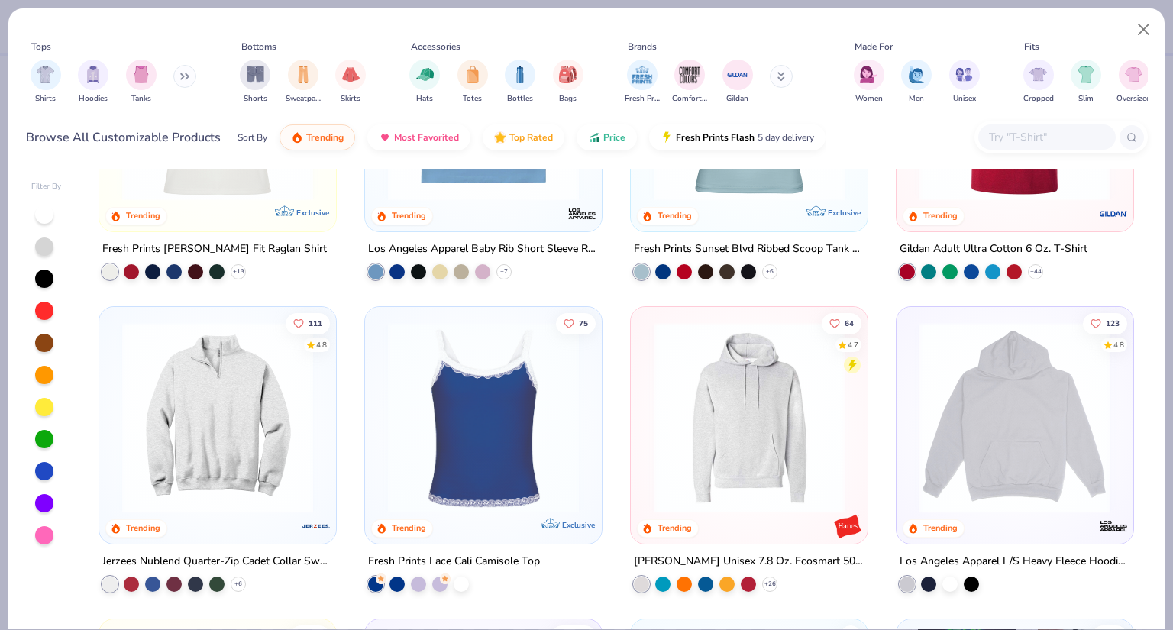
click at [481, 431] on img at bounding box center [483, 417] width 206 height 191
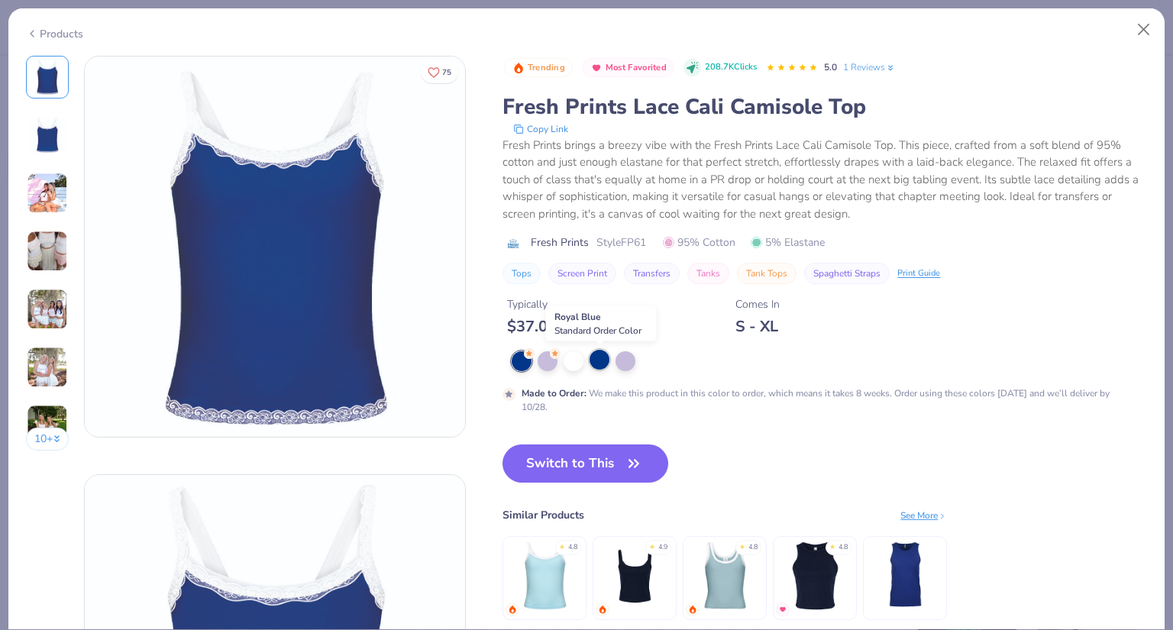
click at [603, 360] on div at bounding box center [600, 360] width 20 height 20
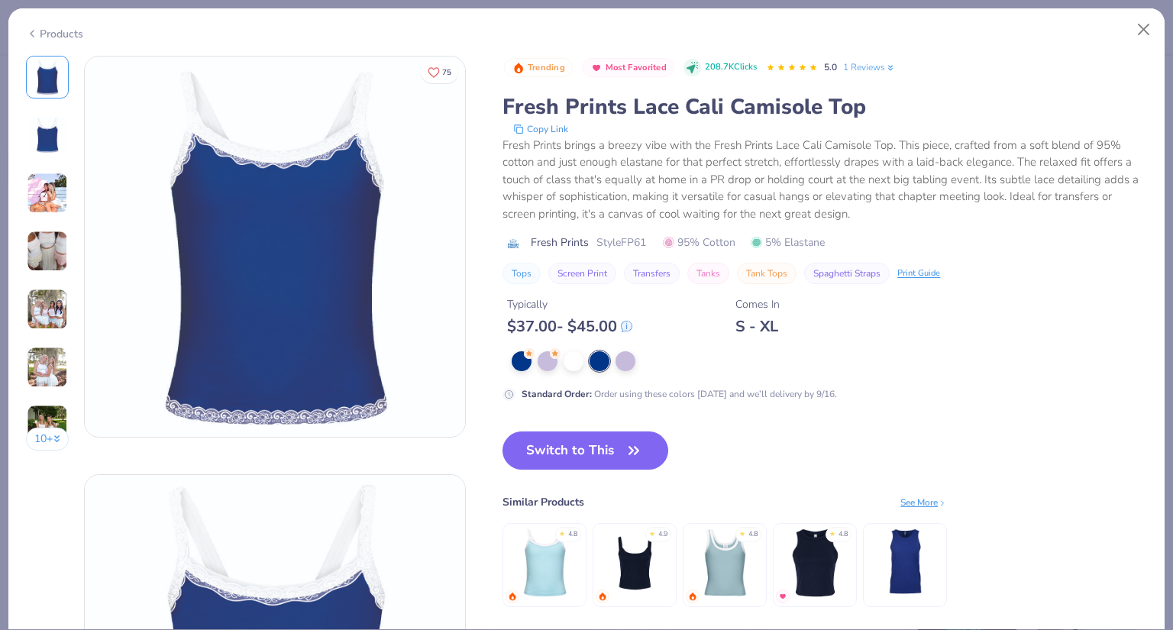
click at [56, 186] on img at bounding box center [47, 193] width 41 height 41
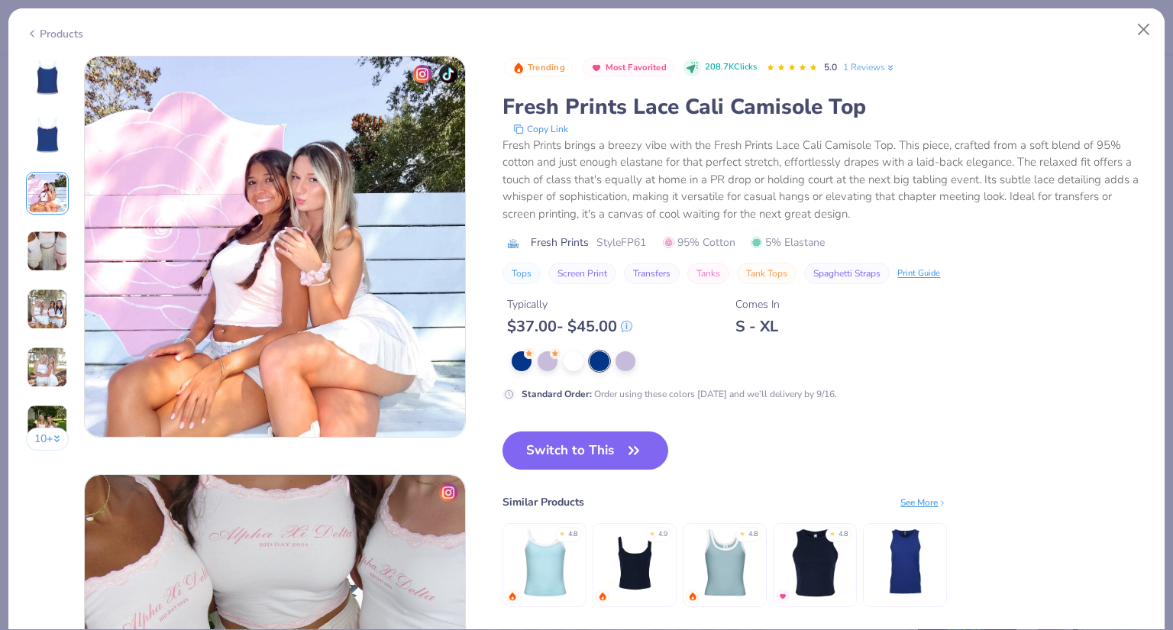
click at [48, 231] on img at bounding box center [47, 251] width 41 height 41
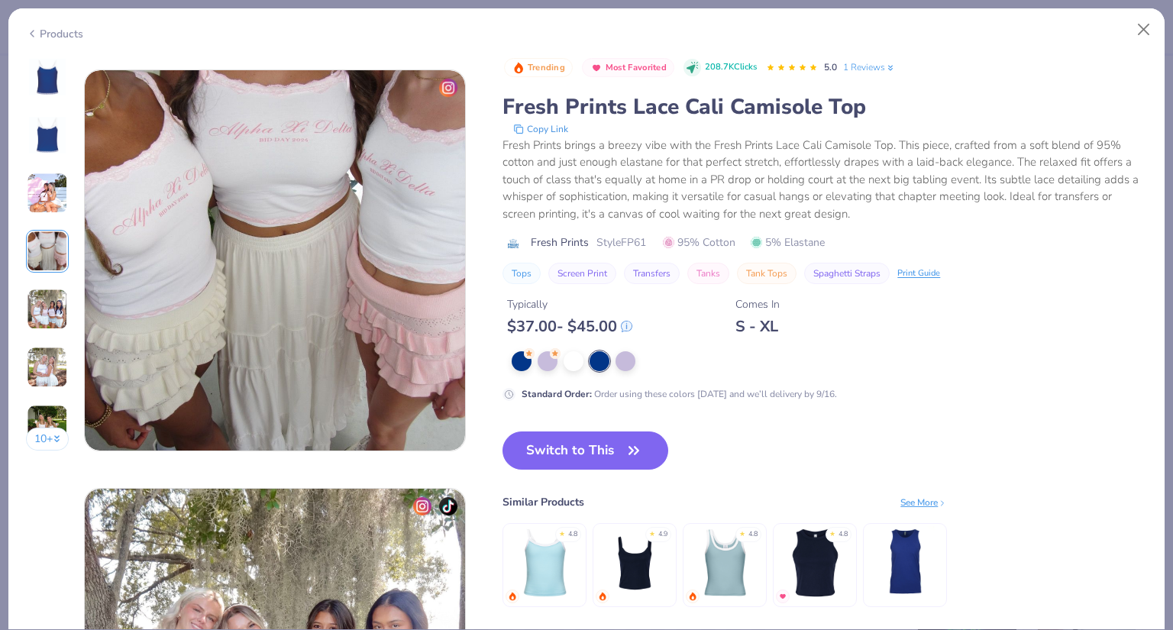
scroll to position [1256, 0]
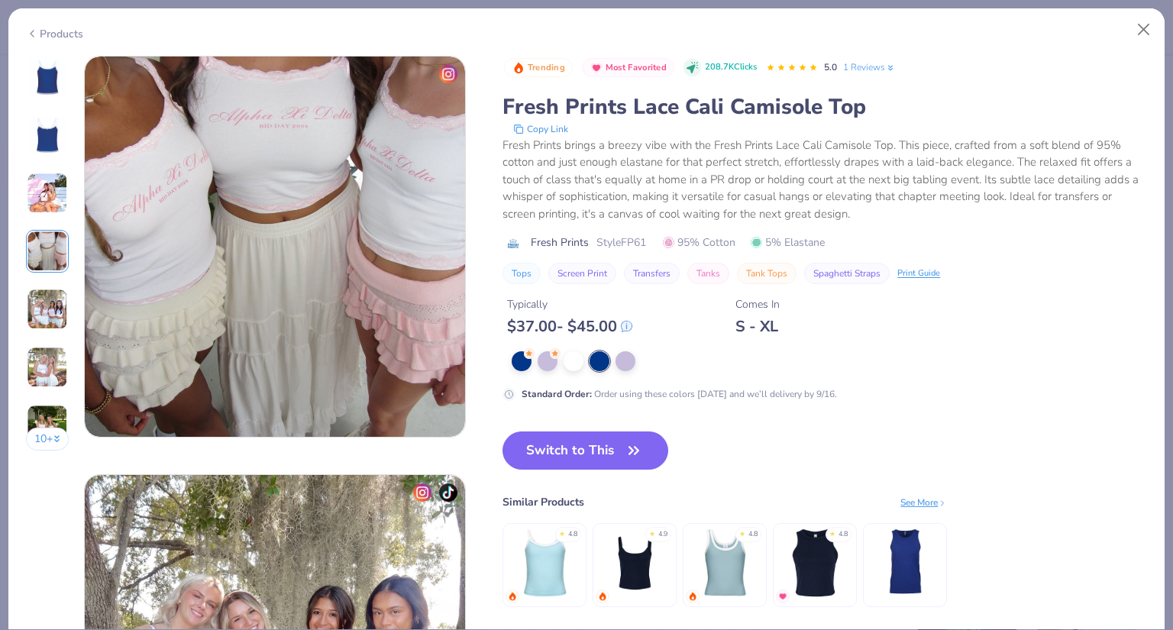
click at [47, 357] on img at bounding box center [47, 367] width 41 height 41
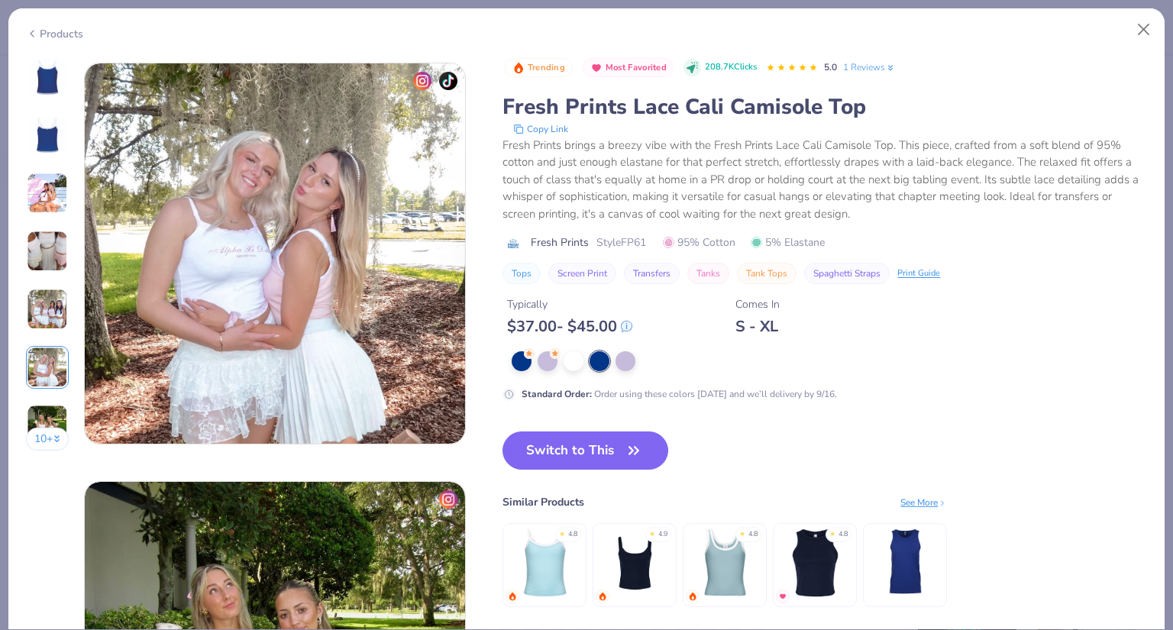
scroll to position [2093, 0]
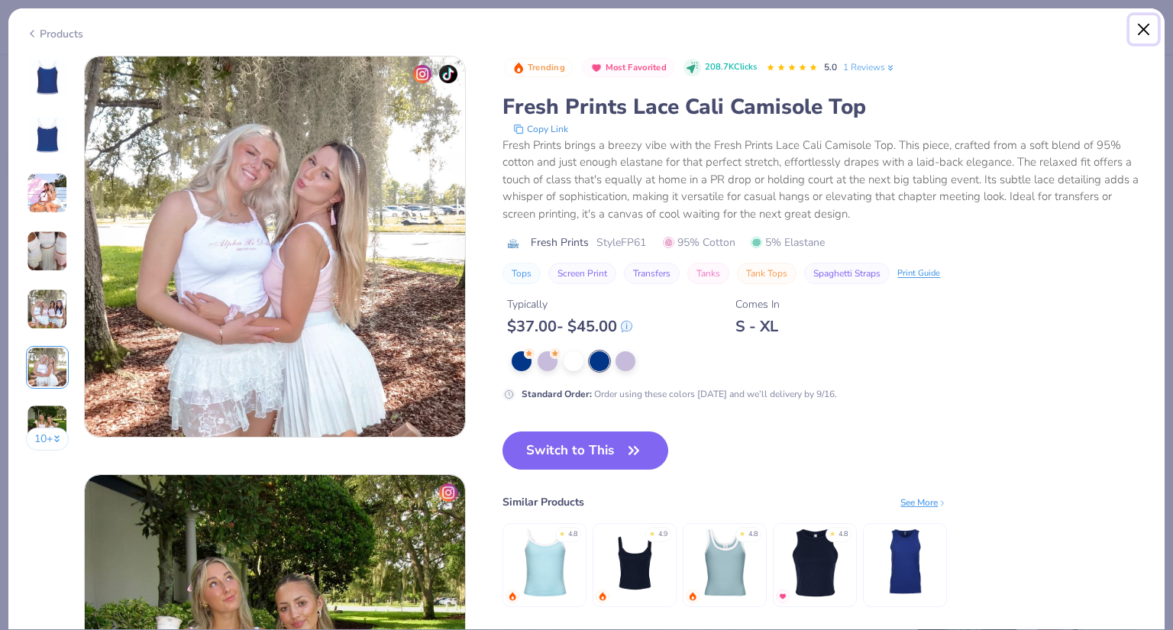
drag, startPoint x: 1149, startPoint y: 26, endPoint x: 1123, endPoint y: 53, distance: 38.3
click at [1149, 27] on button "Close" at bounding box center [1144, 29] width 29 height 29
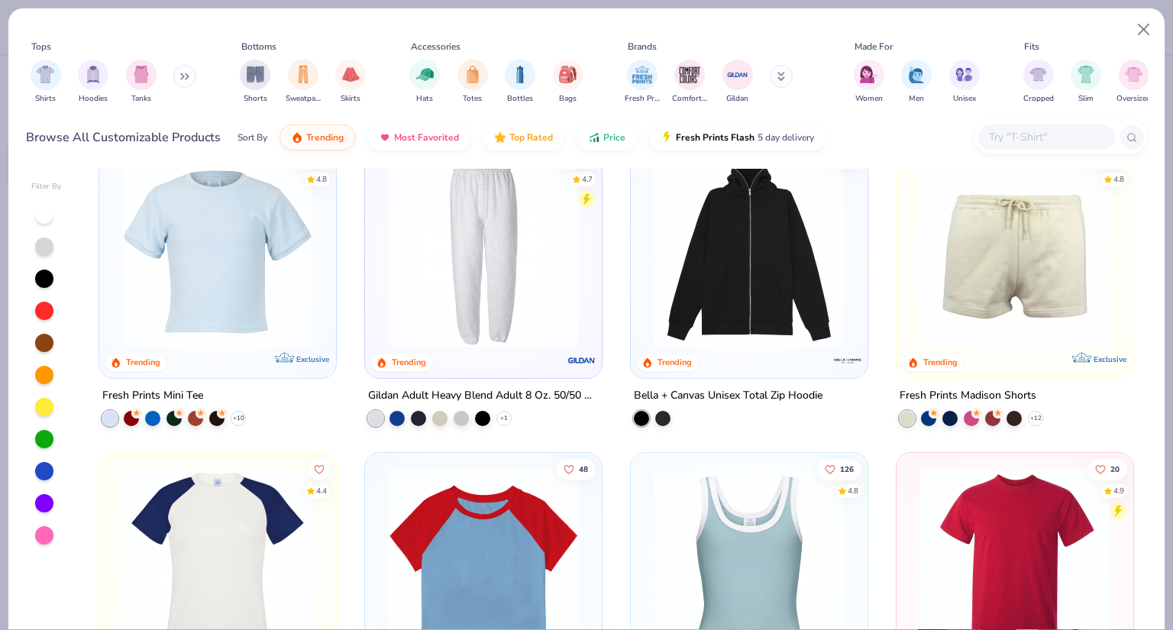
scroll to position [2062, 0]
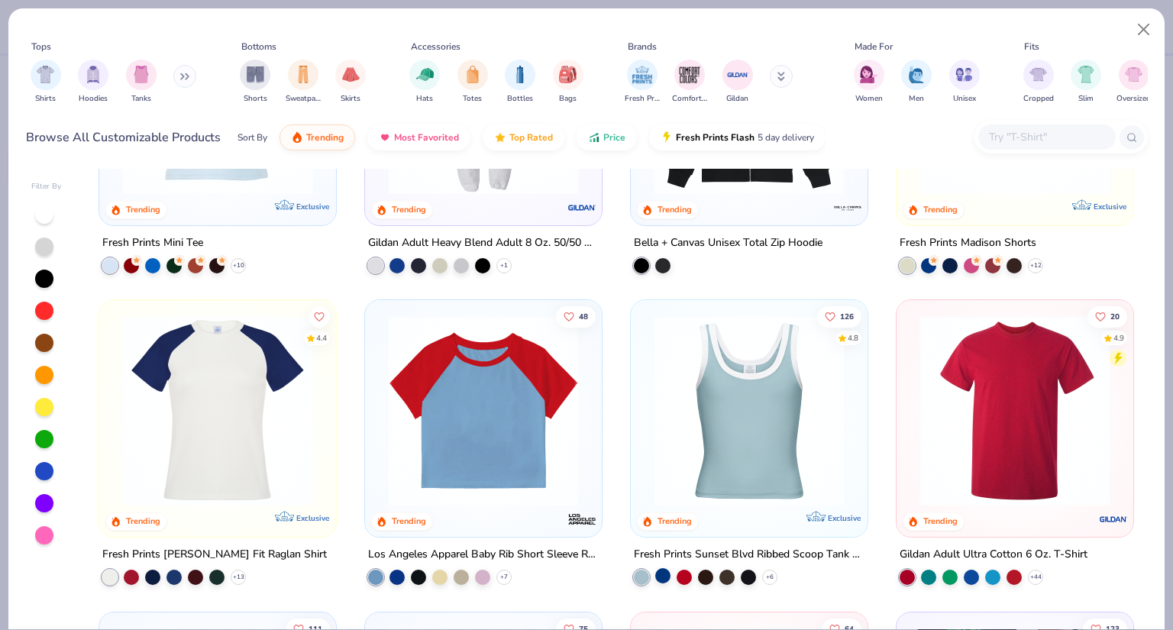
click at [656, 572] on div at bounding box center [662, 575] width 15 height 15
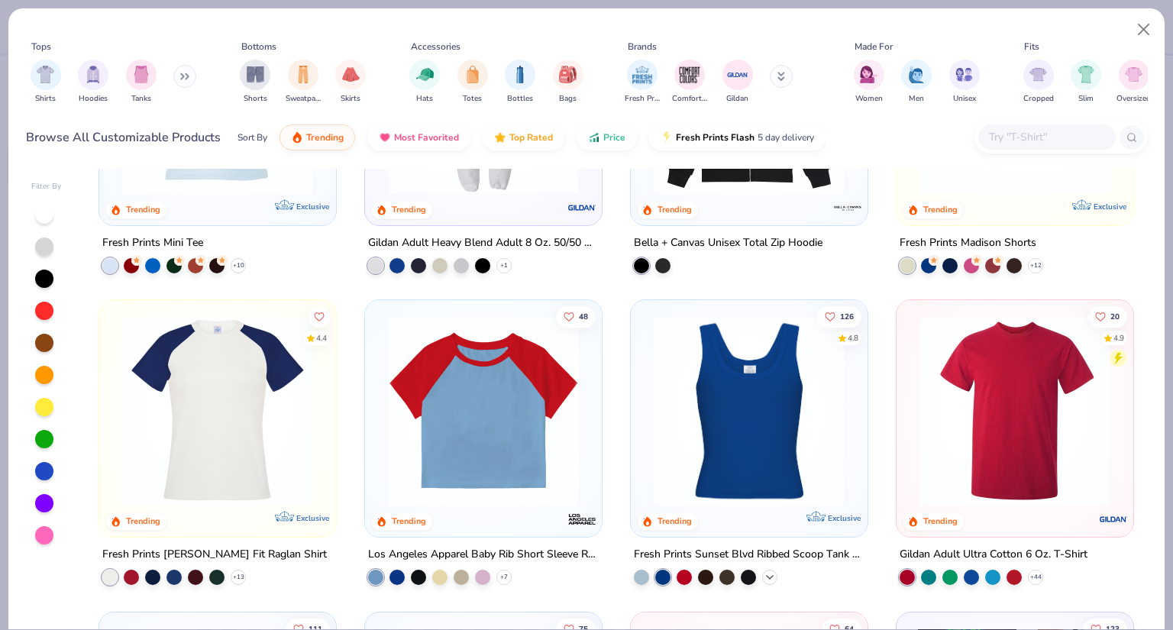
click at [767, 580] on icon at bounding box center [770, 577] width 12 height 12
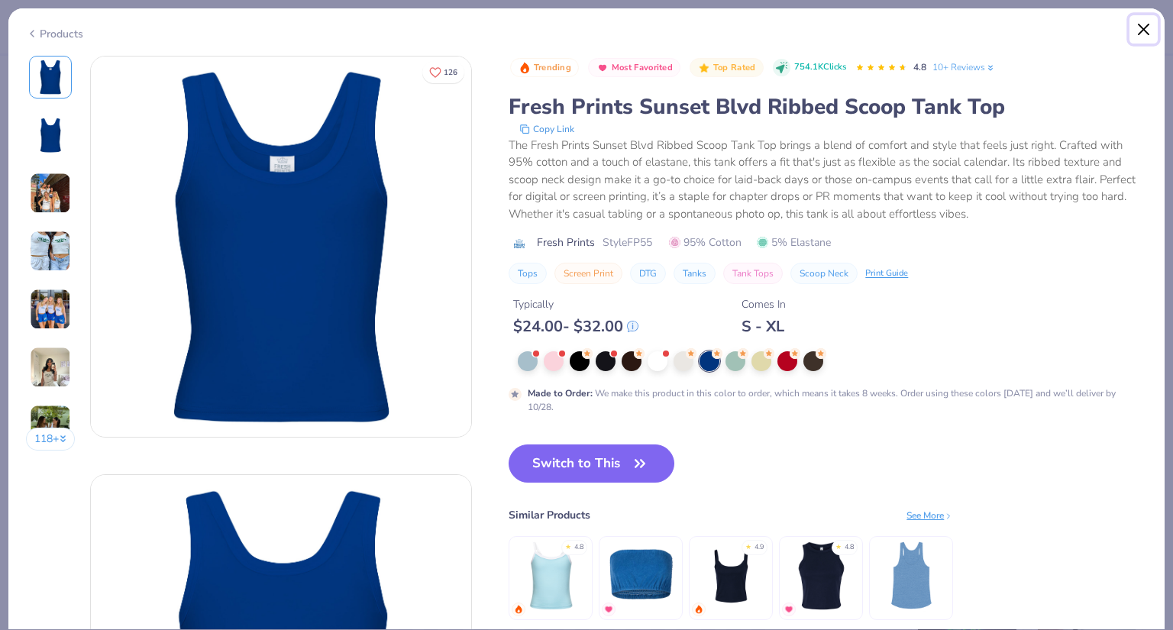
click at [1145, 32] on button "Close" at bounding box center [1144, 29] width 29 height 29
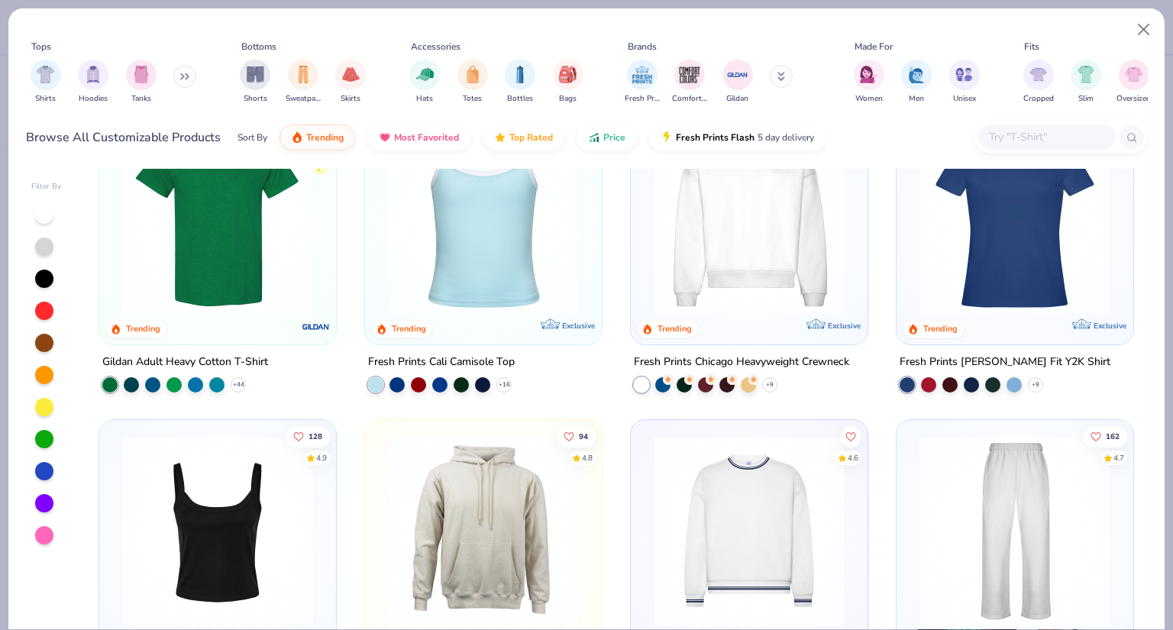
scroll to position [153, 0]
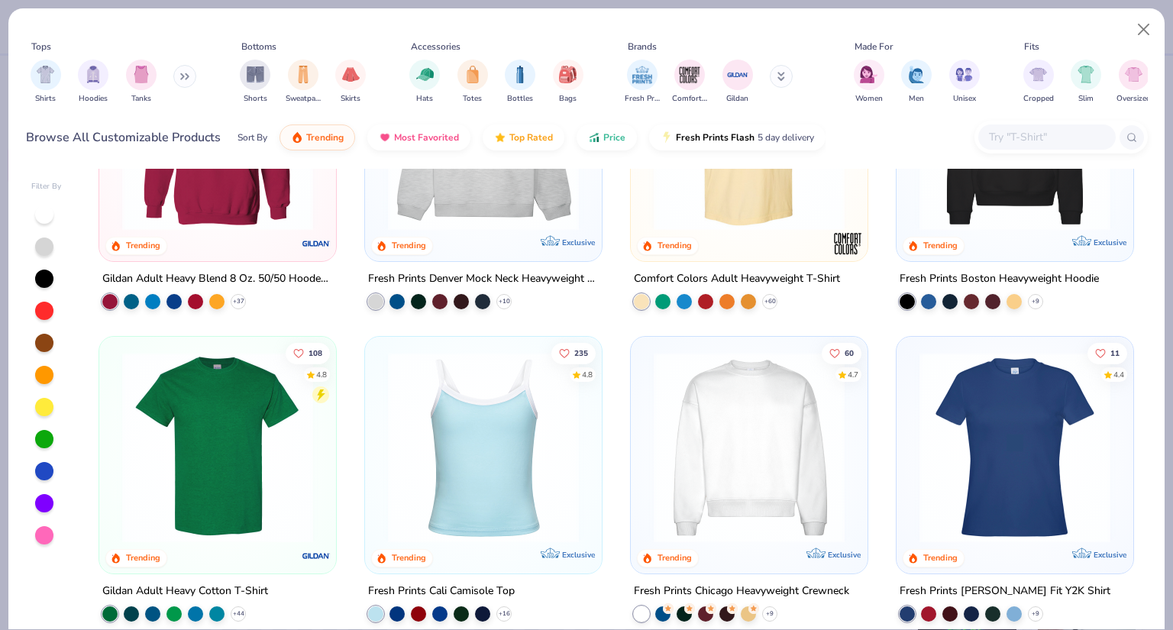
click at [1012, 483] on img at bounding box center [1015, 447] width 206 height 191
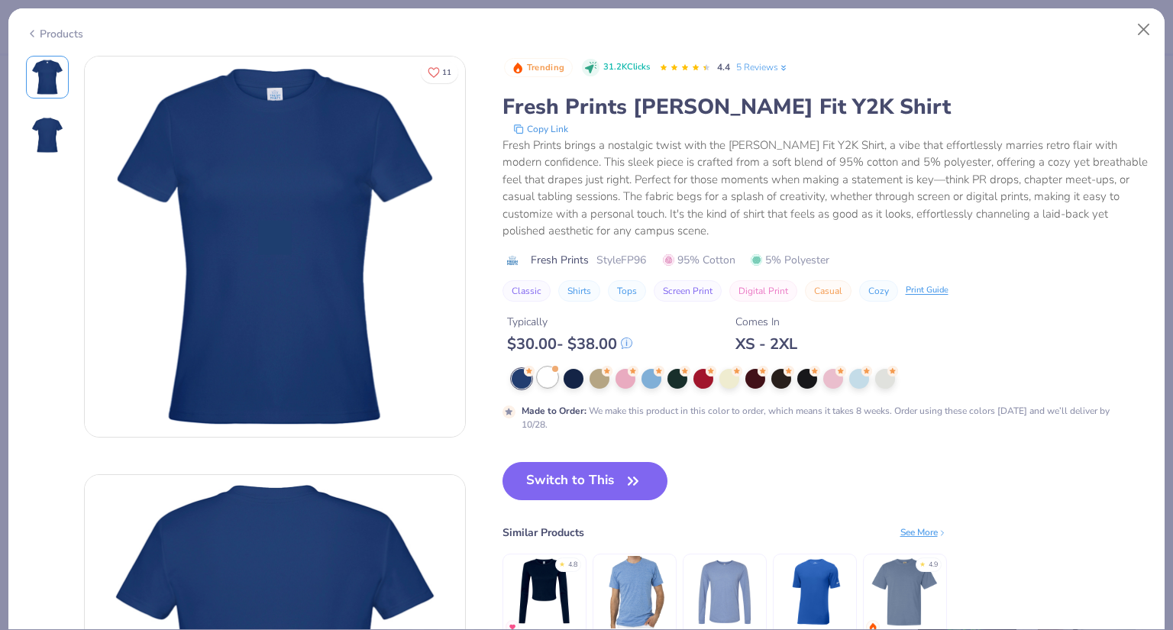
click at [558, 378] on div at bounding box center [548, 377] width 20 height 20
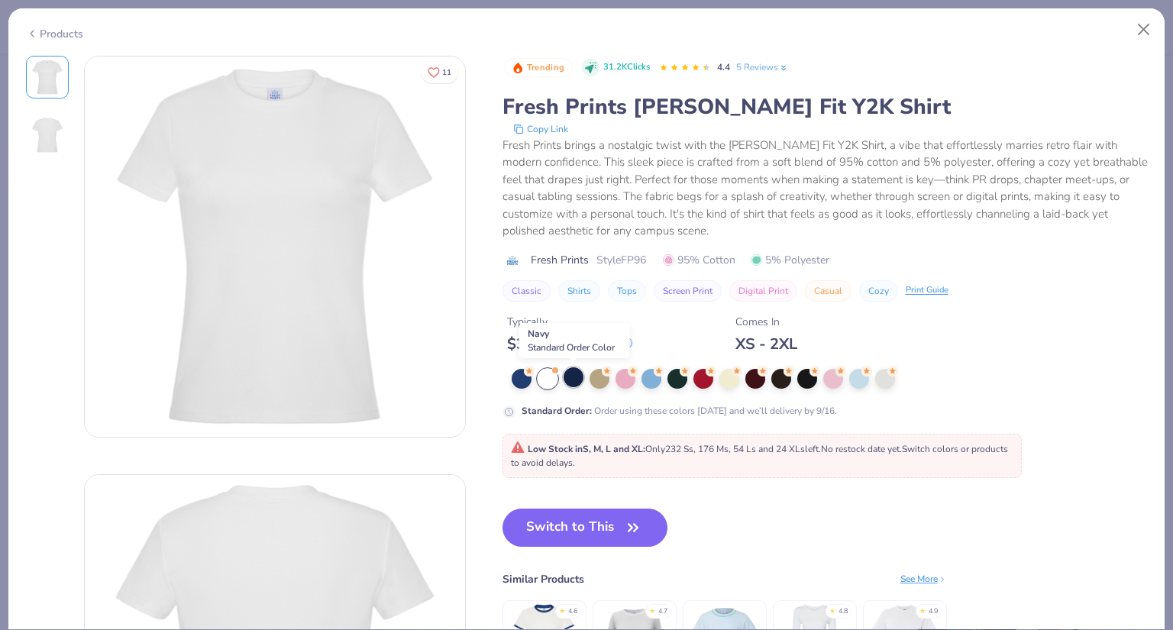
click at [574, 374] on div at bounding box center [574, 377] width 20 height 20
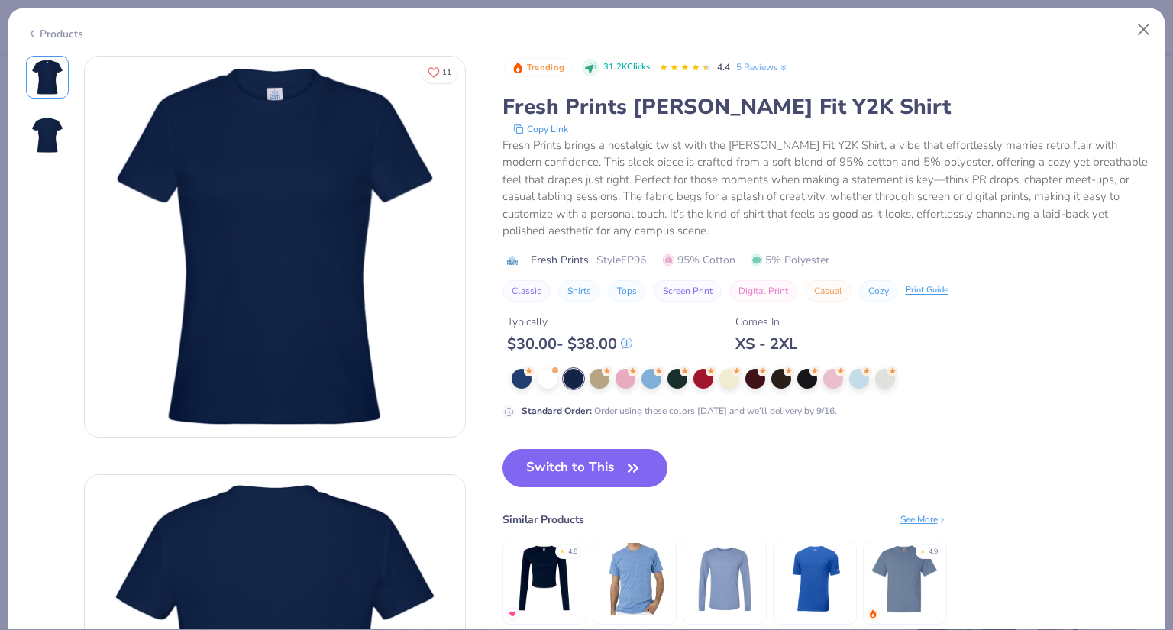
click at [535, 380] on div at bounding box center [813, 379] width 602 height 20
click at [517, 377] on div at bounding box center [522, 377] width 20 height 20
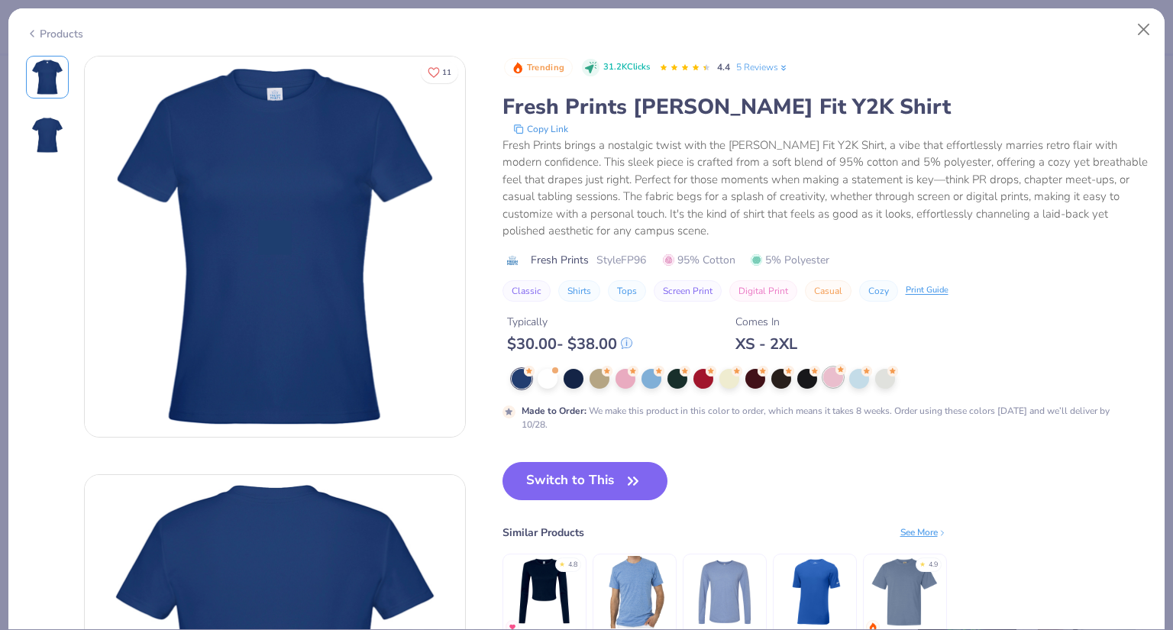
click at [839, 381] on div at bounding box center [833, 377] width 20 height 20
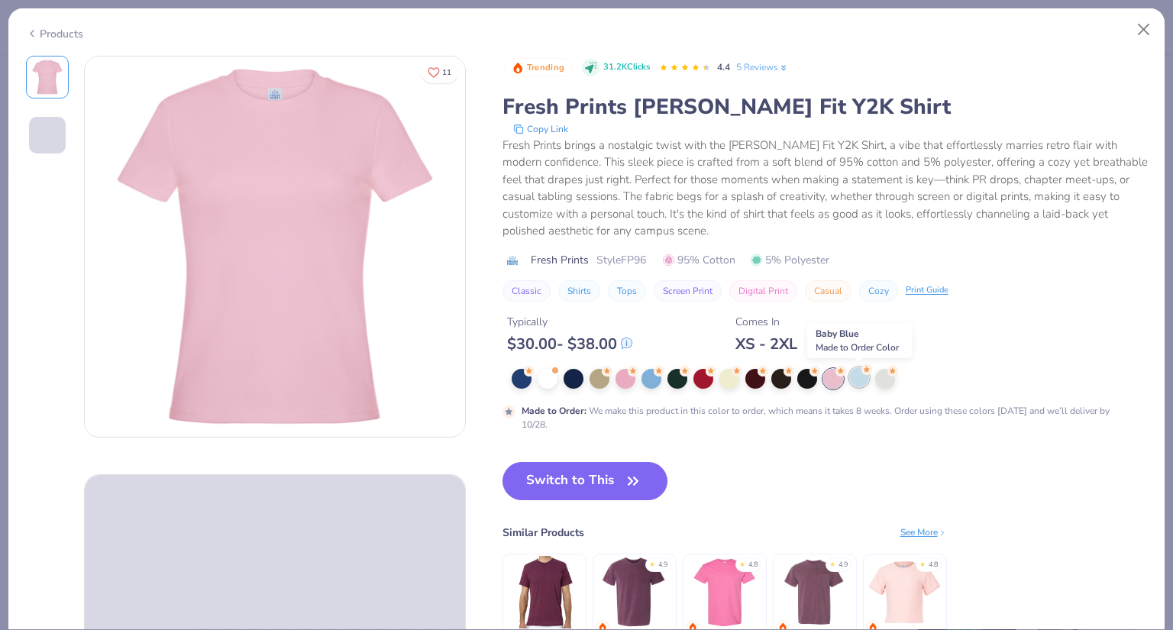
click at [858, 377] on div at bounding box center [859, 377] width 20 height 20
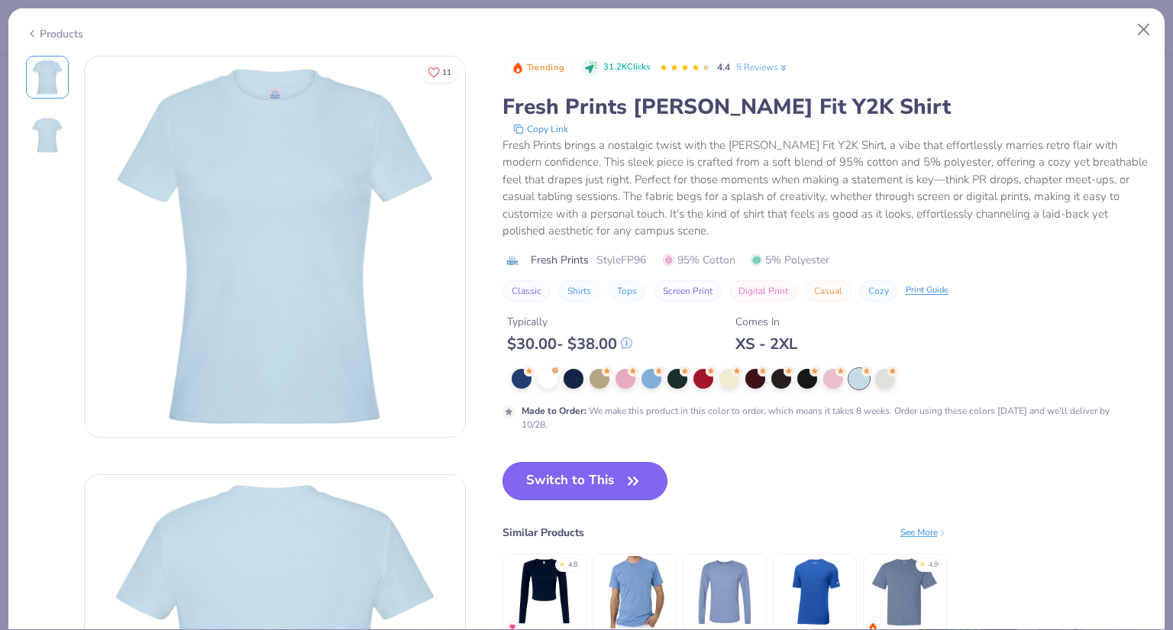
click at [606, 476] on button "Switch to This" at bounding box center [586, 481] width 166 height 38
type input "50"
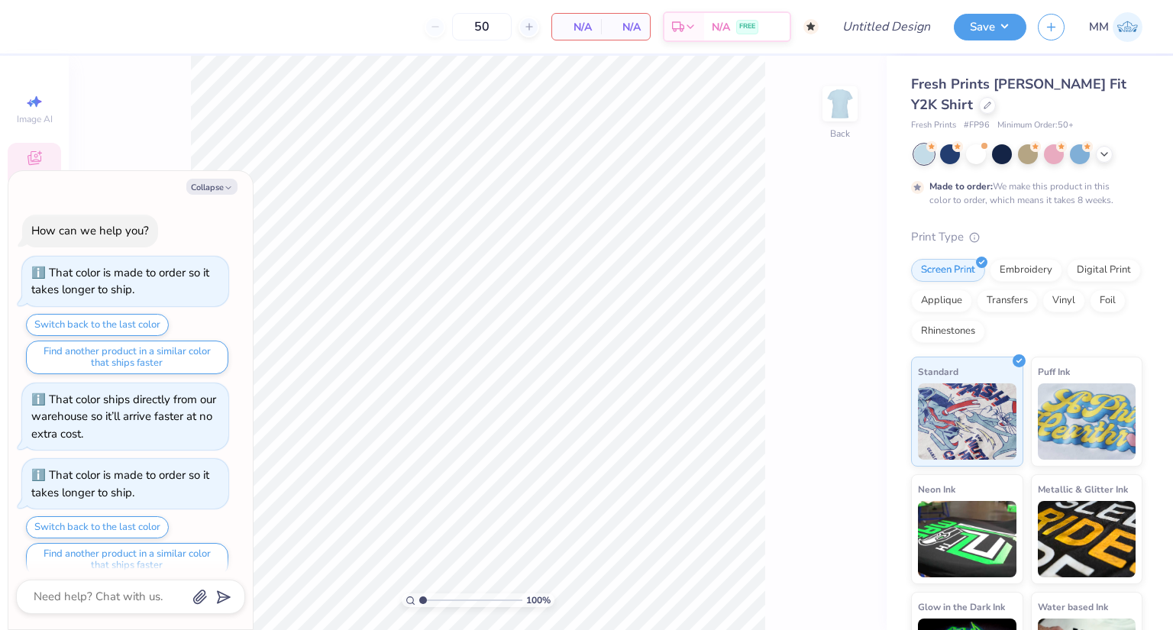
scroll to position [219, 0]
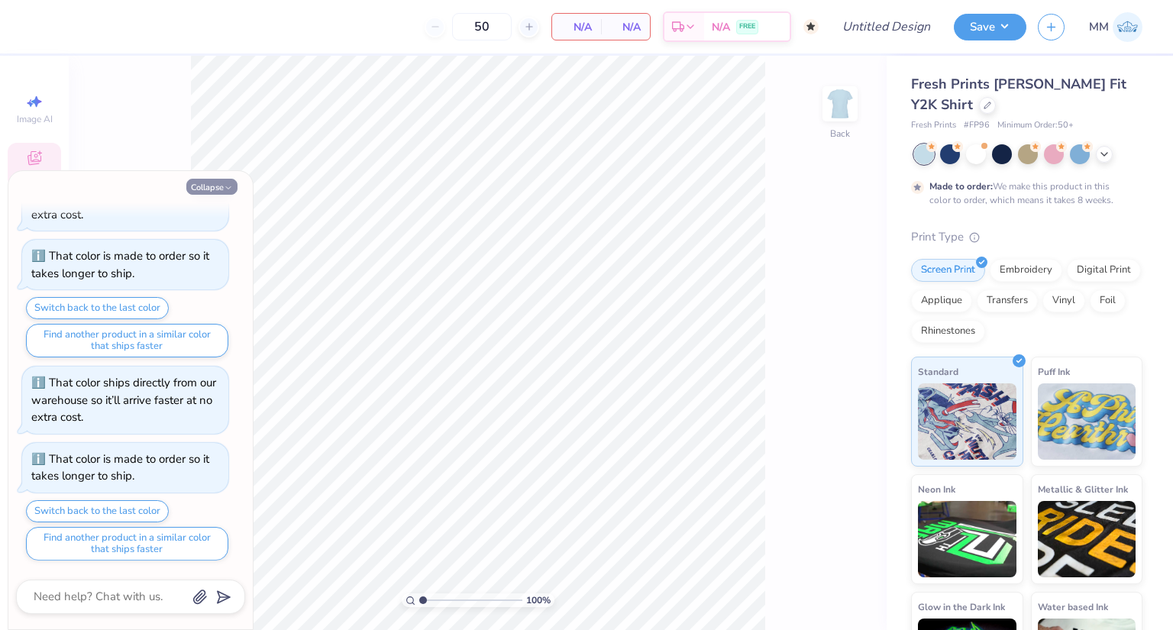
click at [216, 190] on button "Collapse" at bounding box center [211, 187] width 51 height 16
type textarea "x"
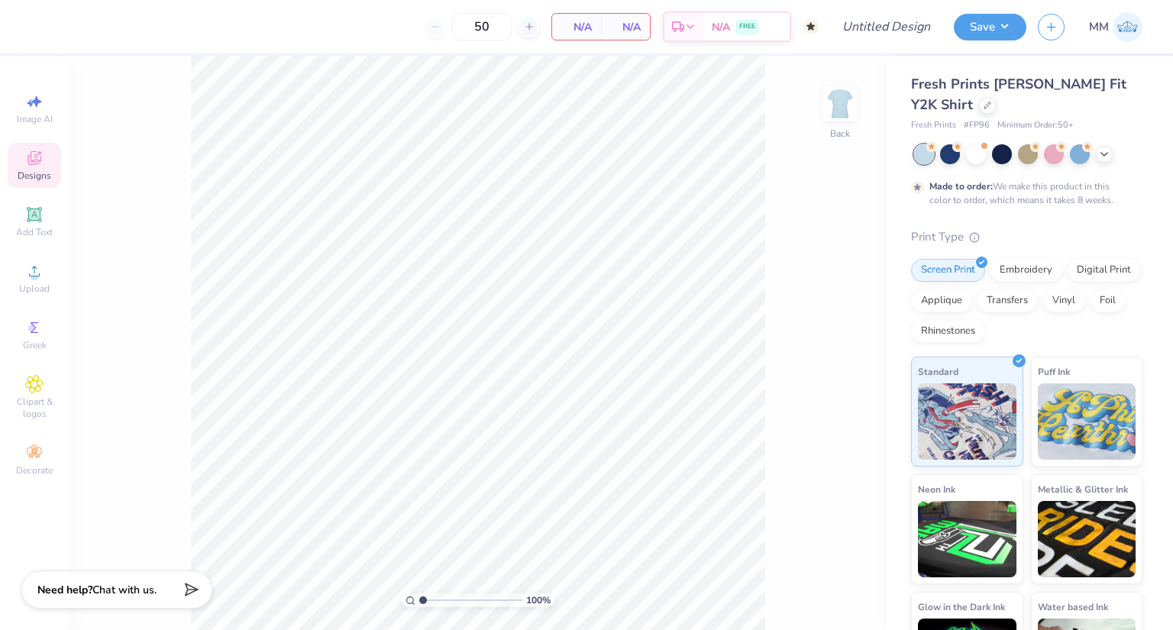
click at [40, 181] on span "Designs" at bounding box center [35, 176] width 34 height 12
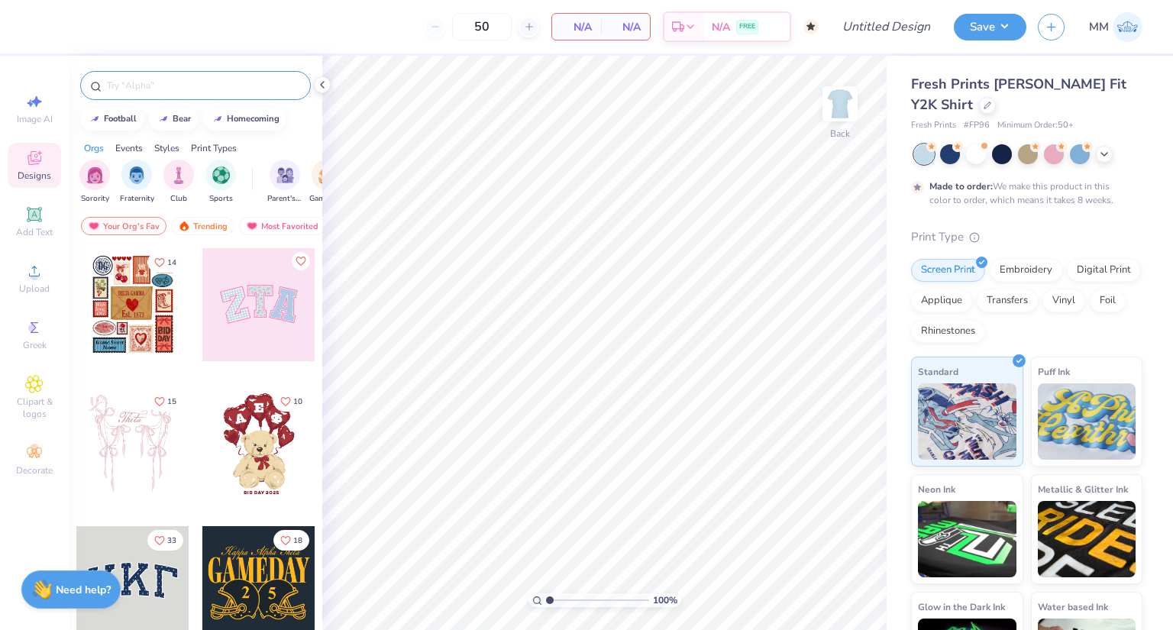
click at [198, 82] on input "text" at bounding box center [203, 85] width 196 height 15
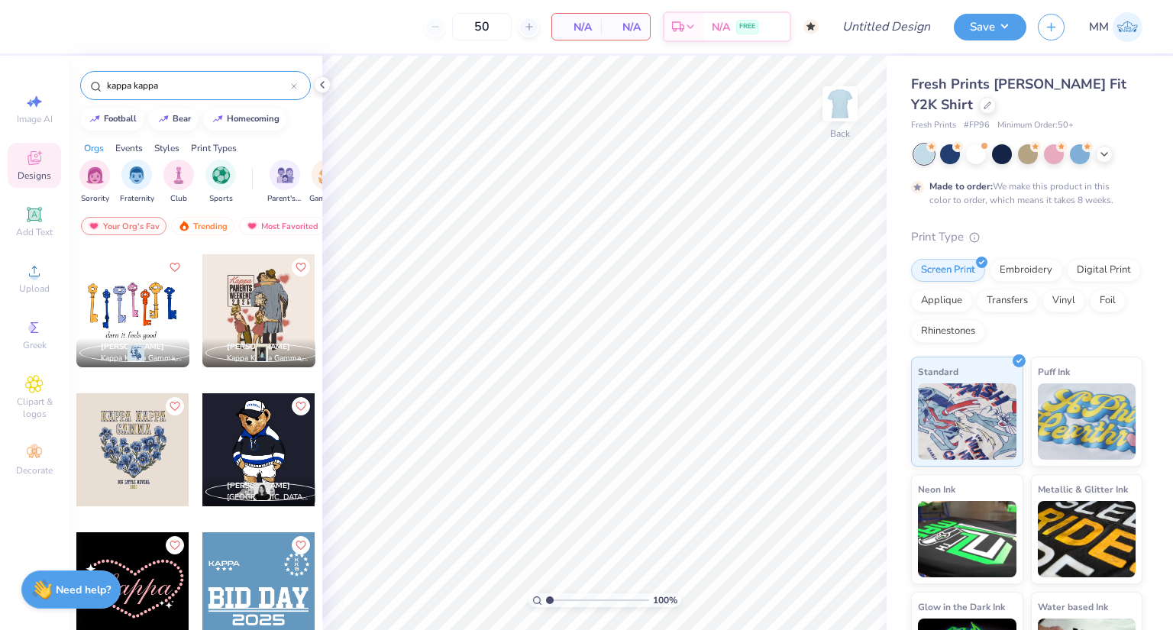
scroll to position [535, 0]
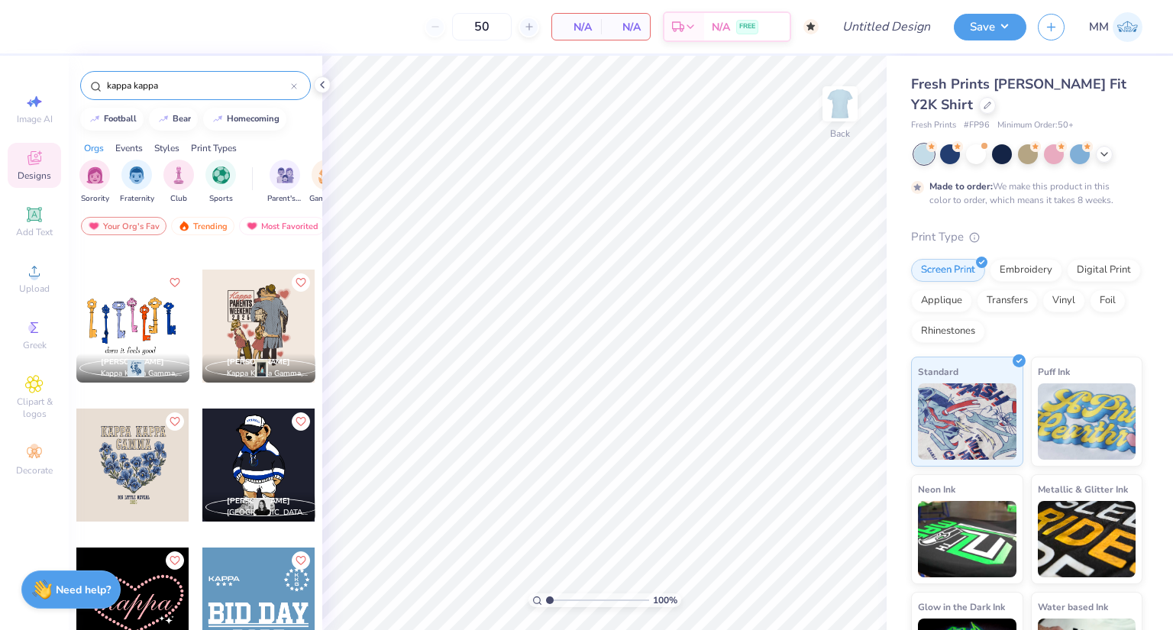
type input "kappa kappa"
click at [150, 324] on div at bounding box center [19, 326] width 339 height 113
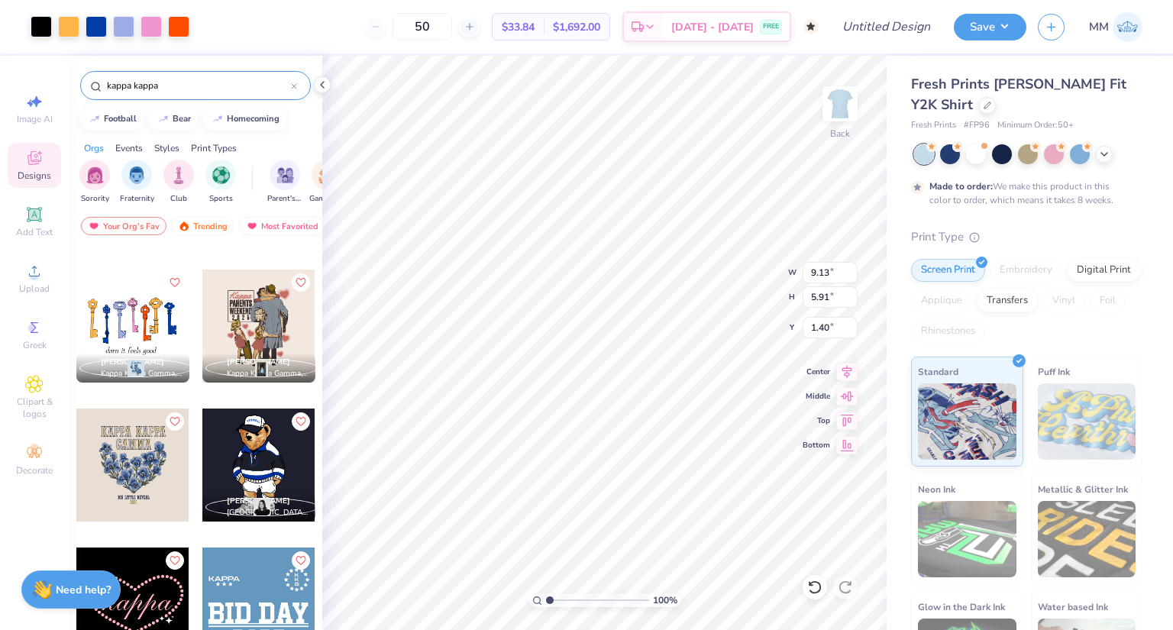
type input "9.13"
type input "5.91"
type input "1.40"
type input "3.00"
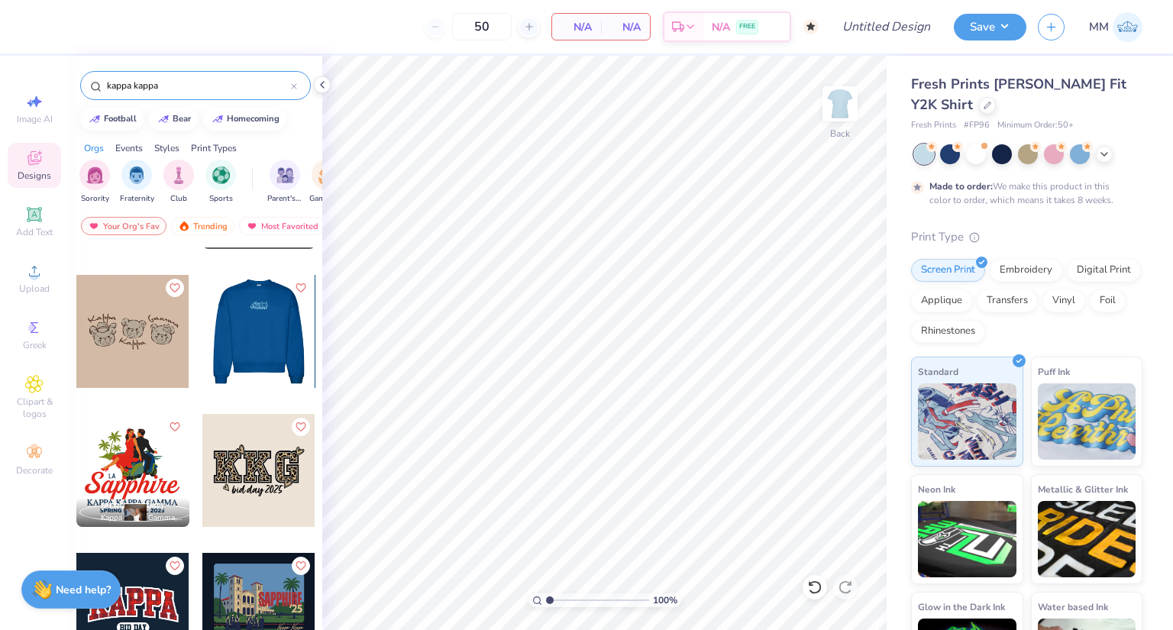
scroll to position [2902, 0]
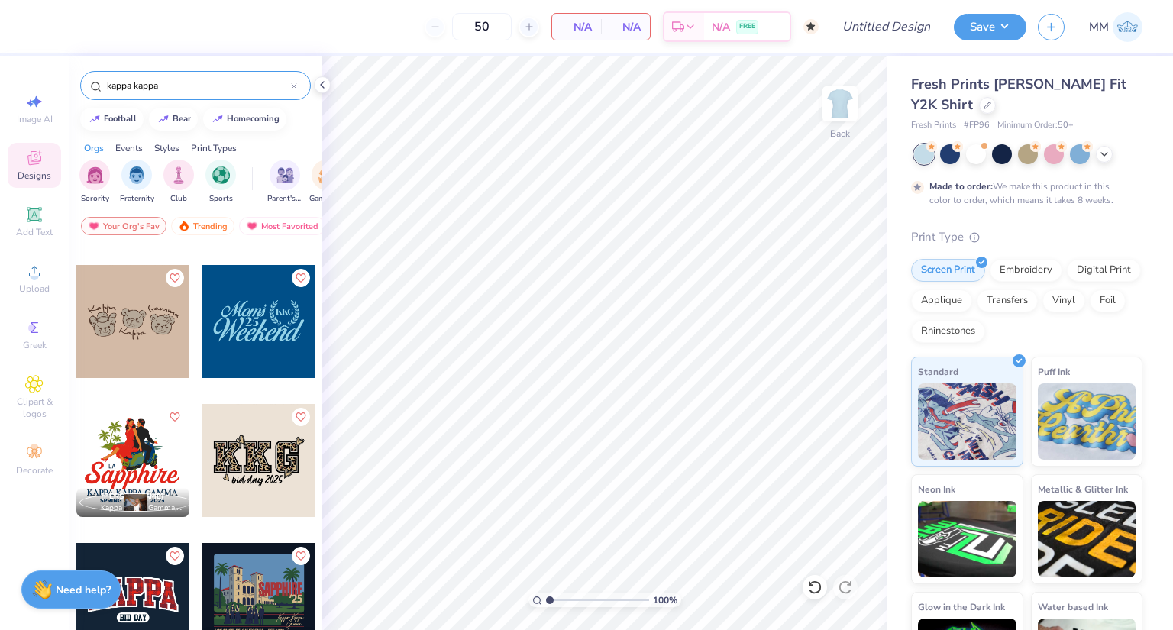
click at [143, 355] on div at bounding box center [132, 321] width 113 height 113
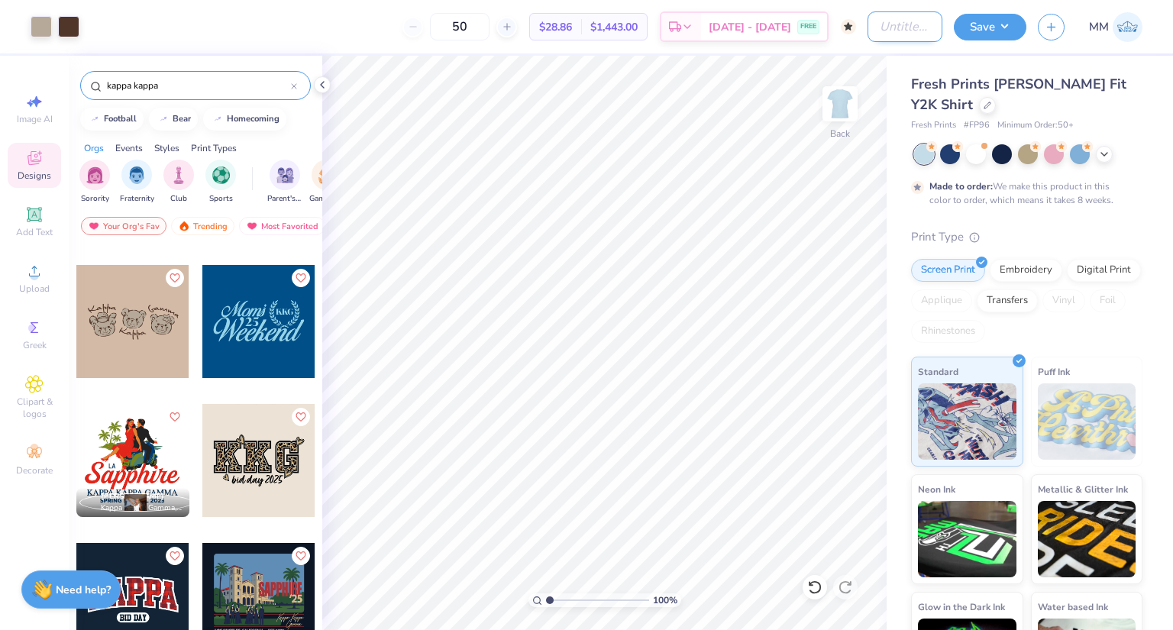
click at [885, 36] on input "Design Title" at bounding box center [905, 26] width 75 height 31
